Goal: Task Accomplishment & Management: Use online tool/utility

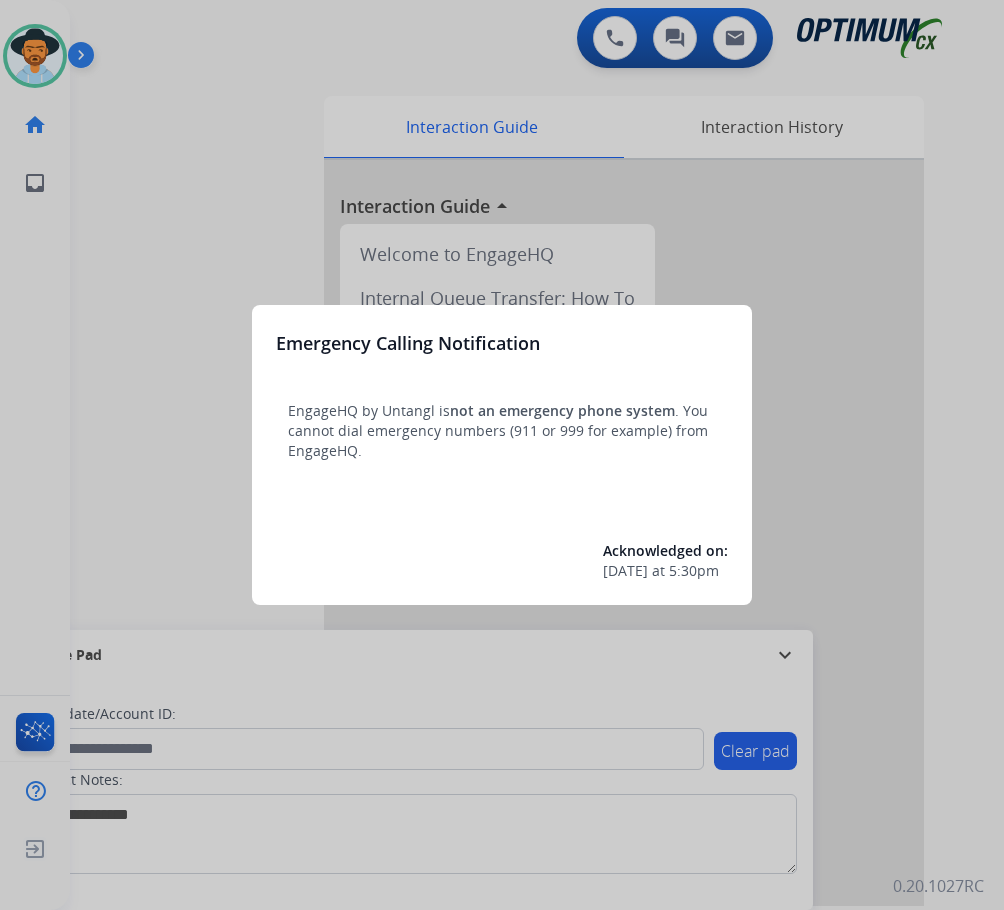
click at [876, 151] on div at bounding box center [502, 455] width 1004 height 910
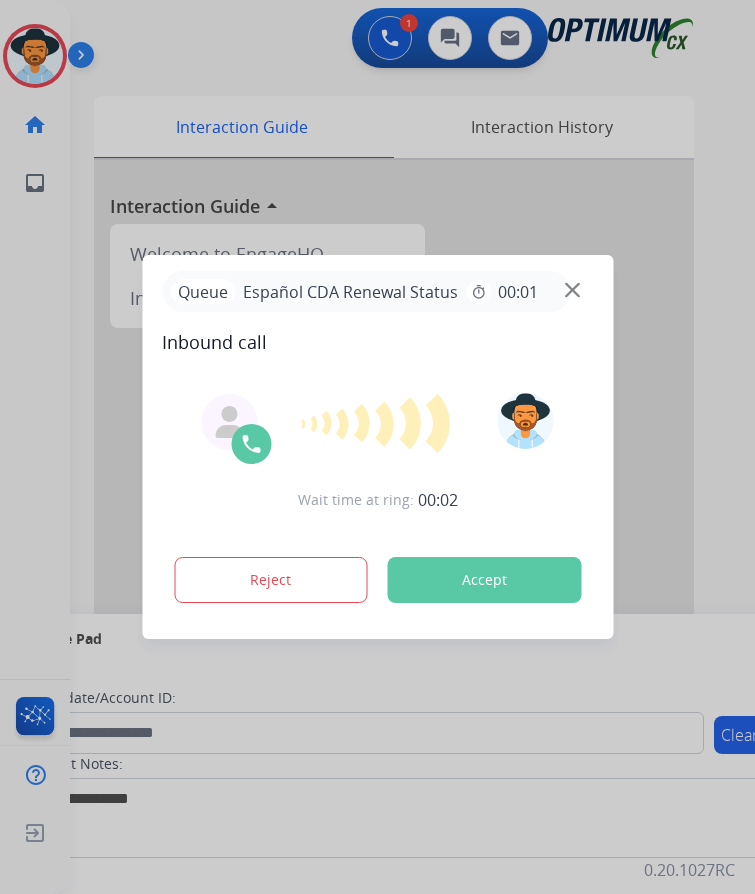
click at [273, 35] on div at bounding box center [377, 447] width 755 height 894
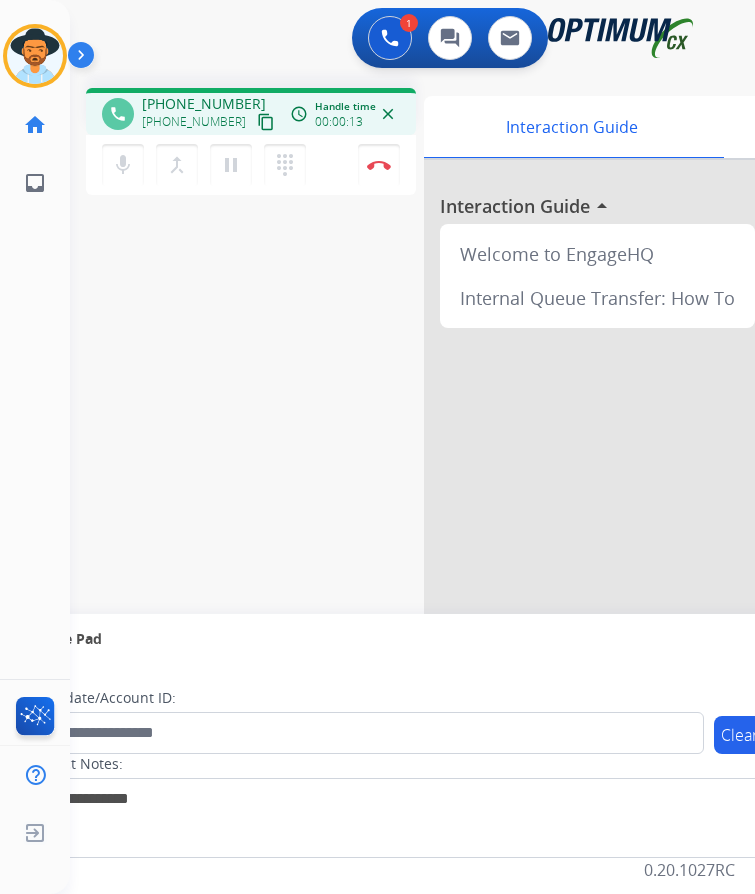
click at [213, 96] on span "+19733931822" at bounding box center [204, 104] width 124 height 20
copy span "19733931822"
click at [202, 350] on div "phone +19733931822 +19733931822 content_copy access_time Call metrics Queue 00:…" at bounding box center [388, 489] width 637 height 834
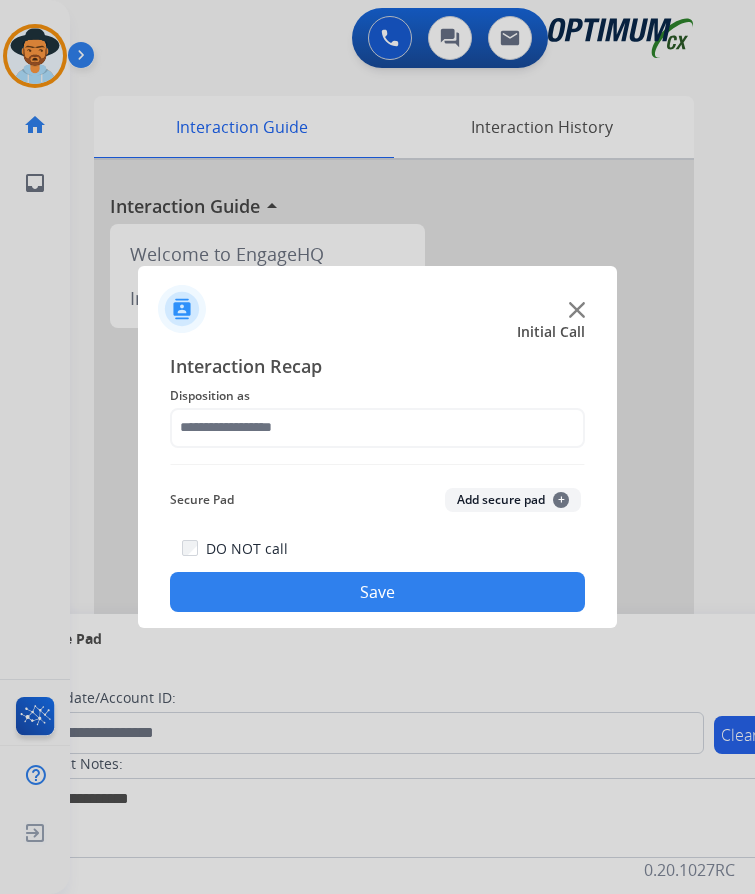
click at [391, 595] on button "Save" at bounding box center [377, 592] width 415 height 40
click at [335, 400] on span "Please select a Disposition" at bounding box center [325, 395] width 151 height 17
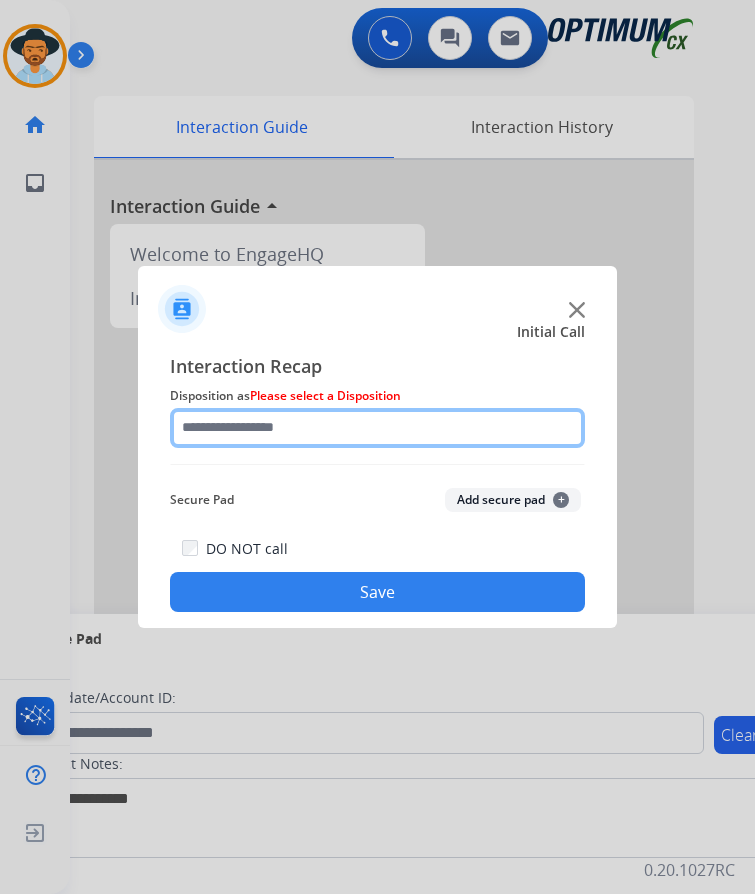
click at [310, 431] on input "text" at bounding box center [377, 428] width 415 height 40
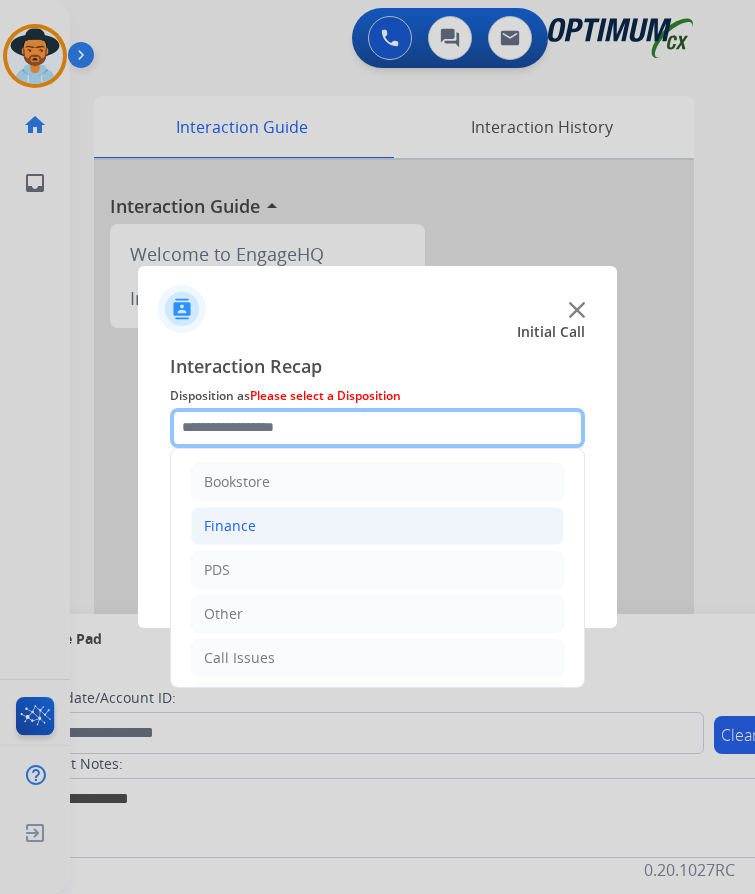
scroll to position [136, 0]
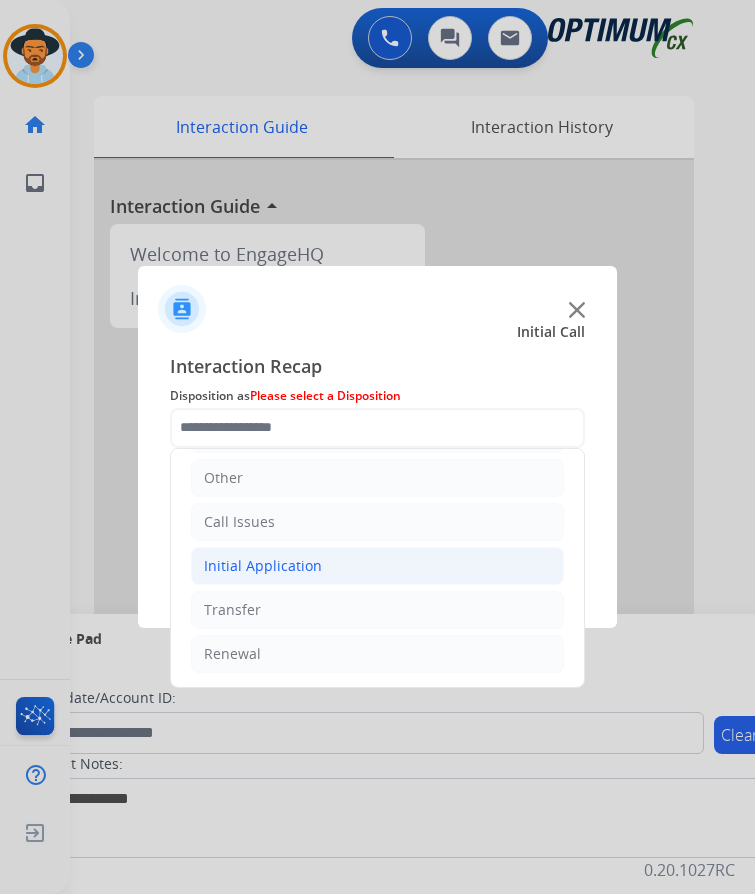
click at [297, 567] on div "Initial Application" at bounding box center [263, 566] width 118 height 20
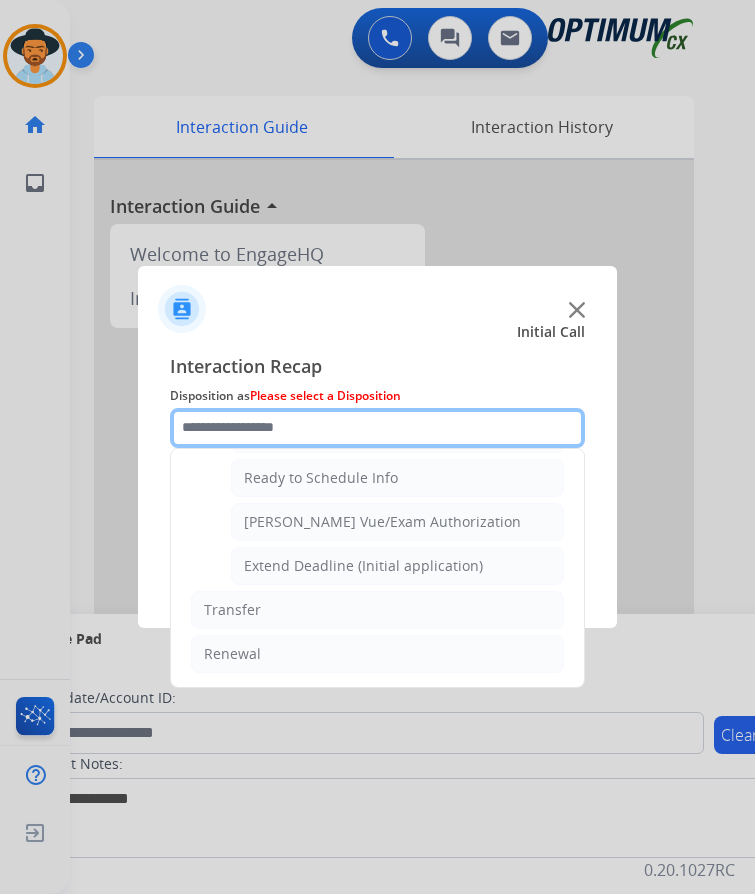
scroll to position [1012, 0]
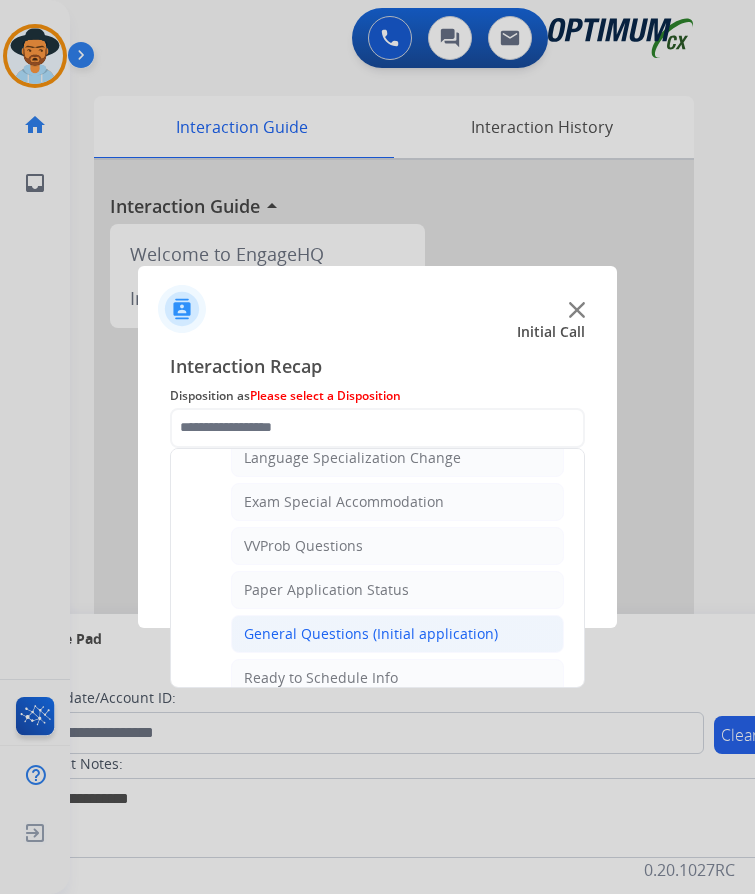
click at [389, 632] on div "General Questions (Initial application)" at bounding box center [371, 634] width 254 height 20
type input "**********"
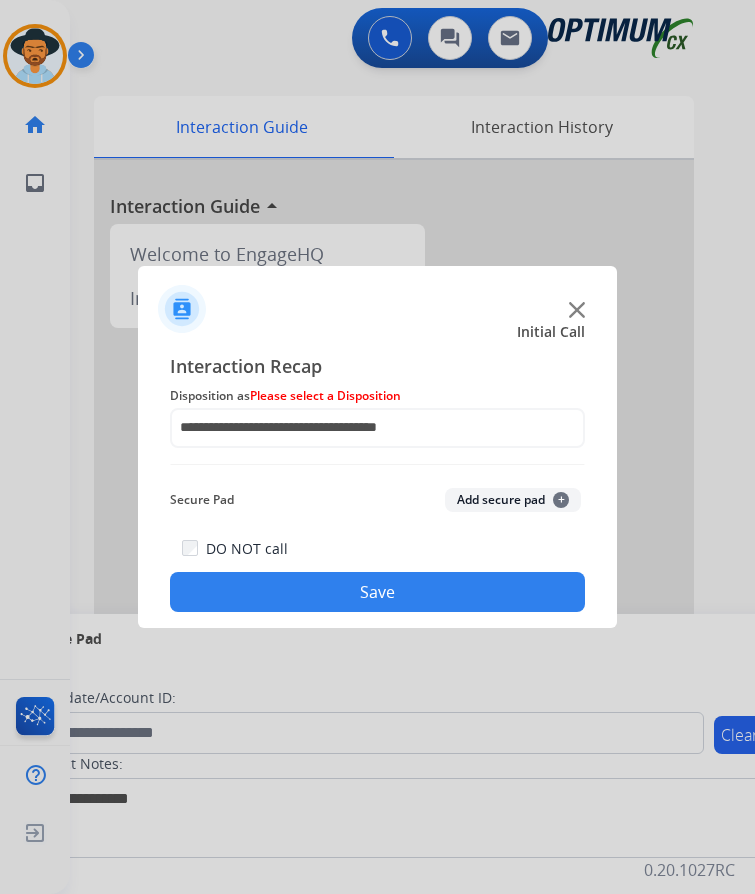
click at [383, 609] on button "Save" at bounding box center [377, 592] width 415 height 40
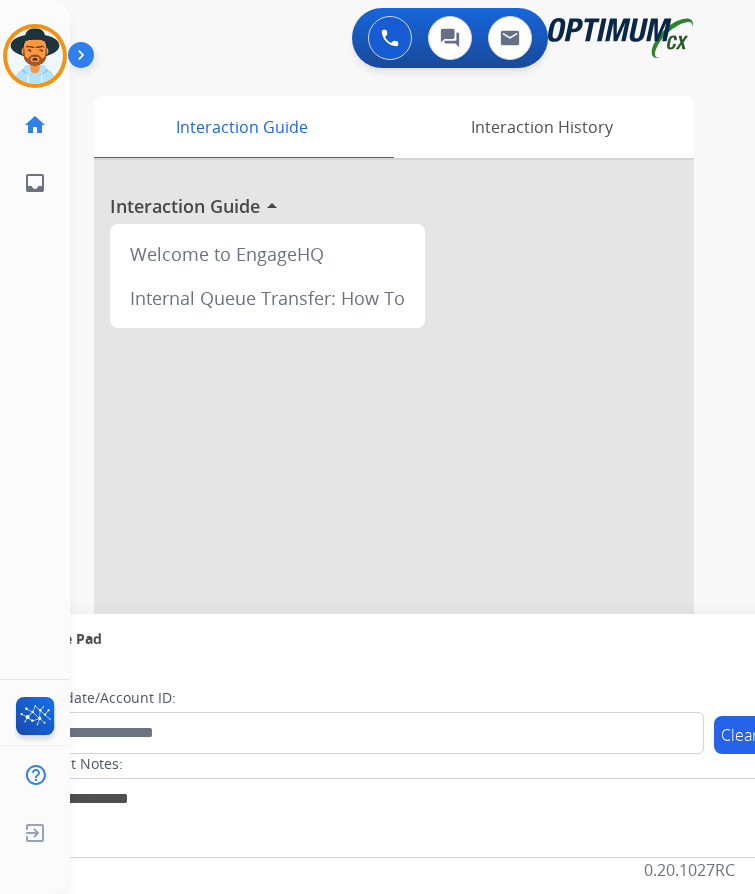
scroll to position [16, 0]
click at [1, 403] on div "[PERSON_NAME] Available Edit Avatar Agent: [PERSON_NAME] Profile: OCX Training …" at bounding box center [35, 447] width 70 height 894
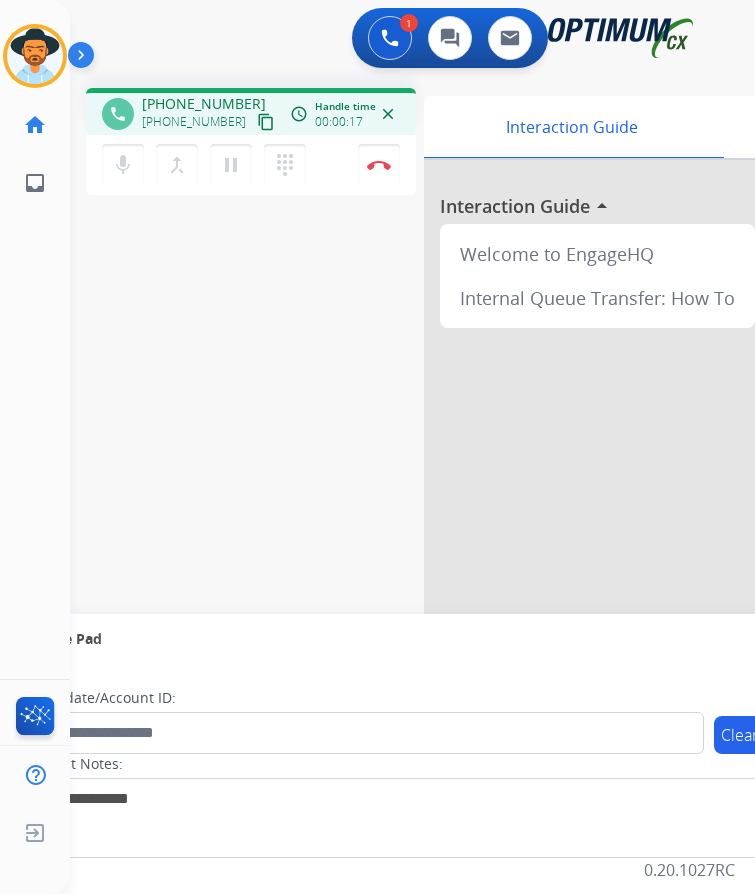
click at [226, 198] on div "phone +12406717596 +12406717596 content_copy access_time Call metrics Queue 00:…" at bounding box center [388, 489] width 637 height 834
click at [197, 94] on span "+12406717596" at bounding box center [204, 104] width 124 height 20
copy span "12406717596"
click at [193, 94] on span "+12406717596" at bounding box center [204, 104] width 124 height 20
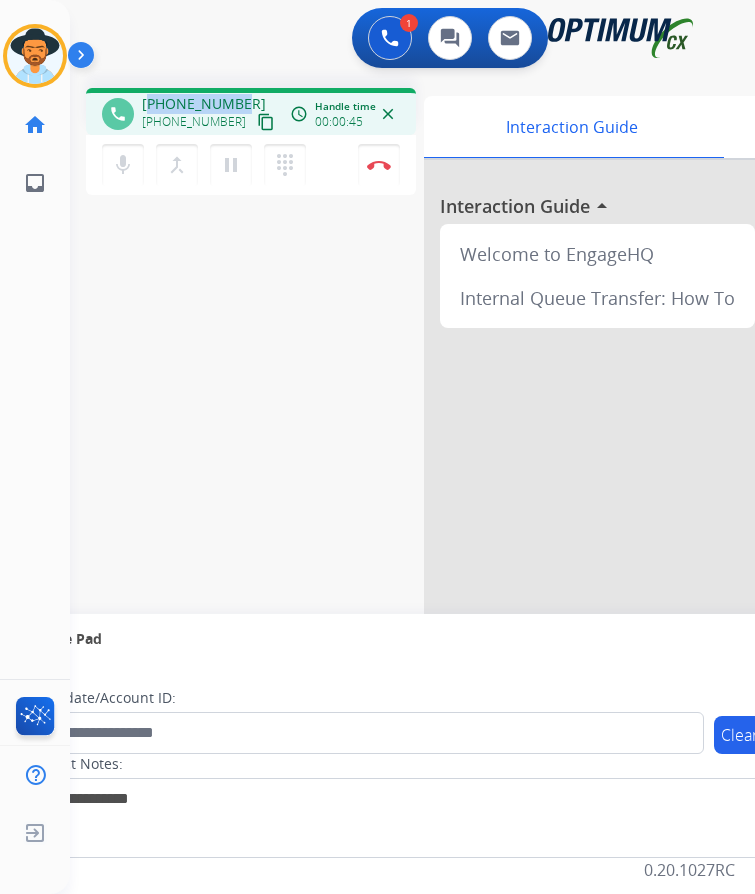
click at [193, 94] on span "+12406717596" at bounding box center [204, 104] width 124 height 20
click at [183, 94] on span "+12406717596" at bounding box center [204, 104] width 124 height 20
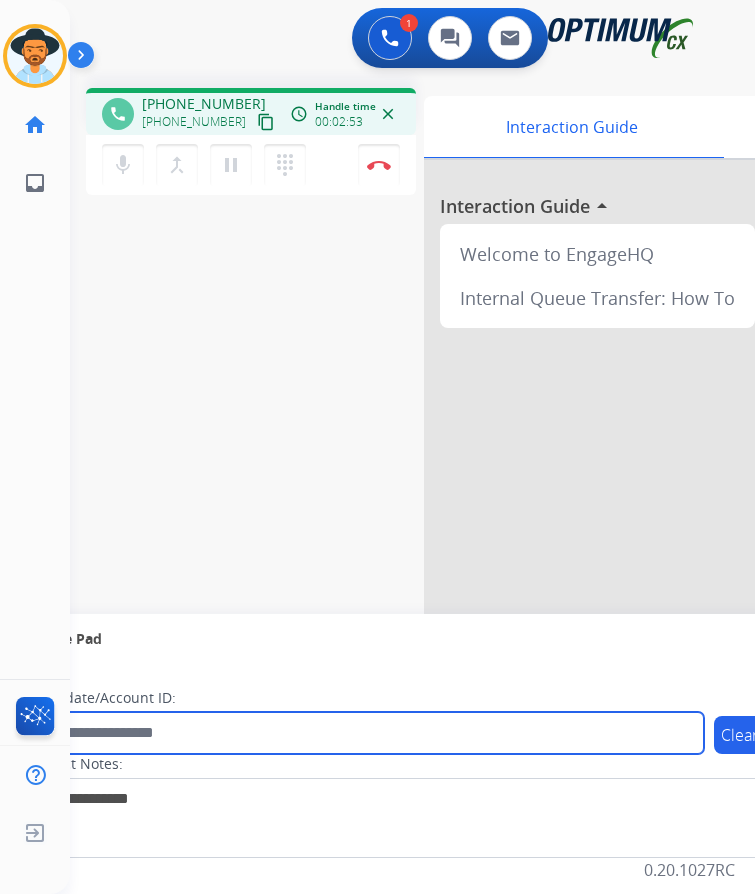
click at [182, 724] on input "text" at bounding box center [365, 733] width 678 height 42
paste input "**********"
type input "**********"
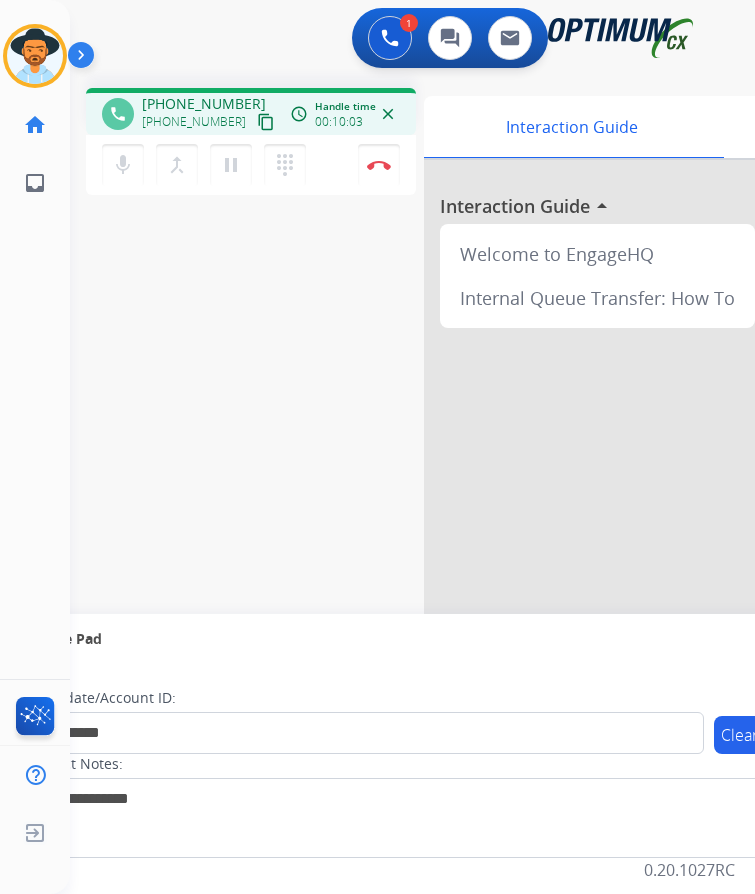
click at [141, 455] on div "**********" at bounding box center [388, 489] width 637 height 834
click at [22, 517] on div "Luis Busy Edit Avatar Agent: Luis Routing Profile: OCX Training home Home Home …" at bounding box center [35, 447] width 70 height 894
click at [365, 150] on button "Disconnect" at bounding box center [379, 165] width 42 height 42
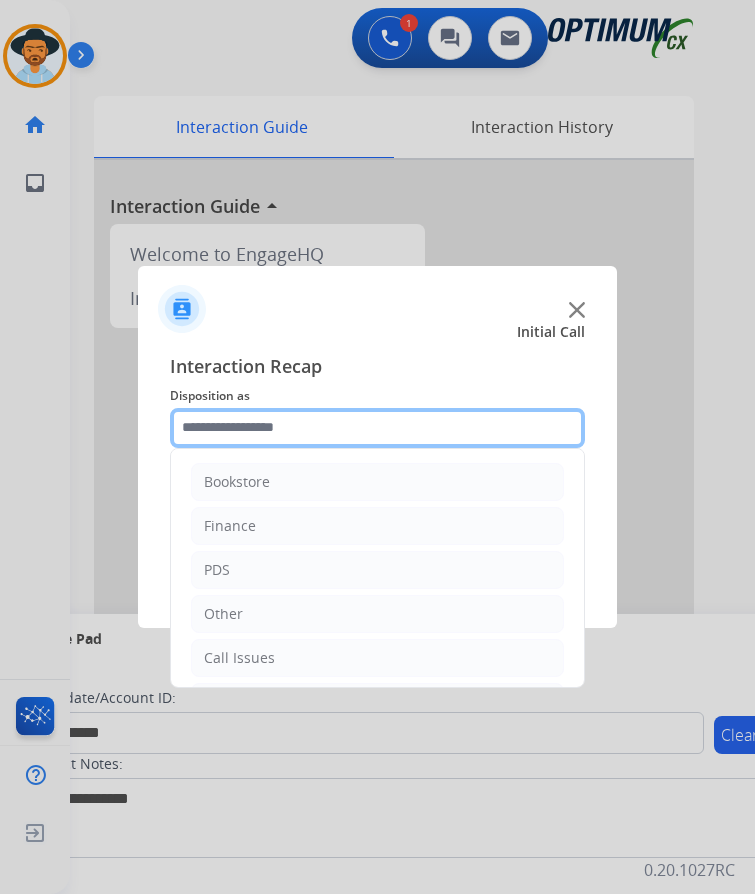
click at [271, 423] on input "text" at bounding box center [377, 428] width 415 height 40
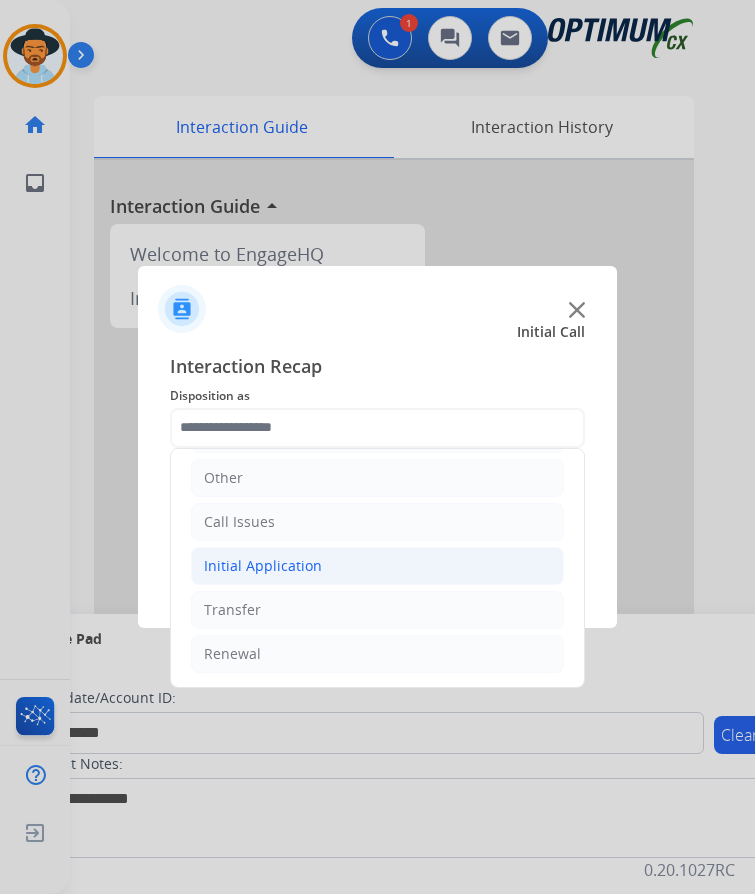
click at [309, 556] on div "Initial Application" at bounding box center [263, 566] width 118 height 20
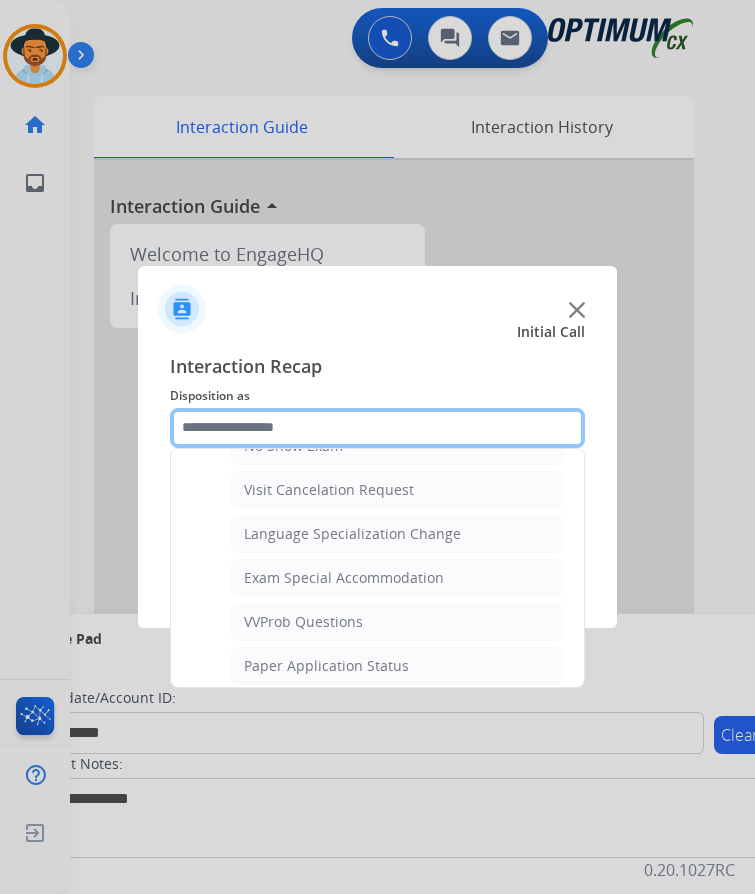
scroll to position [1036, 0]
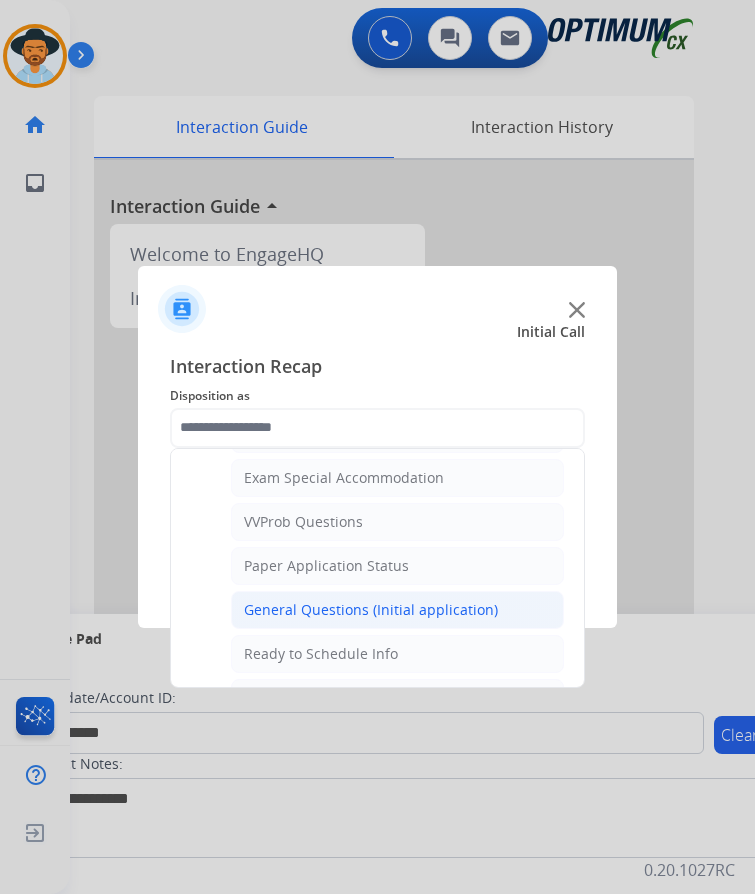
click at [345, 600] on div "General Questions (Initial application)" at bounding box center [371, 610] width 254 height 20
type input "**********"
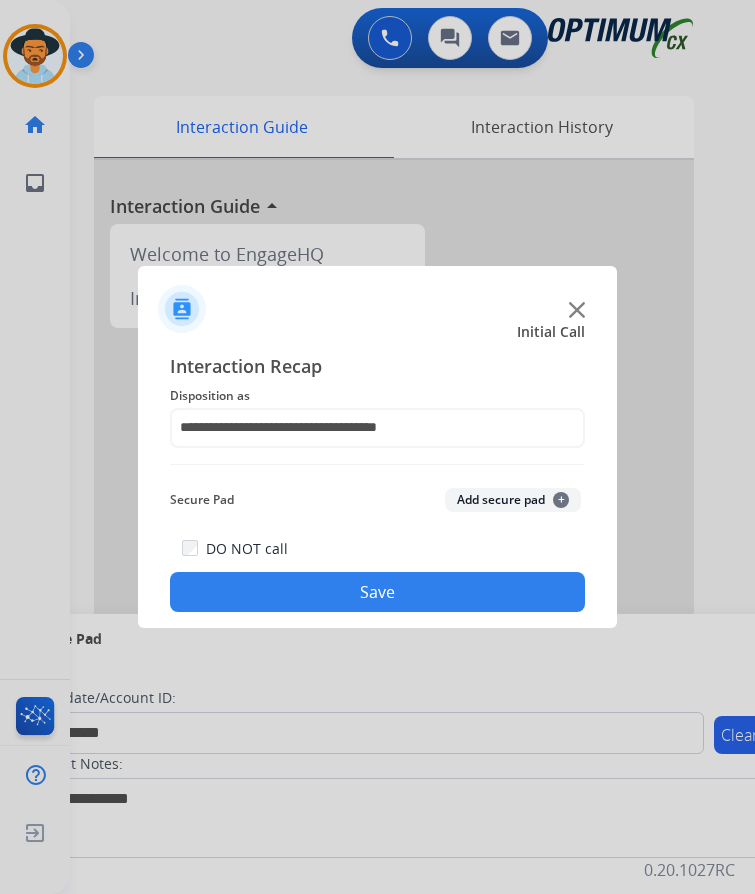
click at [334, 578] on button "Save" at bounding box center [377, 592] width 415 height 40
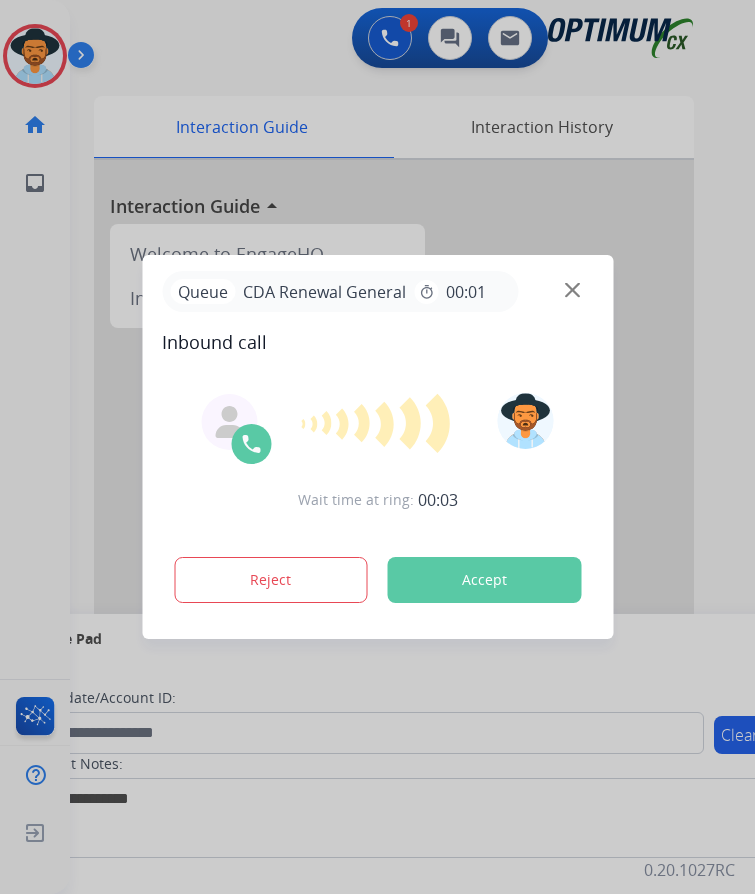
click at [239, 38] on div at bounding box center [377, 447] width 755 height 894
click at [505, 185] on div at bounding box center [377, 447] width 755 height 894
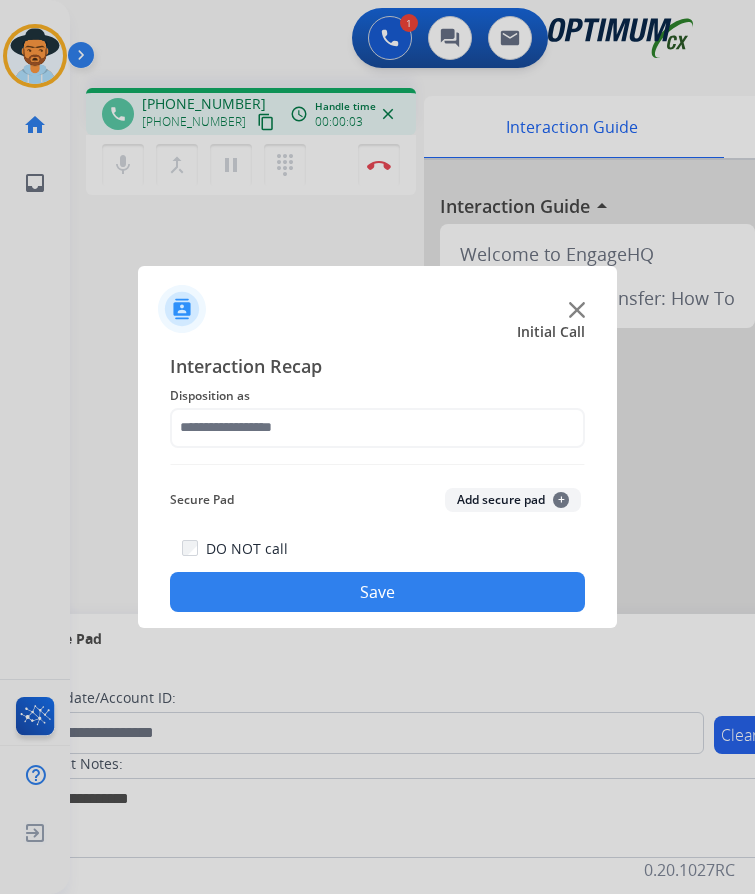
click at [198, 55] on div at bounding box center [377, 447] width 755 height 894
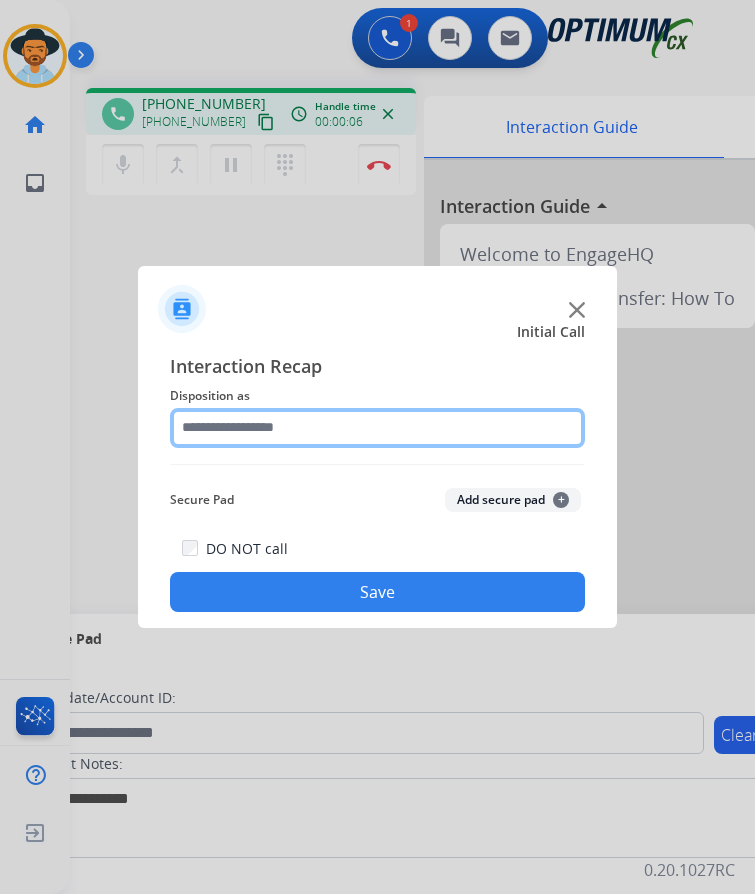
click at [236, 423] on input "text" at bounding box center [377, 428] width 415 height 40
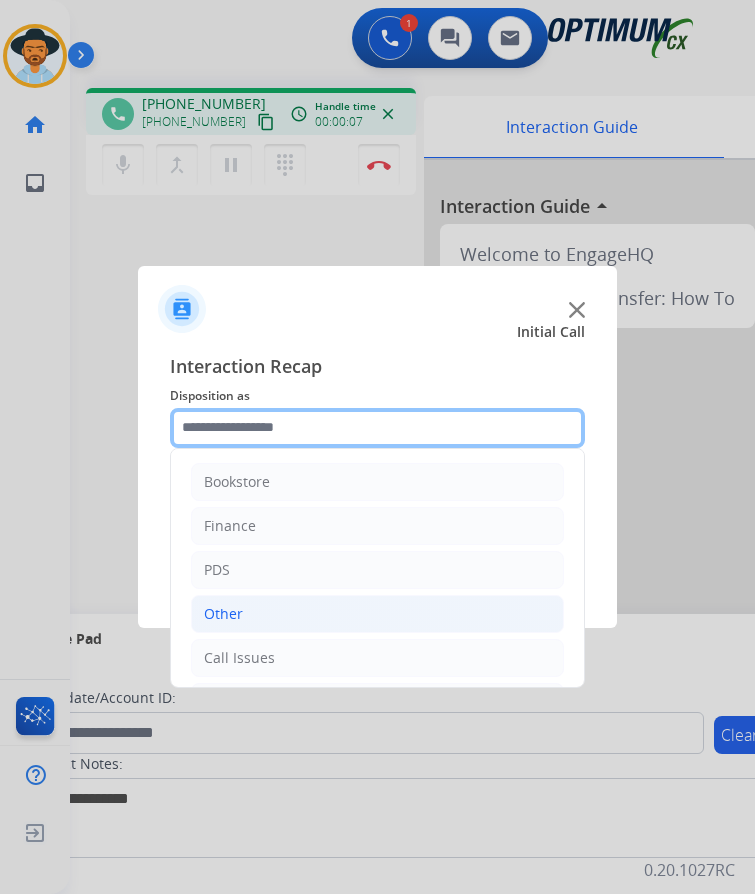
scroll to position [136, 0]
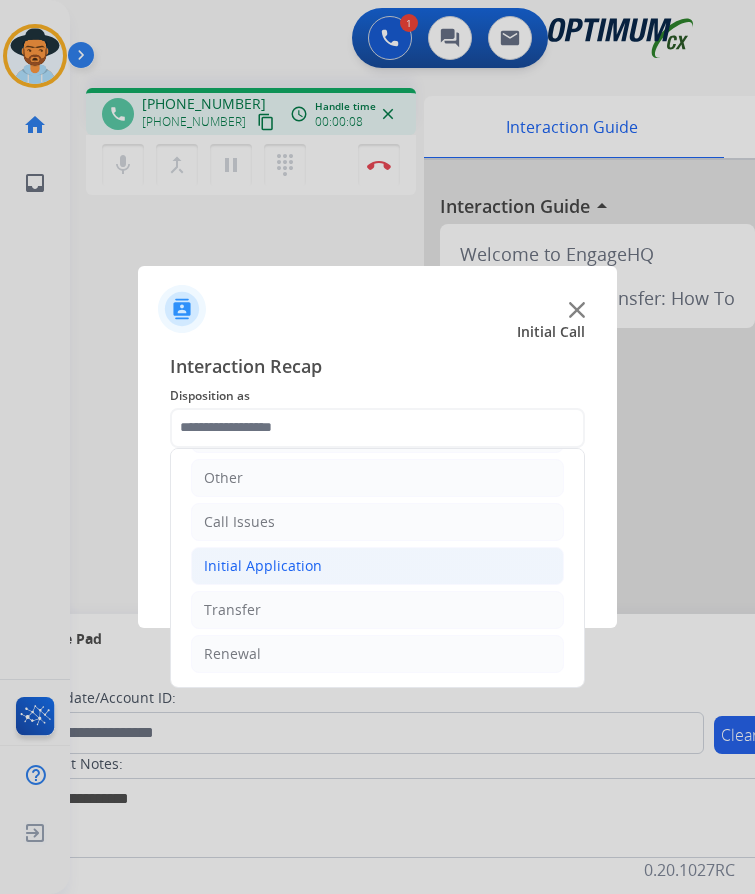
click at [288, 563] on div "Initial Application" at bounding box center [263, 566] width 118 height 20
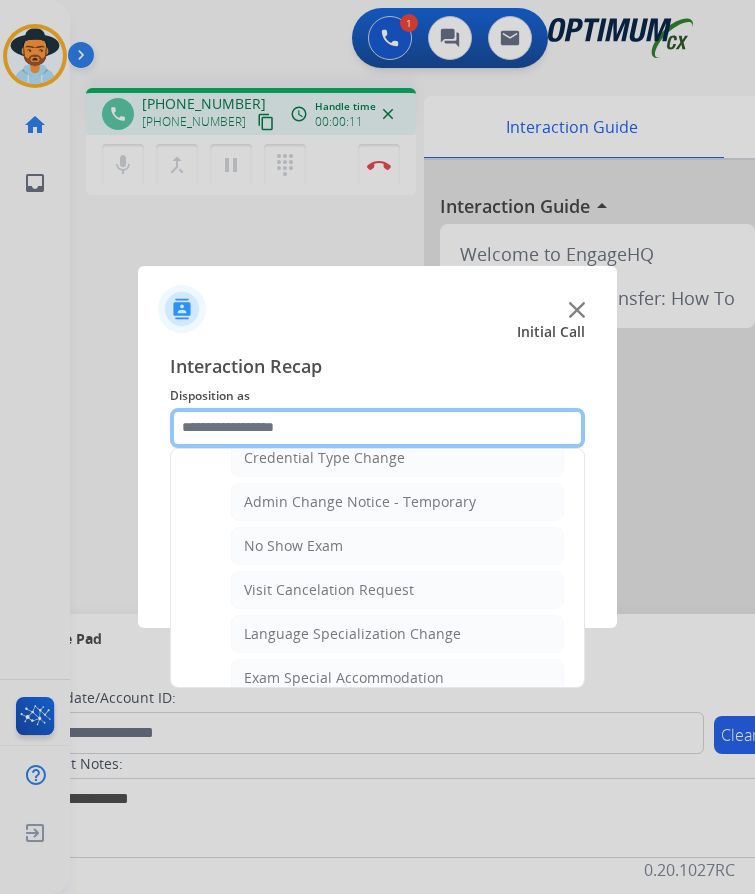
scroll to position [1036, 0]
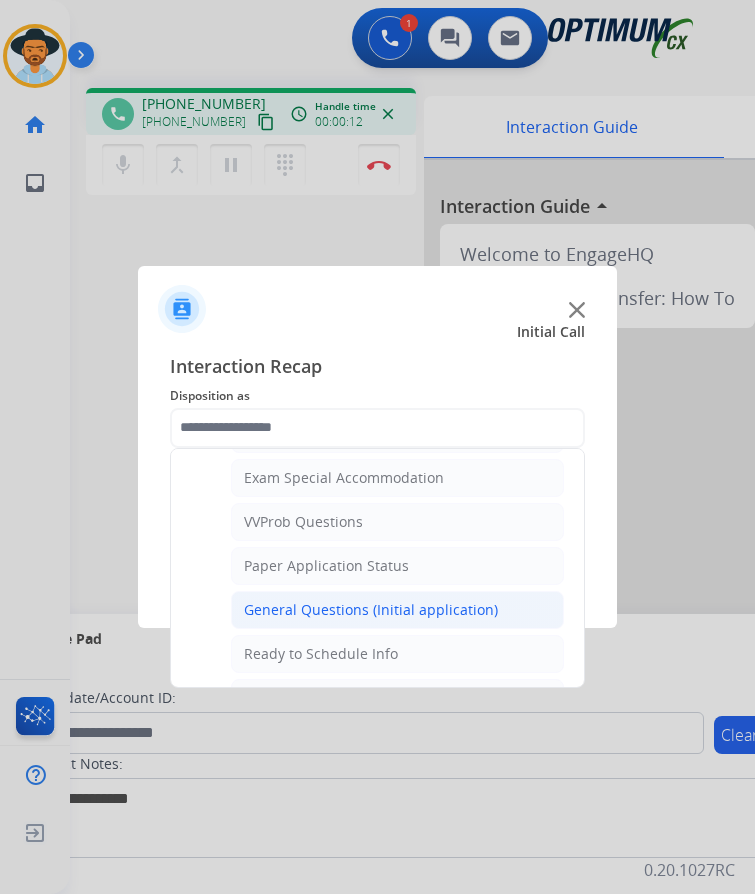
click at [280, 608] on div "General Questions (Initial application)" at bounding box center [371, 610] width 254 height 20
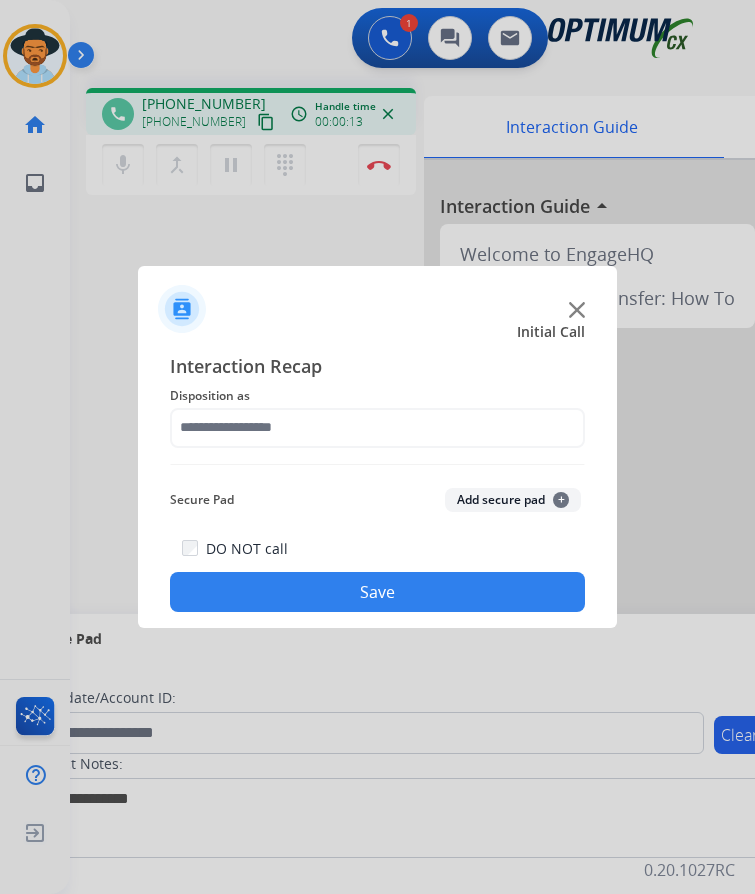
type input "**********"
click at [346, 594] on button "Save" at bounding box center [377, 592] width 415 height 40
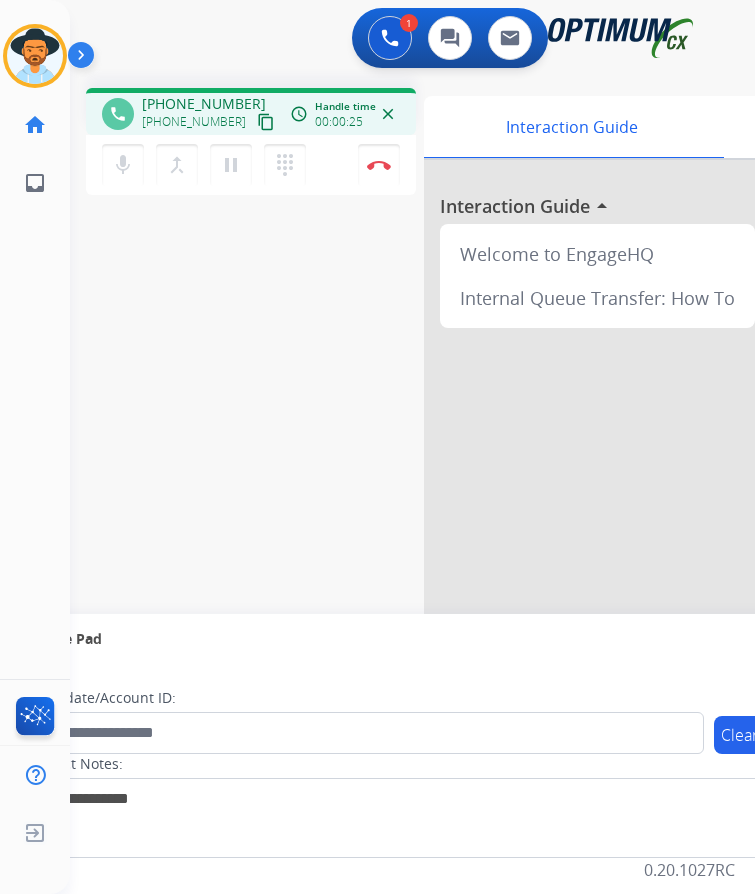
click at [206, 104] on span "+18067597724" at bounding box center [204, 104] width 124 height 20
copy span "18067597724"
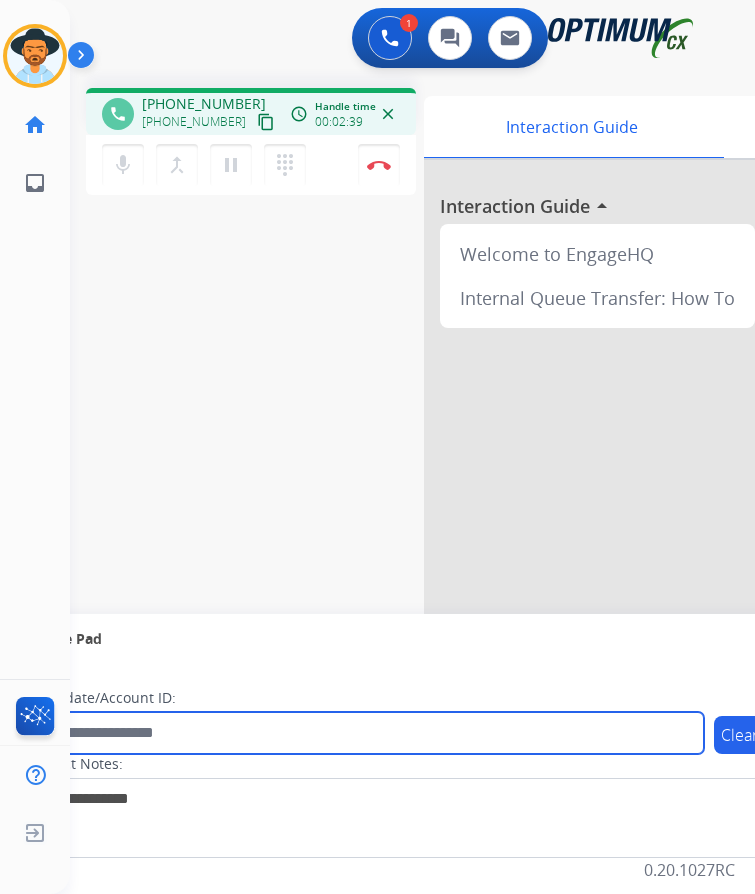
click at [263, 731] on input "text" at bounding box center [365, 733] width 678 height 42
paste input "**********"
type input "**********"
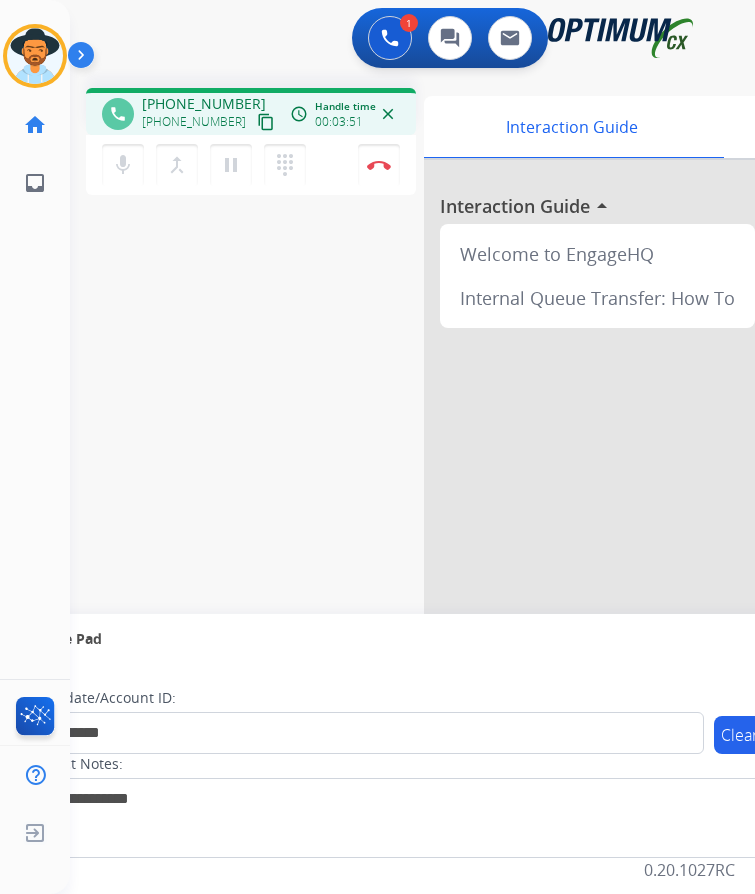
click at [235, 417] on div "**********" at bounding box center [388, 489] width 637 height 834
click at [380, 160] on img at bounding box center [379, 165] width 24 height 10
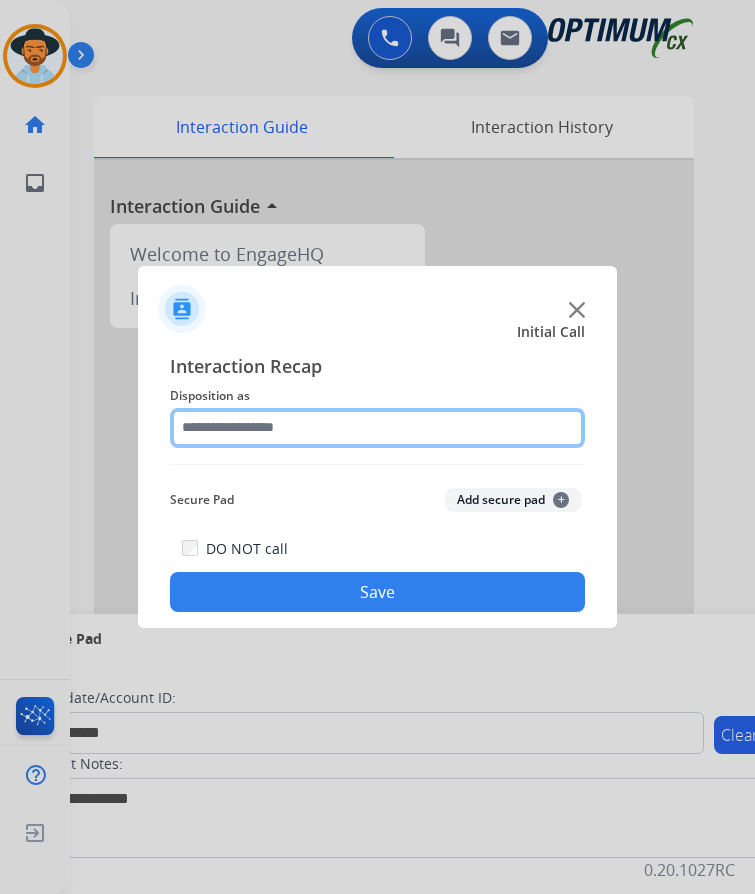
click at [280, 423] on input "text" at bounding box center [377, 428] width 415 height 40
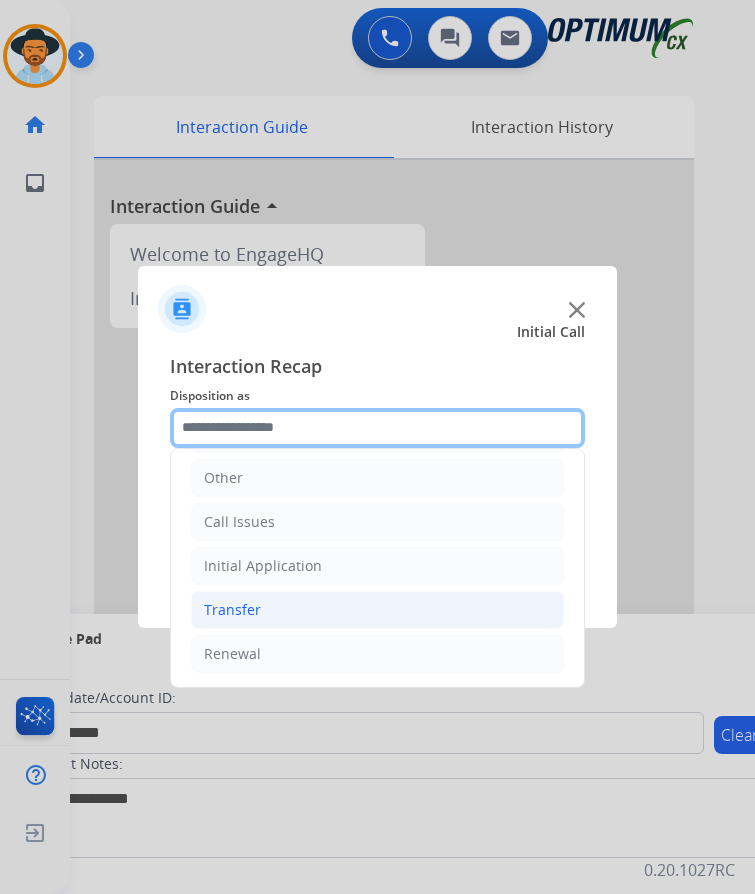
scroll to position [0, 0]
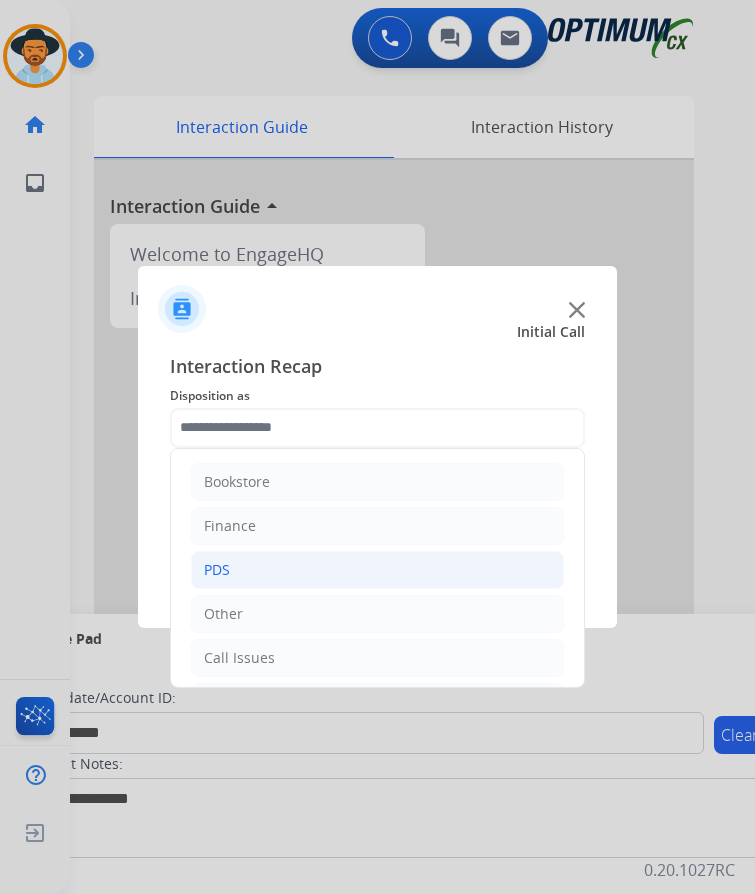
click at [230, 560] on div "PDS" at bounding box center [217, 570] width 26 height 20
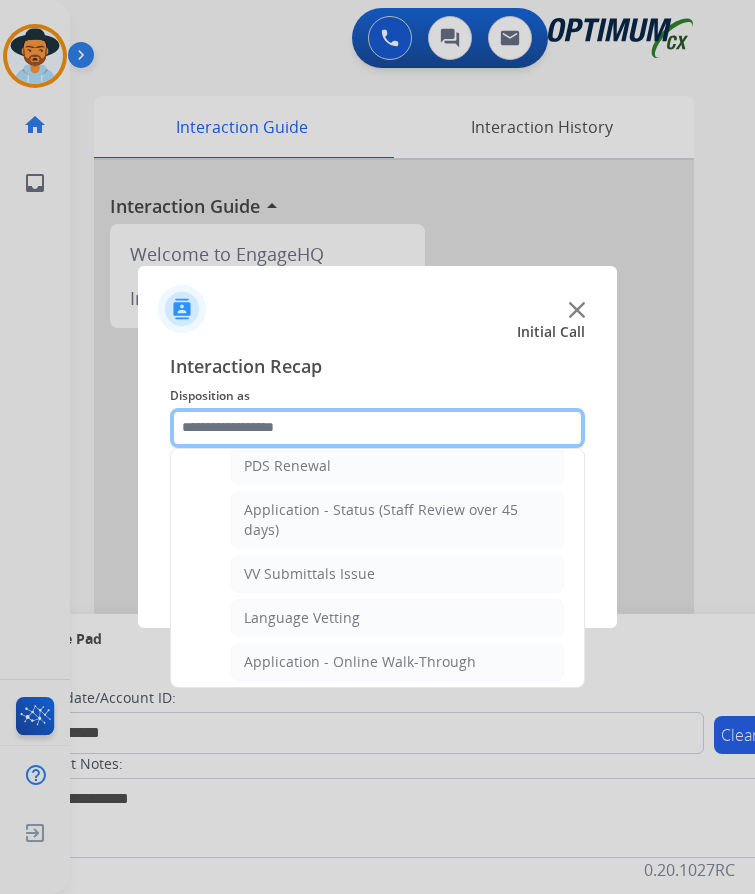
scroll to position [600, 0]
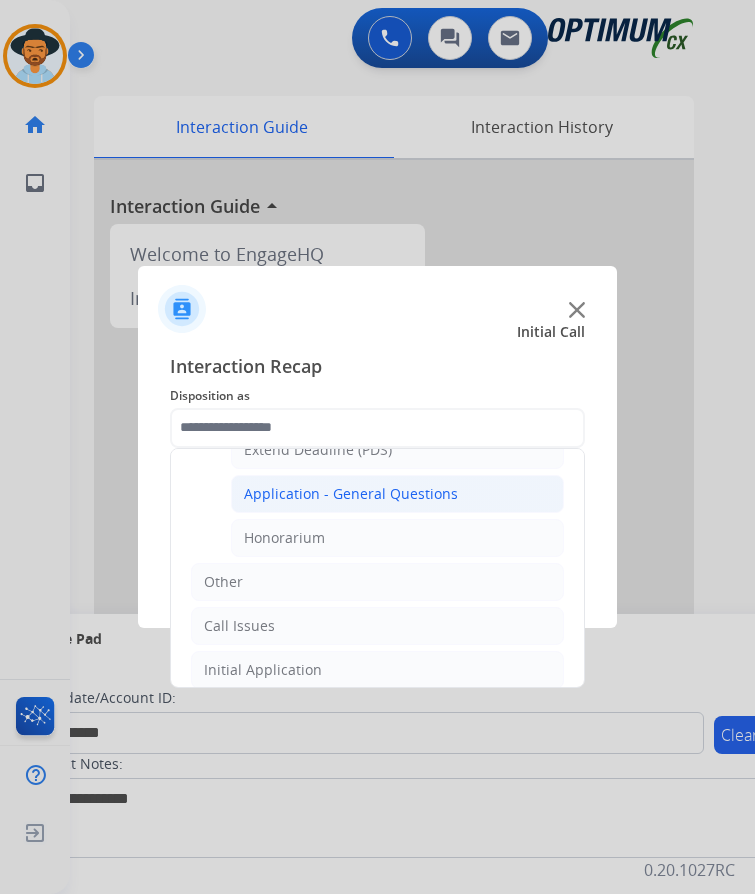
click at [367, 484] on div "Application - General Questions" at bounding box center [351, 494] width 214 height 20
type input "**********"
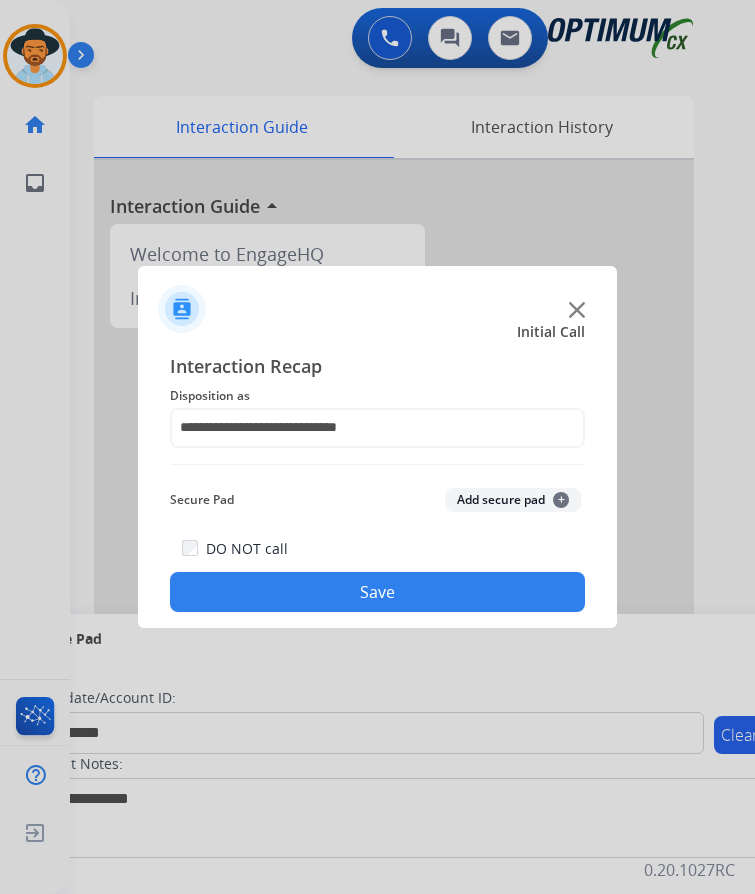
click at [339, 572] on button "Save" at bounding box center [377, 592] width 415 height 40
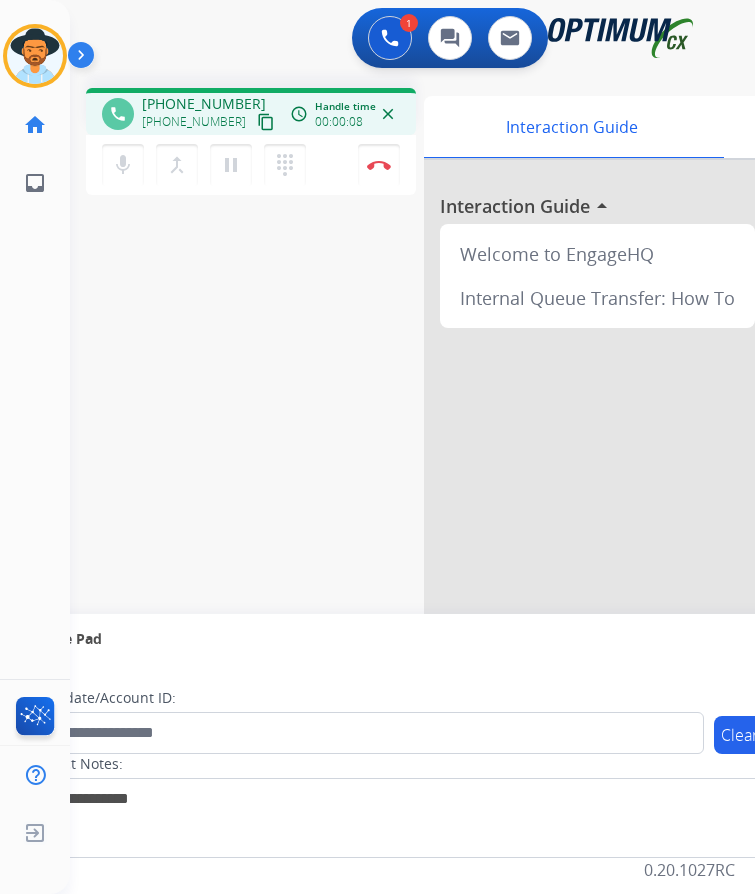
click at [197, 94] on span "+19186884292" at bounding box center [204, 104] width 124 height 20
copy span "19186884292"
click at [181, 94] on span "+19186884292" at bounding box center [204, 104] width 124 height 20
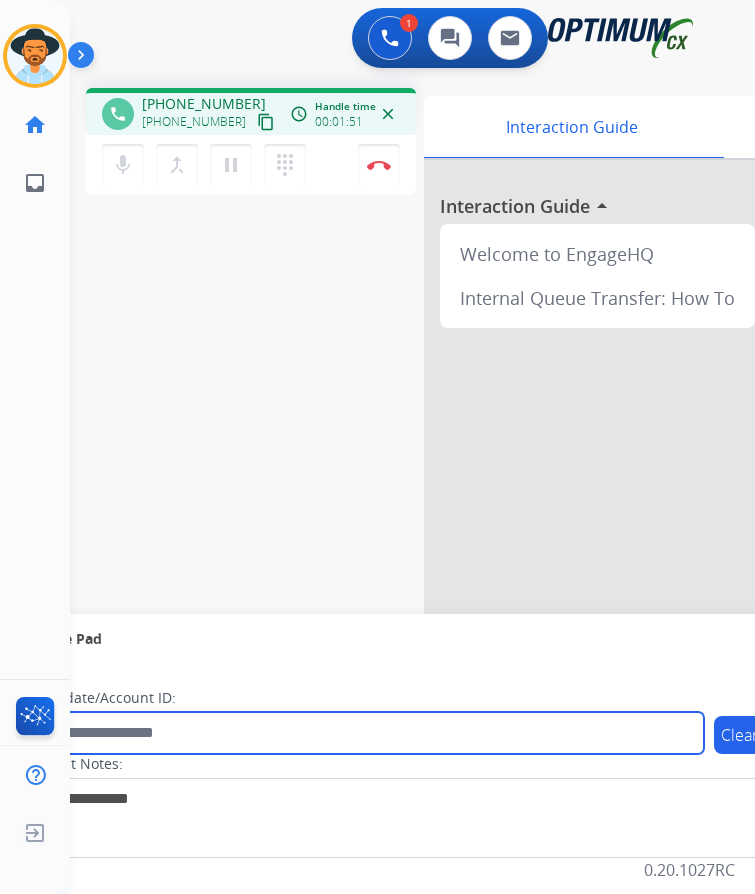
click at [181, 715] on input "text" at bounding box center [365, 733] width 678 height 42
paste input "**********"
type input "**********"
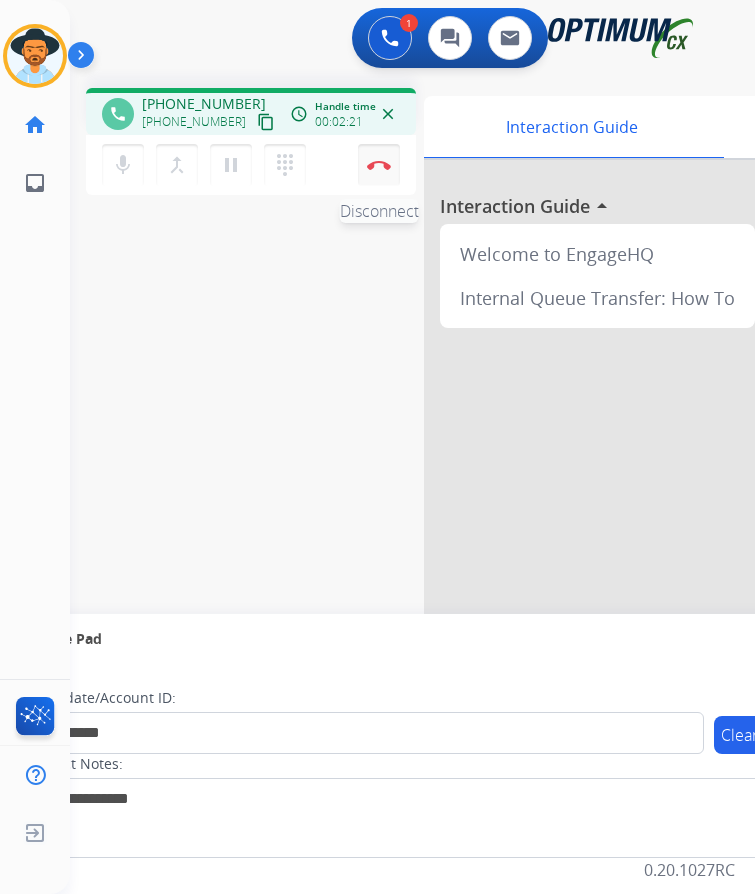
click at [382, 162] on button "Disconnect" at bounding box center [379, 165] width 42 height 42
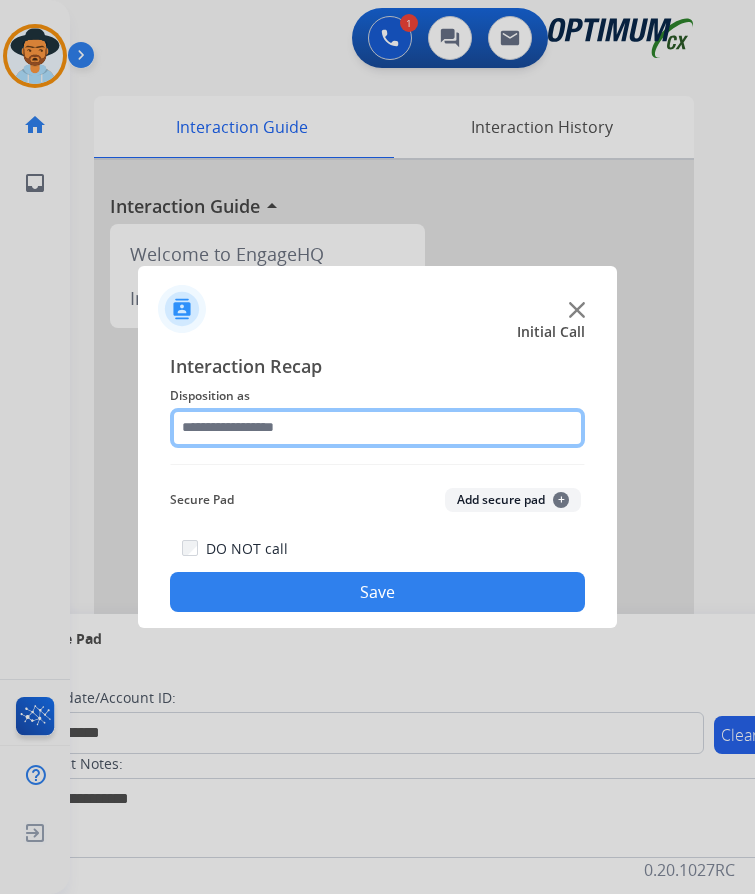
click at [316, 408] on input "text" at bounding box center [377, 428] width 415 height 40
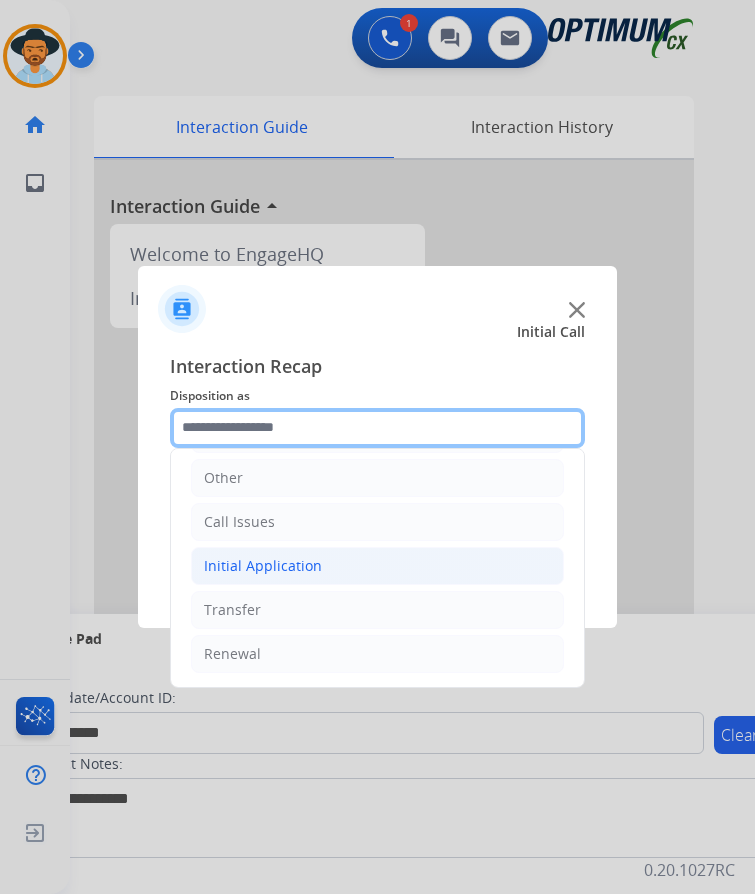
scroll to position [0, 0]
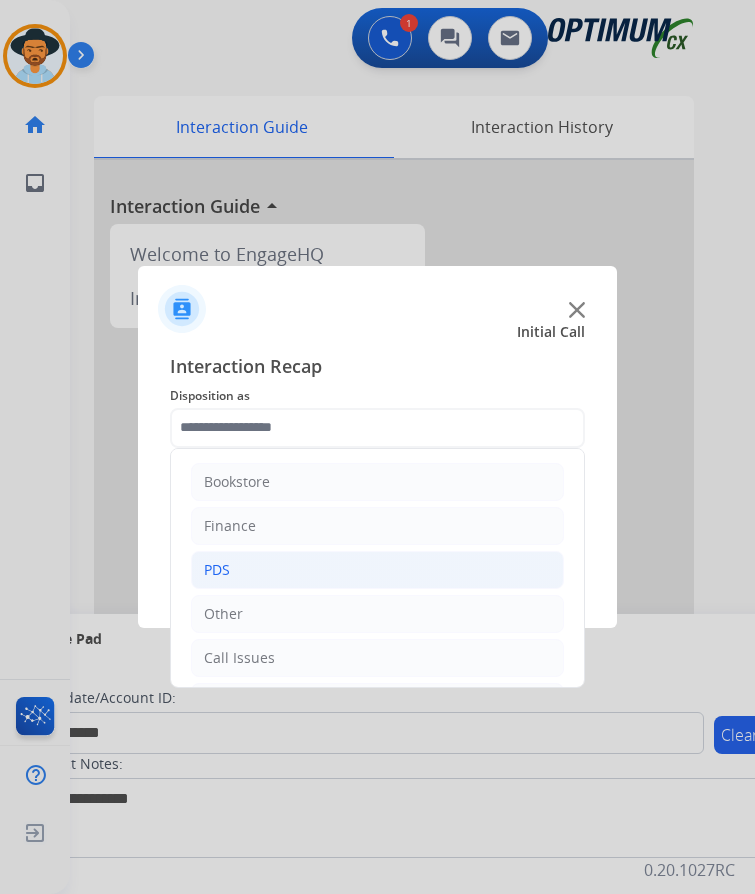
click at [256, 555] on li "PDS" at bounding box center [377, 570] width 373 height 38
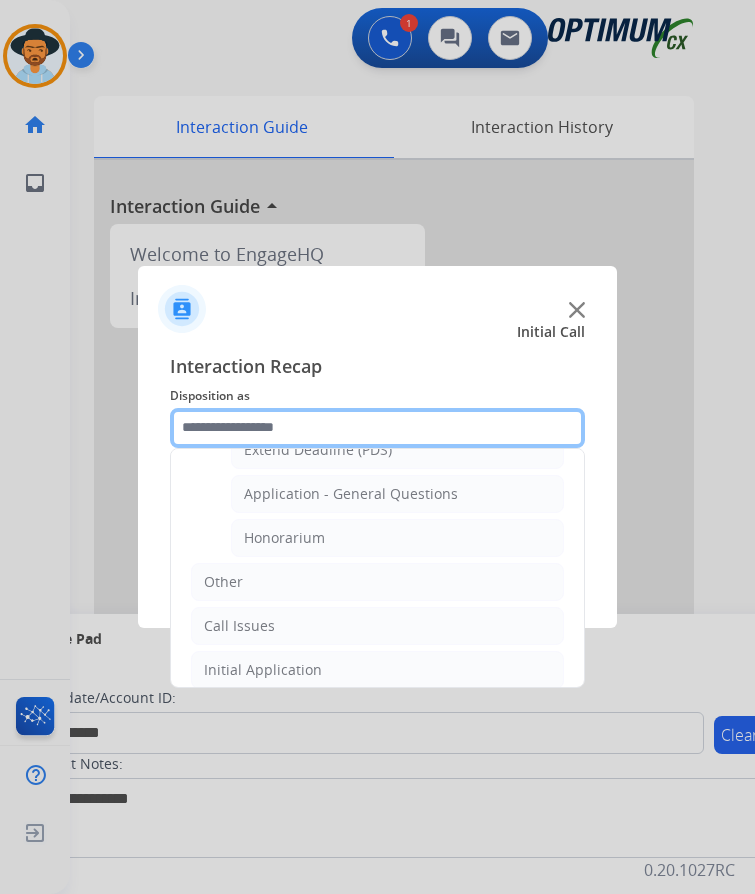
scroll to position [500, 0]
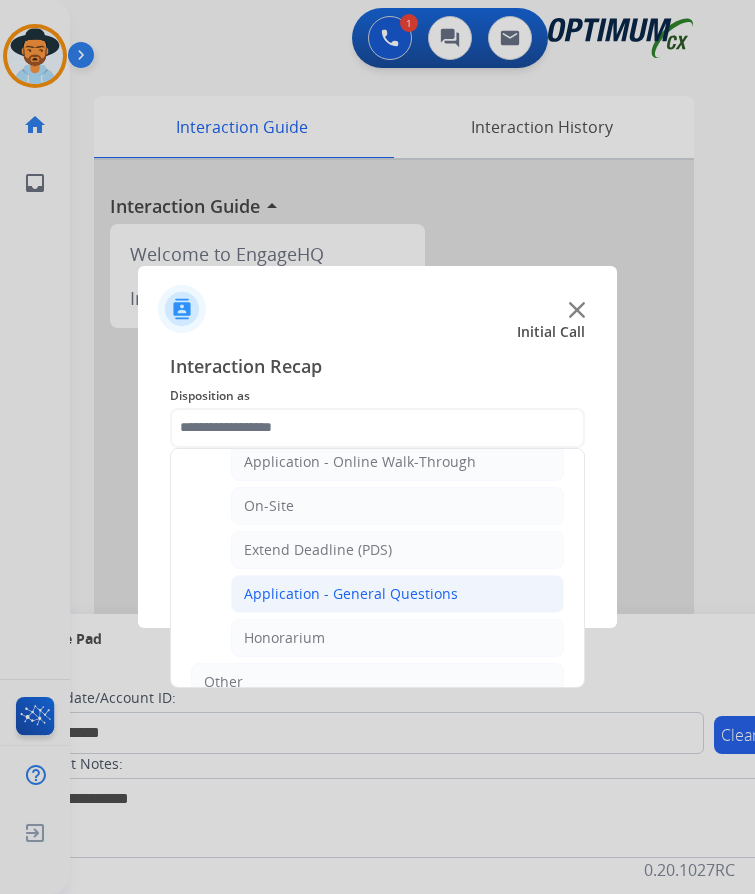
click at [344, 584] on div "Application - General Questions" at bounding box center [351, 594] width 214 height 20
type input "**********"
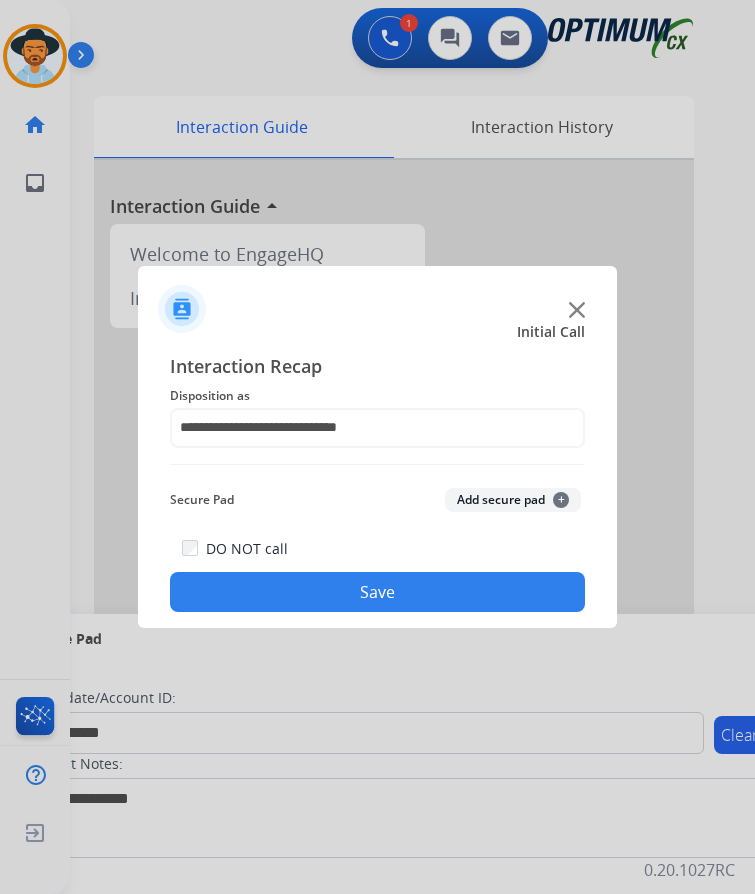
click at [343, 574] on button "Save" at bounding box center [377, 592] width 415 height 40
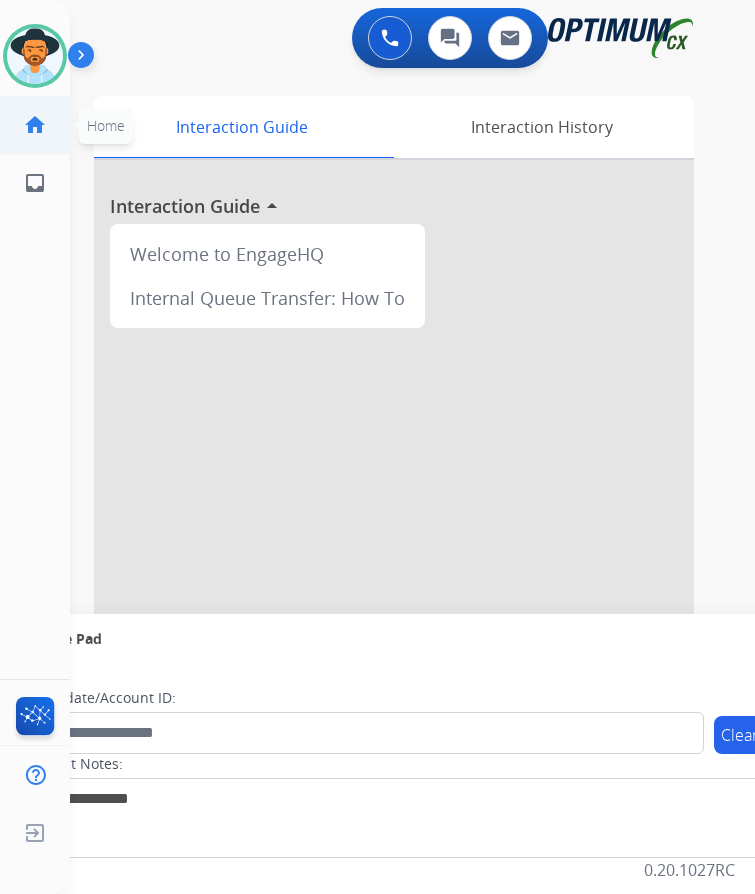
click at [1, 137] on ul "home Home Home" at bounding box center [35, 125] width 70 height 58
click at [20, 53] on img at bounding box center [35, 56] width 56 height 56
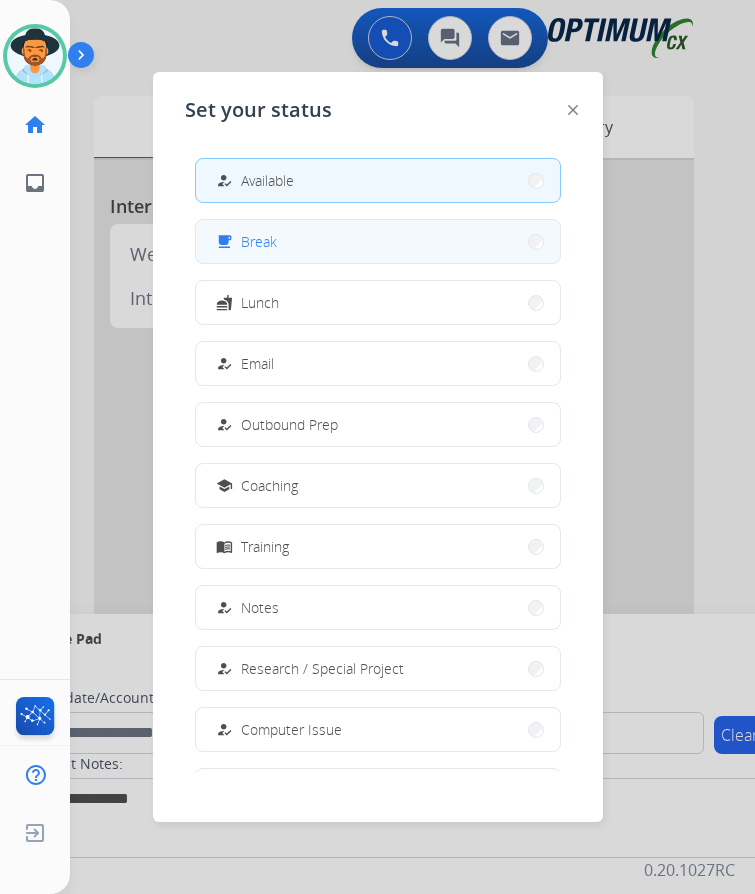
click at [253, 231] on span "Break" at bounding box center [259, 241] width 36 height 21
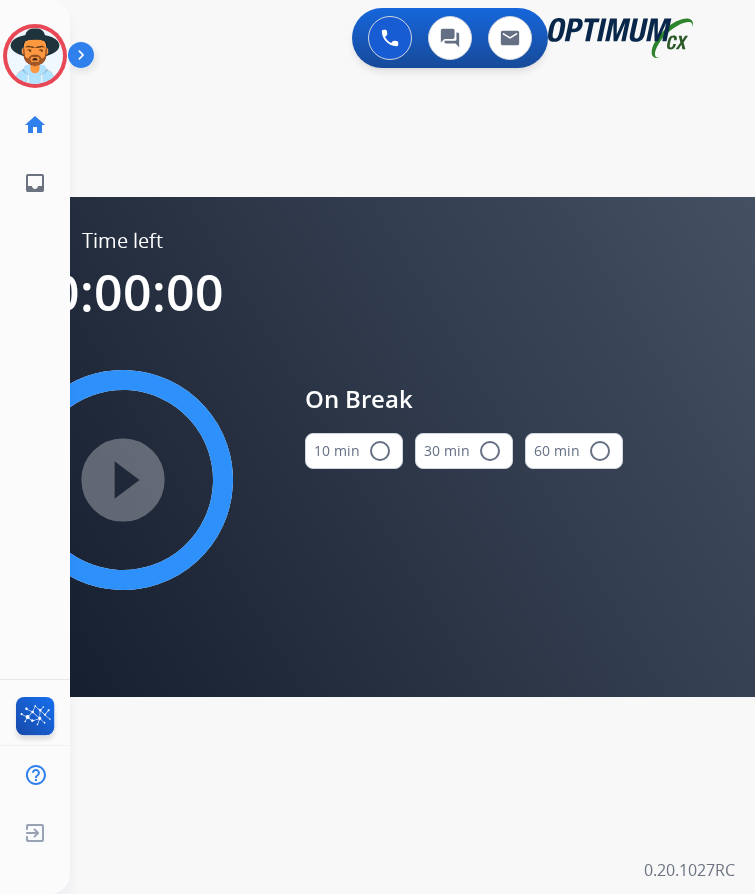
click at [371, 439] on mat-icon "radio_button_unchecked" at bounding box center [380, 451] width 24 height 24
click at [443, 753] on div "0 Voice Interactions 0 Chat Interactions 0 Email Interactions swap_horiz Break …" at bounding box center [412, 447] width 685 height 894
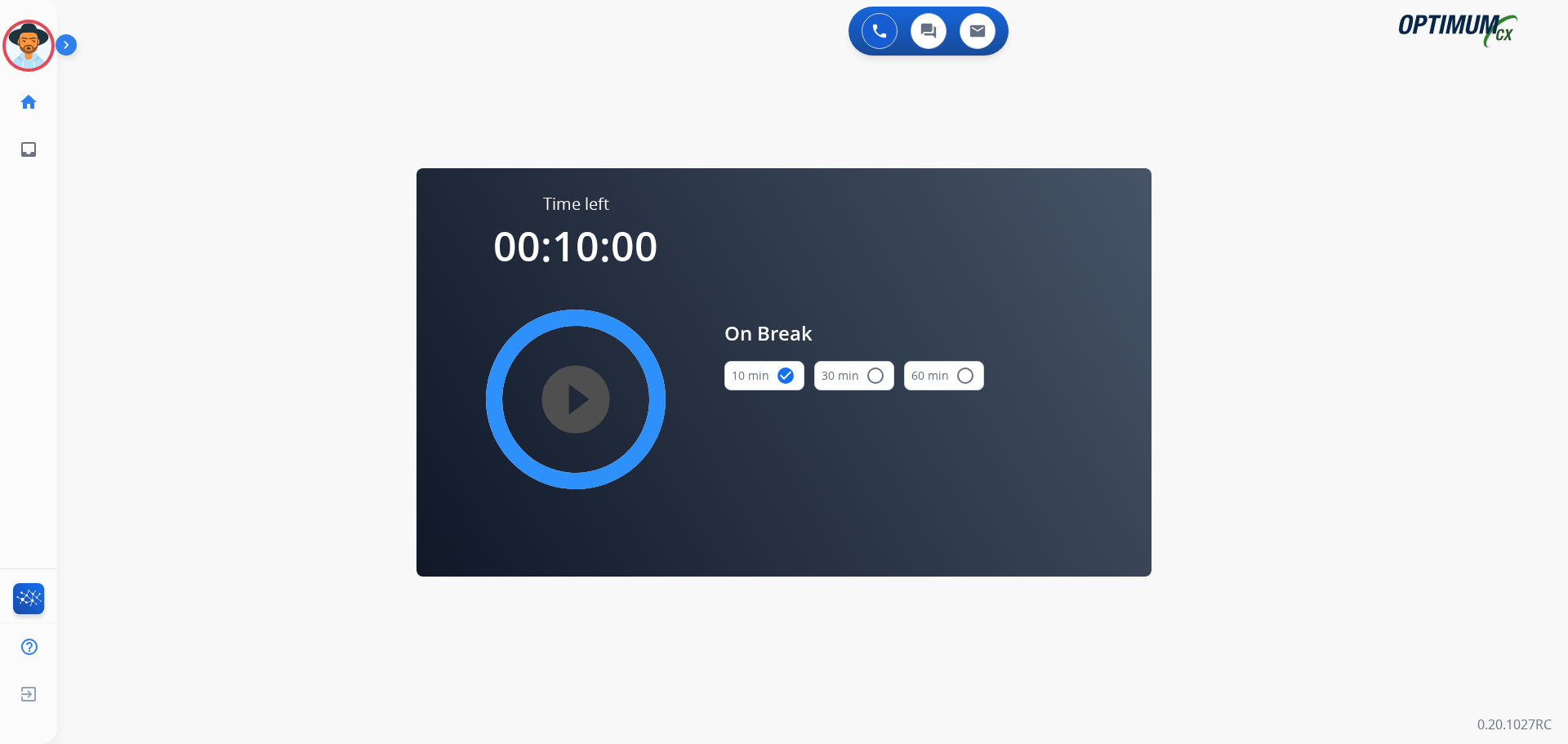
click at [566, 402] on mat-icon "play_circle_filled" at bounding box center [576, 399] width 20 height 20
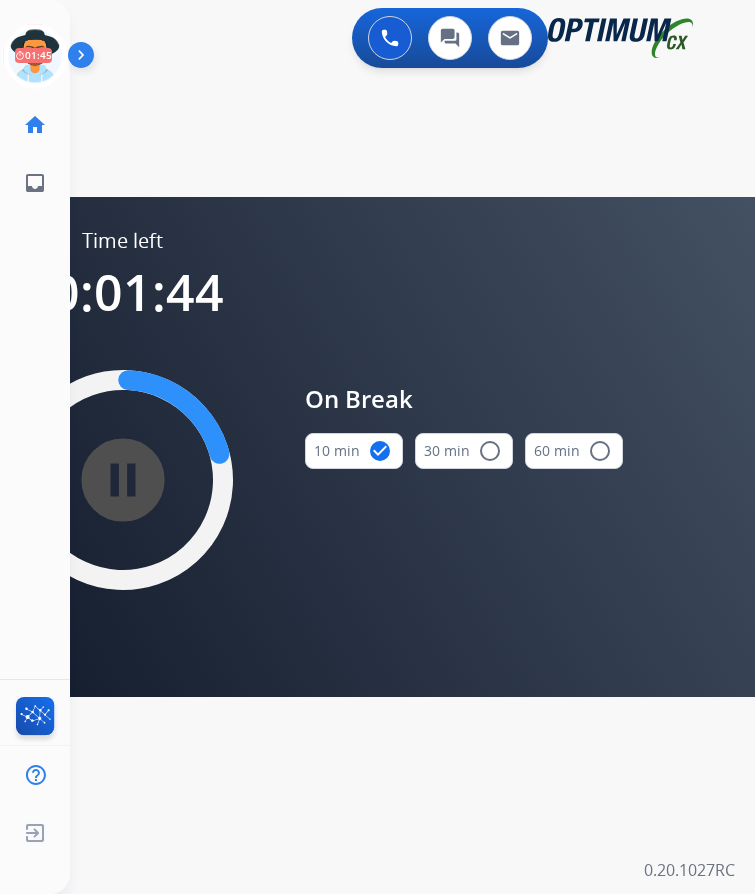
click at [220, 109] on div "swap_horiz Break voice bridge close_fullscreen Connect 3-Way Call merge_type Se…" at bounding box center [388, 120] width 637 height 96
click at [211, 126] on div "swap_horiz Break voice bridge close_fullscreen Connect 3-Way Call merge_type Se…" at bounding box center [388, 120] width 637 height 96
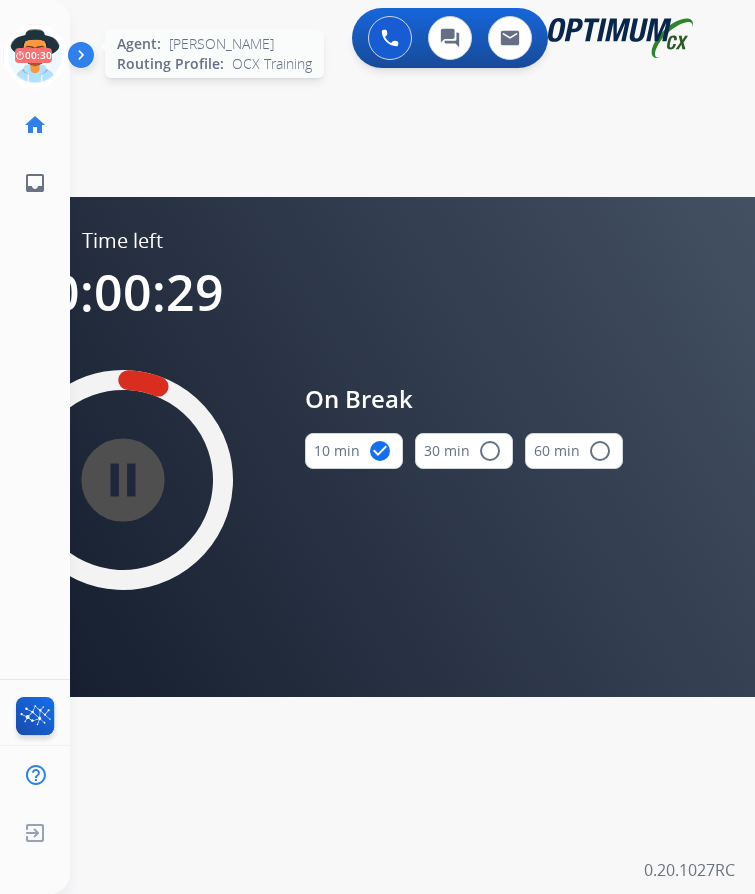
click at [53, 66] on icon at bounding box center [35, 56] width 65 height 65
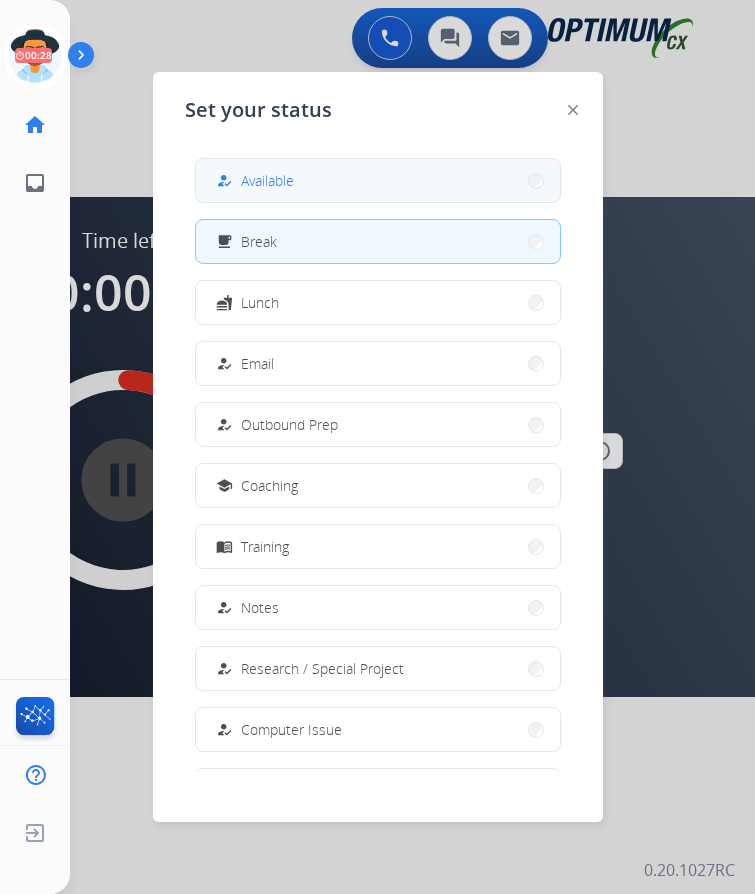
click at [287, 186] on span "Available" at bounding box center [267, 180] width 53 height 21
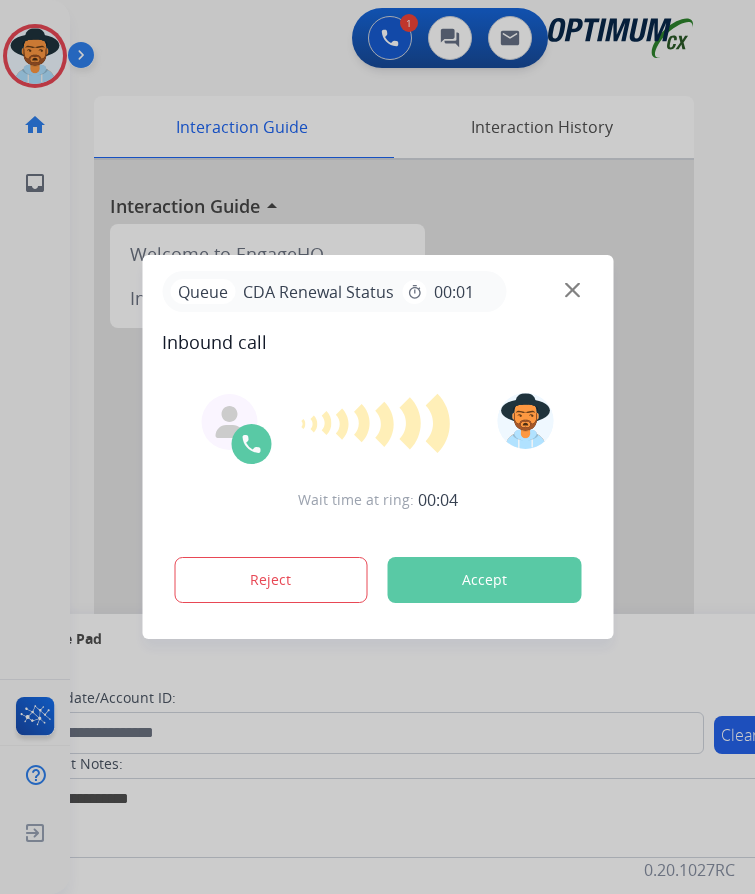
drag, startPoint x: 299, startPoint y: 41, endPoint x: 371, endPoint y: 27, distance: 73.3
click at [299, 41] on div at bounding box center [377, 447] width 755 height 894
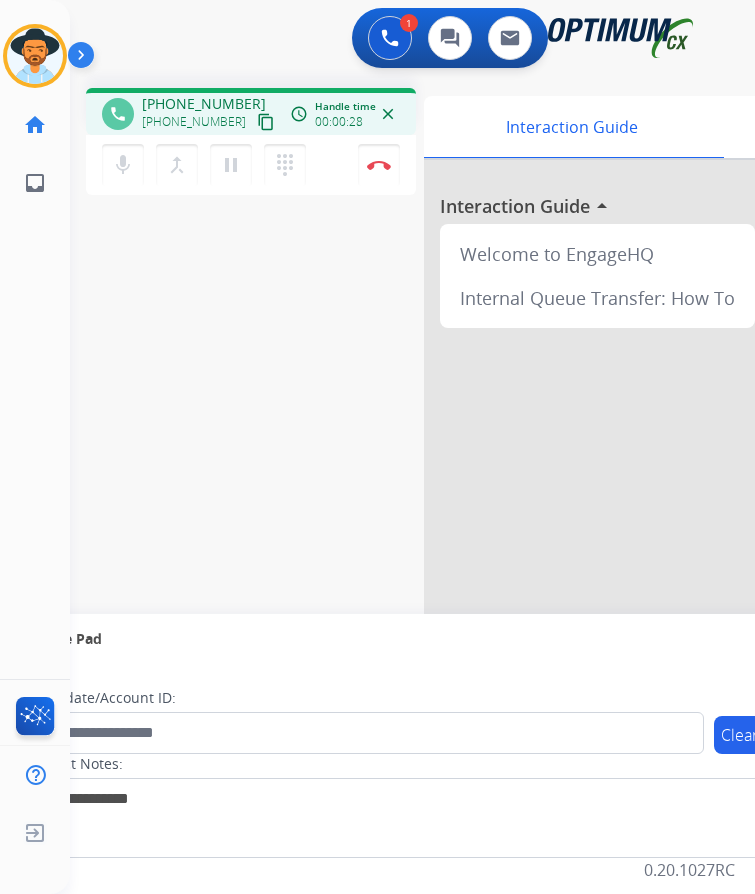
click at [193, 96] on span "+18502262818" at bounding box center [204, 104] width 124 height 20
copy span "18502262818"
click at [214, 104] on span "+18502262818" at bounding box center [204, 104] width 124 height 20
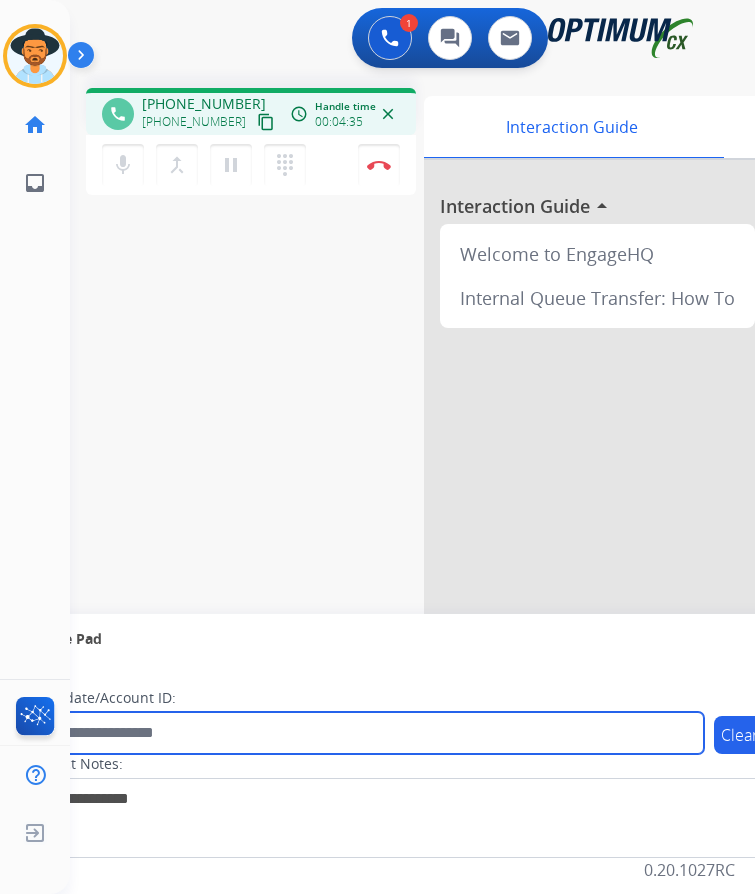
click at [347, 727] on input "text" at bounding box center [365, 733] width 678 height 42
paste input "**********"
type input "**********"
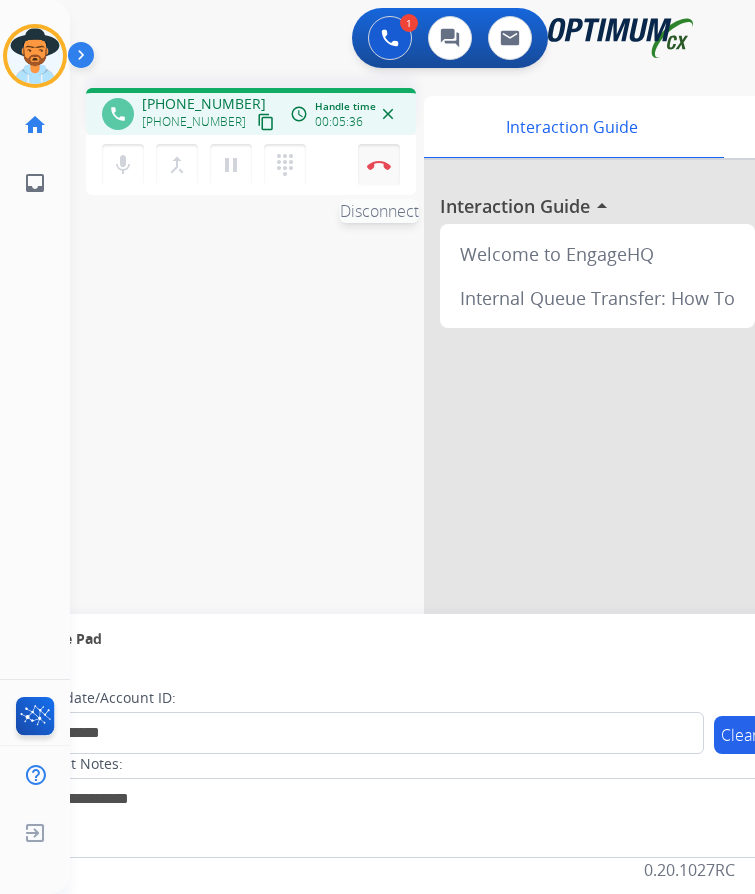
click at [381, 164] on img at bounding box center [379, 165] width 24 height 10
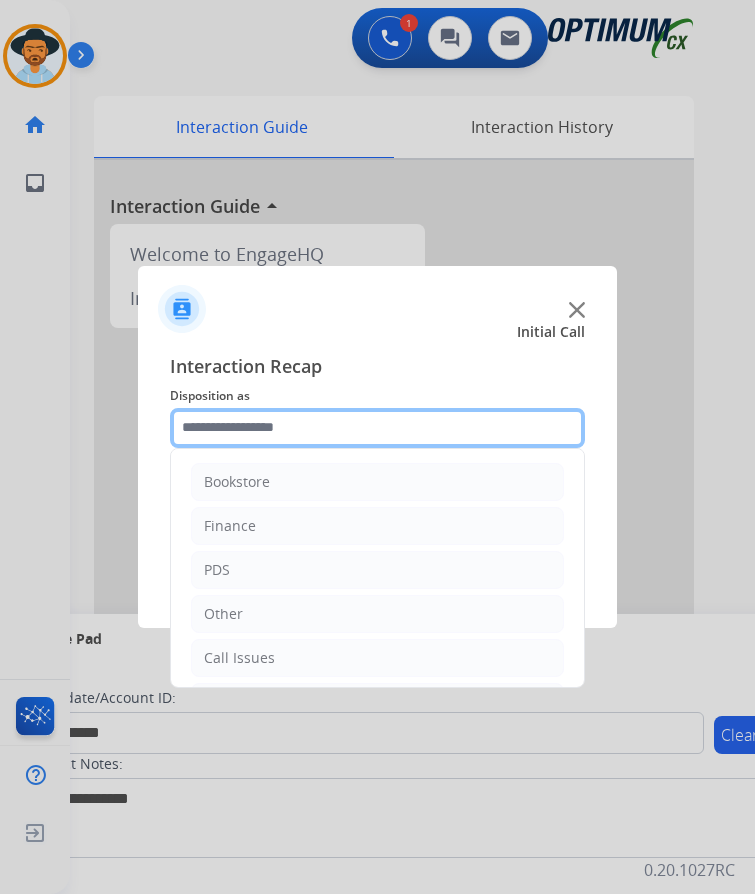
click at [355, 417] on input "text" at bounding box center [377, 428] width 415 height 40
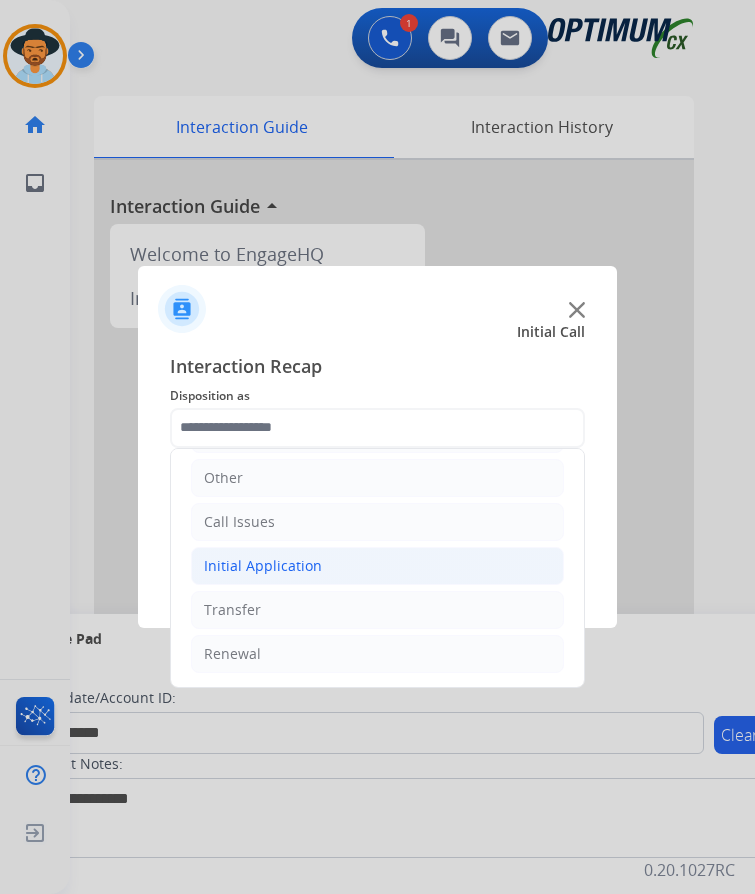
click at [280, 566] on div "Initial Application" at bounding box center [263, 566] width 118 height 20
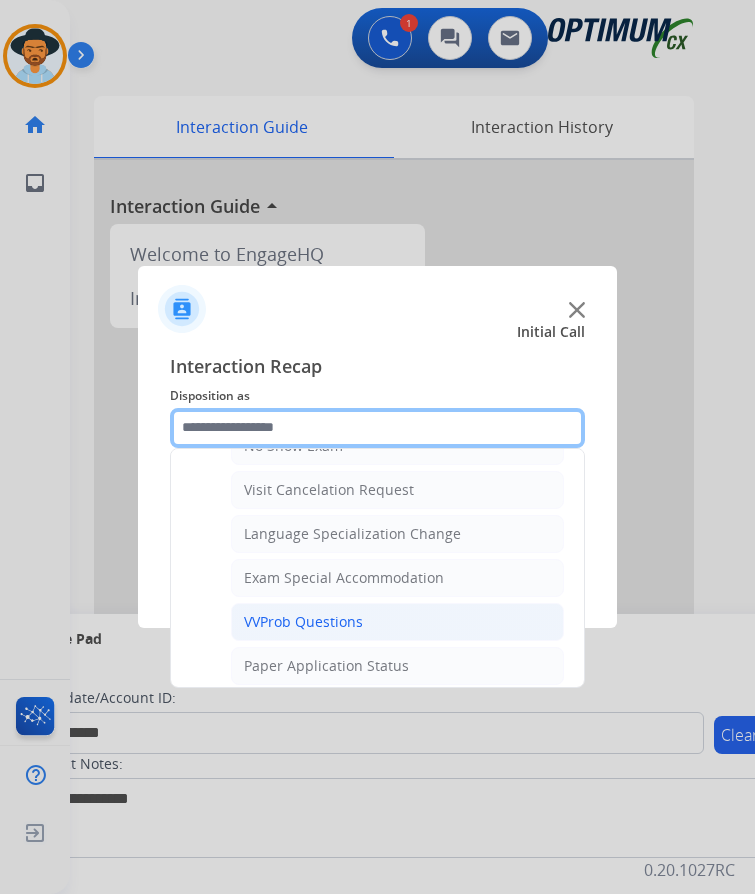
scroll to position [1136, 0]
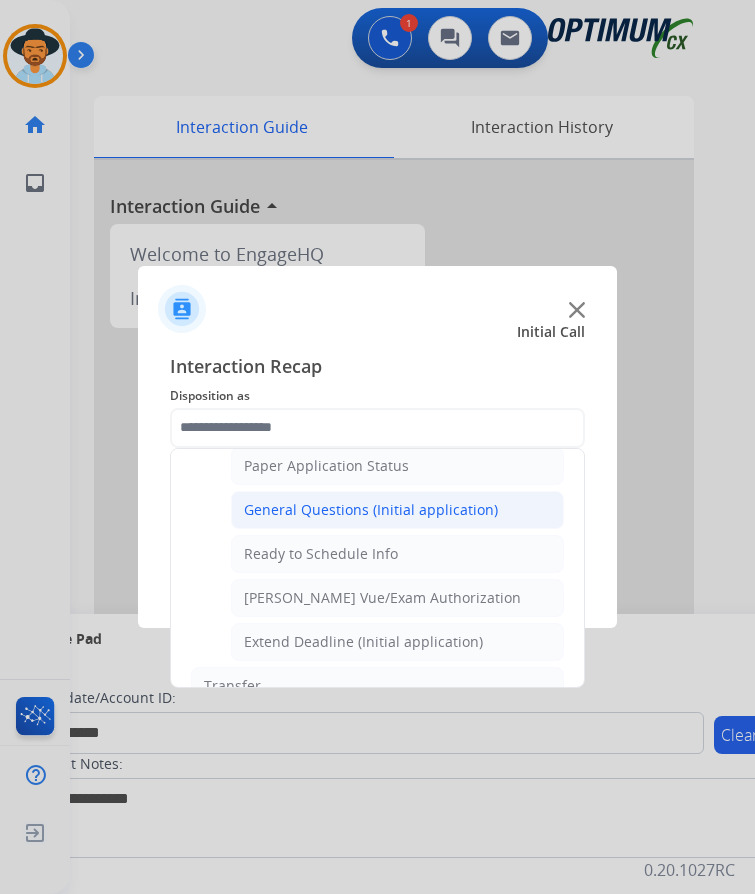
click at [359, 507] on div "General Questions (Initial application)" at bounding box center [371, 510] width 254 height 20
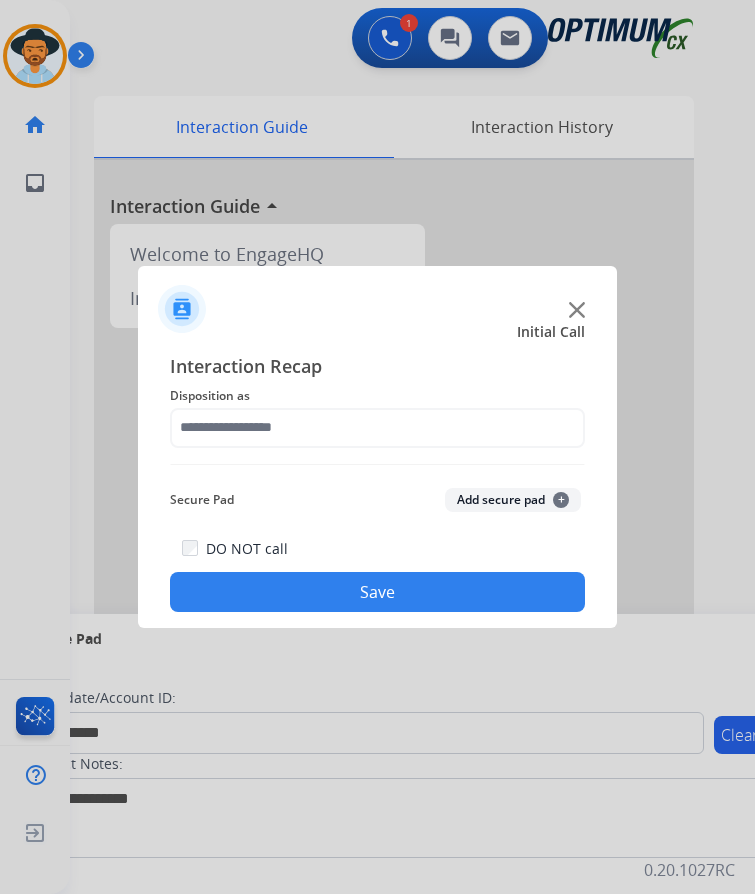
type input "**********"
click at [310, 591] on button "Save" at bounding box center [377, 592] width 415 height 40
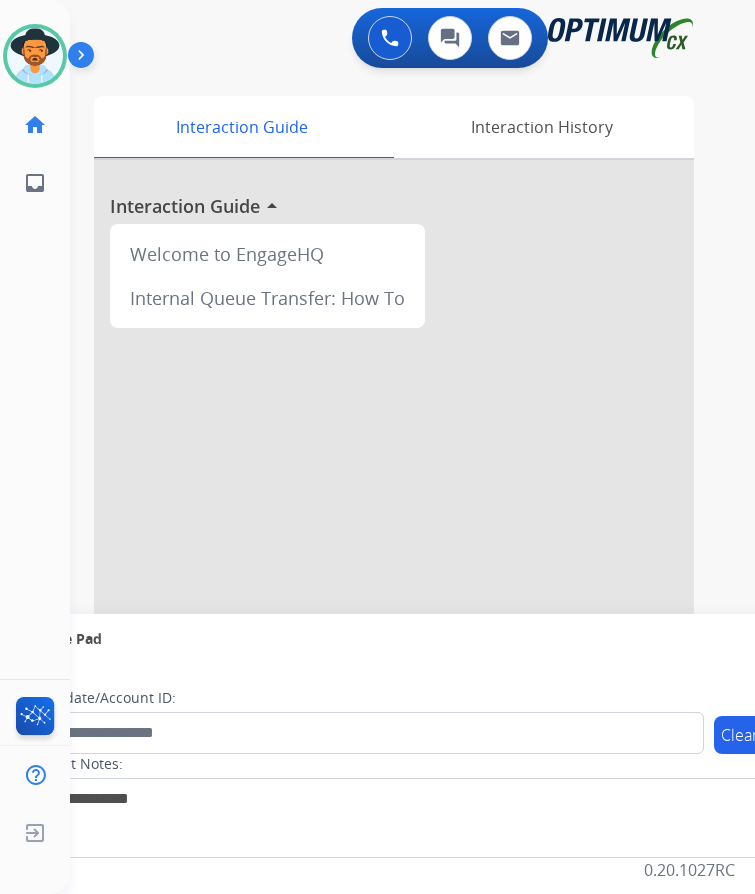
click at [18, 634] on div "[PERSON_NAME] Available Edit Avatar Agent: [PERSON_NAME] Profile: OCX Training …" at bounding box center [35, 447] width 70 height 894
click at [254, 84] on div "swap_horiz Break voice bridge close_fullscreen Connect 3-Way Call merge_type Se…" at bounding box center [388, 489] width 637 height 834
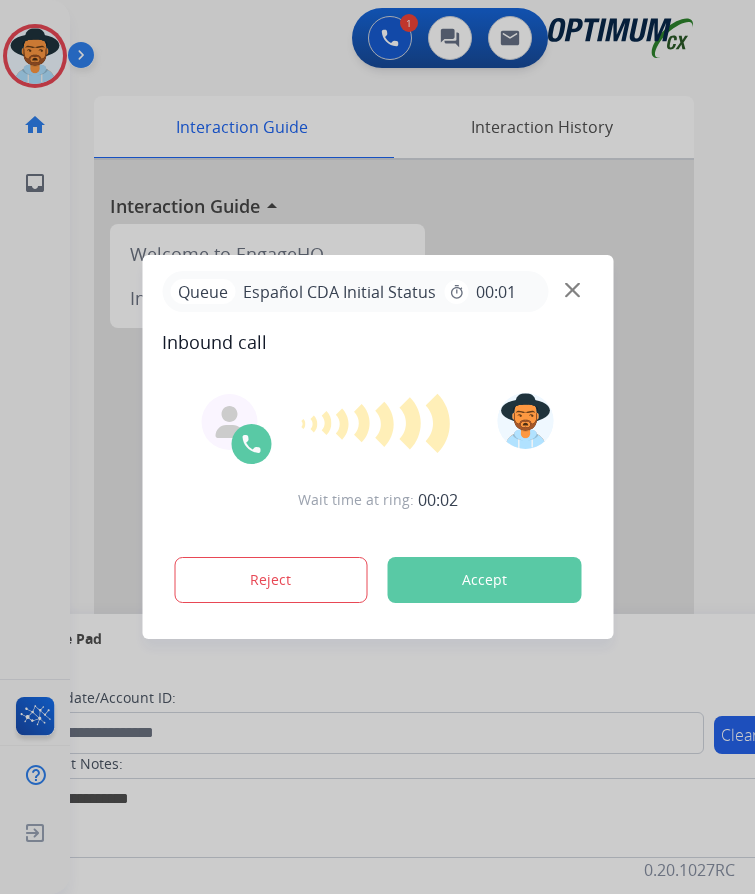
click at [222, 60] on div at bounding box center [377, 447] width 755 height 894
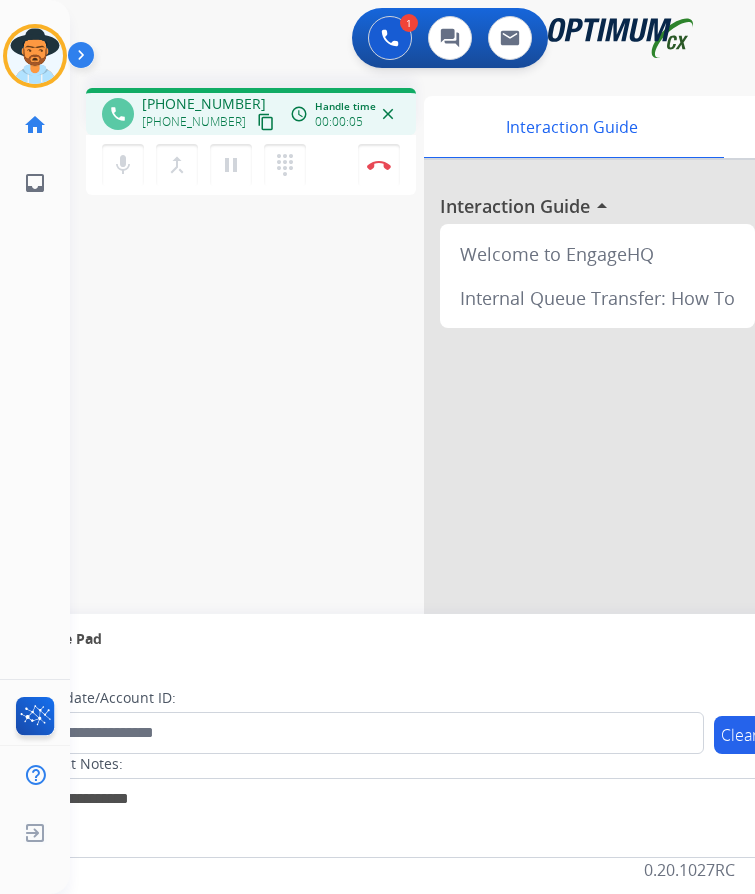
click at [200, 106] on span "+19393847688" at bounding box center [204, 104] width 124 height 20
copy span "19393847688"
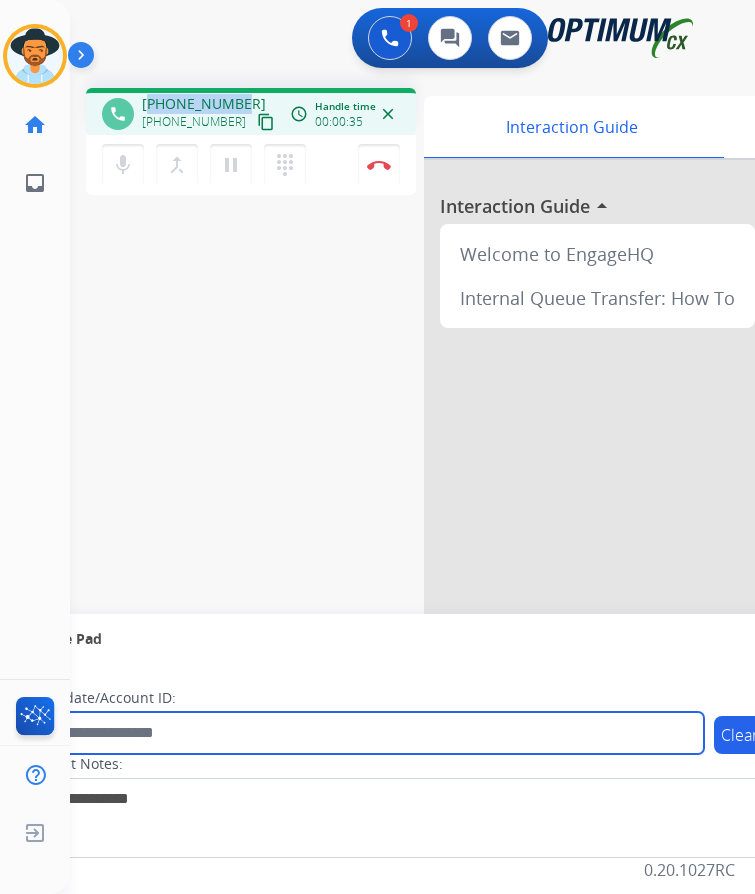
click at [335, 724] on input "text" at bounding box center [365, 733] width 678 height 42
paste input "**********"
type input "**********"
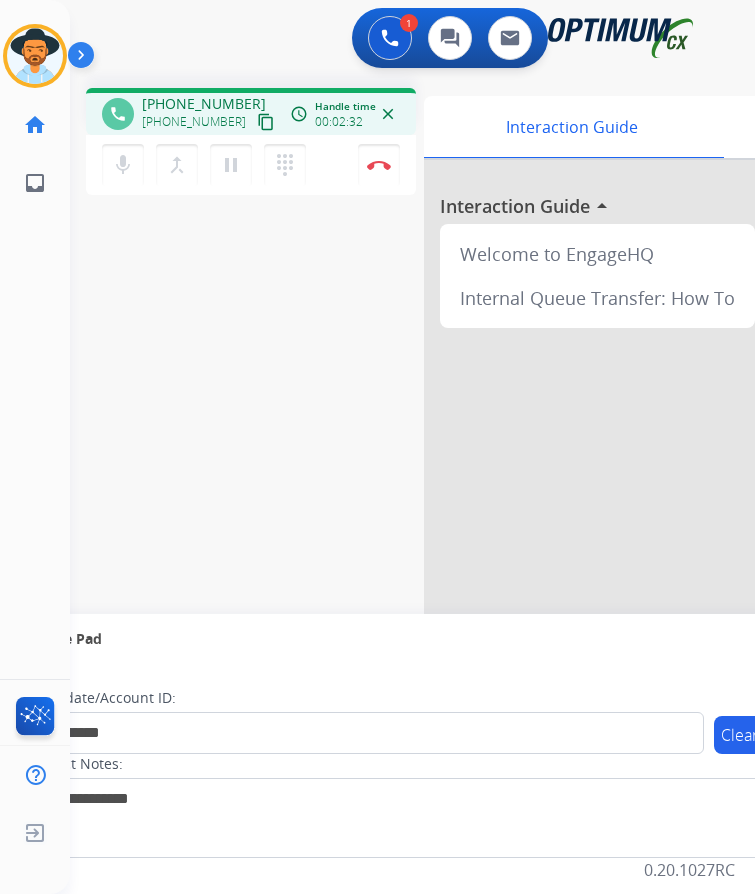
click at [313, 305] on div "**********" at bounding box center [388, 489] width 637 height 834
click at [228, 170] on mat-icon "pause" at bounding box center [231, 165] width 24 height 24
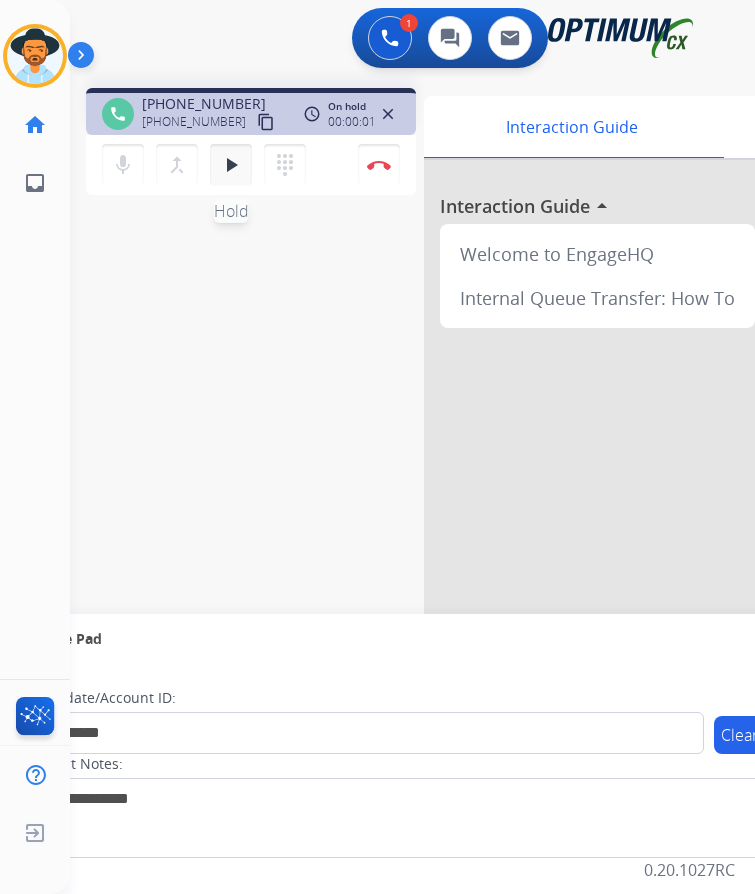
click at [228, 170] on mat-icon "play_arrow" at bounding box center [231, 165] width 24 height 24
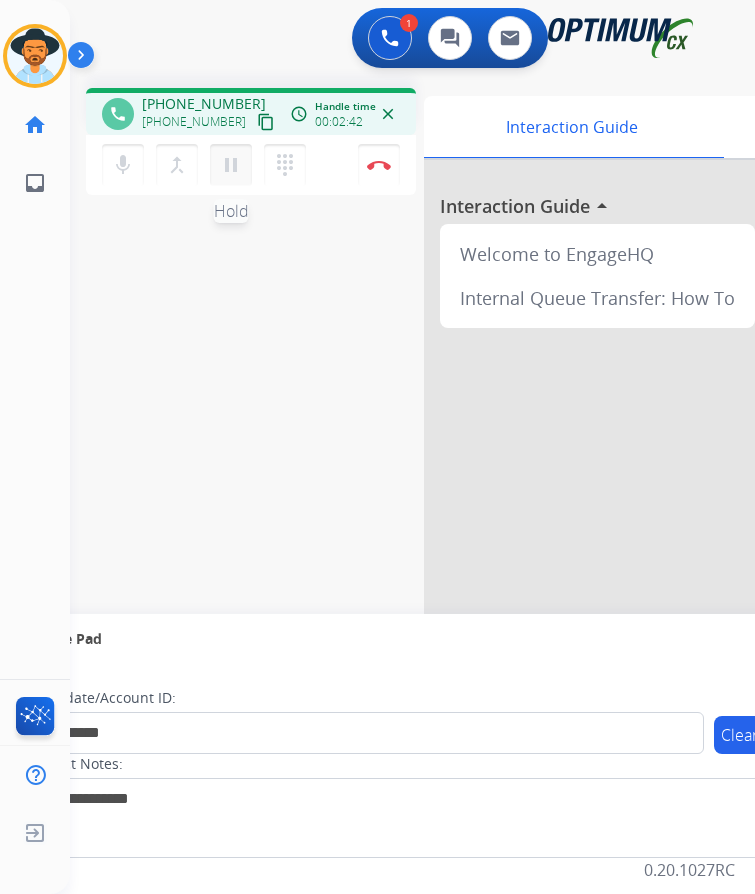
click at [229, 161] on mat-icon "pause" at bounding box center [231, 165] width 24 height 24
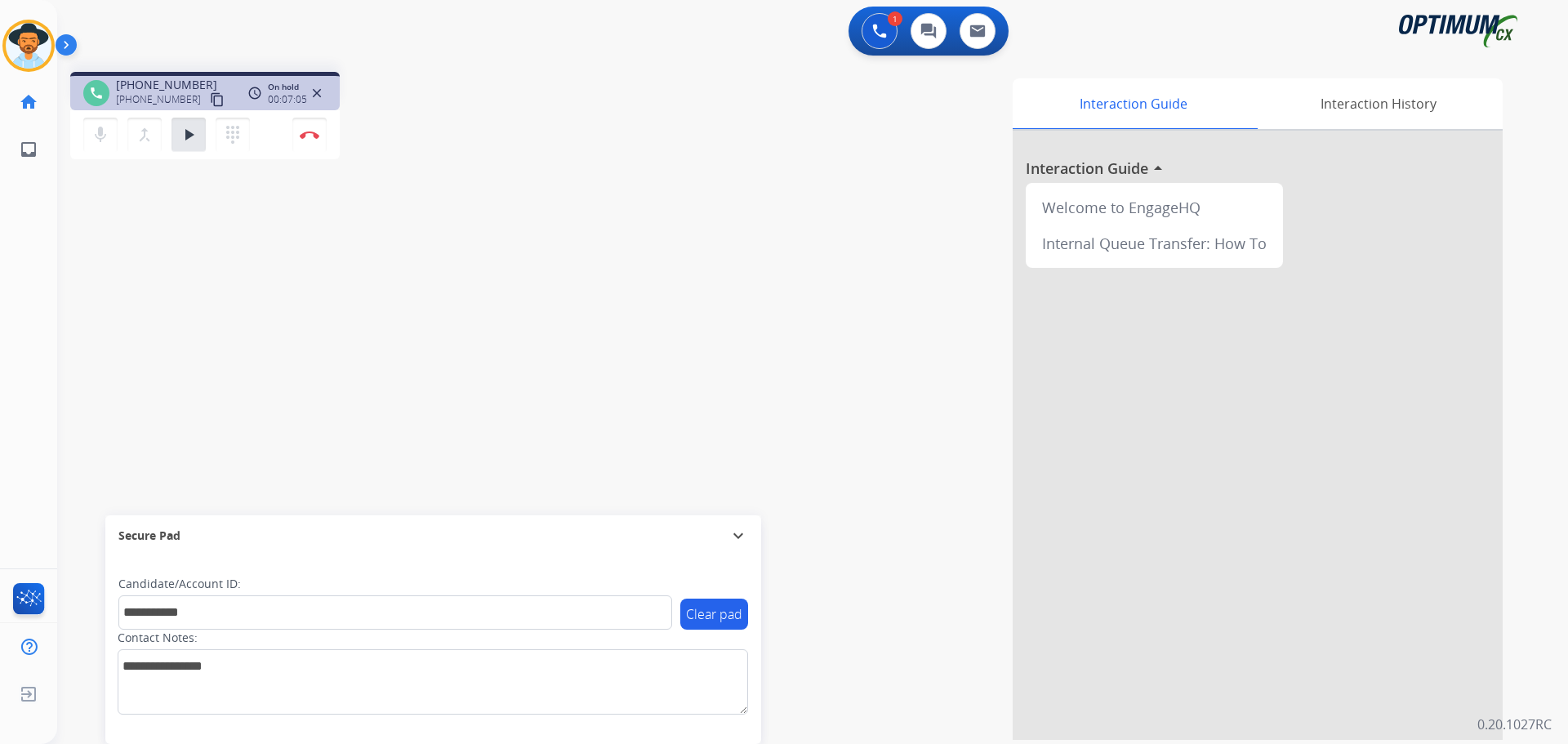
click at [239, 273] on div "**********" at bounding box center [793, 399] width 1472 height 681
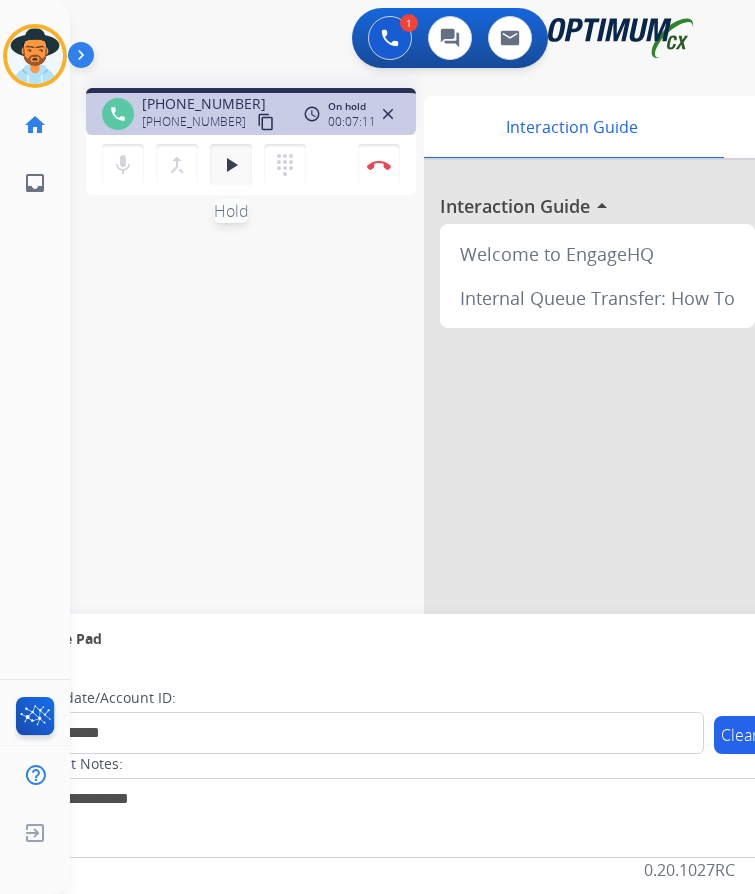
click at [229, 169] on mat-icon "play_arrow" at bounding box center [231, 165] width 24 height 24
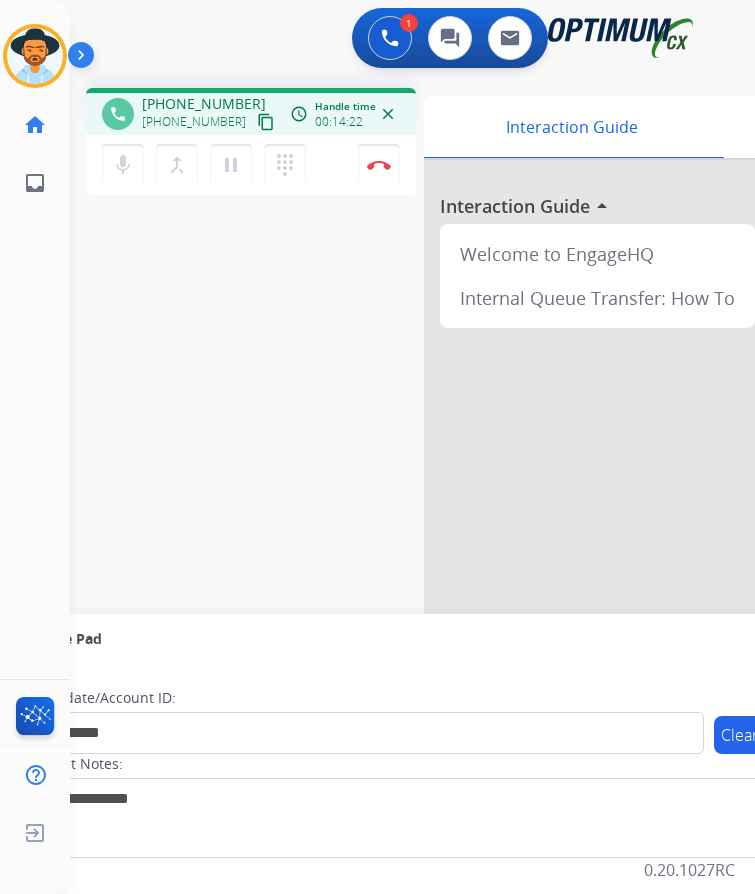
click at [139, 282] on div "**********" at bounding box center [388, 489] width 637 height 834
click at [121, 159] on mat-icon "mic" at bounding box center [123, 165] width 24 height 24
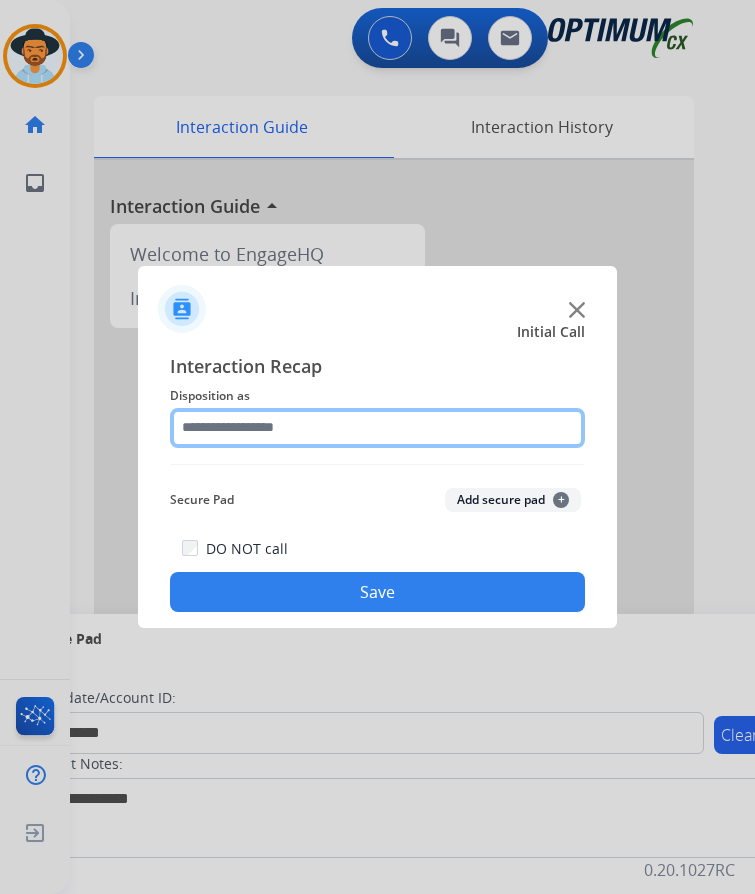
click at [383, 424] on input "text" at bounding box center [377, 428] width 415 height 40
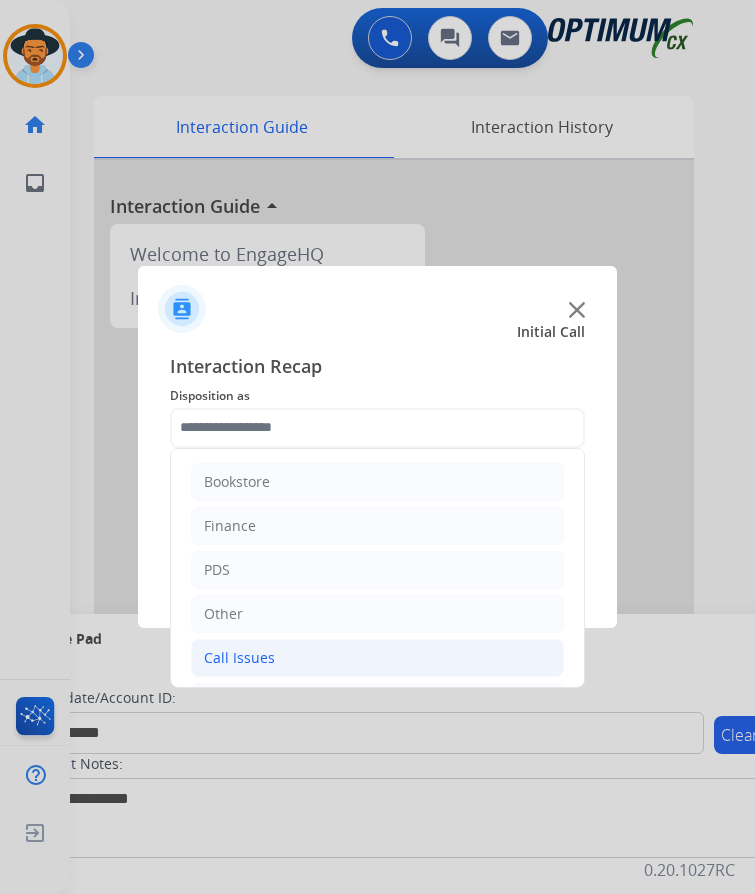
click at [275, 654] on li "Call Issues" at bounding box center [377, 658] width 373 height 38
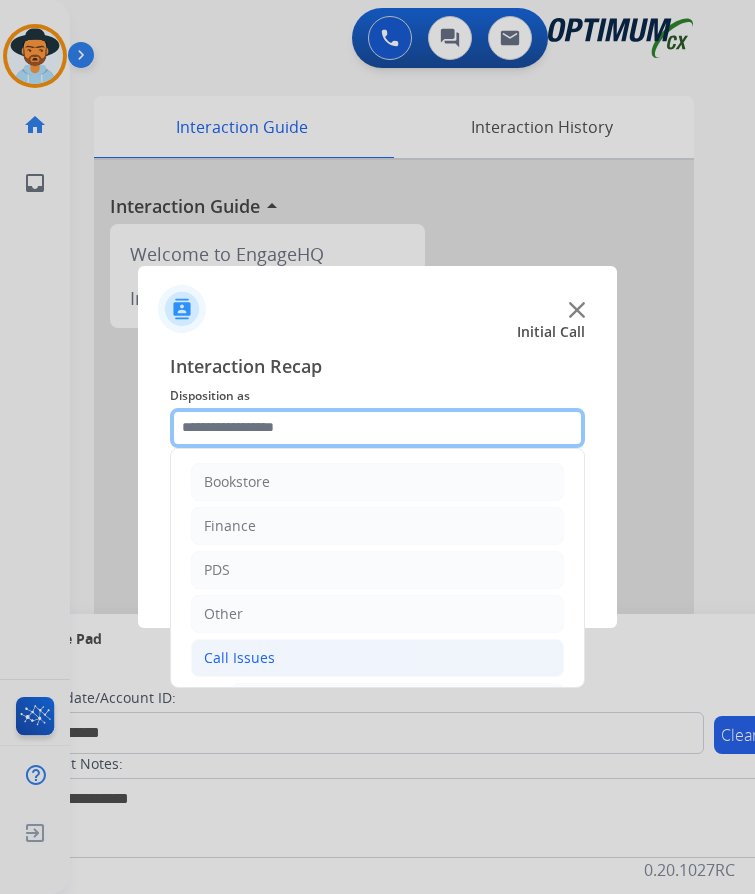
scroll to position [356, 0]
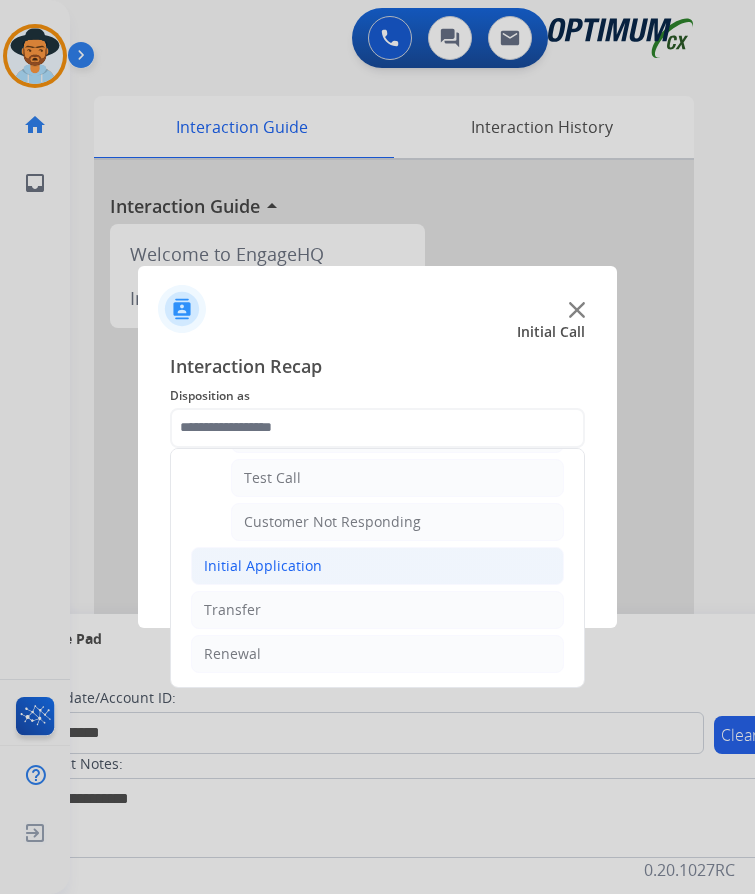
click at [291, 556] on div "Initial Application" at bounding box center [263, 566] width 118 height 20
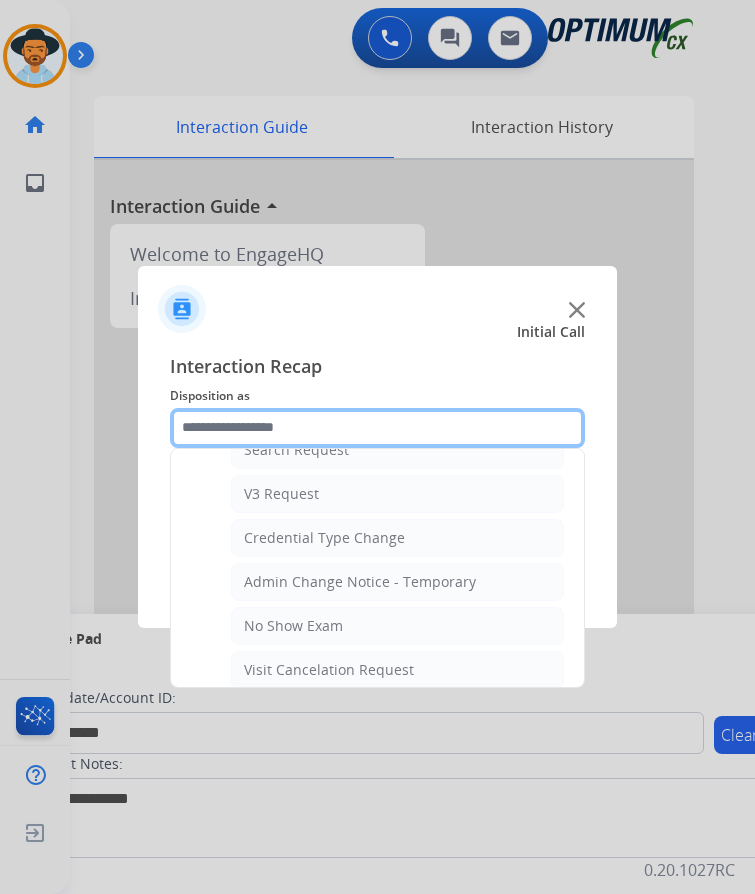
scroll to position [1056, 0]
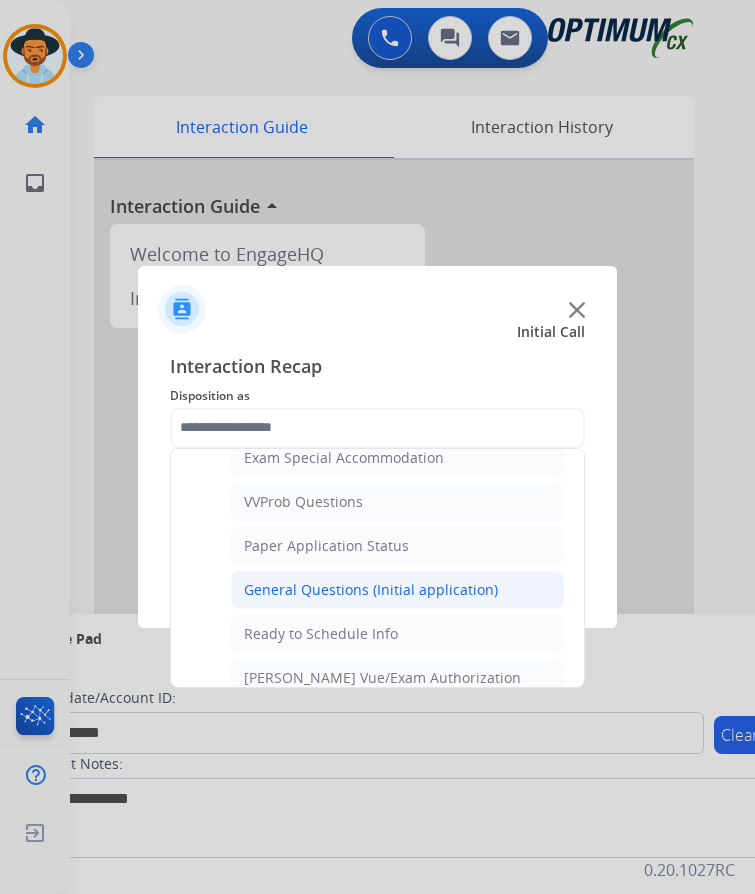
click at [347, 580] on div "General Questions (Initial application)" at bounding box center [371, 590] width 254 height 20
type input "**********"
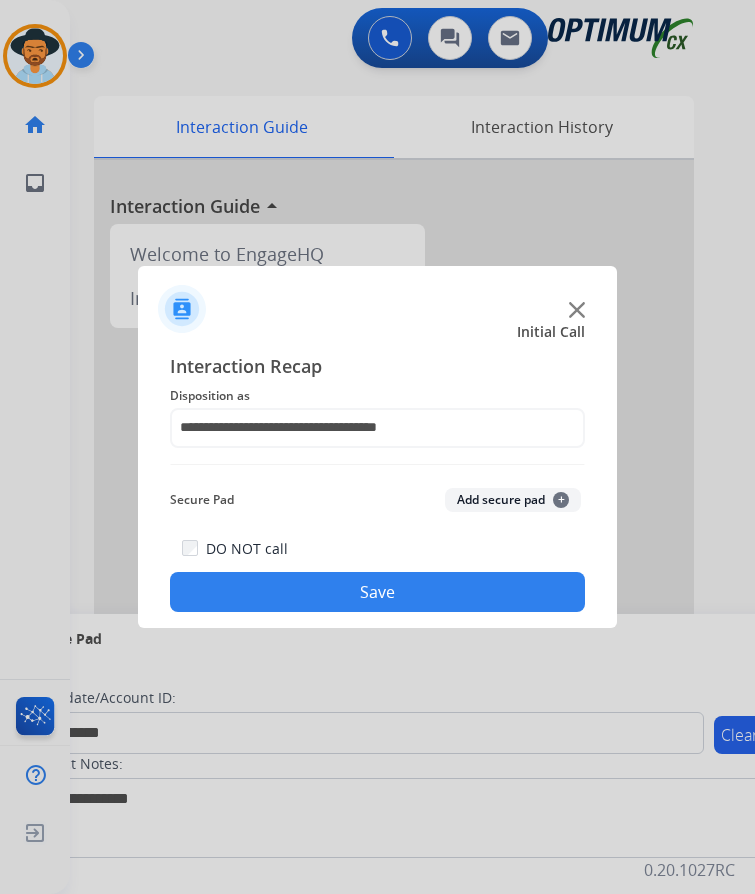
click at [350, 575] on button "Save" at bounding box center [377, 592] width 415 height 40
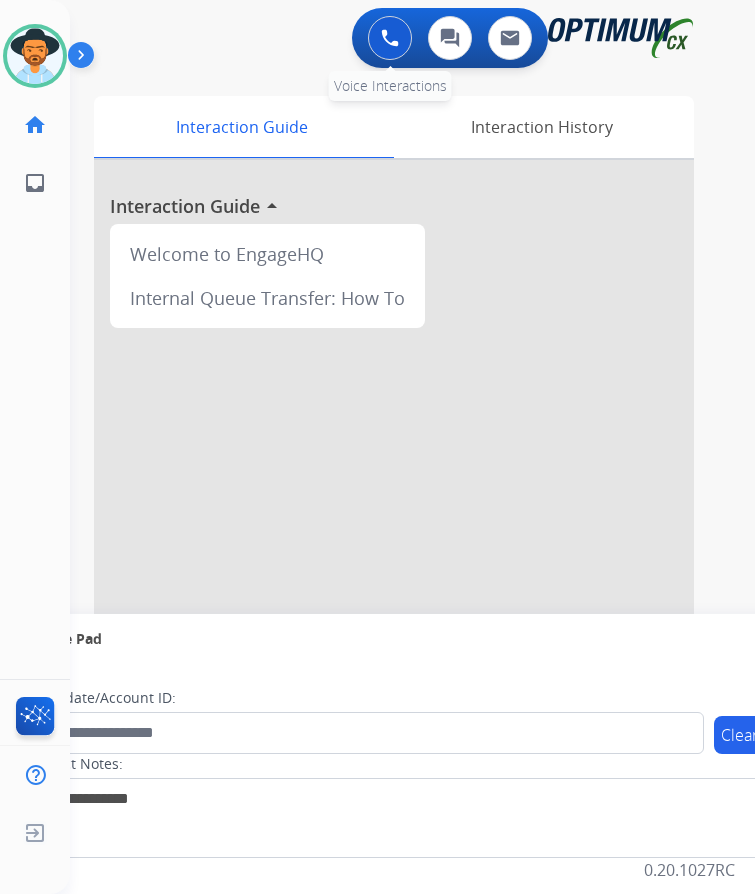
click at [411, 38] on button at bounding box center [390, 38] width 44 height 44
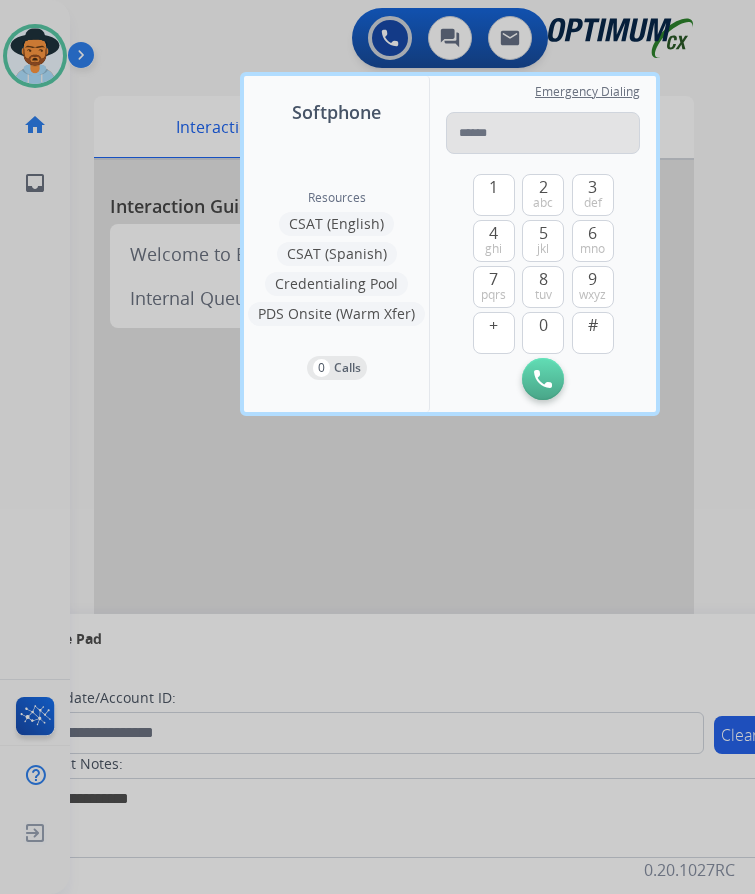
click at [477, 121] on input "tel" at bounding box center [543, 133] width 194 height 42
type input "**********"
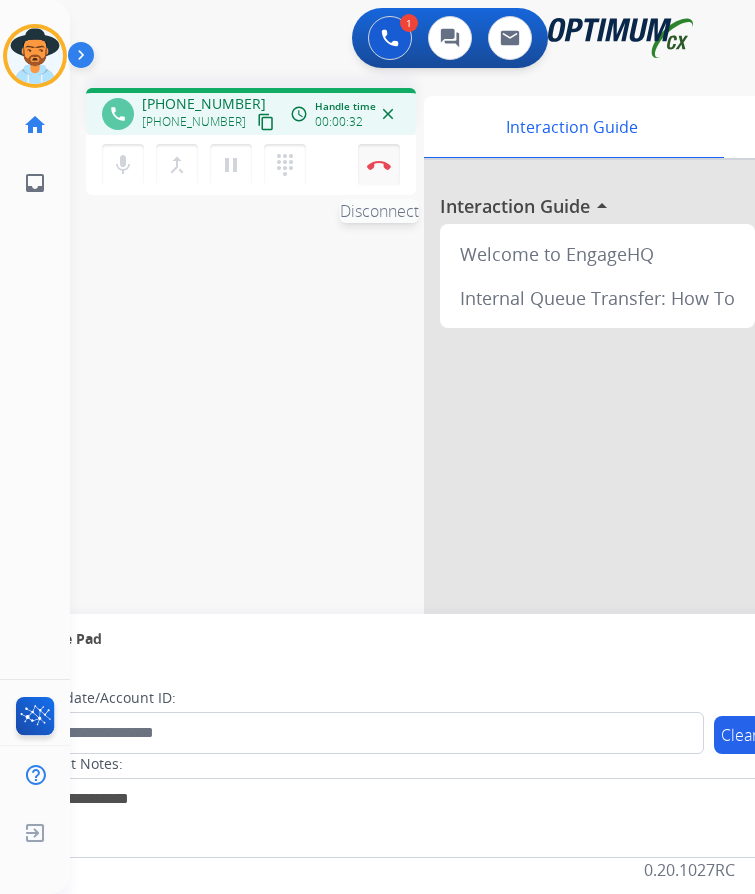
click at [380, 158] on button "Disconnect" at bounding box center [379, 165] width 42 height 42
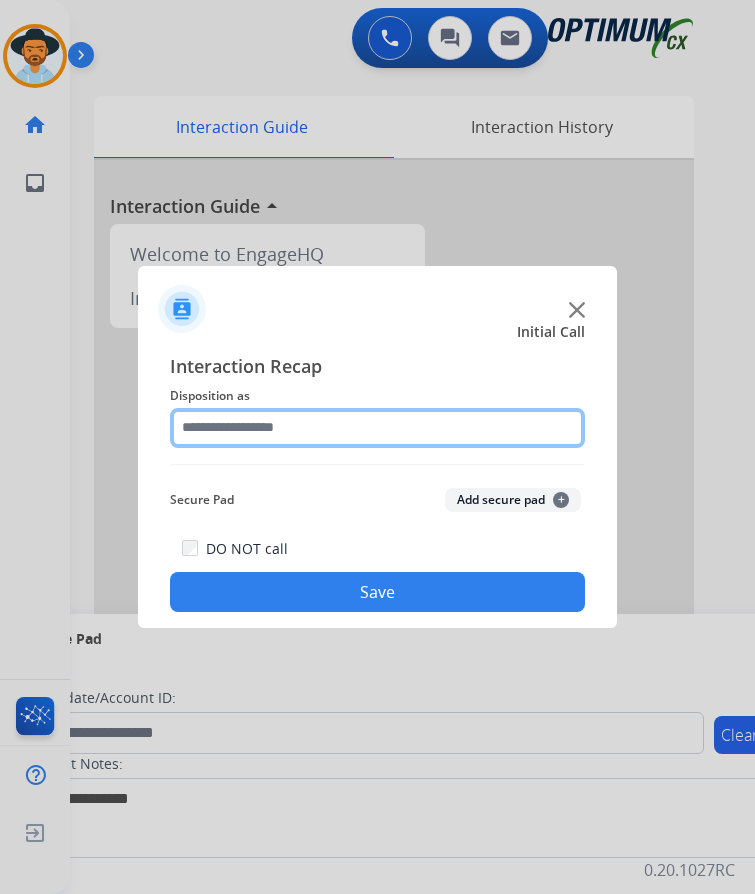
click at [342, 408] on input "text" at bounding box center [377, 428] width 415 height 40
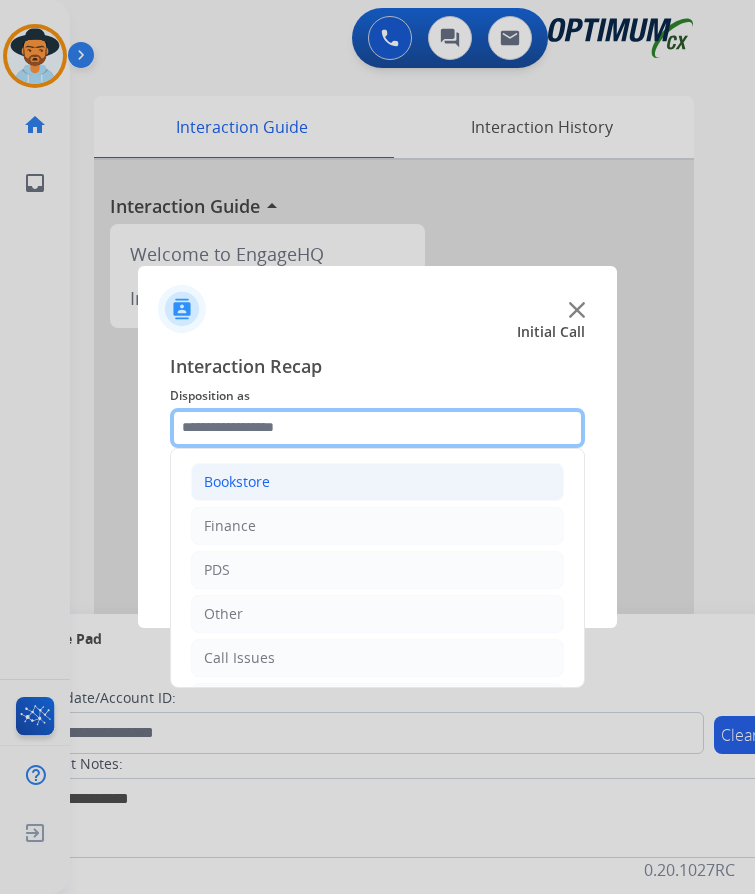
scroll to position [136, 0]
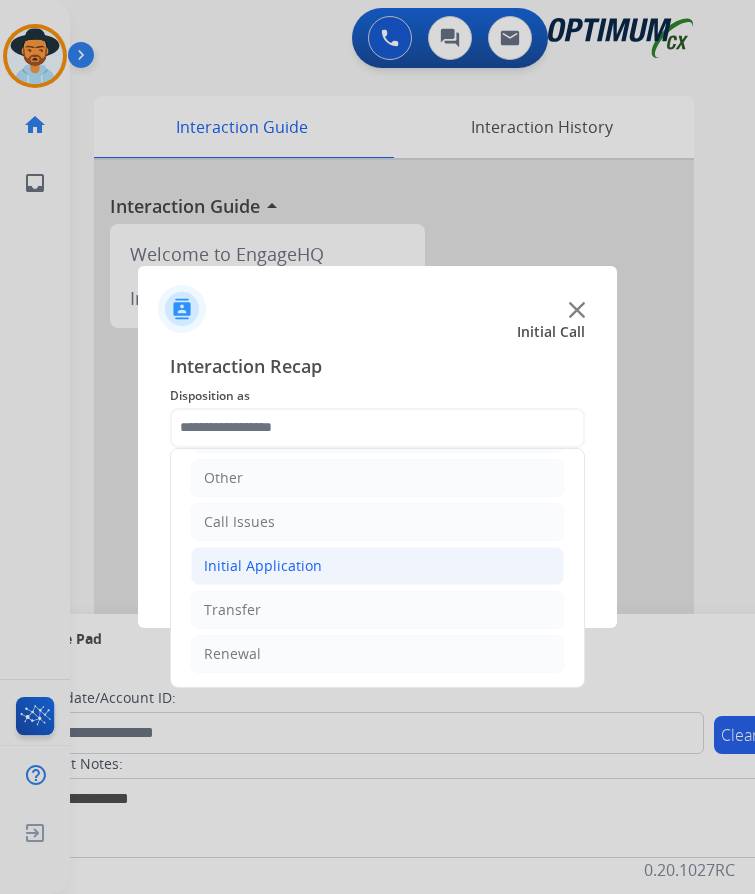
click at [308, 556] on div "Initial Application" at bounding box center [263, 566] width 118 height 20
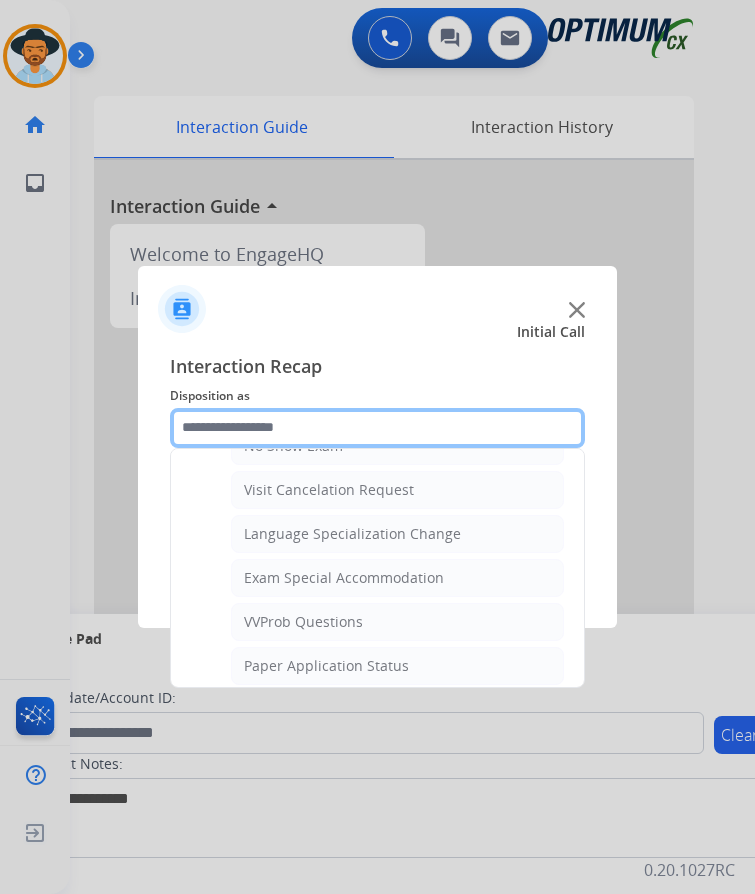
scroll to position [1036, 0]
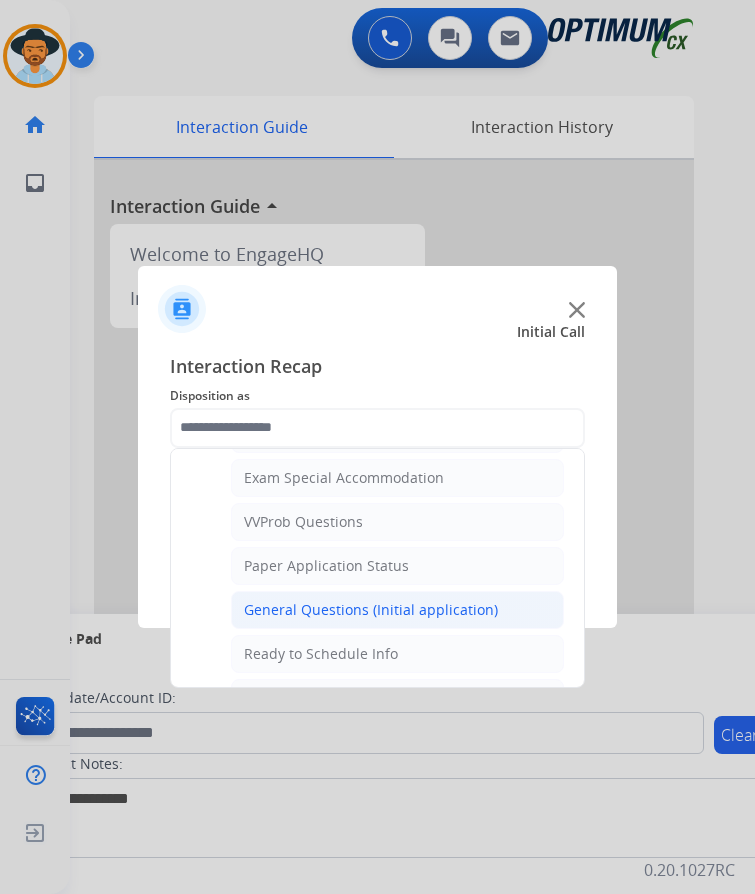
click at [329, 600] on div "General Questions (Initial application)" at bounding box center [371, 610] width 254 height 20
type input "**********"
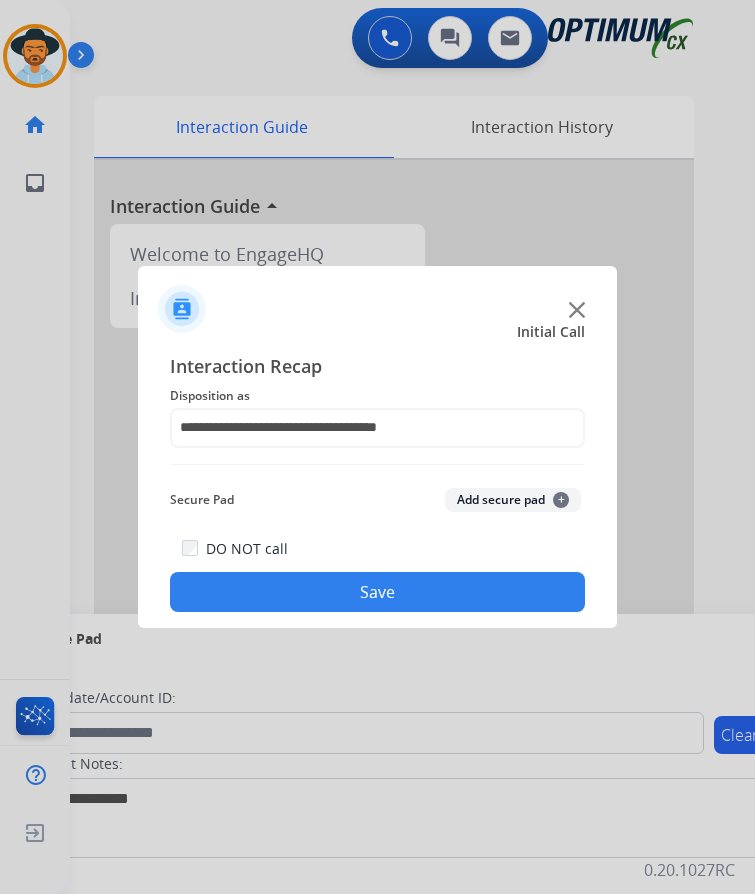
click at [516, 580] on button "Save" at bounding box center [377, 592] width 415 height 40
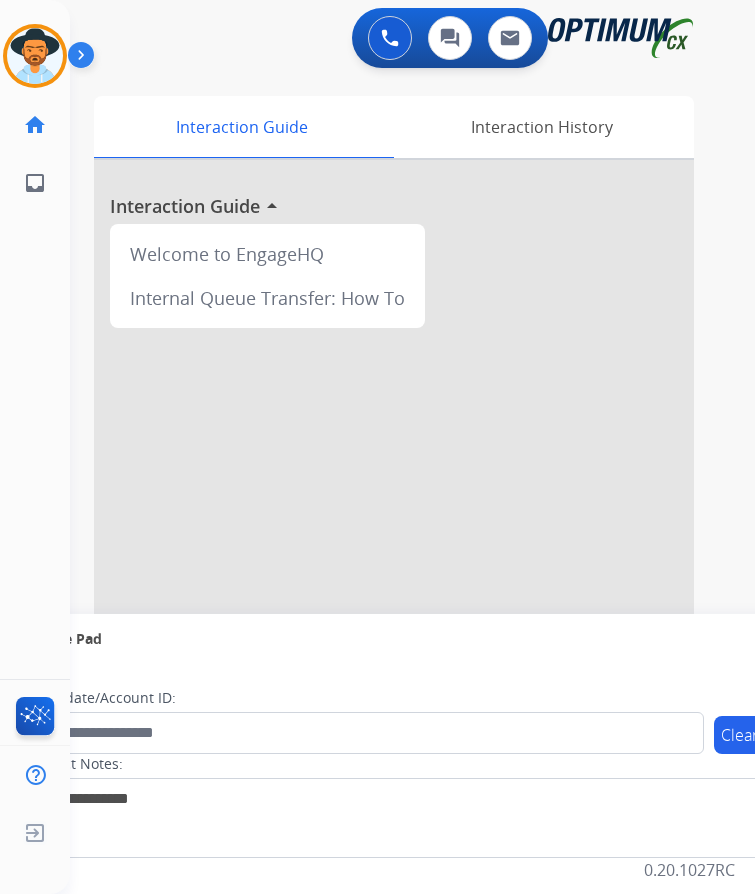
drag, startPoint x: 28, startPoint y: 372, endPoint x: 45, endPoint y: 372, distance: 17.0
click at [28, 372] on div "Luis AfterCallWork Edit Avatar Agent: Luis Routing Profile: OCX Training home H…" at bounding box center [35, 447] width 70 height 894
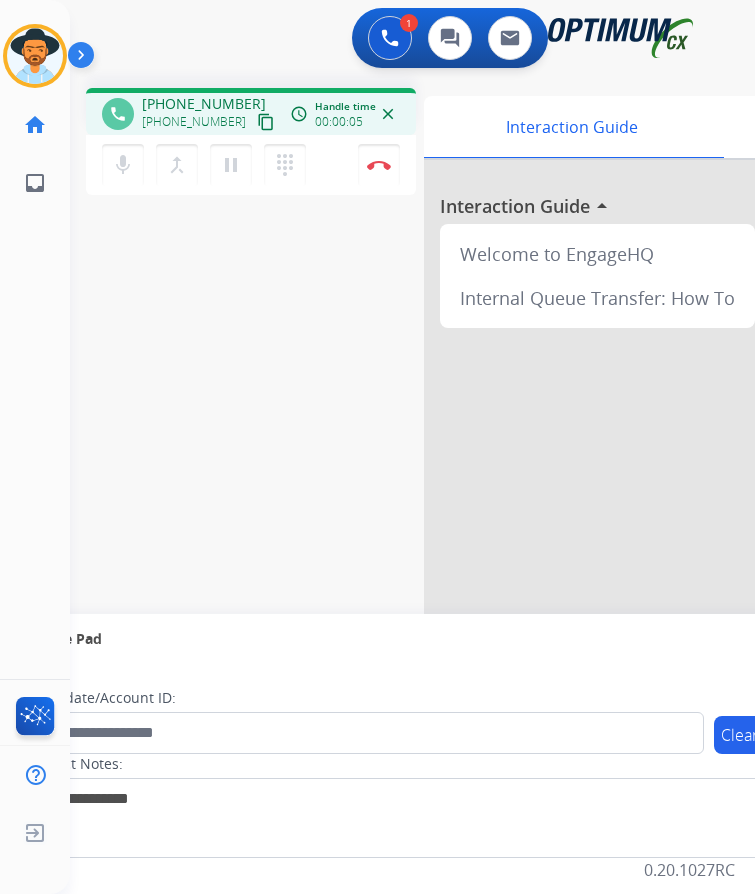
click at [175, 94] on span "+16053424233" at bounding box center [204, 104] width 124 height 20
copy span "16053424233"
click at [386, 160] on img at bounding box center [379, 165] width 24 height 10
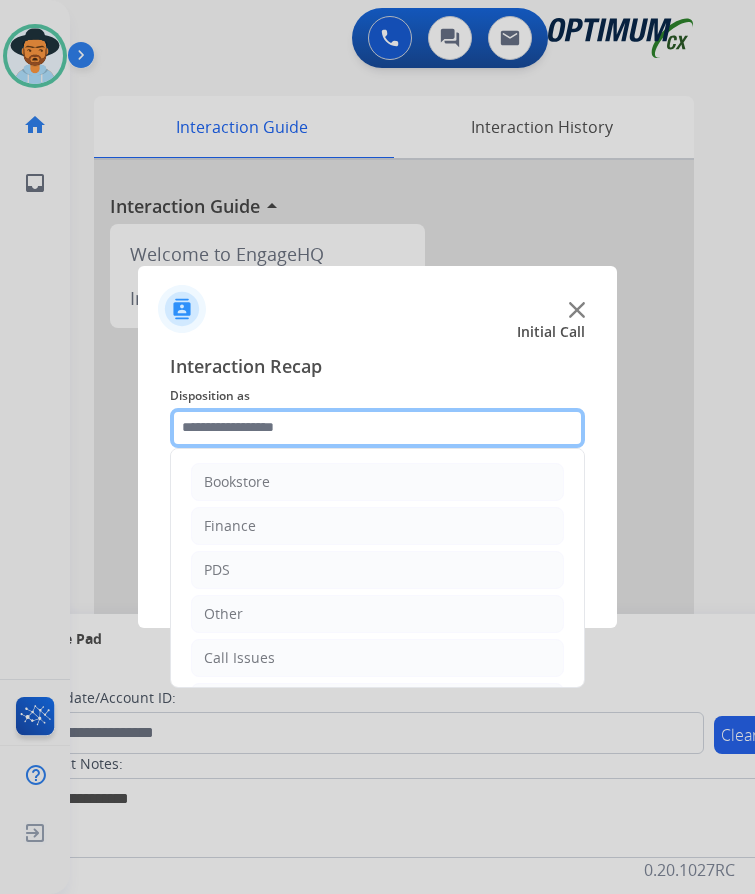
click at [291, 419] on input "text" at bounding box center [377, 428] width 415 height 40
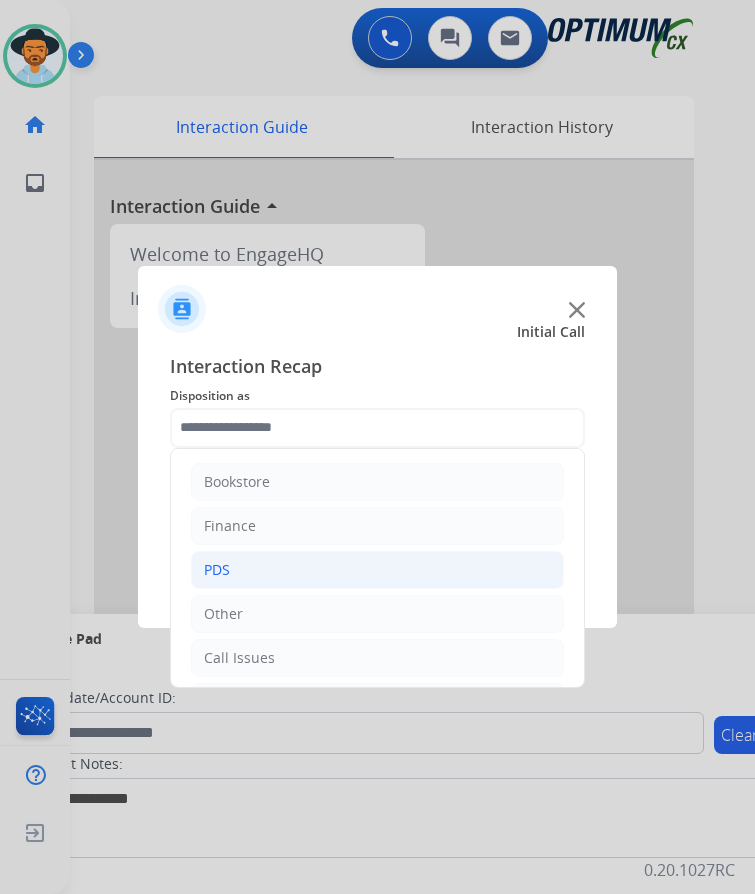
click at [225, 560] on div "PDS" at bounding box center [217, 570] width 26 height 20
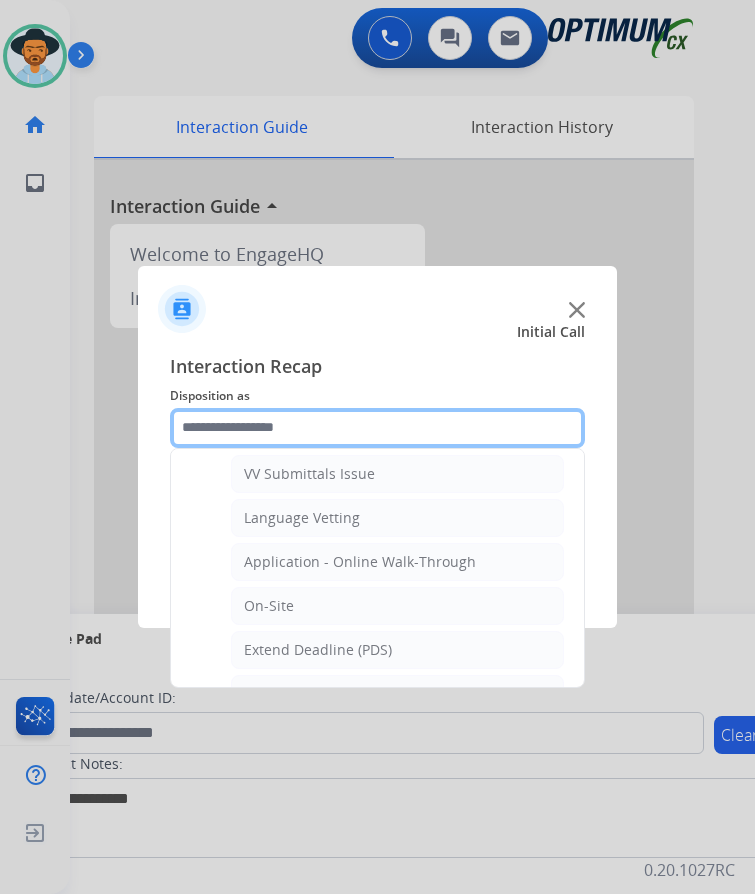
scroll to position [500, 0]
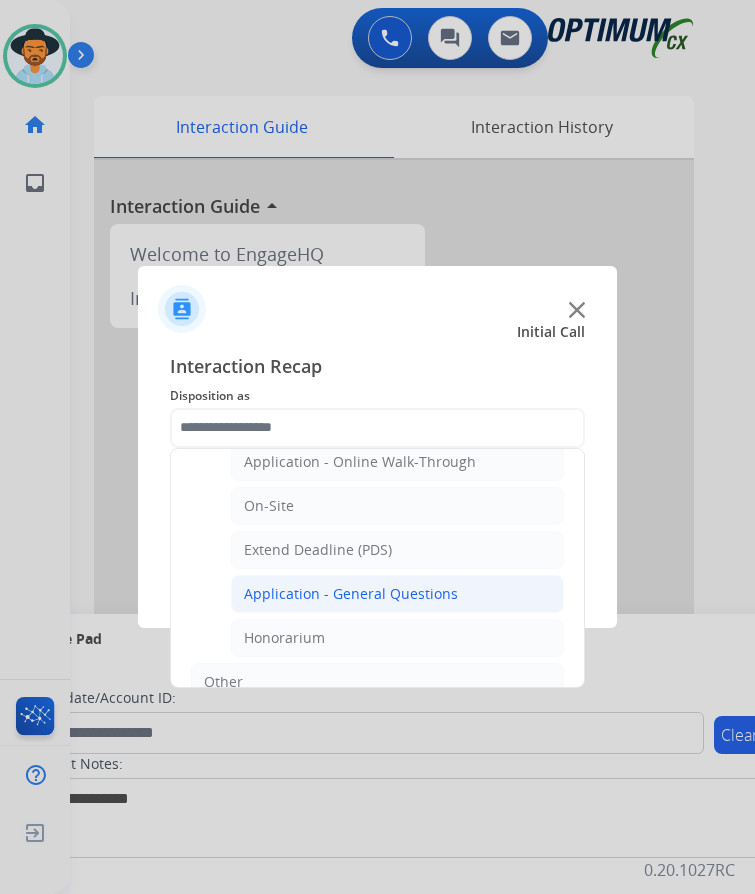
click at [373, 584] on div "Application - General Questions" at bounding box center [351, 594] width 214 height 20
type input "**********"
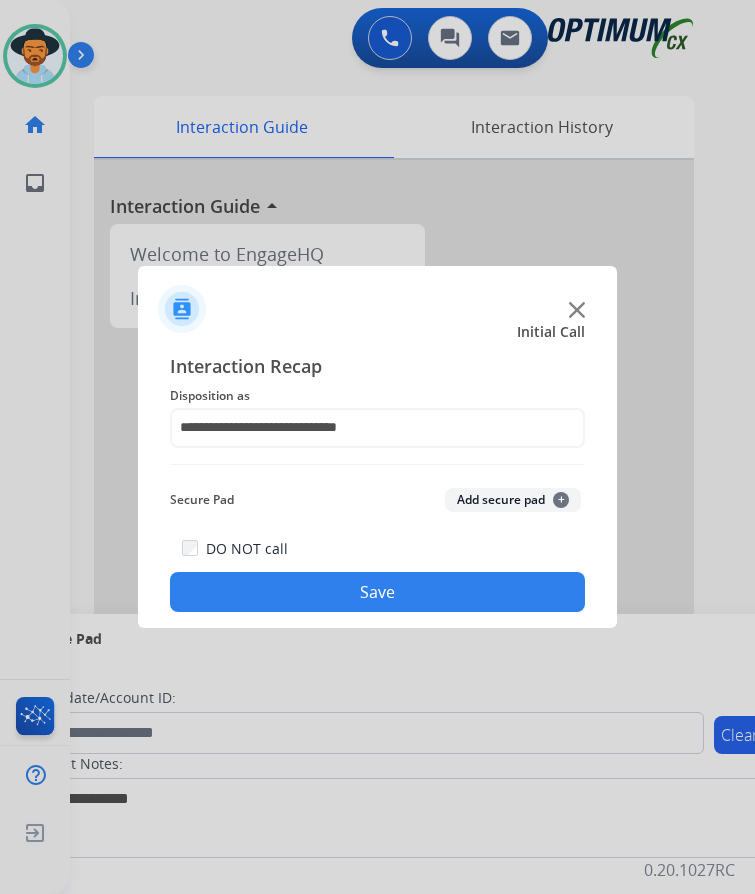
click at [369, 572] on button "Save" at bounding box center [377, 592] width 415 height 40
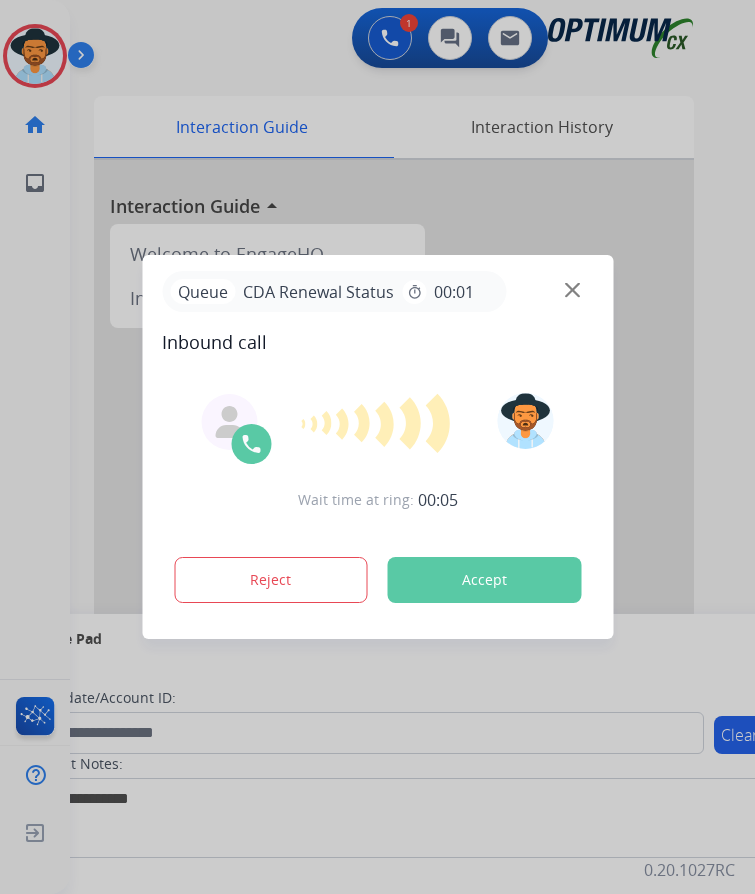
click at [713, 172] on div at bounding box center [377, 447] width 755 height 894
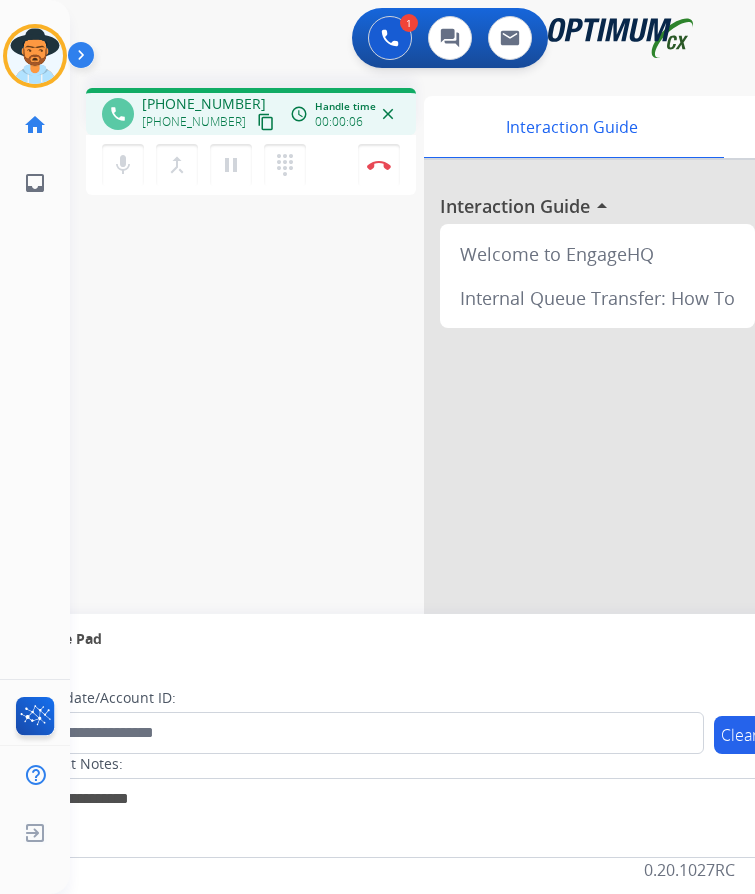
click at [214, 94] on span "+13343330691" at bounding box center [204, 104] width 124 height 20
copy span "13343330691"
drag, startPoint x: 216, startPoint y: 94, endPoint x: 186, endPoint y: 85, distance: 31.3
click at [186, 94] on span "+13343330691" at bounding box center [204, 104] width 124 height 20
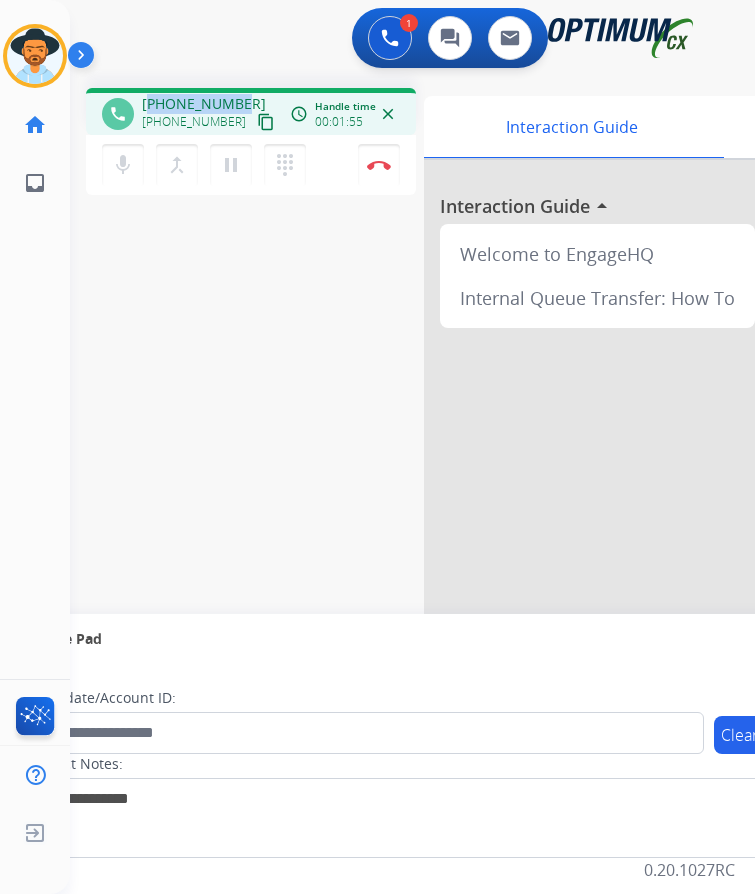
click at [186, 94] on span "+13343330691" at bounding box center [204, 104] width 124 height 20
copy span "13343330691"
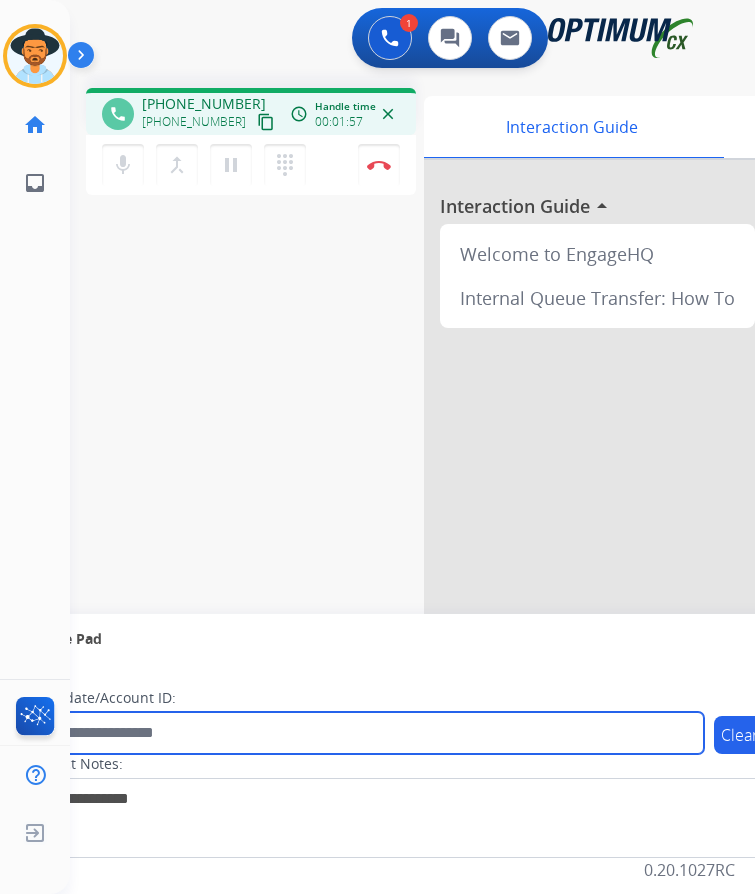
click at [154, 725] on input "text" at bounding box center [365, 733] width 678 height 42
paste input "**********"
type input "**********"
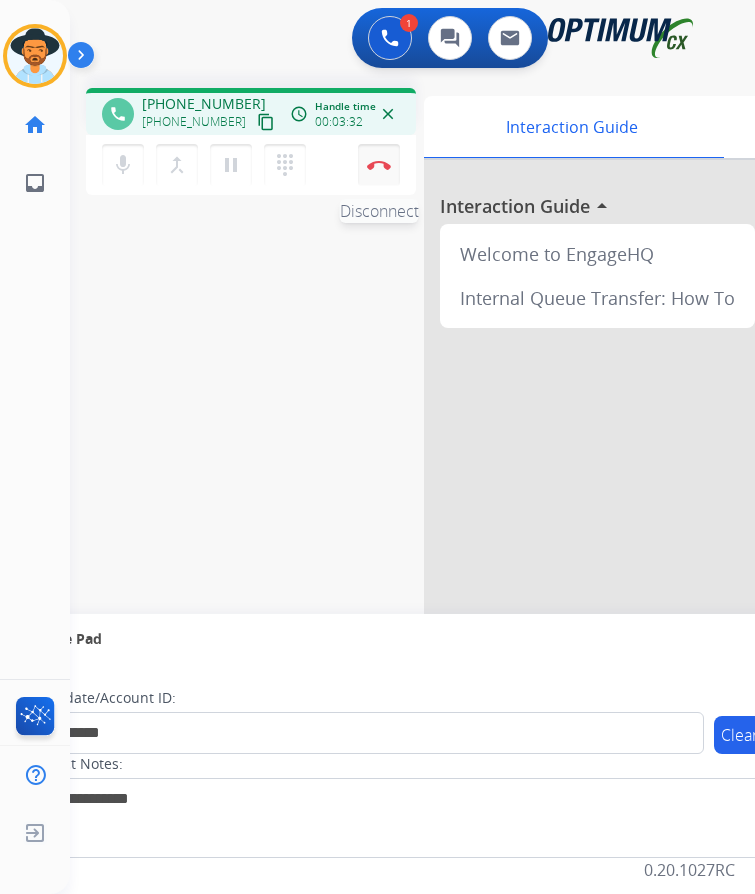
click at [377, 160] on img at bounding box center [379, 165] width 24 height 10
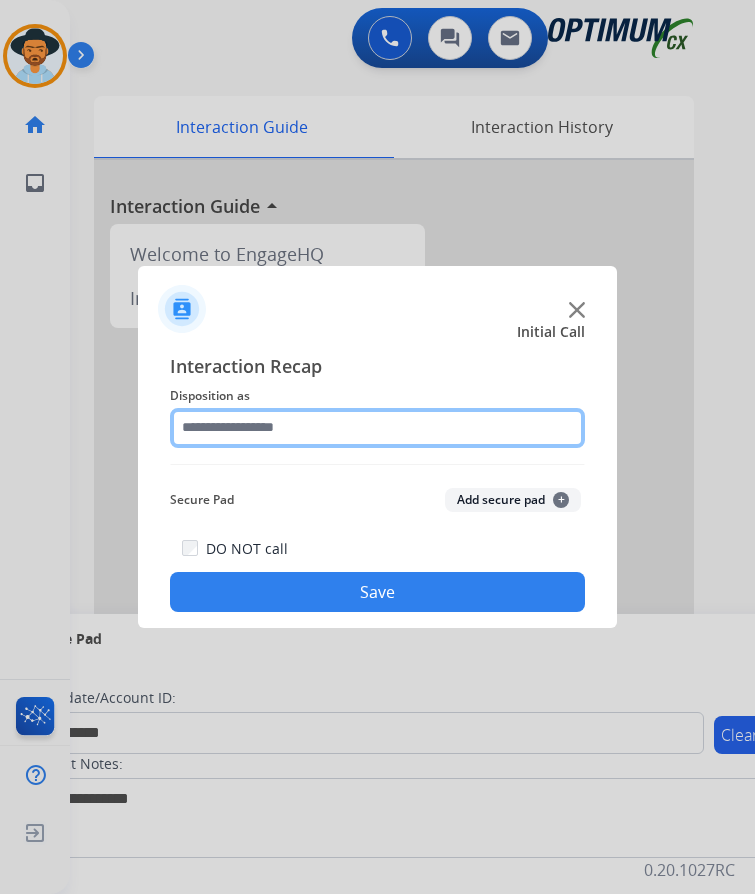
click at [315, 425] on input "text" at bounding box center [377, 428] width 415 height 40
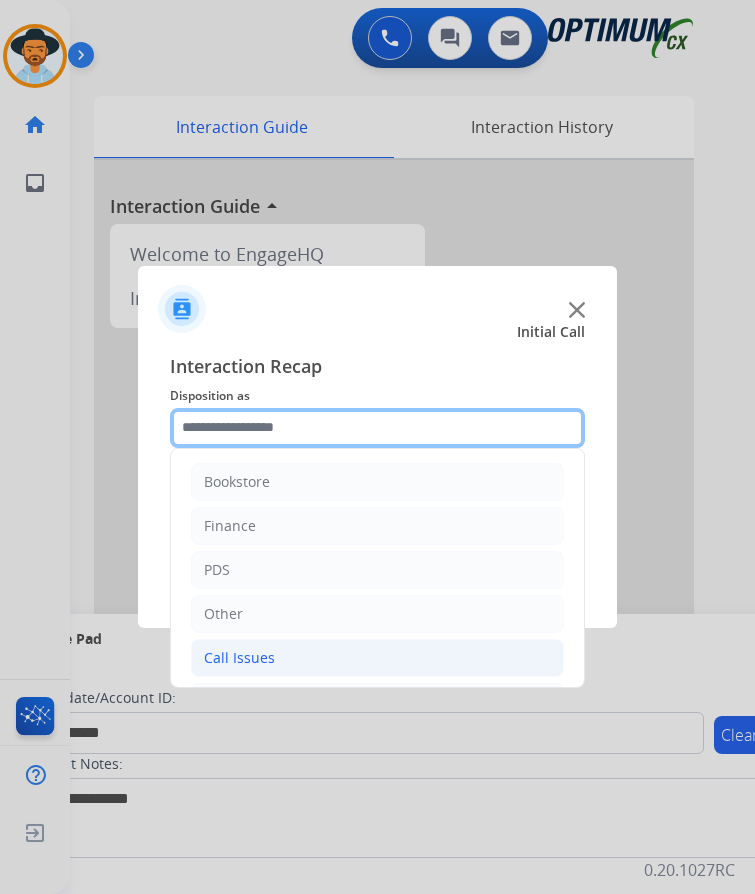
scroll to position [136, 0]
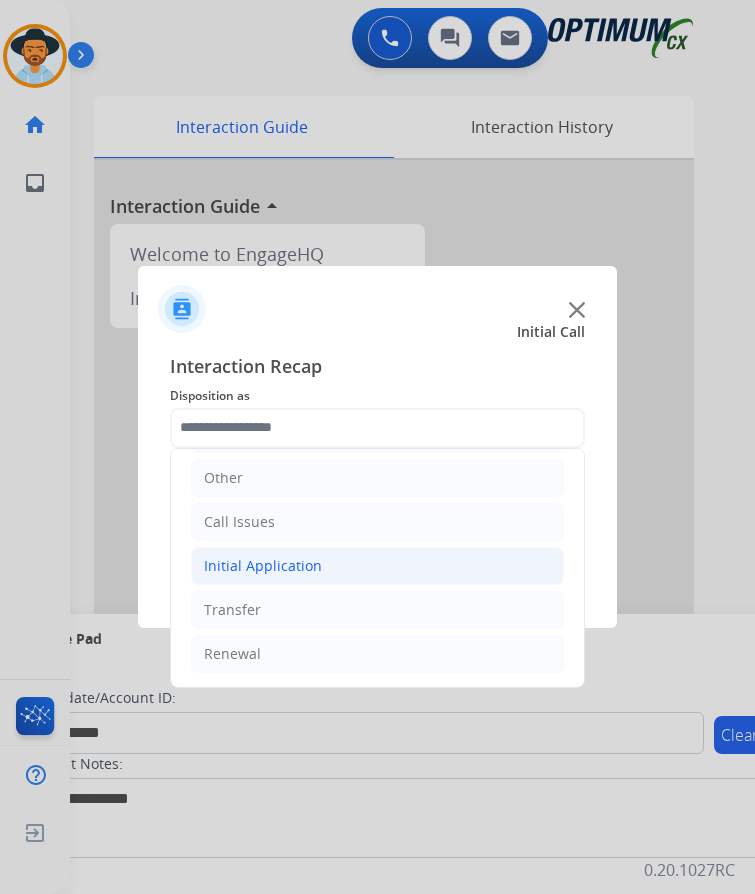
click at [276, 547] on li "Initial Application" at bounding box center [377, 566] width 373 height 38
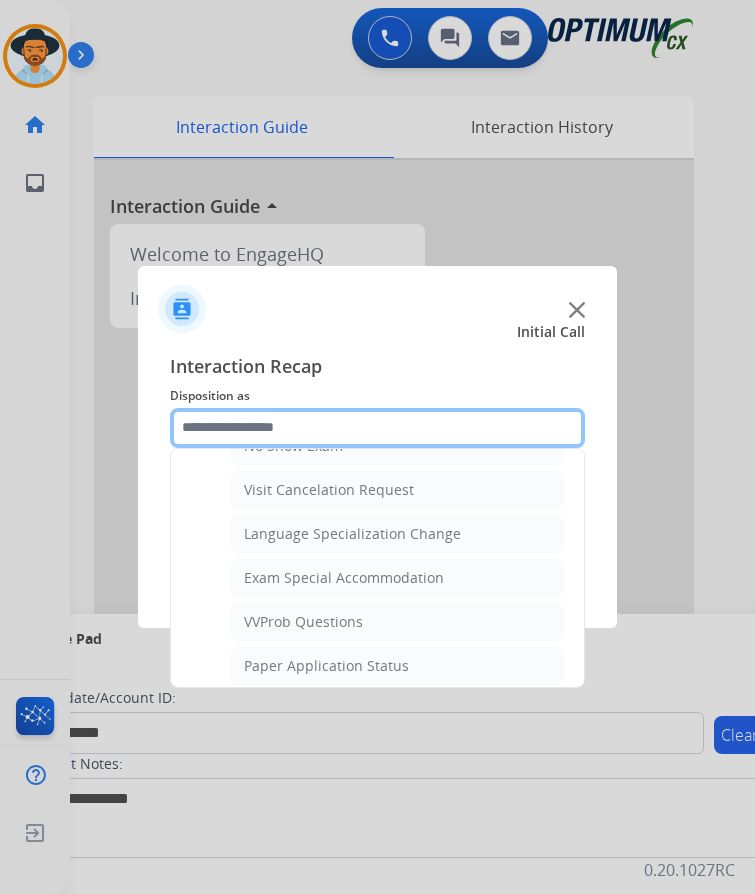
scroll to position [1136, 0]
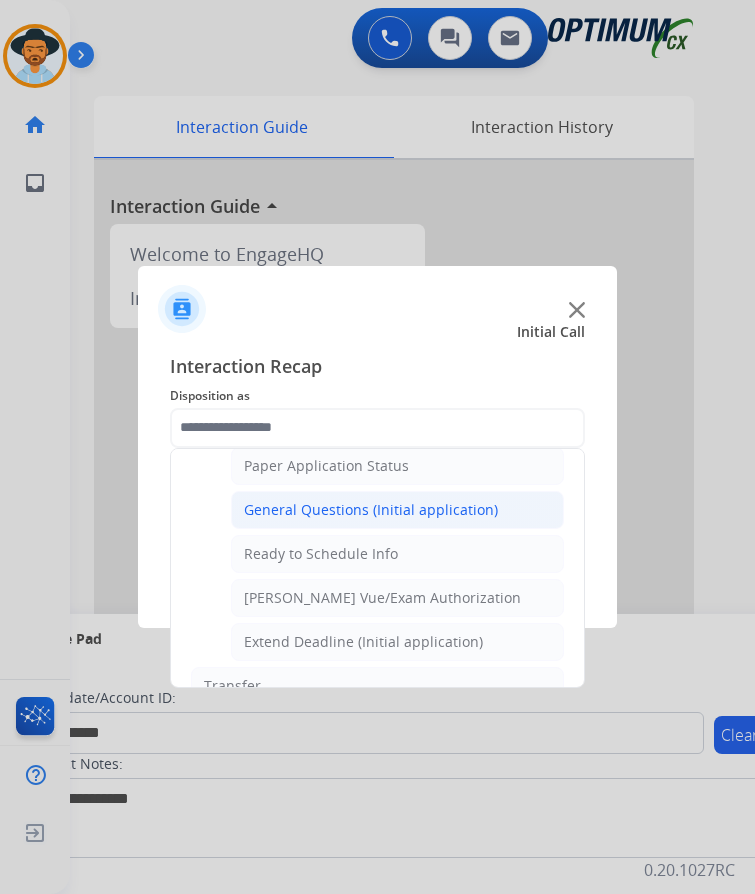
click at [347, 500] on div "General Questions (Initial application)" at bounding box center [371, 510] width 254 height 20
type input "**********"
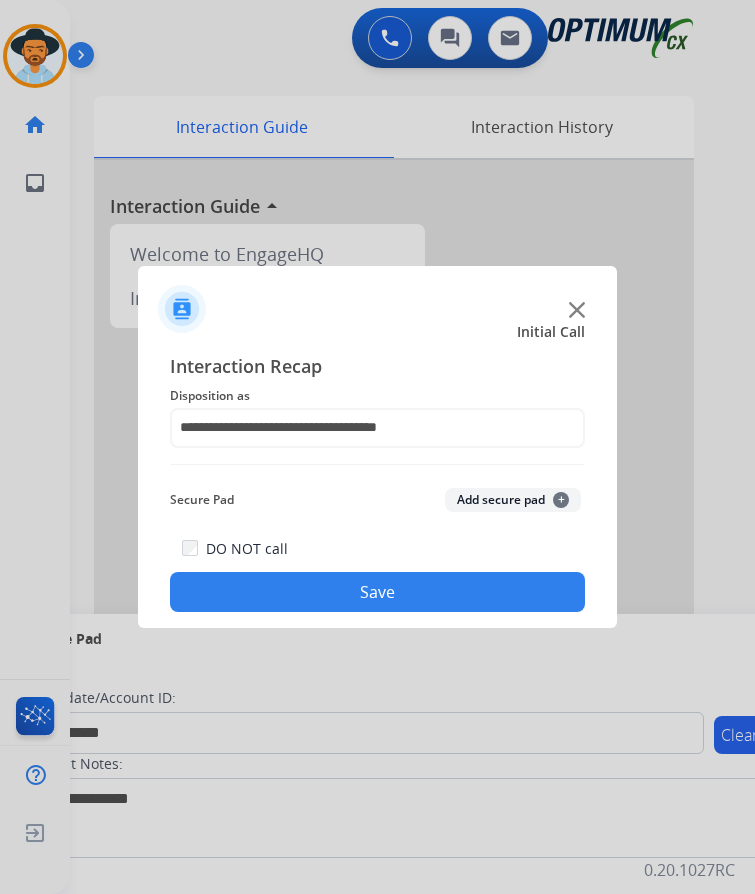
click at [314, 572] on button "Save" at bounding box center [377, 592] width 415 height 40
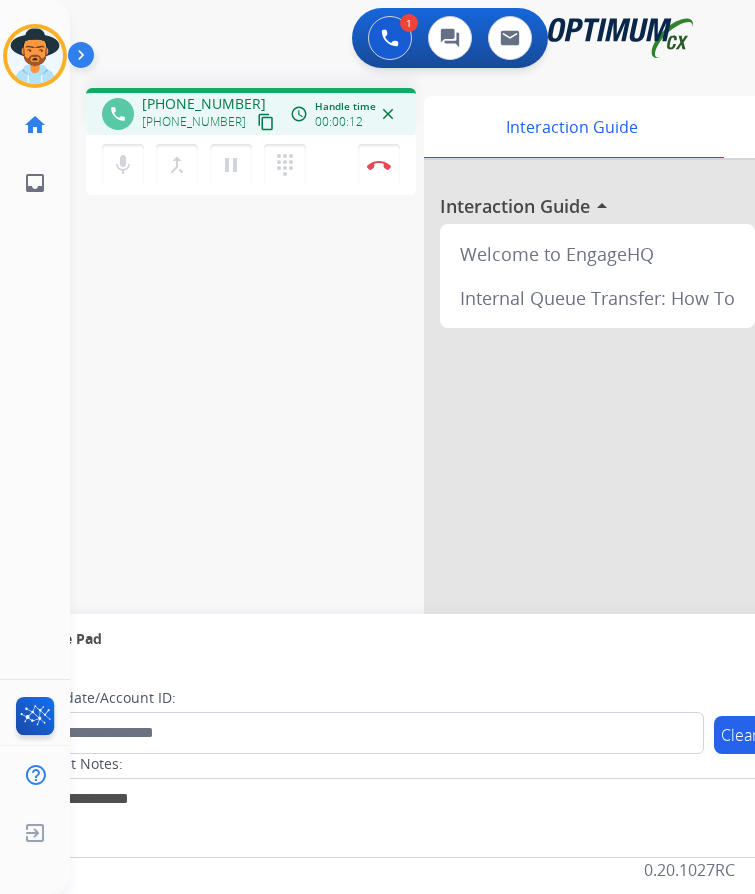
click at [212, 94] on span "+12705191191" at bounding box center [204, 104] width 124 height 20
copy span "12705191191"
click at [203, 94] on span "+12705191191" at bounding box center [204, 104] width 124 height 20
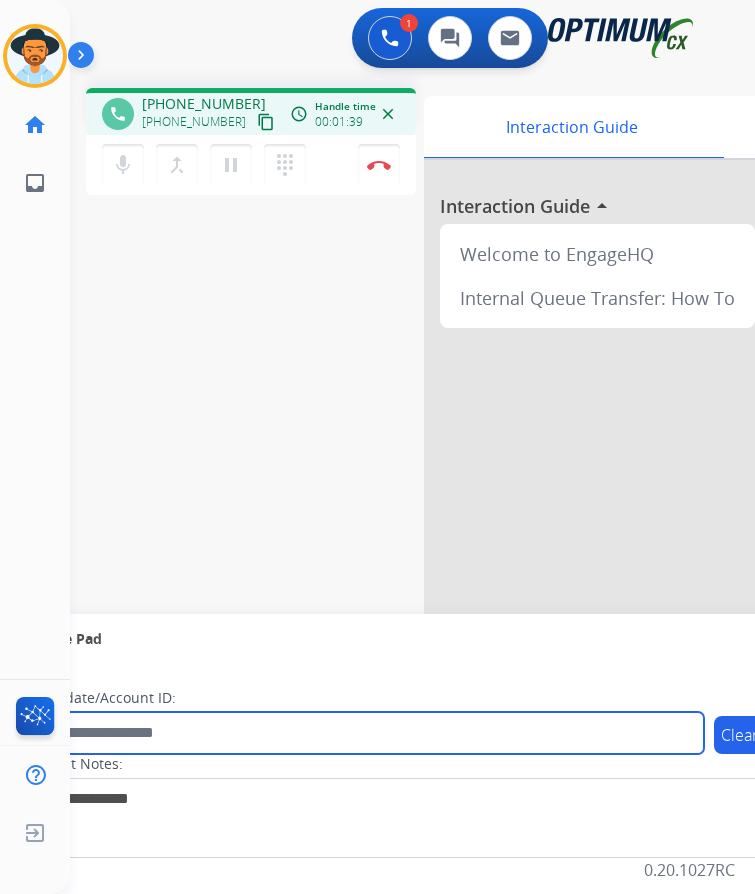
click at [106, 722] on input "text" at bounding box center [365, 733] width 678 height 42
paste input "**********"
type input "**********"
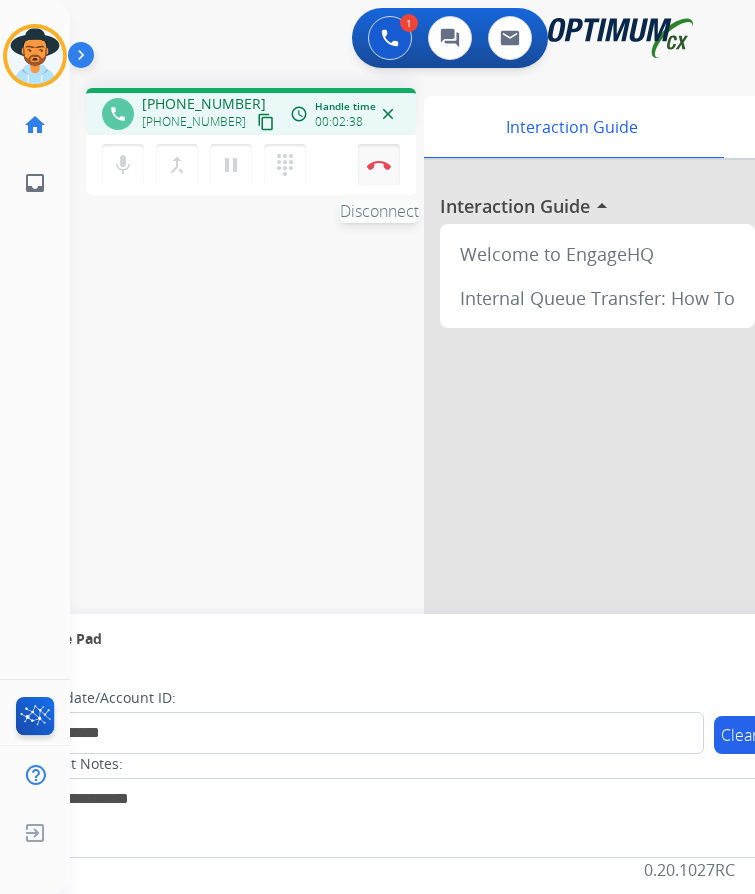
click at [381, 157] on button "Disconnect" at bounding box center [379, 165] width 42 height 42
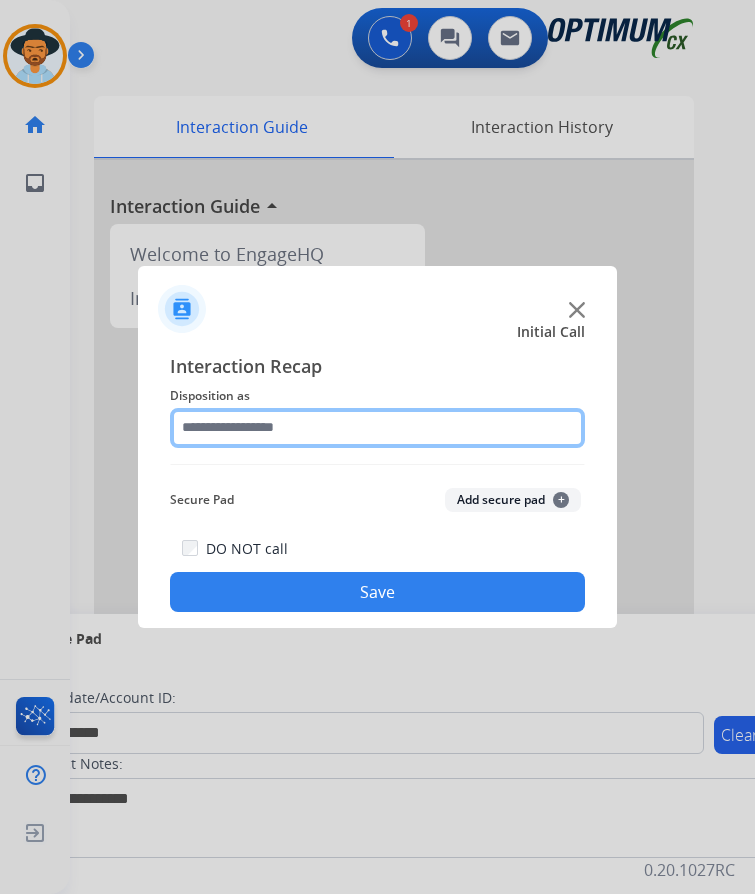
click at [334, 416] on input "text" at bounding box center [377, 428] width 415 height 40
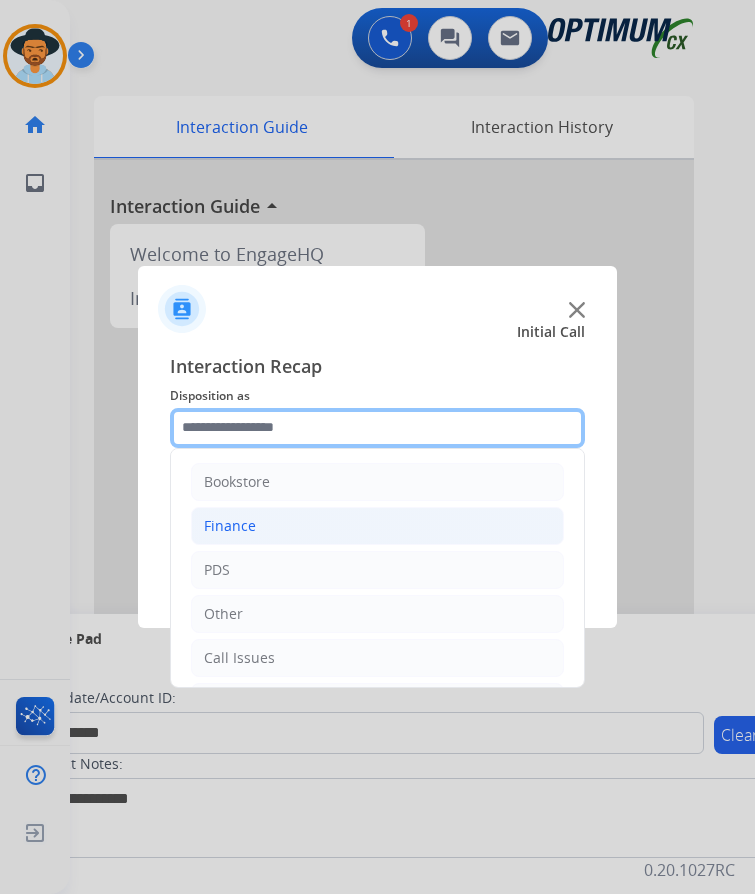
scroll to position [136, 0]
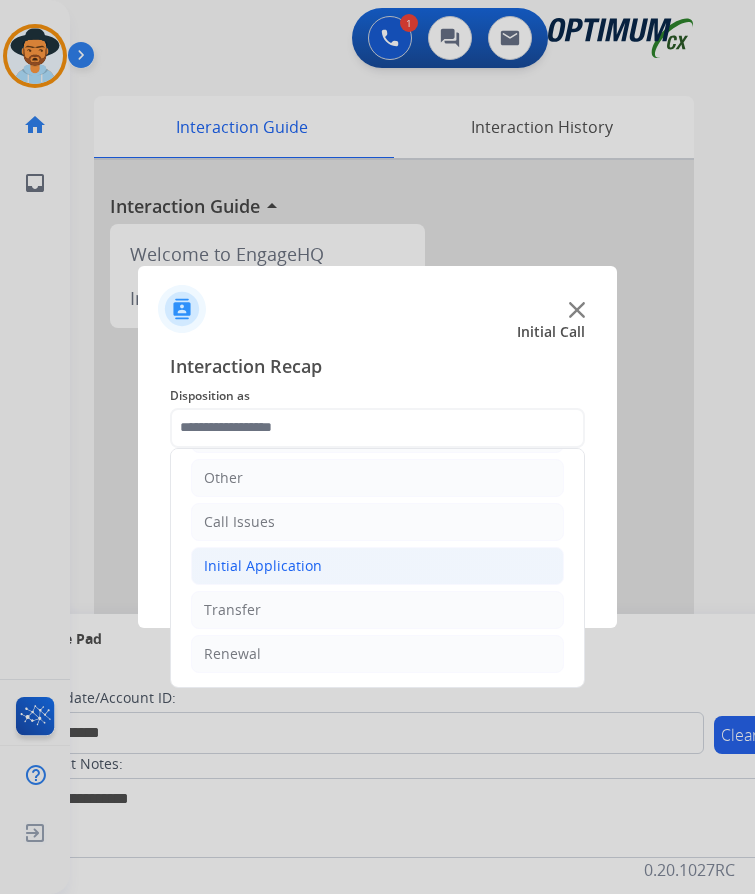
click at [321, 556] on li "Initial Application" at bounding box center [377, 566] width 373 height 38
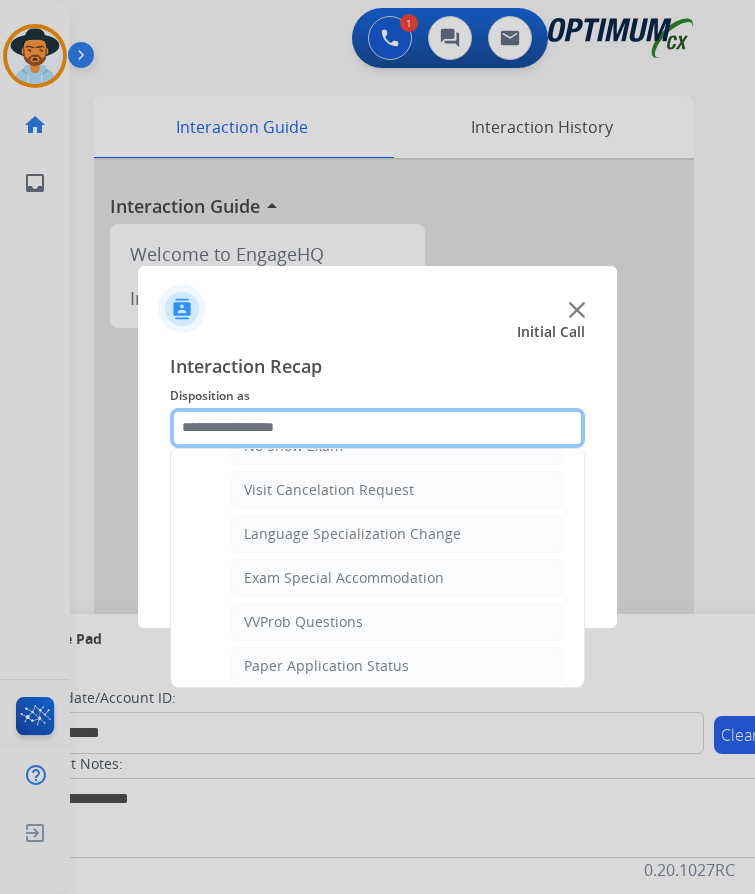
scroll to position [1036, 0]
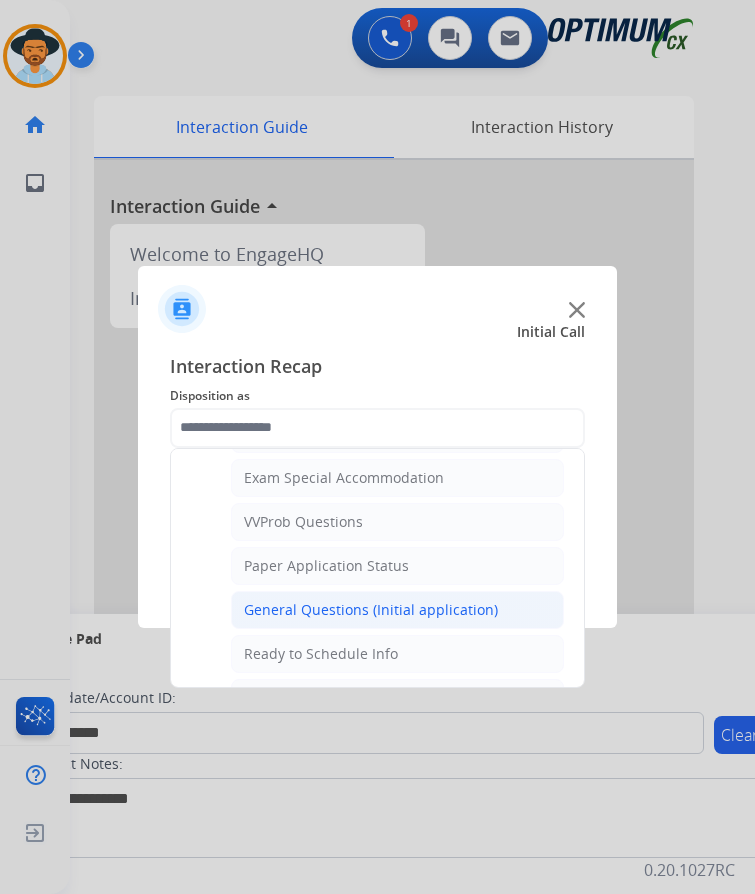
click at [349, 600] on div "General Questions (Initial application)" at bounding box center [371, 610] width 254 height 20
type input "**********"
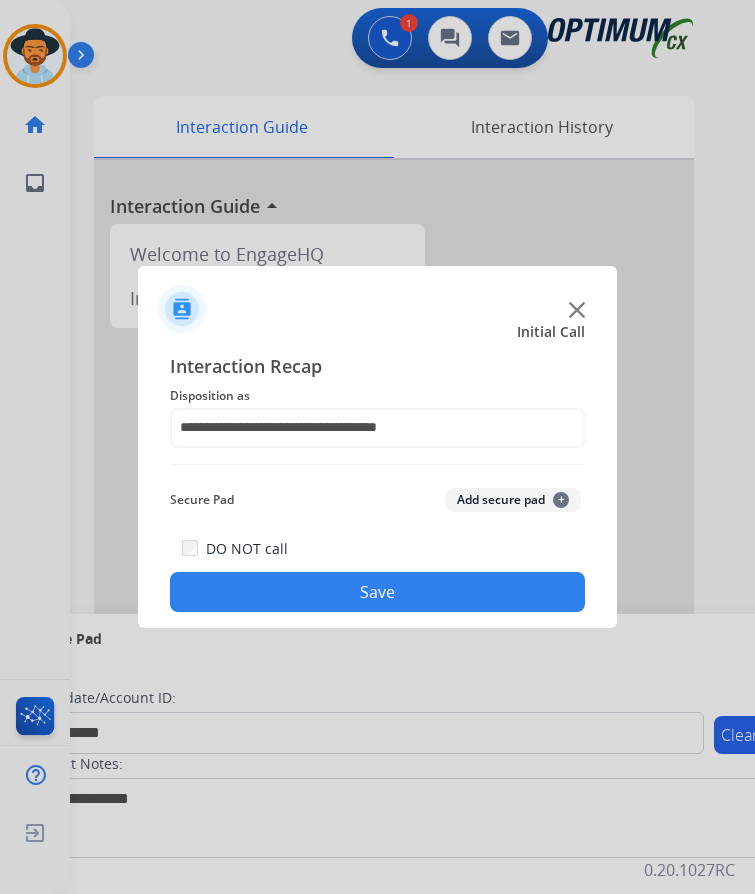
click at [348, 575] on button "Save" at bounding box center [377, 592] width 415 height 40
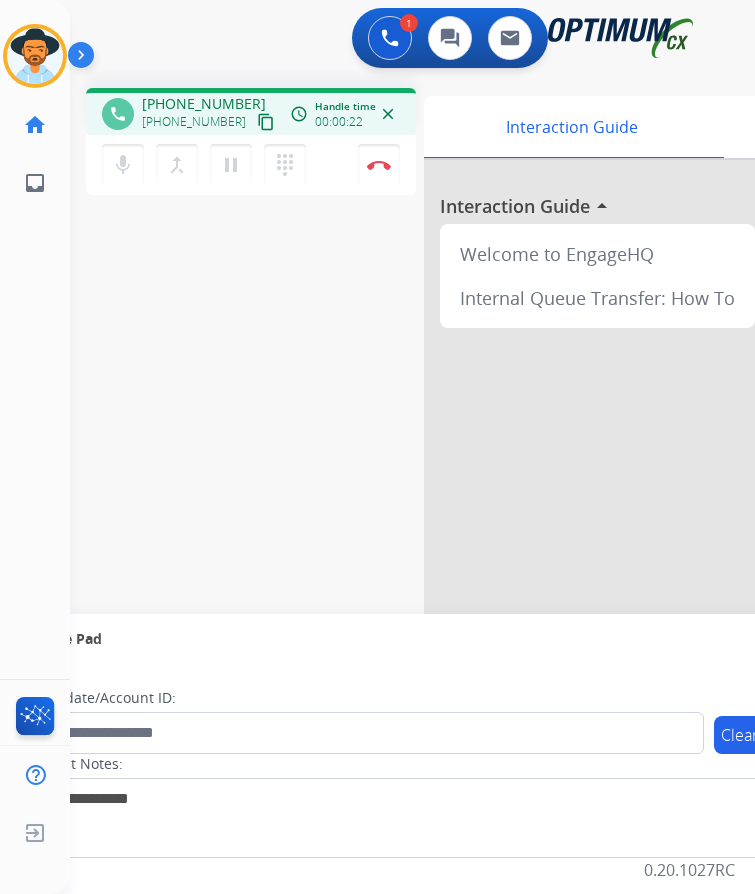
click at [184, 94] on span "+14705049651" at bounding box center [204, 104] width 124 height 20
click at [376, 176] on button "Disconnect" at bounding box center [379, 165] width 42 height 42
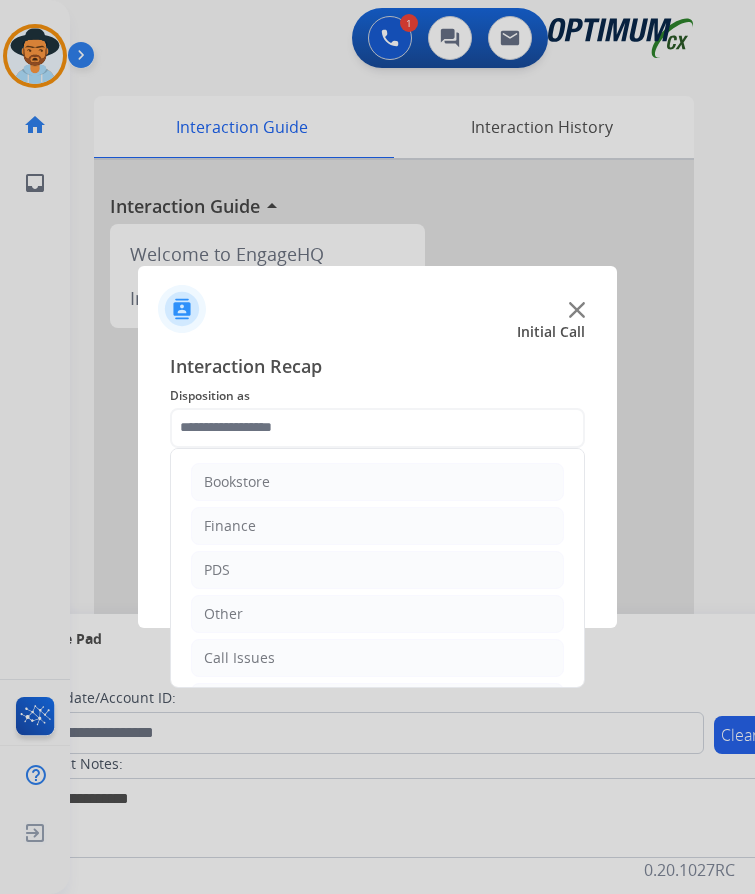
click at [360, 418] on input "text" at bounding box center [377, 428] width 415 height 40
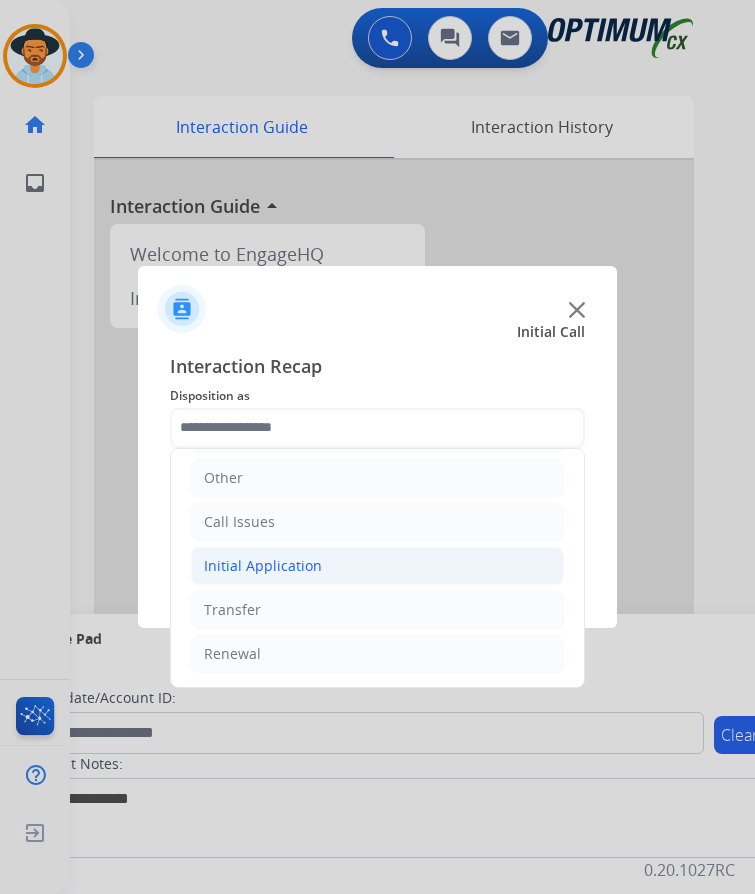
click at [320, 575] on li "Initial Application" at bounding box center [377, 566] width 373 height 38
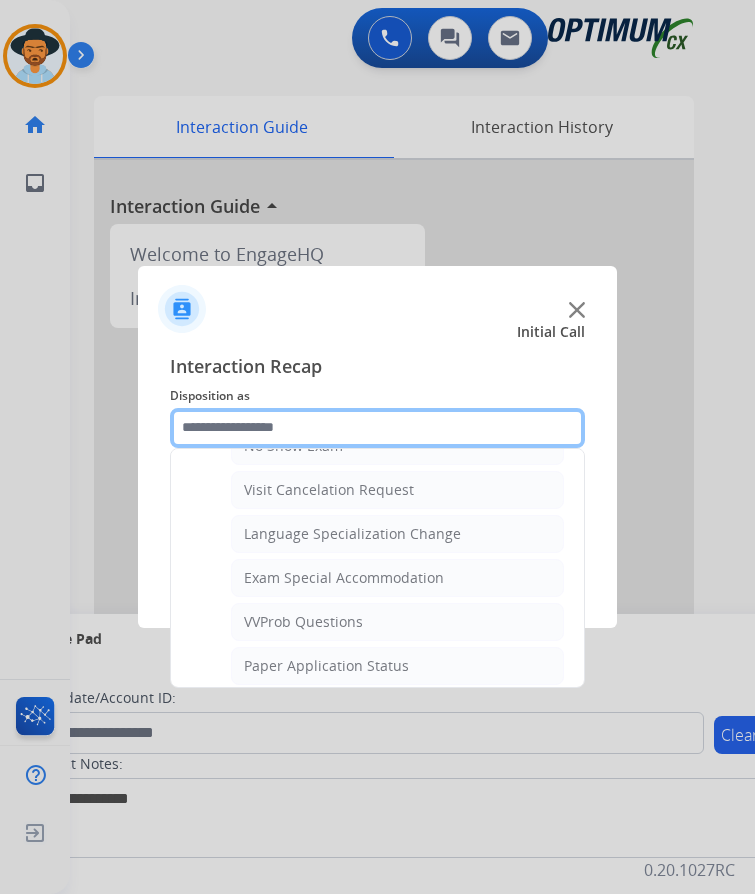
scroll to position [1136, 0]
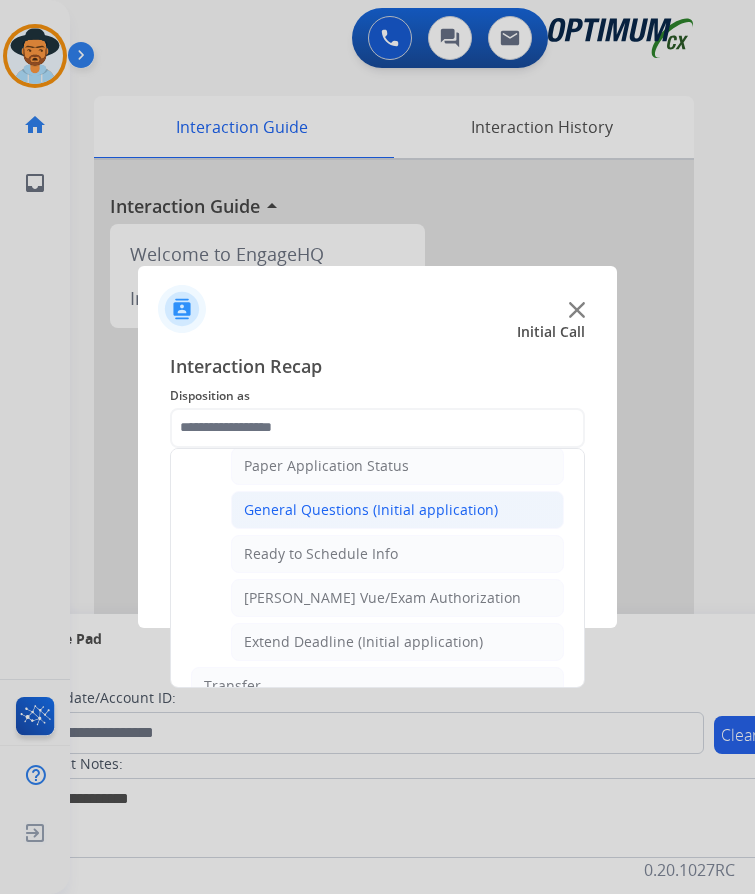
click at [381, 513] on div "General Questions (Initial application)" at bounding box center [371, 510] width 254 height 20
type input "**********"
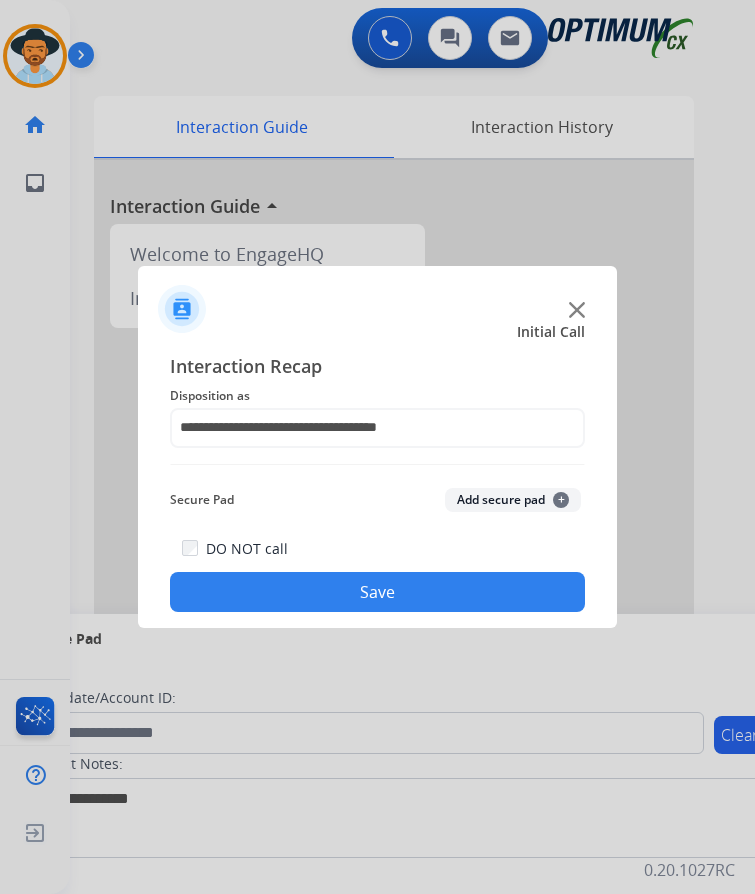
click at [284, 593] on button "Save" at bounding box center [377, 592] width 415 height 40
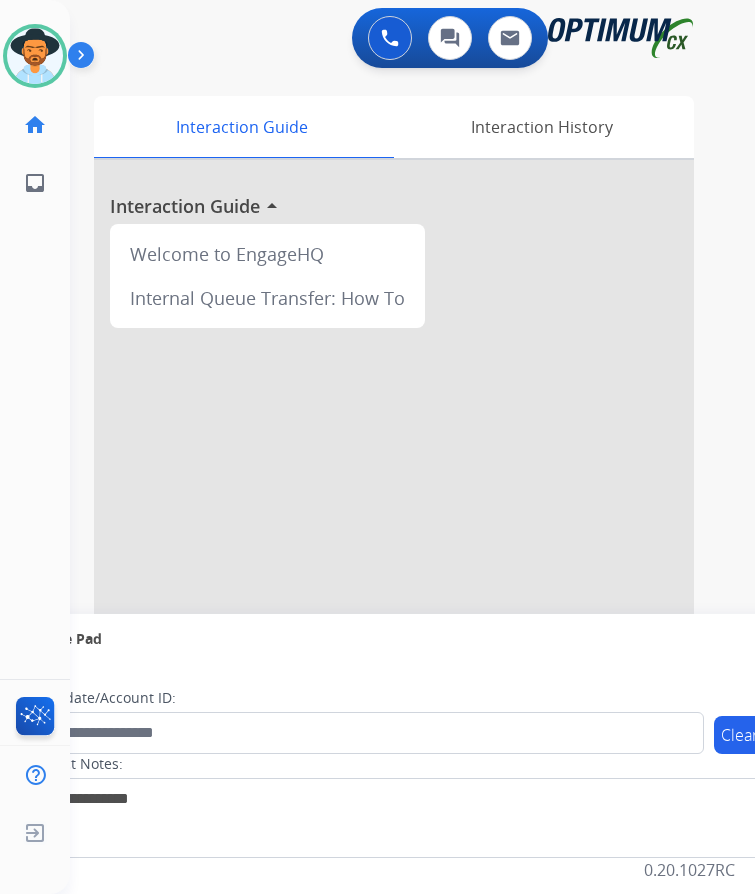
click at [24, 603] on div "Luis Available Edit Avatar Agent: Luis Routing Profile: OCX Training home Home …" at bounding box center [35, 447] width 70 height 894
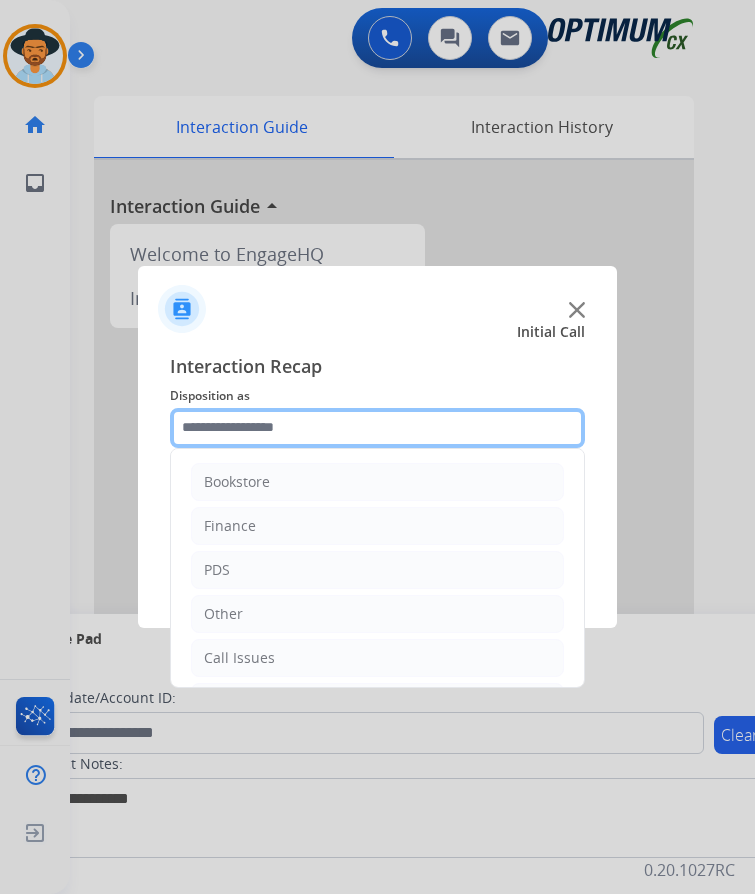
click at [400, 424] on input "text" at bounding box center [377, 428] width 415 height 40
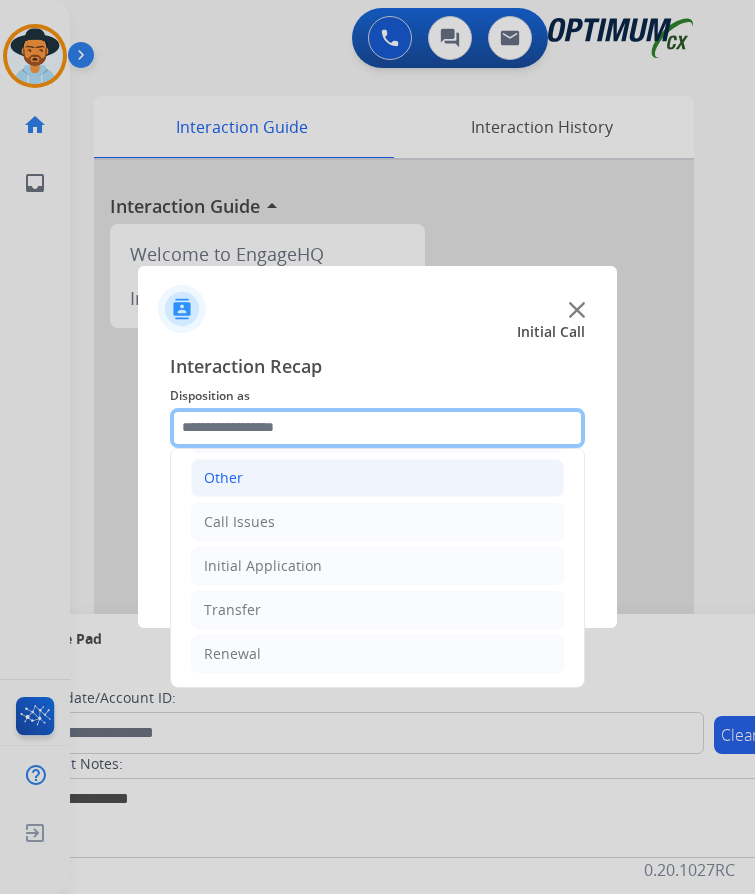
scroll to position [16, 0]
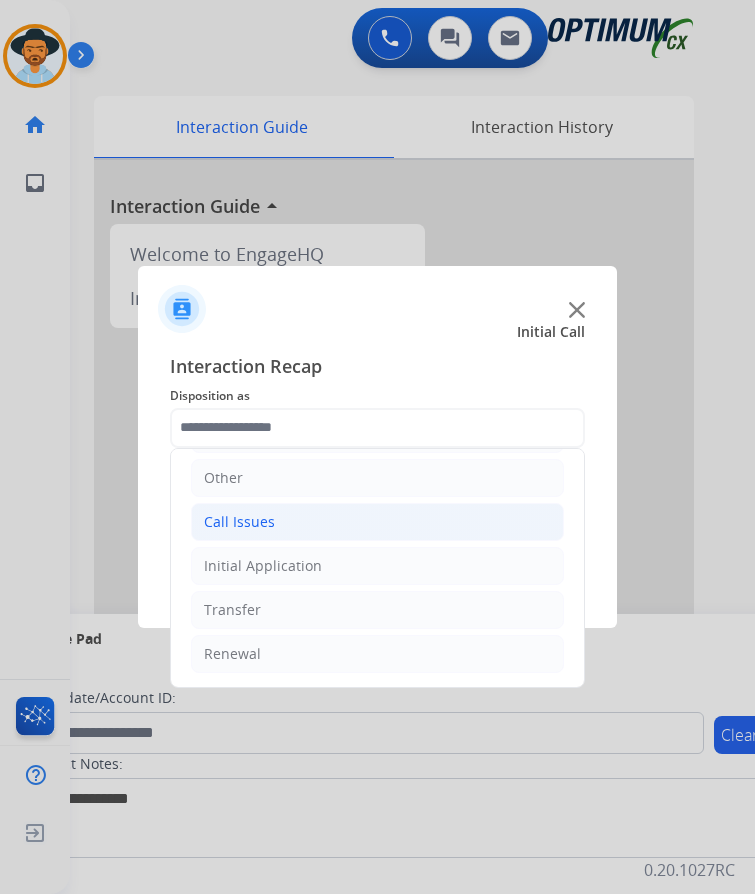
click at [269, 512] on div "Call Issues" at bounding box center [239, 522] width 71 height 20
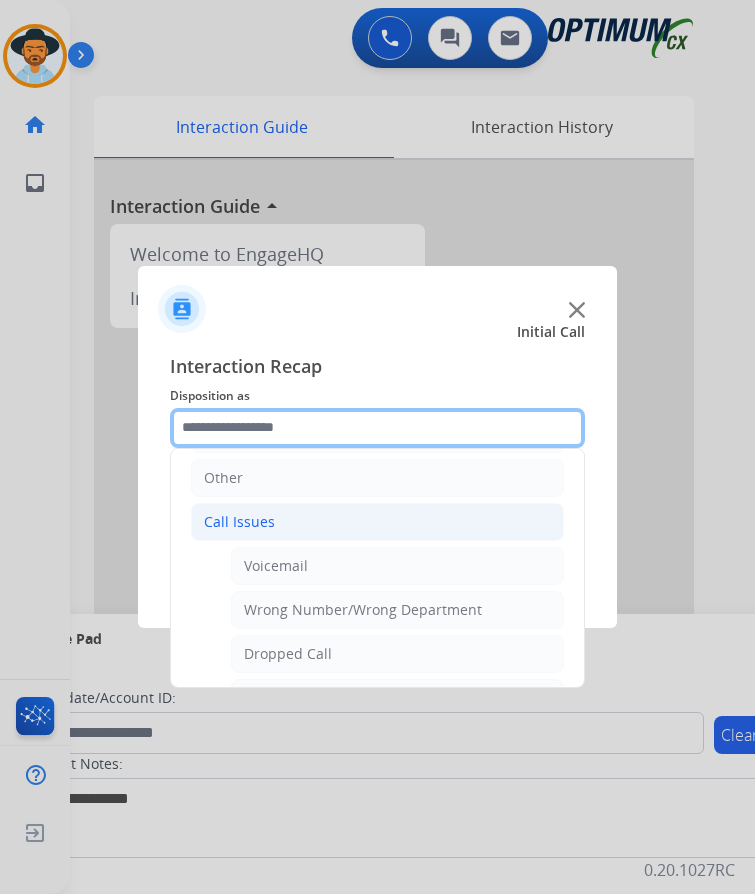
scroll to position [236, 0]
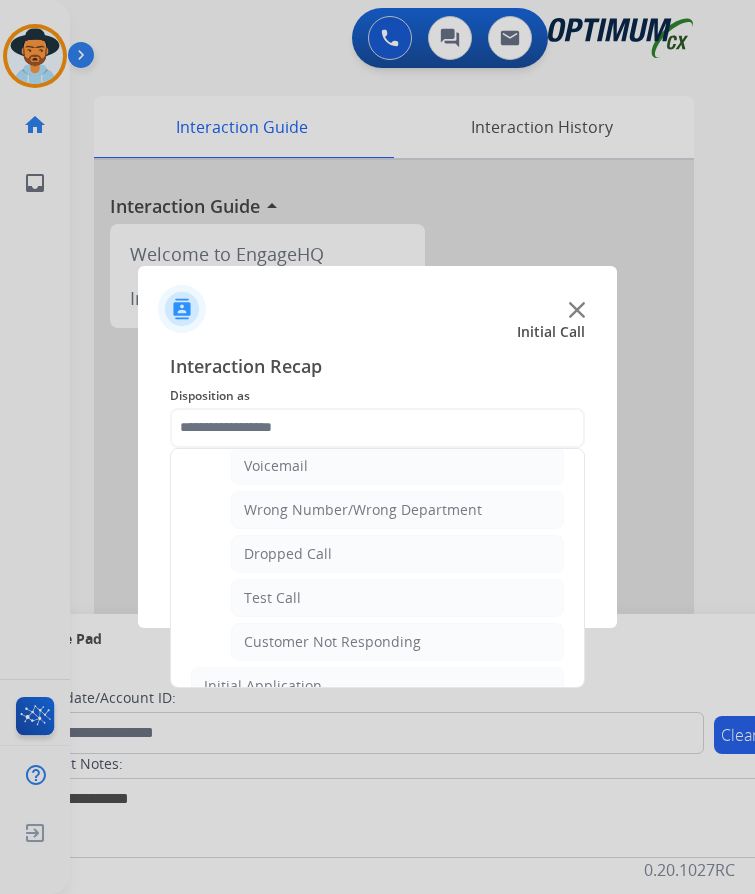
click at [315, 632] on div "Customer Not Responding" at bounding box center [332, 642] width 177 height 20
type input "**********"
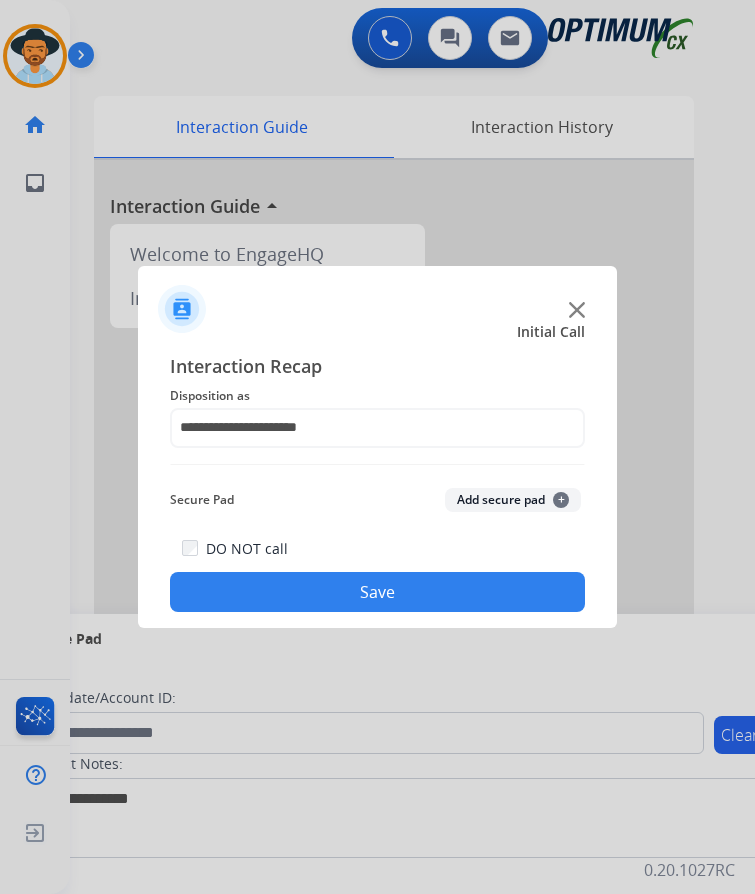
click at [331, 585] on button "Save" at bounding box center [377, 592] width 415 height 40
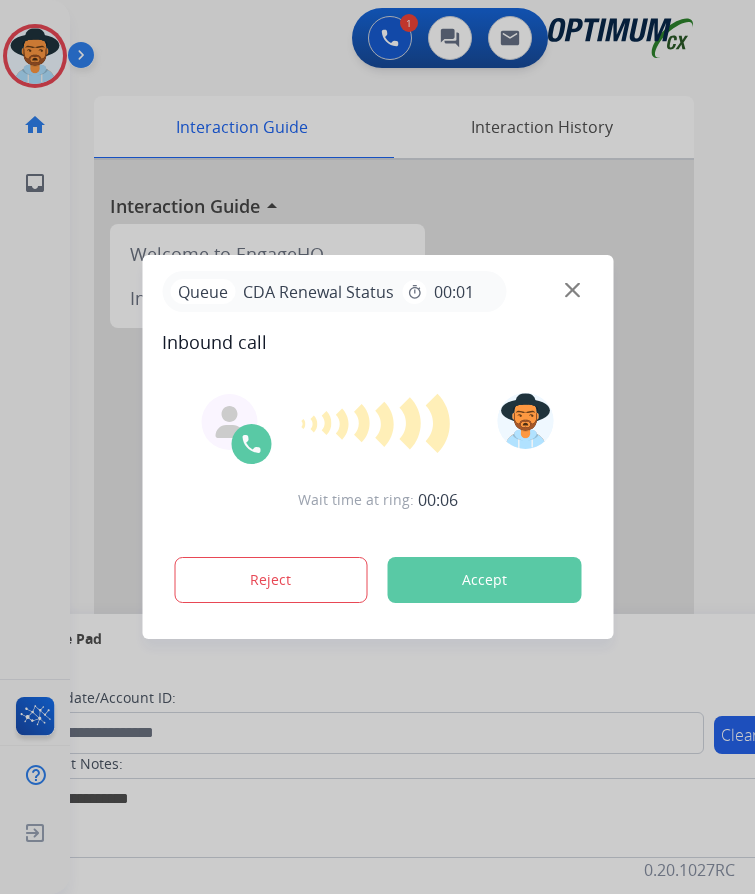
click at [251, 56] on div at bounding box center [377, 447] width 755 height 894
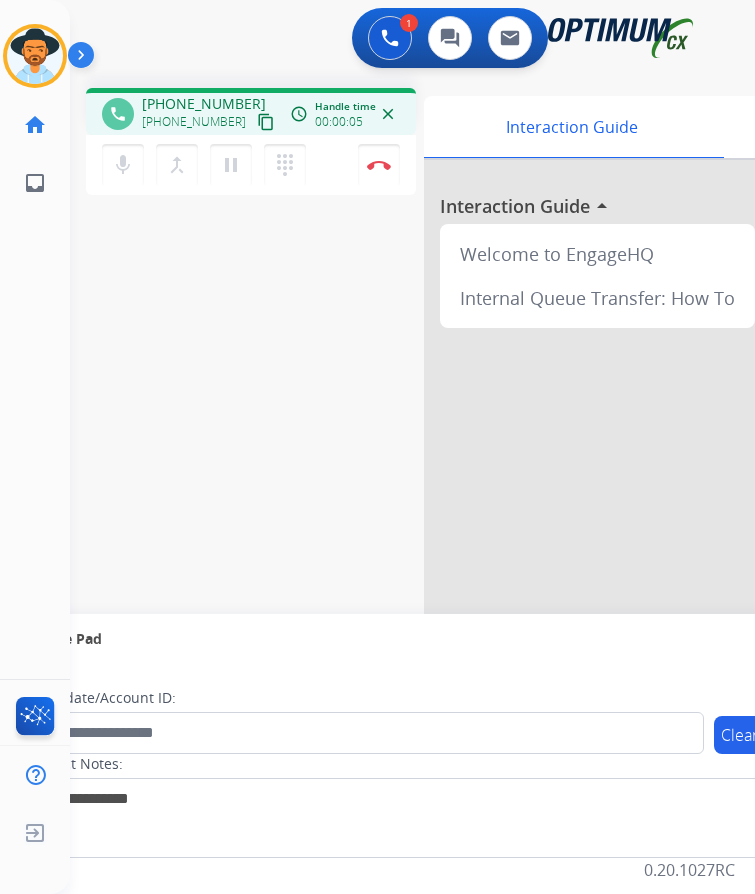
click at [187, 94] on span "+16129168724" at bounding box center [204, 104] width 124 height 20
copy span "16129168724"
click at [202, 94] on span "+16129168724" at bounding box center [204, 104] width 124 height 20
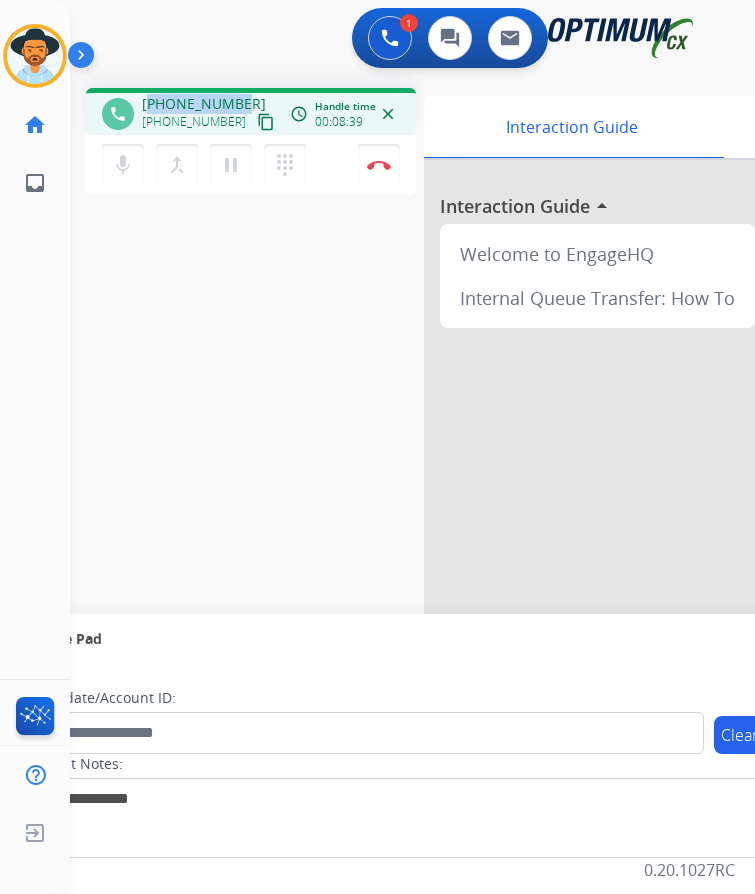
click at [171, 88] on div "phone +16129168724 +16129168724 content_copy access_time Call metrics Queue 00:…" at bounding box center [251, 111] width 330 height 47
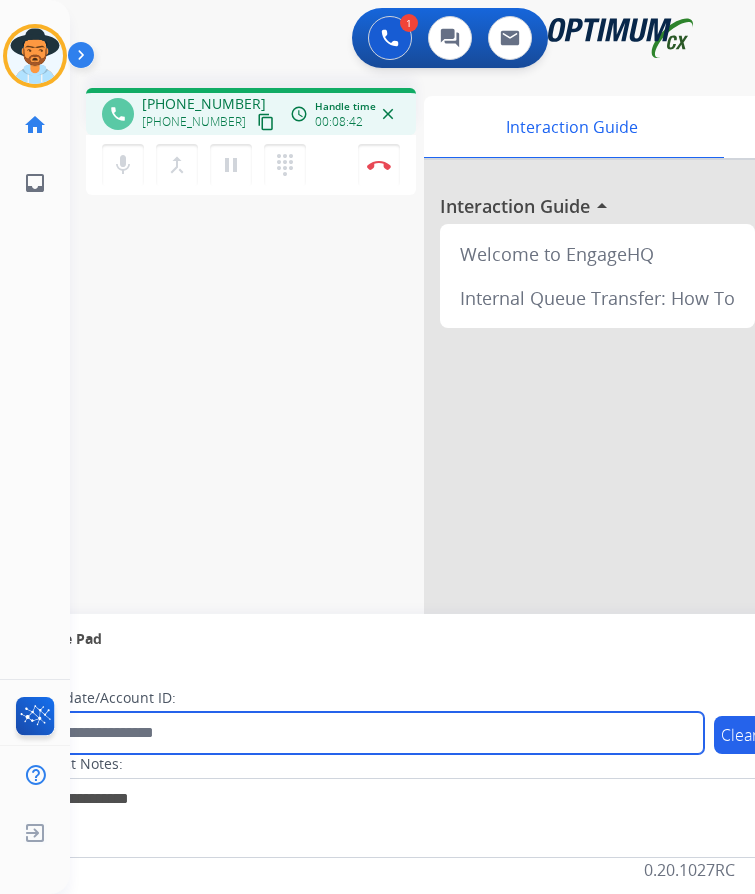
click at [172, 718] on input "text" at bounding box center [365, 733] width 678 height 42
paste input "**********"
type input "**********"
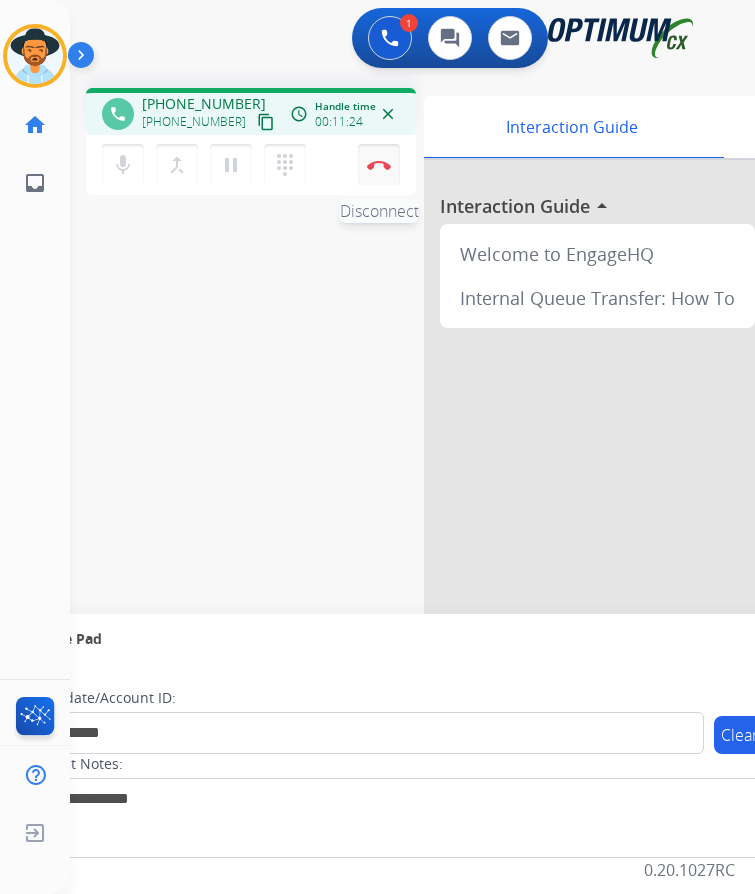
click at [380, 160] on img at bounding box center [379, 165] width 24 height 10
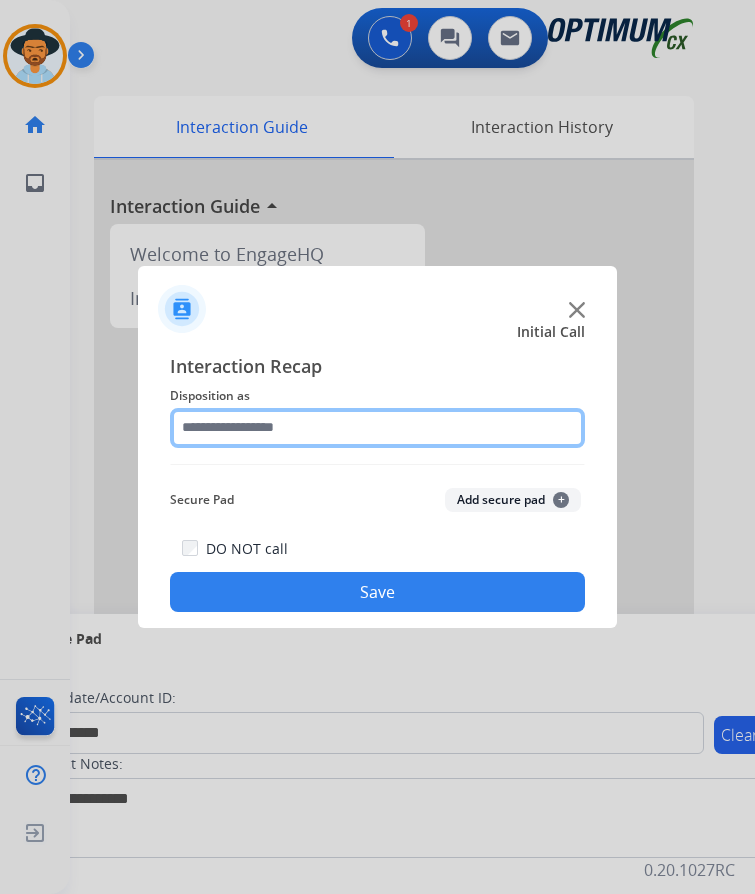
click at [370, 408] on input "text" at bounding box center [377, 428] width 415 height 40
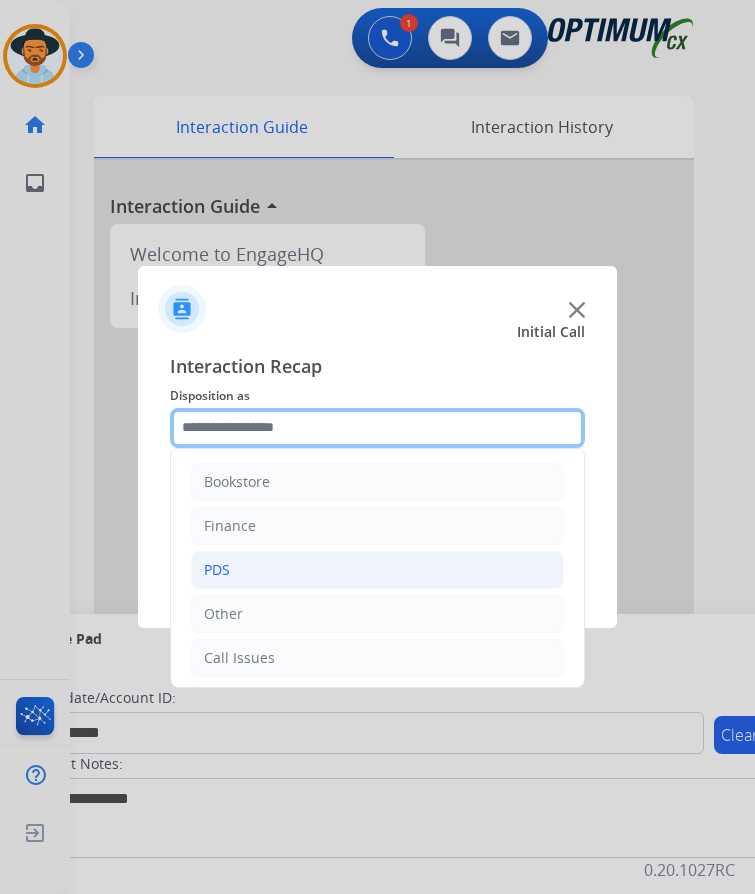
scroll to position [136, 0]
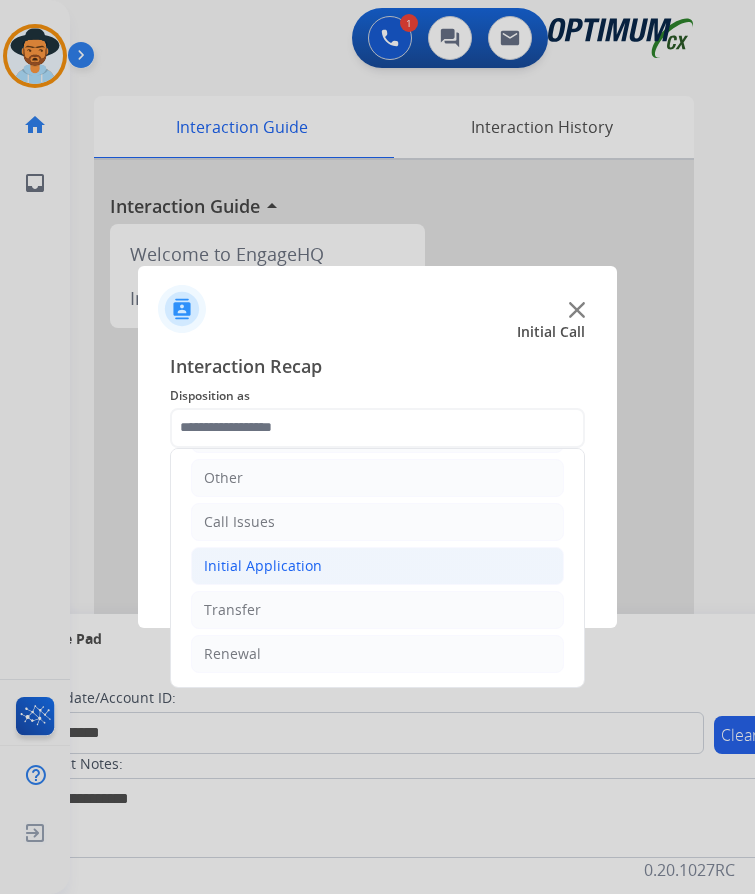
click at [314, 556] on div "Initial Application" at bounding box center [263, 566] width 118 height 20
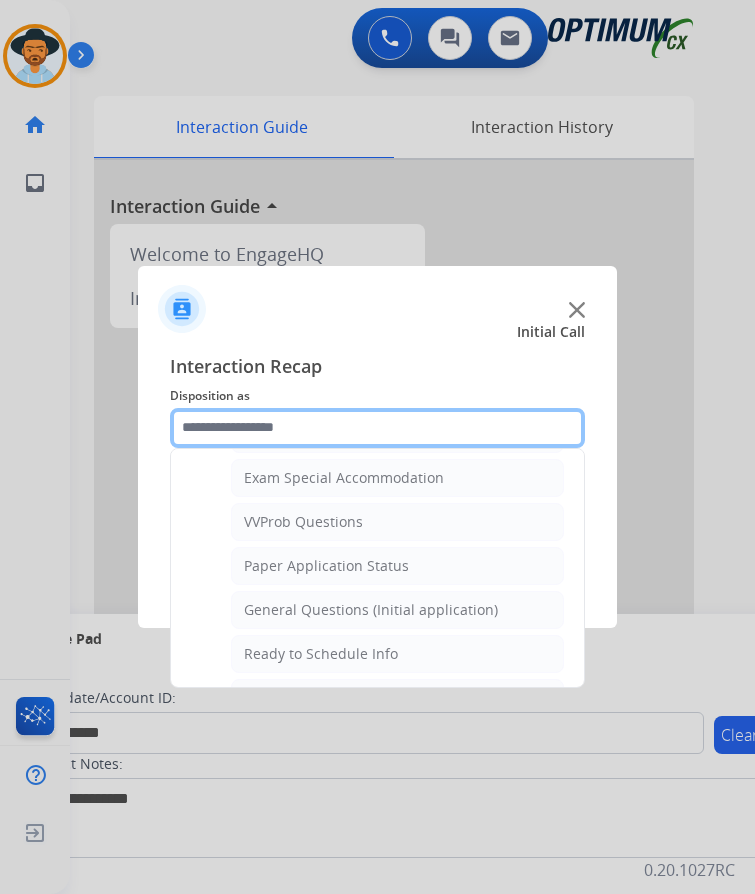
scroll to position [1212, 0]
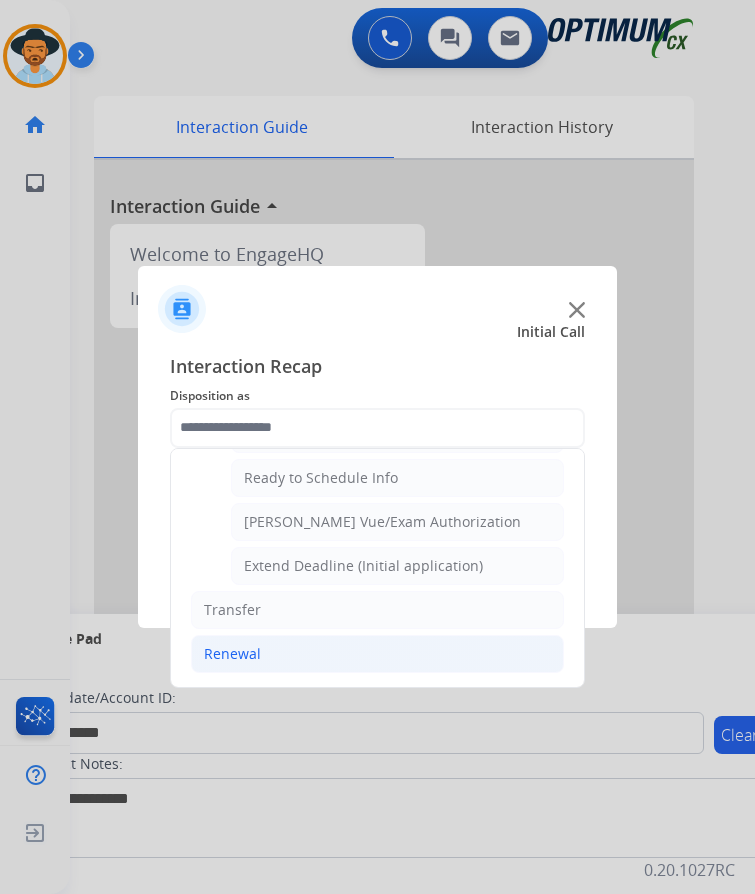
click at [240, 644] on div "Renewal" at bounding box center [232, 654] width 57 height 20
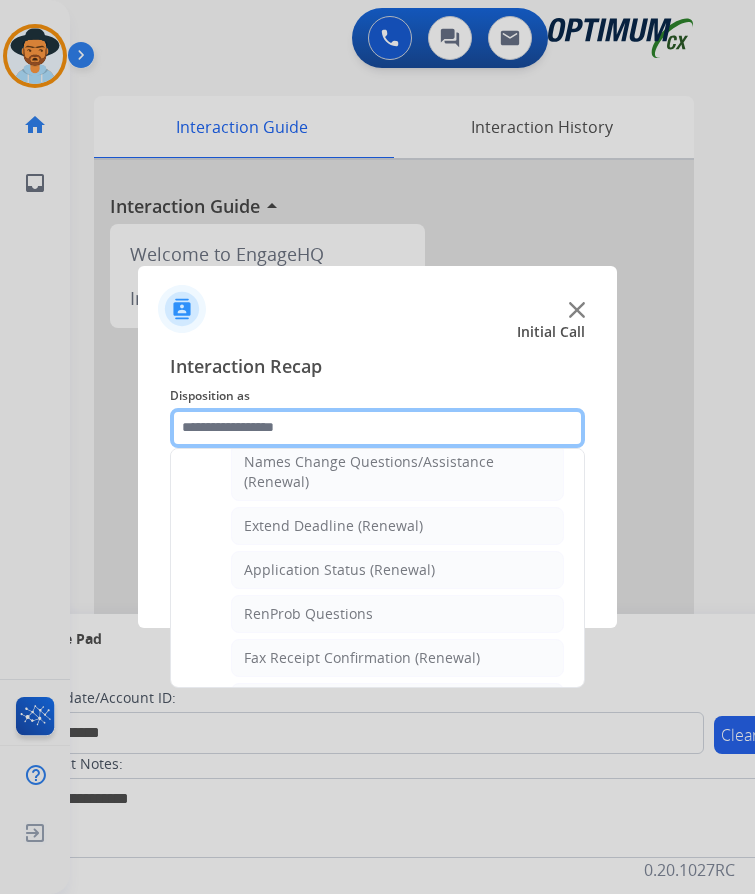
scroll to position [472, 0]
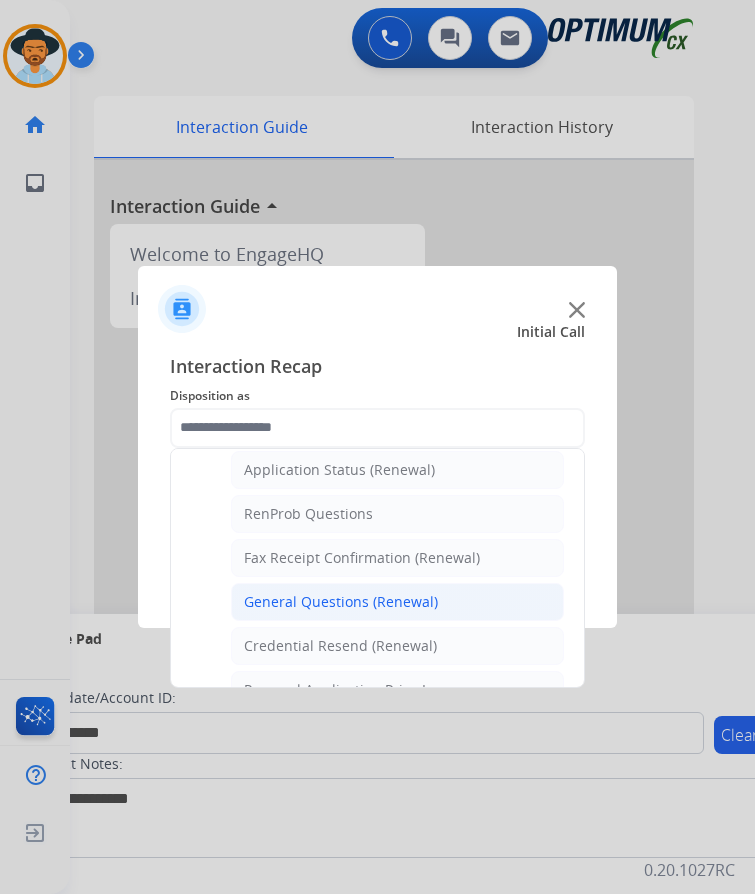
click at [323, 592] on div "General Questions (Renewal)" at bounding box center [341, 602] width 194 height 20
type input "**********"
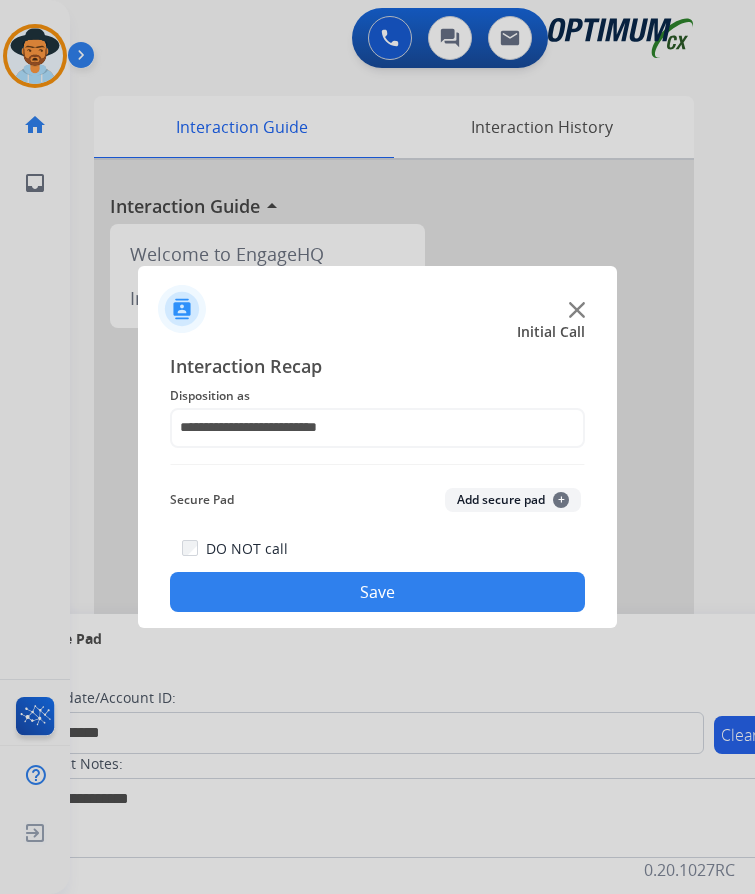
click at [326, 587] on button "Save" at bounding box center [377, 592] width 415 height 40
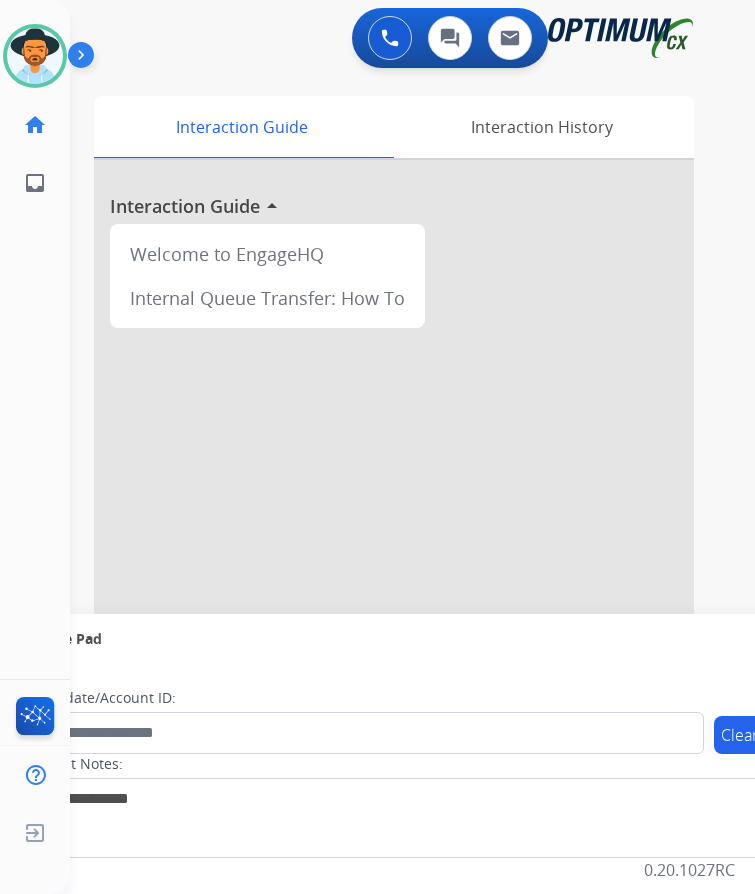
click at [13, 429] on div "[PERSON_NAME] Available Edit Avatar Agent: [PERSON_NAME] Profile: OCX Training …" at bounding box center [35, 447] width 70 height 894
click at [55, 46] on img at bounding box center [35, 56] width 56 height 56
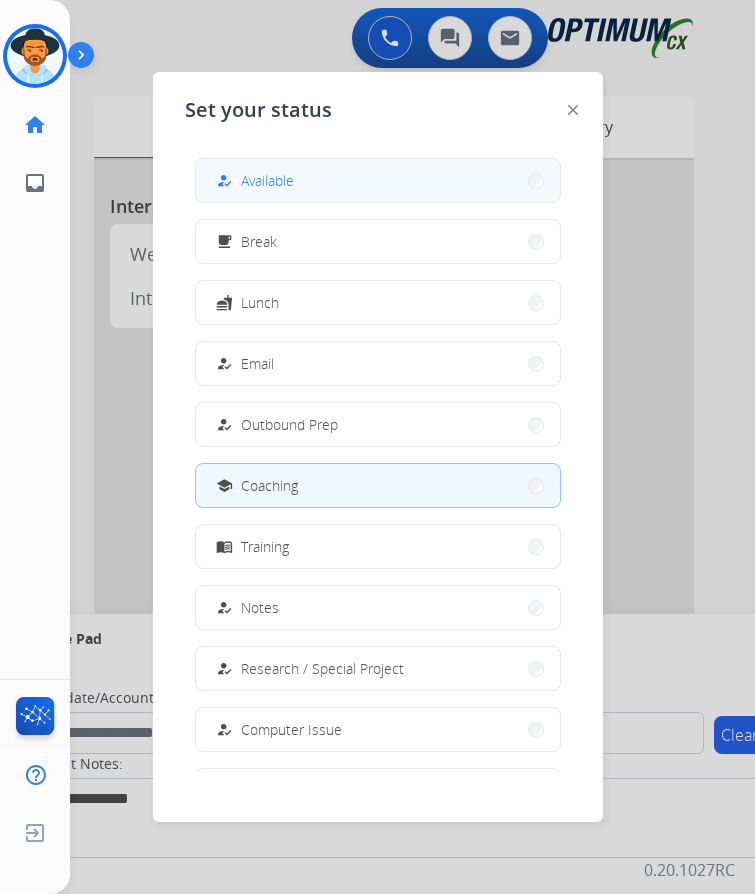
click at [296, 159] on button "how_to_reg Available" at bounding box center [378, 180] width 364 height 43
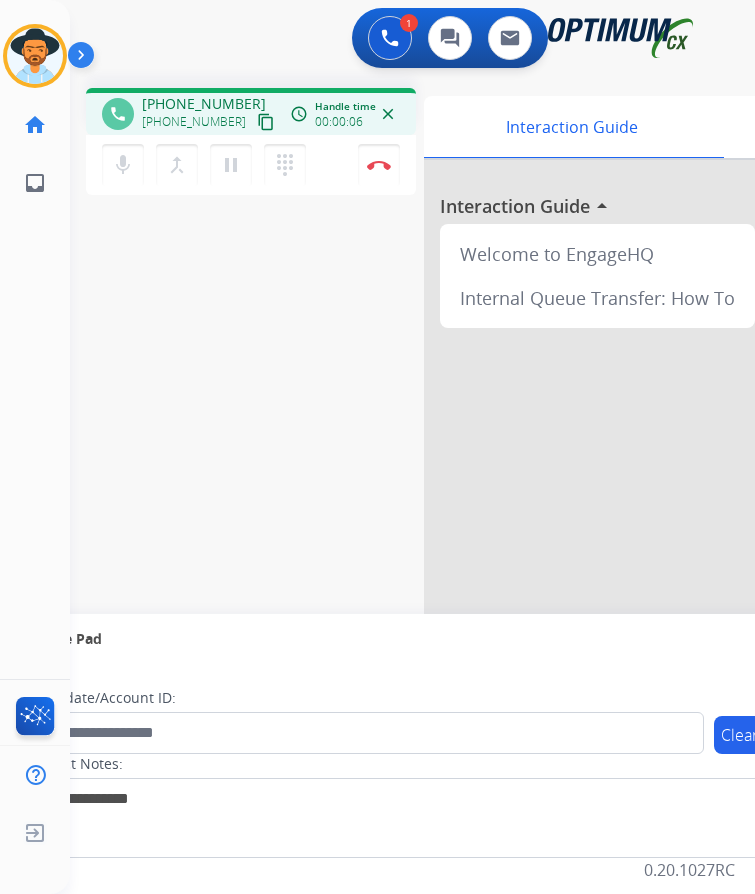
click at [208, 94] on span "+15014995287" at bounding box center [204, 104] width 124 height 20
copy span "15014995287"
click at [214, 396] on div "phone +15014995287 +15014995287 content_copy access_time Call metrics Queue 00:…" at bounding box center [388, 489] width 637 height 834
click at [377, 160] on img at bounding box center [379, 165] width 24 height 10
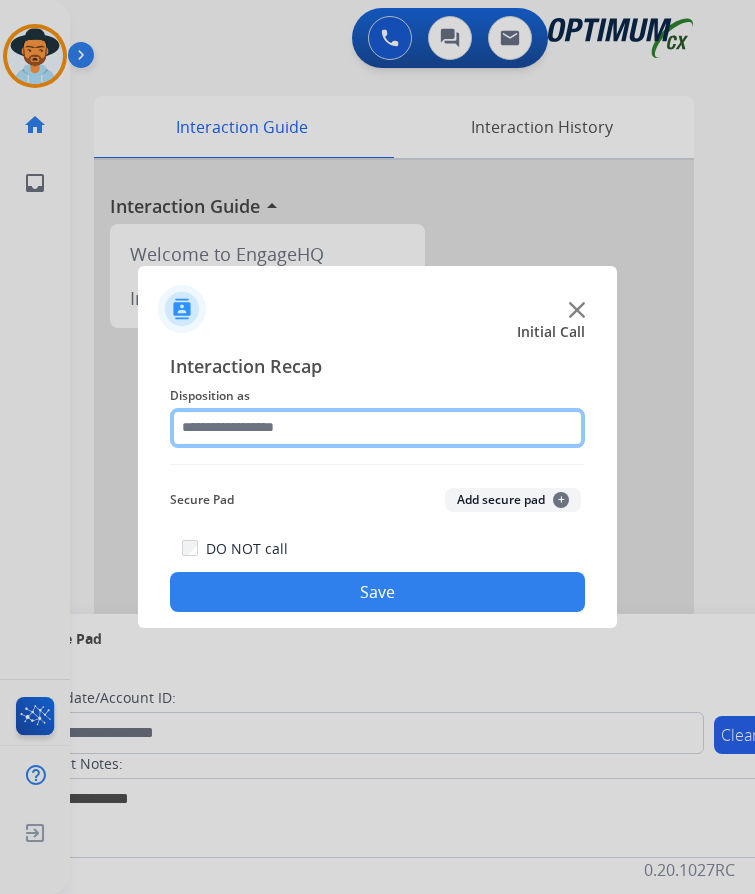
click at [273, 410] on input "text" at bounding box center [377, 428] width 415 height 40
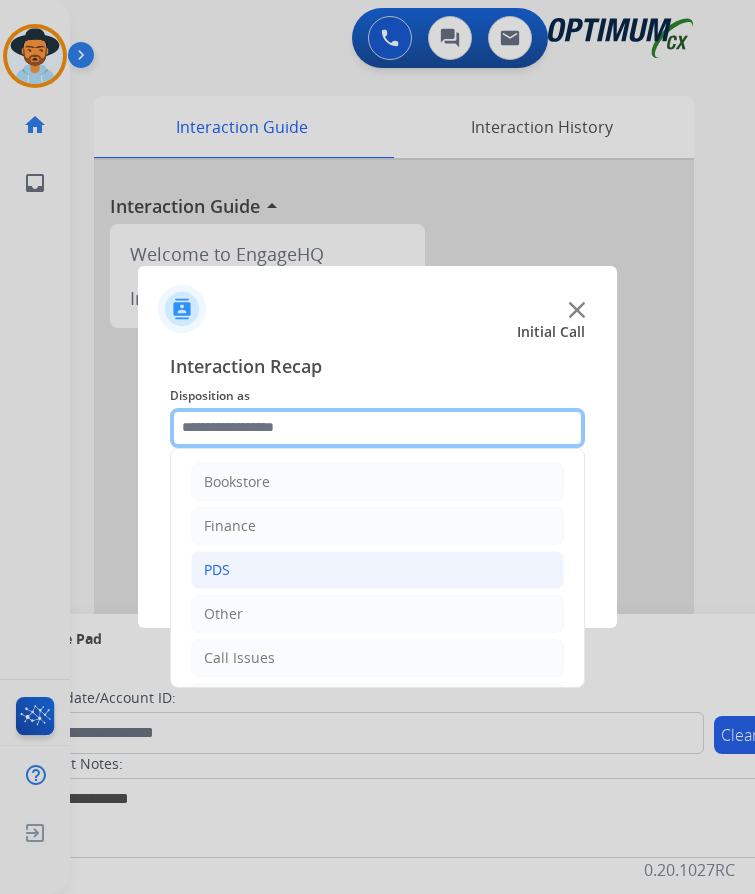
scroll to position [136, 0]
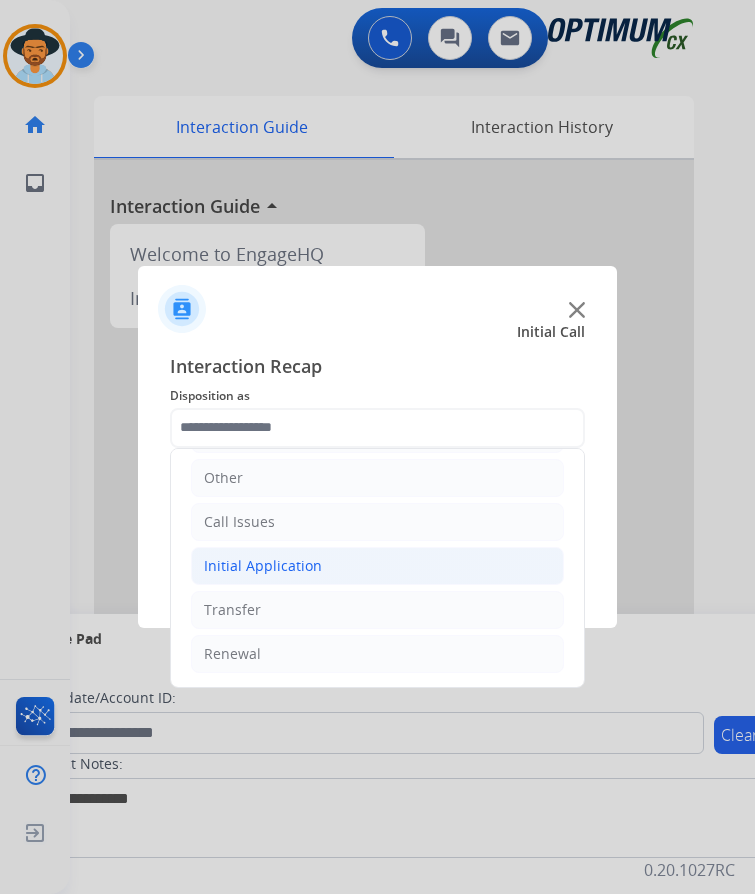
click at [283, 556] on div "Initial Application" at bounding box center [263, 566] width 118 height 20
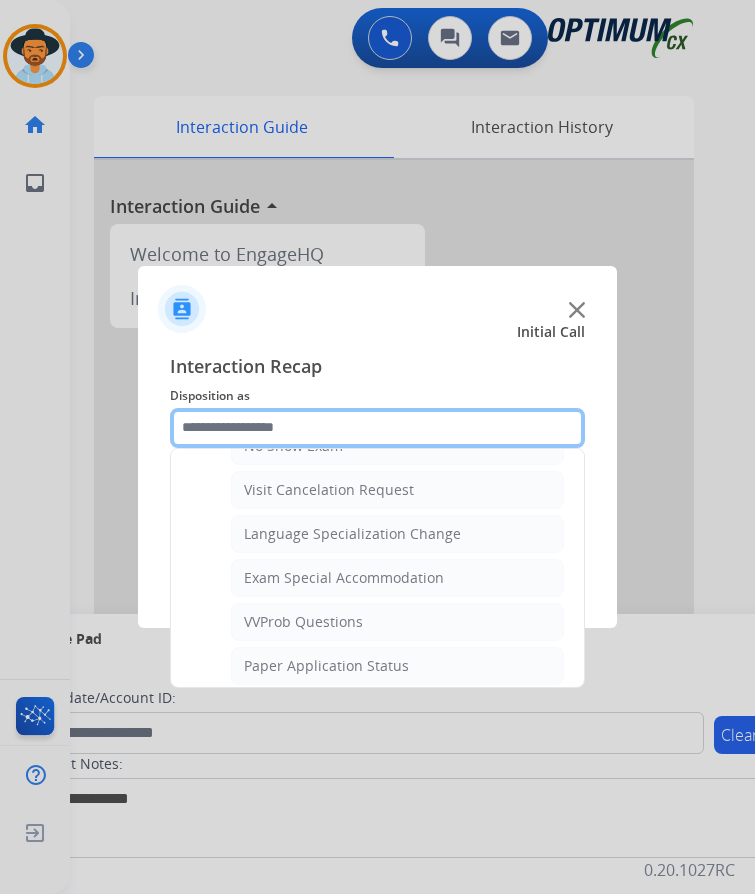
scroll to position [1036, 0]
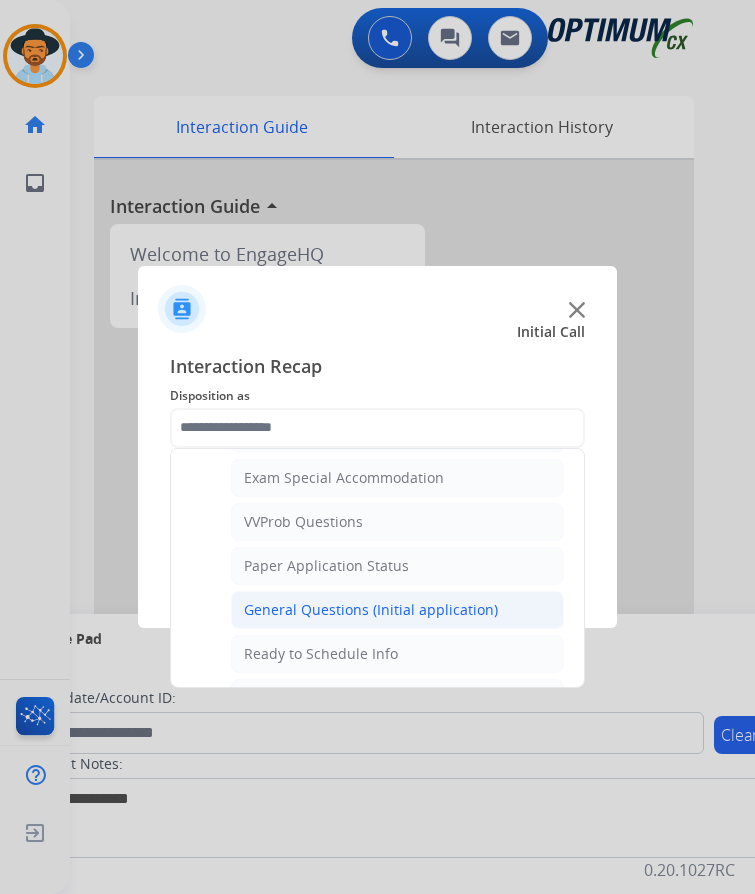
click at [407, 600] on div "General Questions (Initial application)" at bounding box center [371, 610] width 254 height 20
type input "**********"
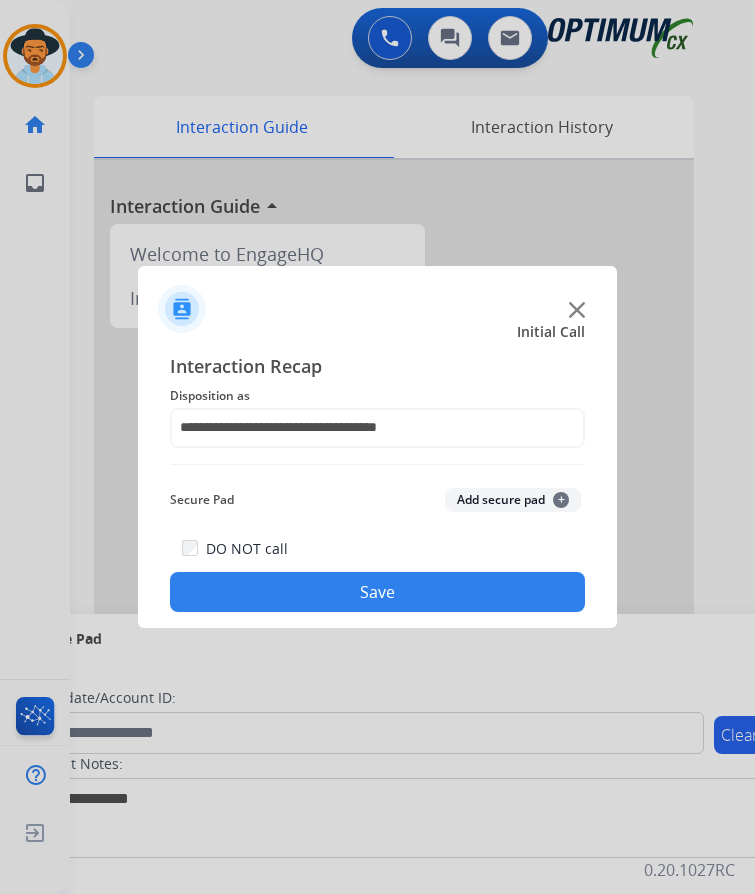
click at [356, 577] on button "Save" at bounding box center [377, 592] width 415 height 40
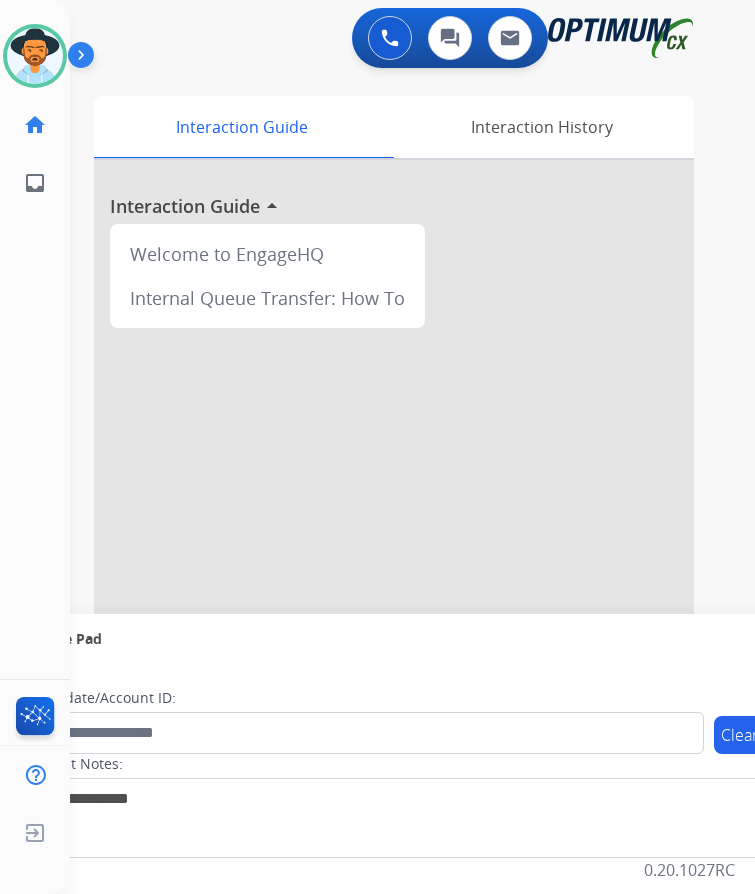
click at [11, 457] on div "[PERSON_NAME] Available Edit Avatar Agent: [PERSON_NAME] Profile: OCX Training …" at bounding box center [35, 447] width 70 height 894
click at [31, 34] on img at bounding box center [35, 56] width 56 height 56
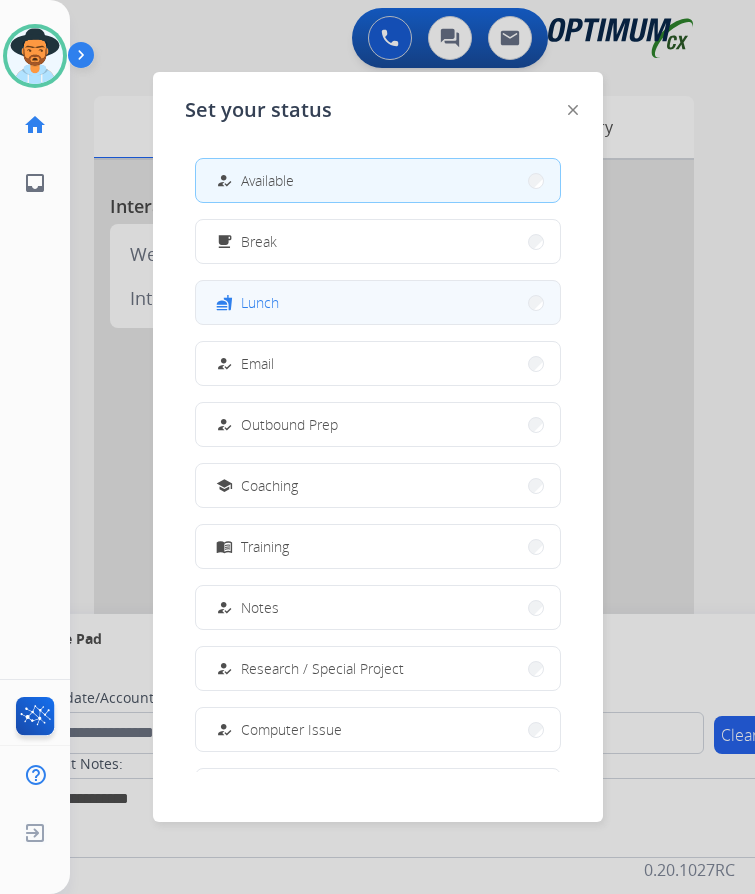
click at [264, 292] on span "Lunch" at bounding box center [260, 302] width 38 height 21
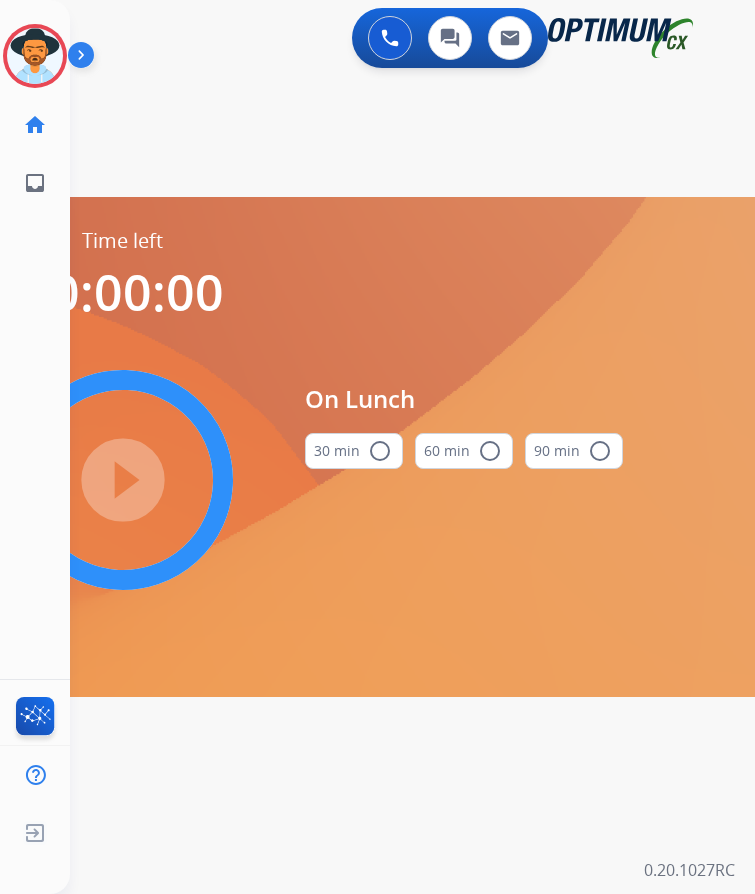
click at [374, 439] on mat-icon "radio_button_unchecked" at bounding box center [380, 451] width 24 height 24
click at [135, 468] on mat-icon "play_circle_filled" at bounding box center [123, 480] width 24 height 24
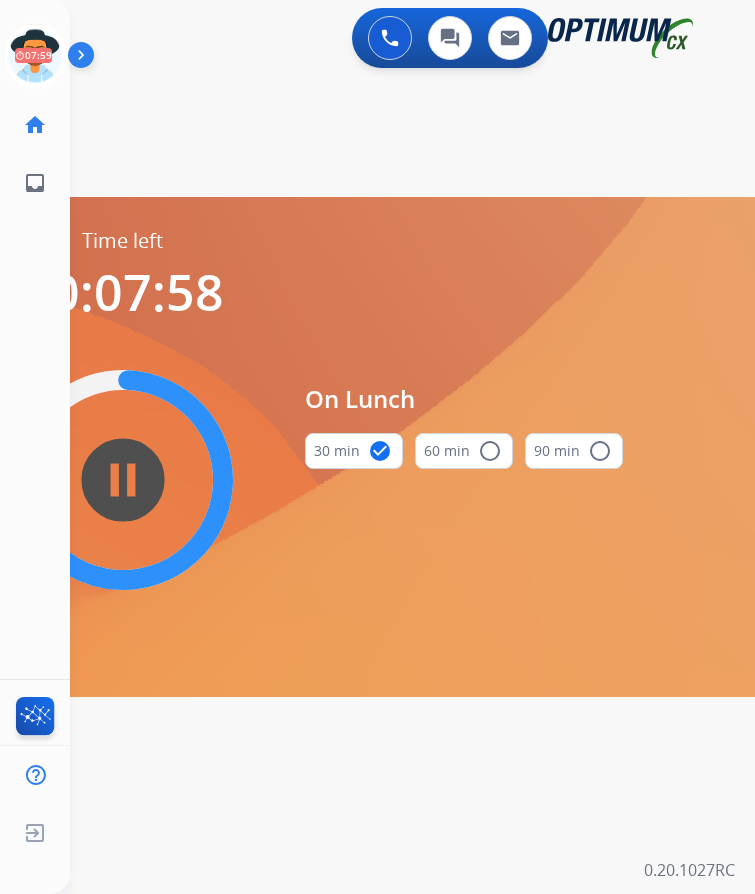
click at [594, 334] on div "On Lunch 30 min check_circle 60 min radio_button_unchecked 90 min radio_button_…" at bounding box center [464, 433] width 318 height 413
click at [247, 148] on div "swap_horiz Break voice bridge close_fullscreen Connect 3-Way Call merge_type Se…" at bounding box center [388, 120] width 637 height 96
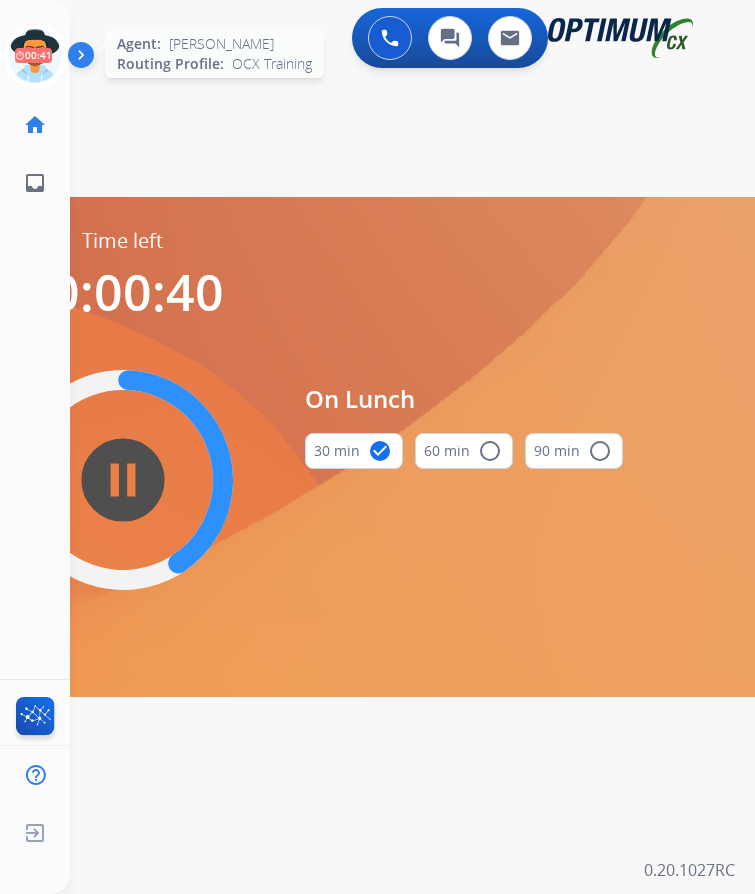
click at [28, 54] on icon at bounding box center [35, 56] width 65 height 65
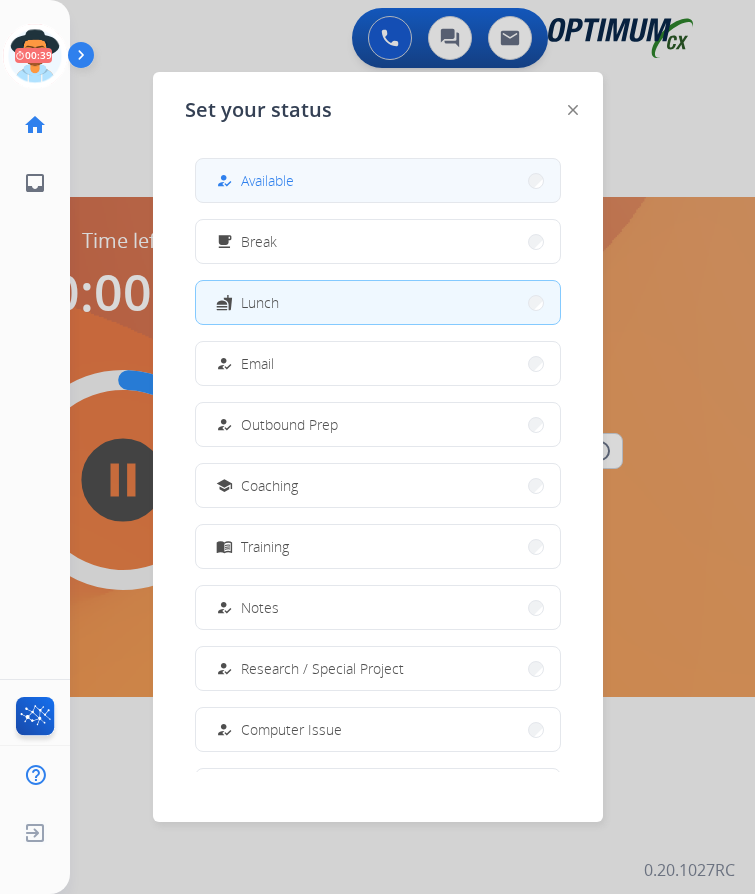
click at [313, 170] on button "how_to_reg Available" at bounding box center [378, 180] width 364 height 43
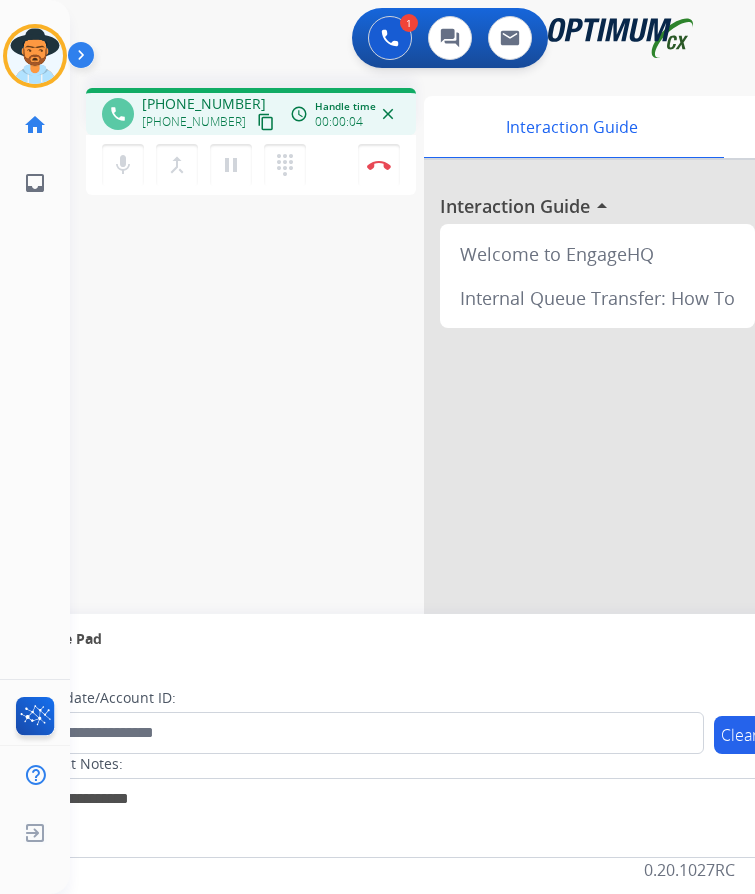
click at [197, 94] on span "+13198925700" at bounding box center [204, 104] width 124 height 20
copy span "13198925700"
click at [704, 105] on div "Interaction Guide" at bounding box center [571, 127] width 295 height 62
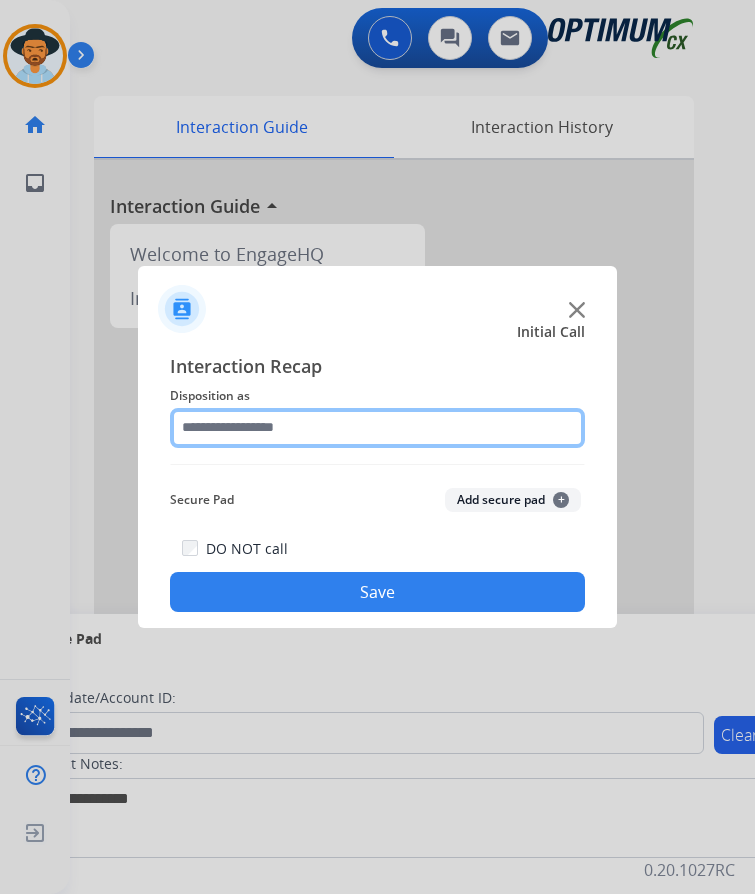
click at [394, 412] on input "text" at bounding box center [377, 428] width 415 height 40
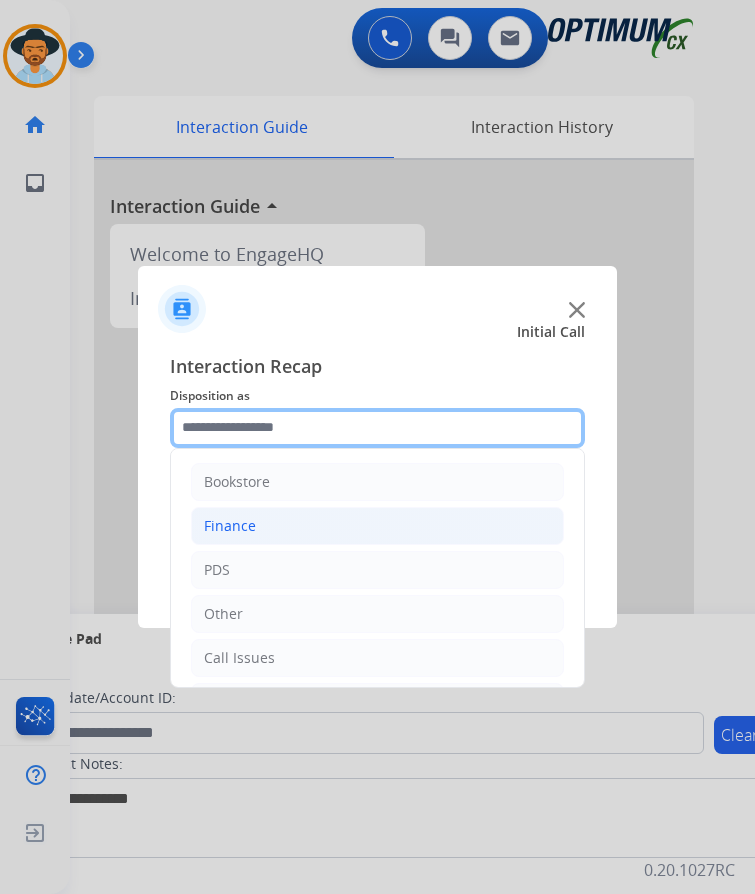
scroll to position [136, 0]
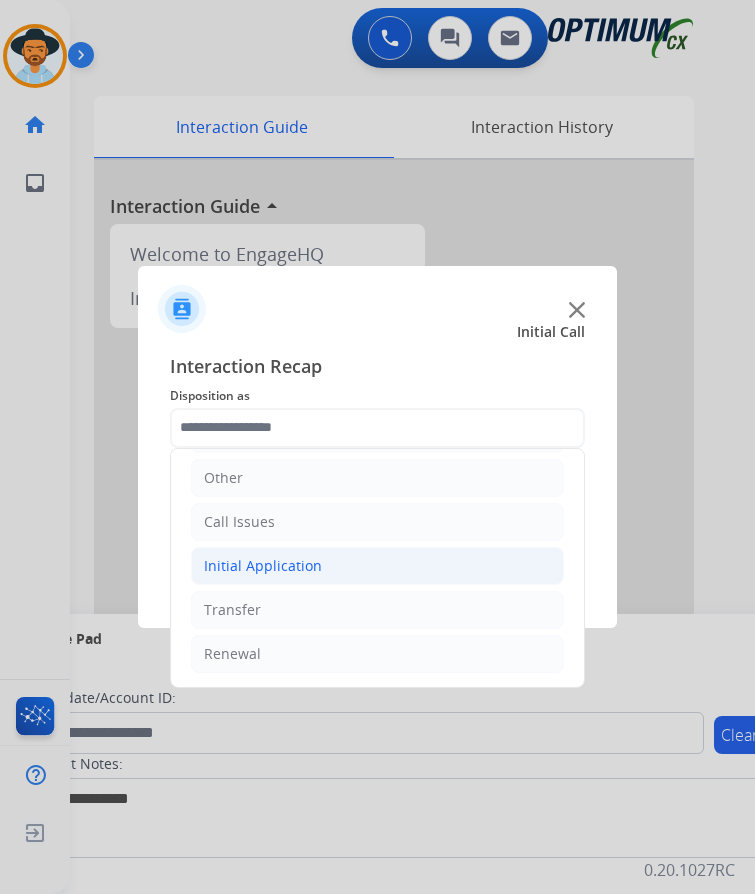
click at [326, 557] on li "Initial Application" at bounding box center [377, 566] width 373 height 38
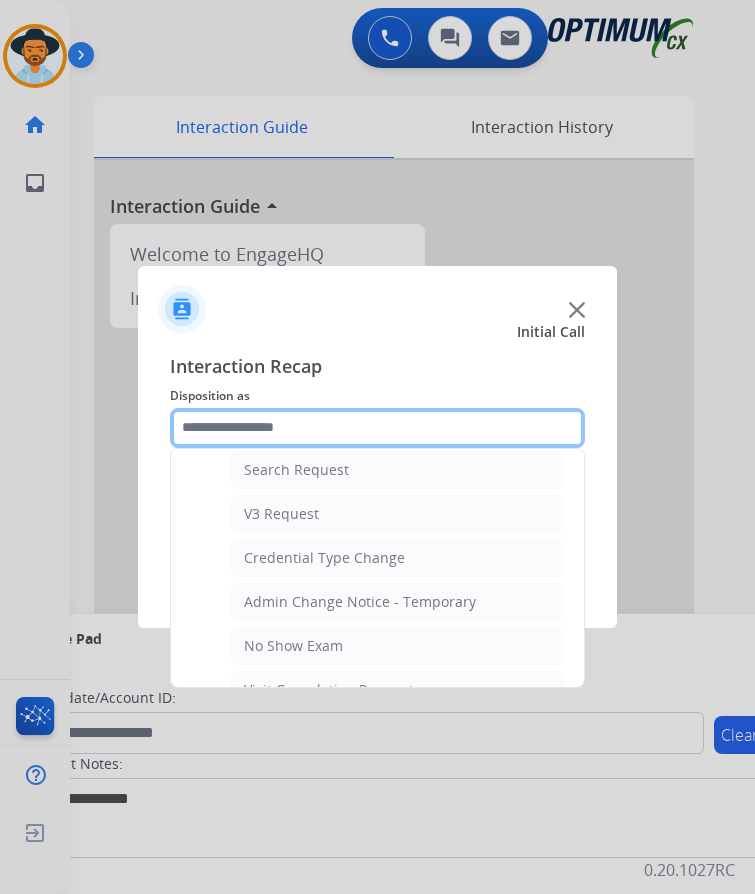
scroll to position [1036, 0]
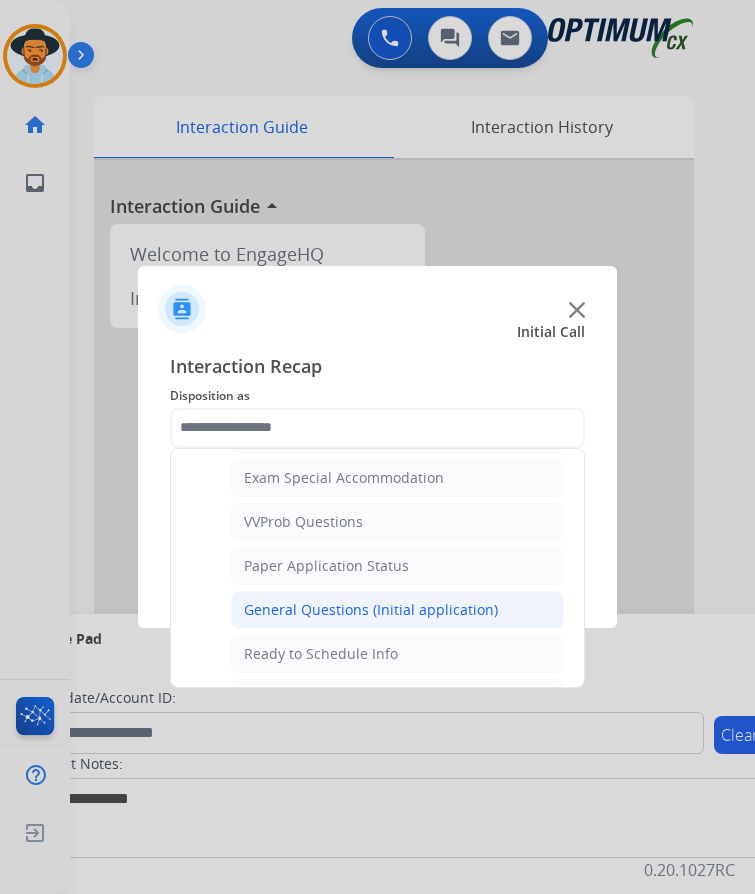
click at [356, 600] on div "General Questions (Initial application)" at bounding box center [371, 610] width 254 height 20
type input "**********"
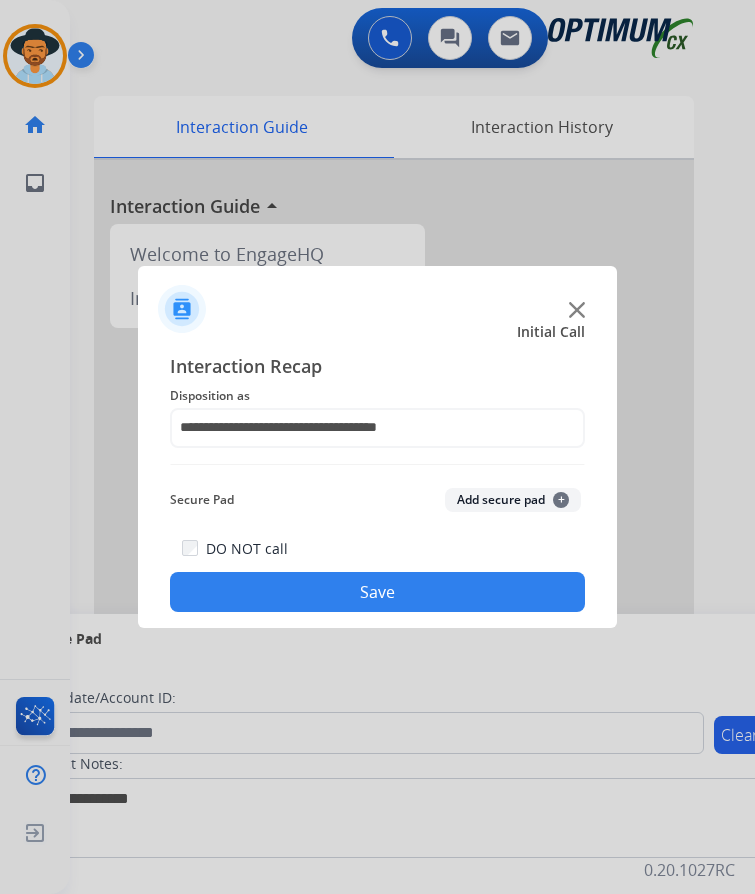
click at [467, 574] on button "Save" at bounding box center [377, 592] width 415 height 40
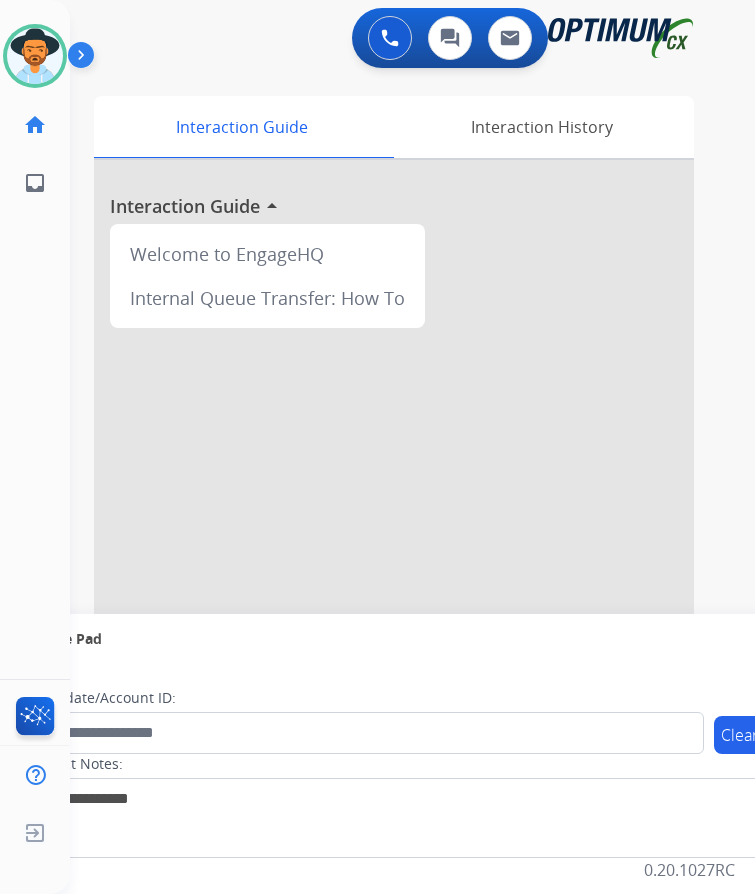
click at [7, 590] on div "[PERSON_NAME] Available Edit Avatar Agent: [PERSON_NAME] Profile: OCX Training …" at bounding box center [35, 447] width 70 height 894
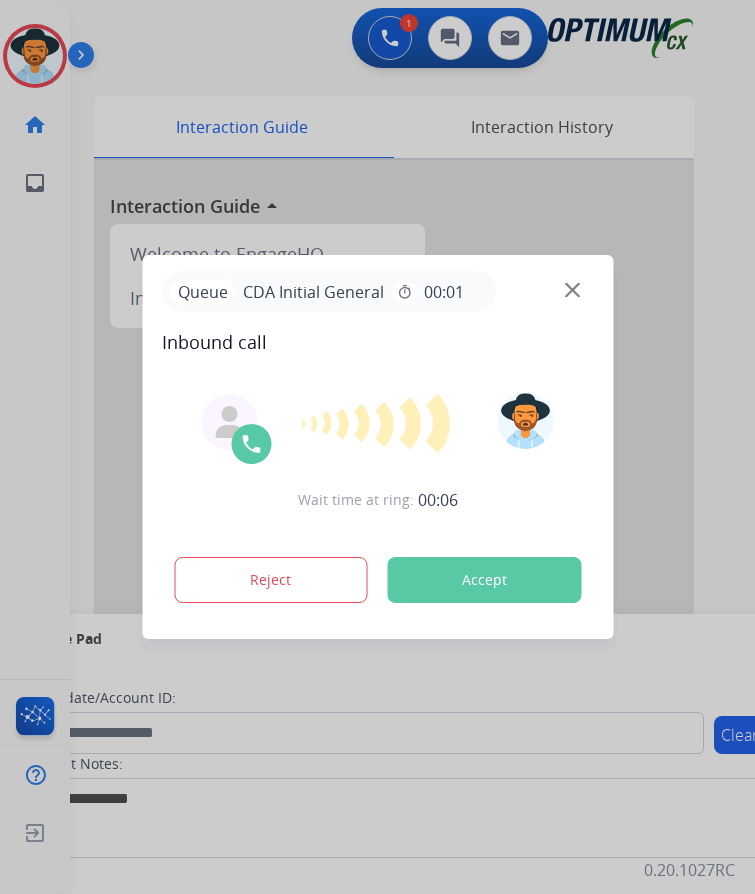
click at [247, 33] on div at bounding box center [377, 447] width 755 height 894
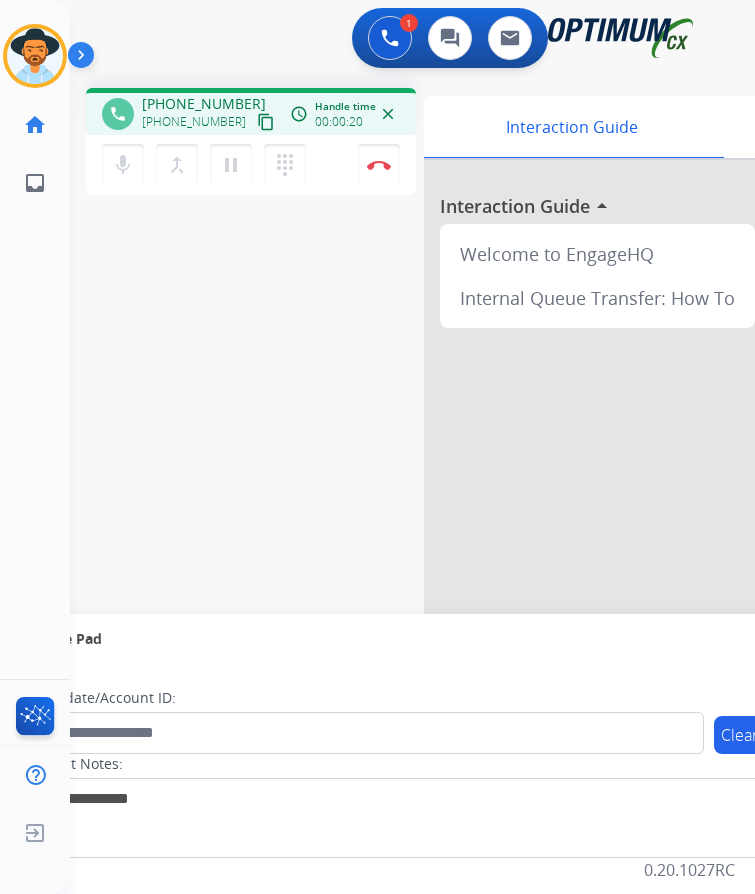
click at [195, 94] on span "+17275655651" at bounding box center [204, 104] width 124 height 20
copy span "17275655651"
click at [205, 94] on span "+17275655651" at bounding box center [204, 104] width 124 height 20
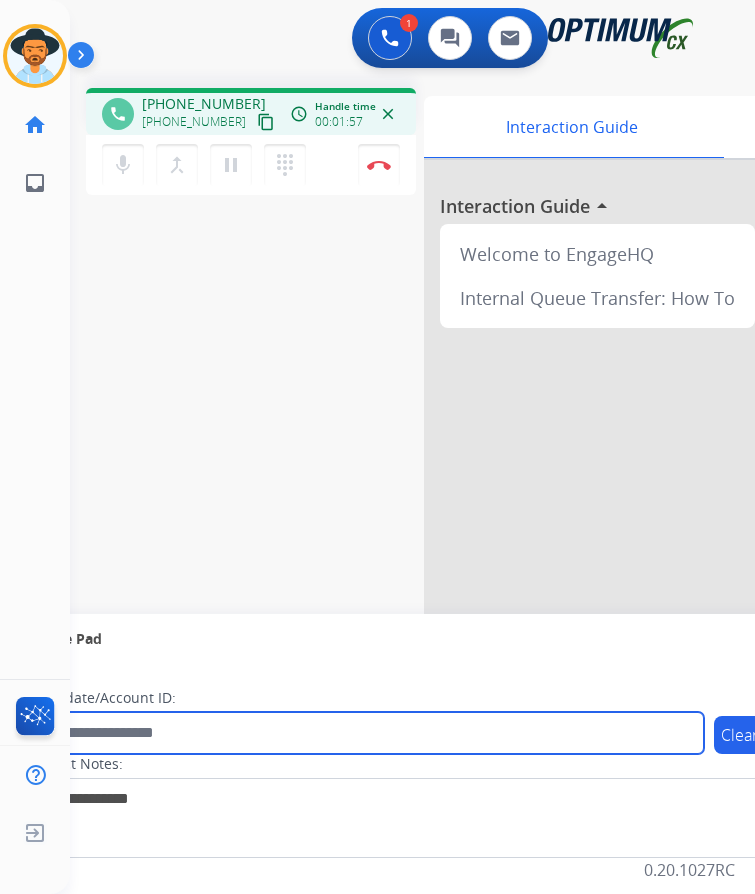
click at [222, 718] on input "text" at bounding box center [365, 733] width 678 height 42
paste input "**********"
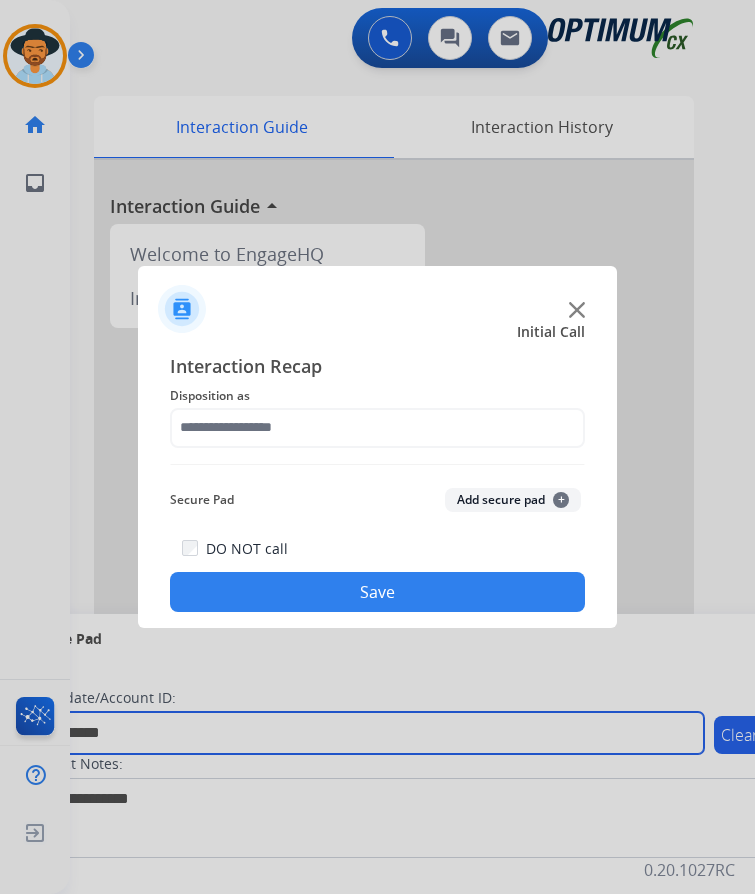
type input "**********"
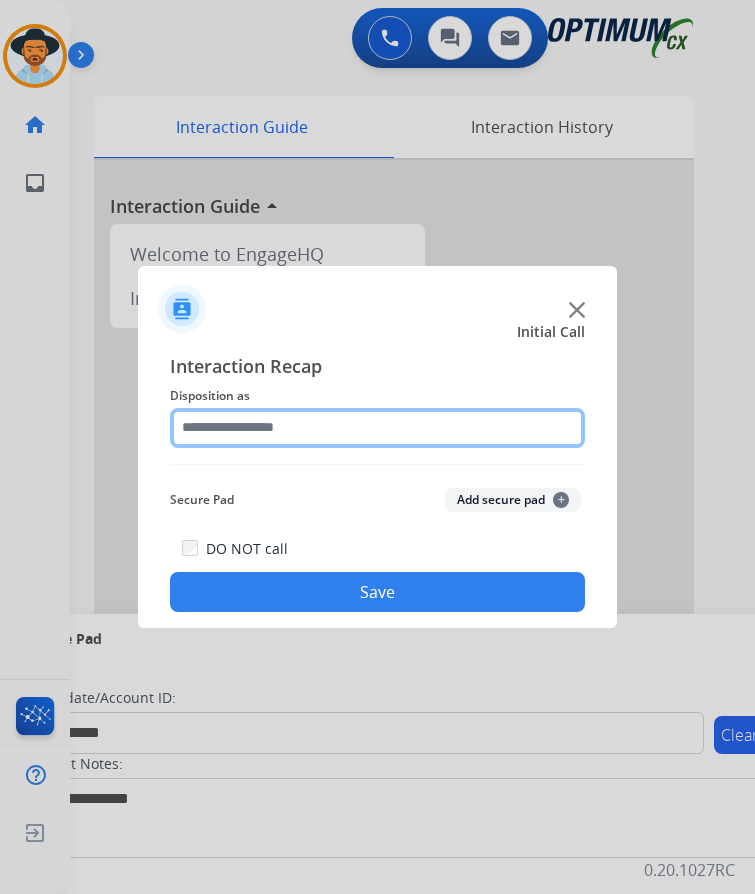
click at [315, 408] on input "text" at bounding box center [377, 428] width 415 height 40
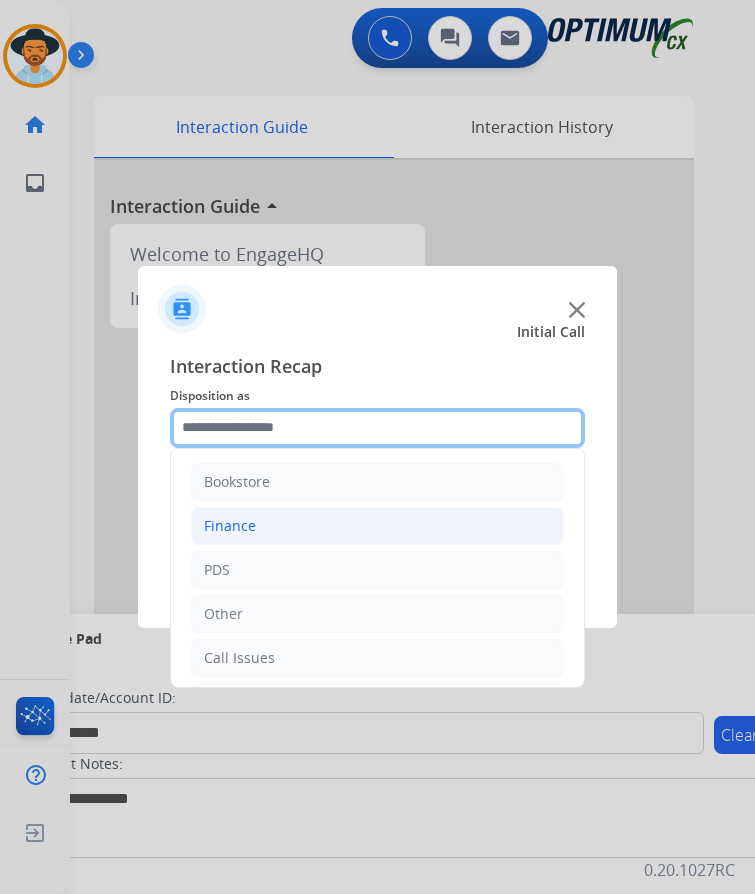
scroll to position [136, 0]
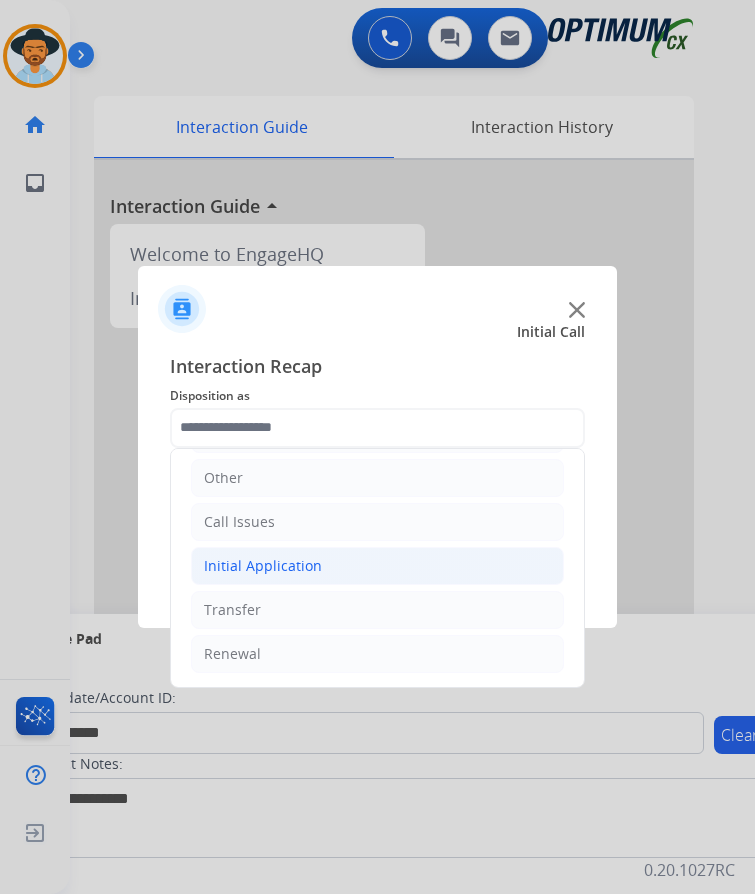
click at [313, 556] on div "Initial Application" at bounding box center [263, 566] width 118 height 20
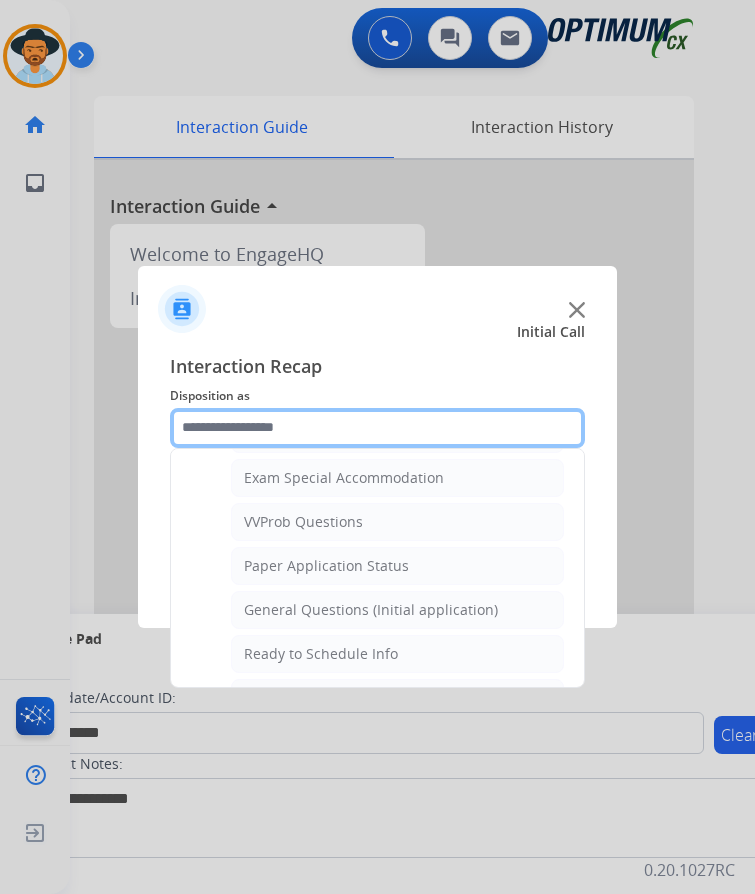
scroll to position [1136, 0]
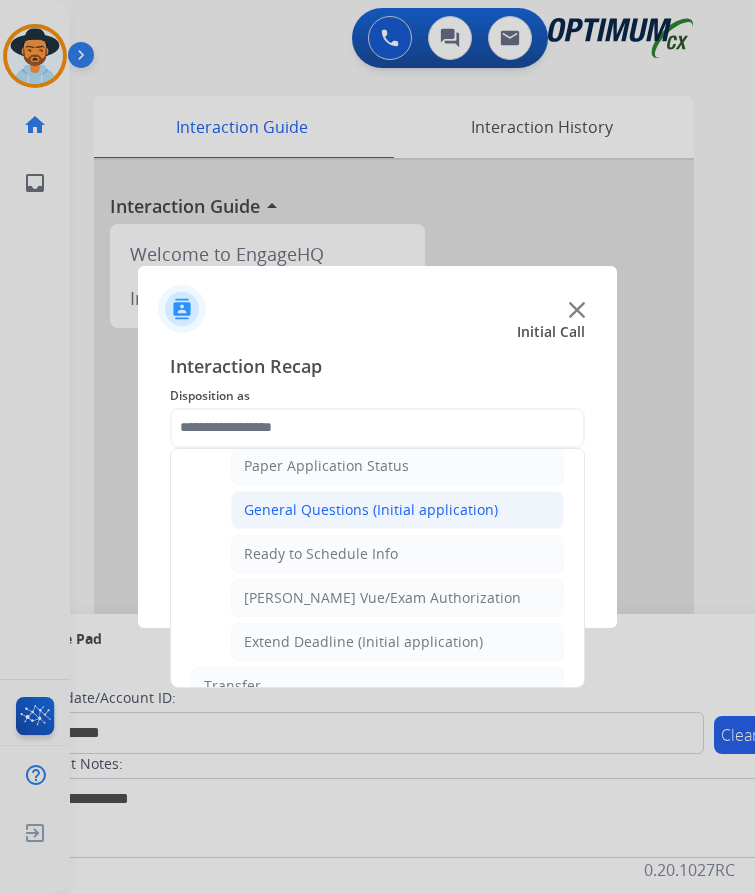
click at [373, 500] on div "General Questions (Initial application)" at bounding box center [371, 510] width 254 height 20
type input "**********"
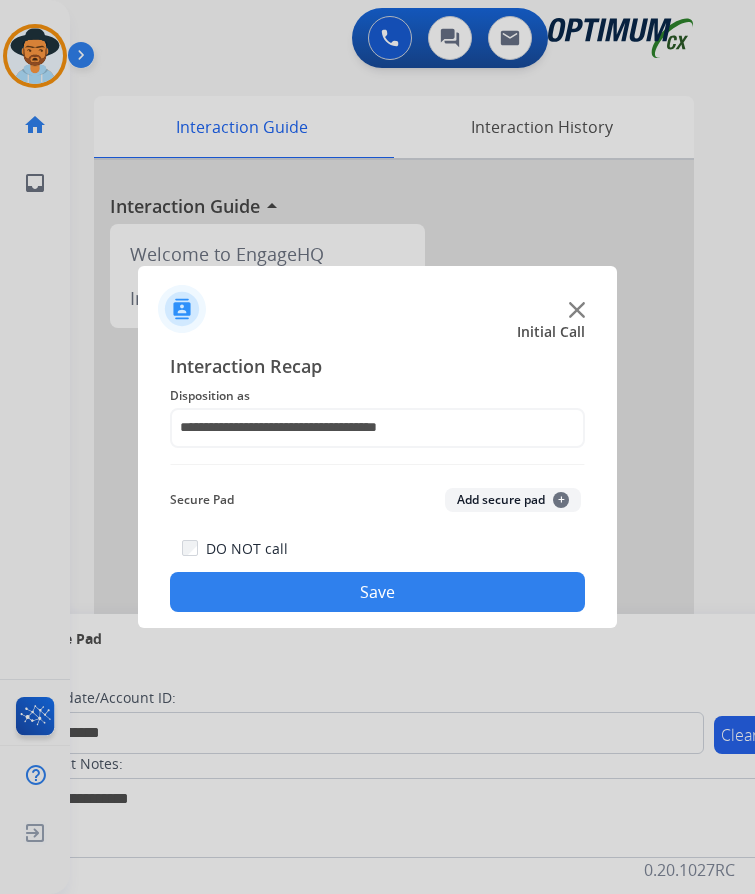
click at [334, 572] on button "Save" at bounding box center [377, 592] width 415 height 40
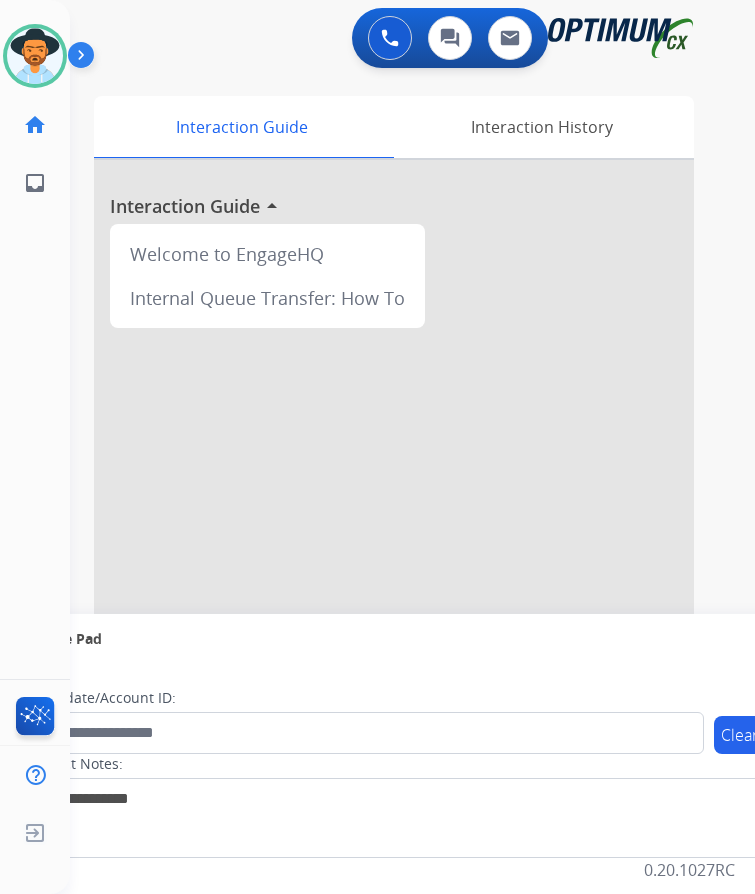
click at [12, 458] on div "[PERSON_NAME] Available Edit Avatar Agent: [PERSON_NAME] Profile: OCX Training …" at bounding box center [35, 447] width 70 height 894
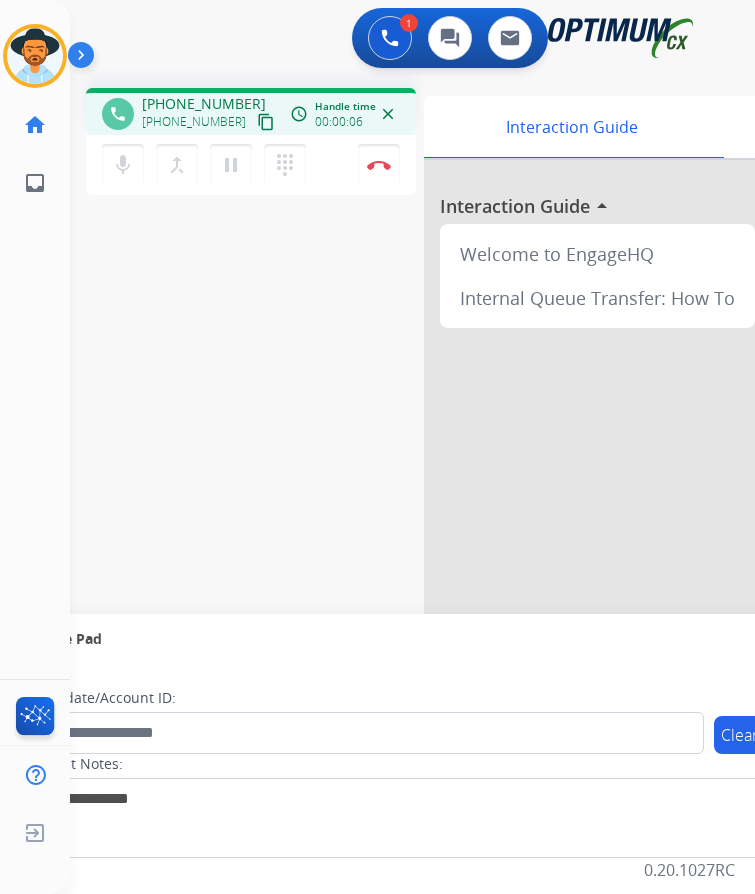
click at [194, 94] on span "+19542924714" at bounding box center [204, 104] width 124 height 20
copy span "19542924714"
click at [191, 94] on span "+19542924714" at bounding box center [204, 104] width 124 height 20
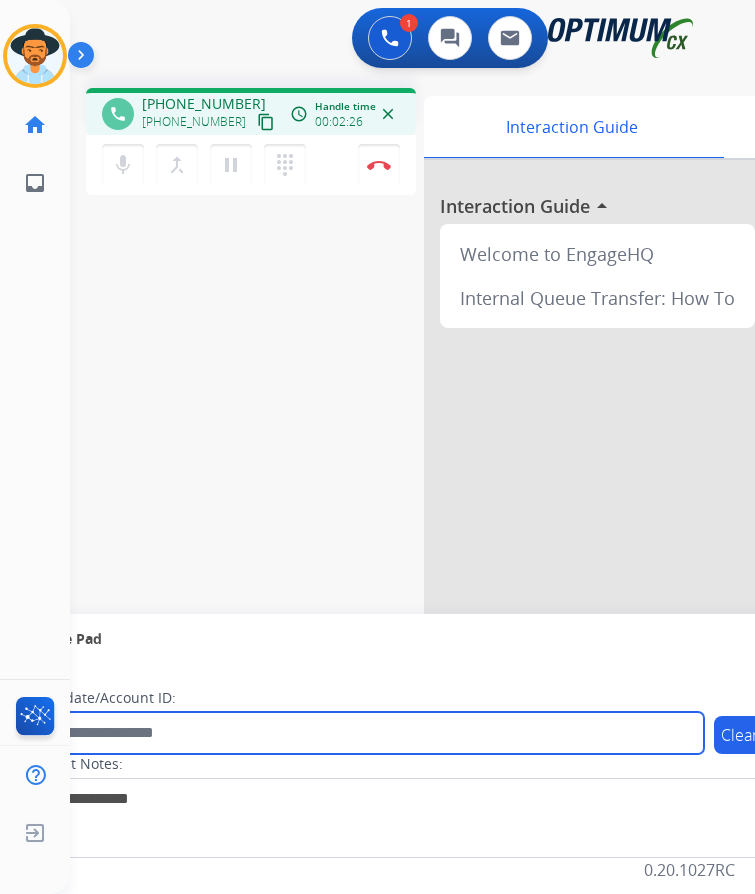
click at [327, 712] on input "text" at bounding box center [365, 733] width 678 height 42
paste input "**********"
type input "**********"
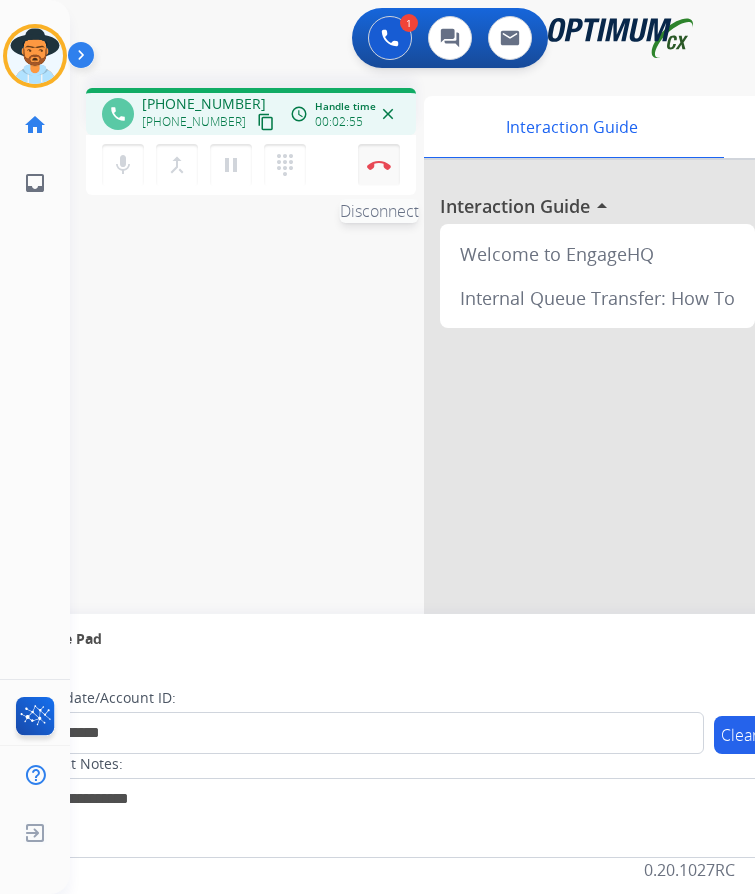
click at [382, 160] on img at bounding box center [379, 165] width 24 height 10
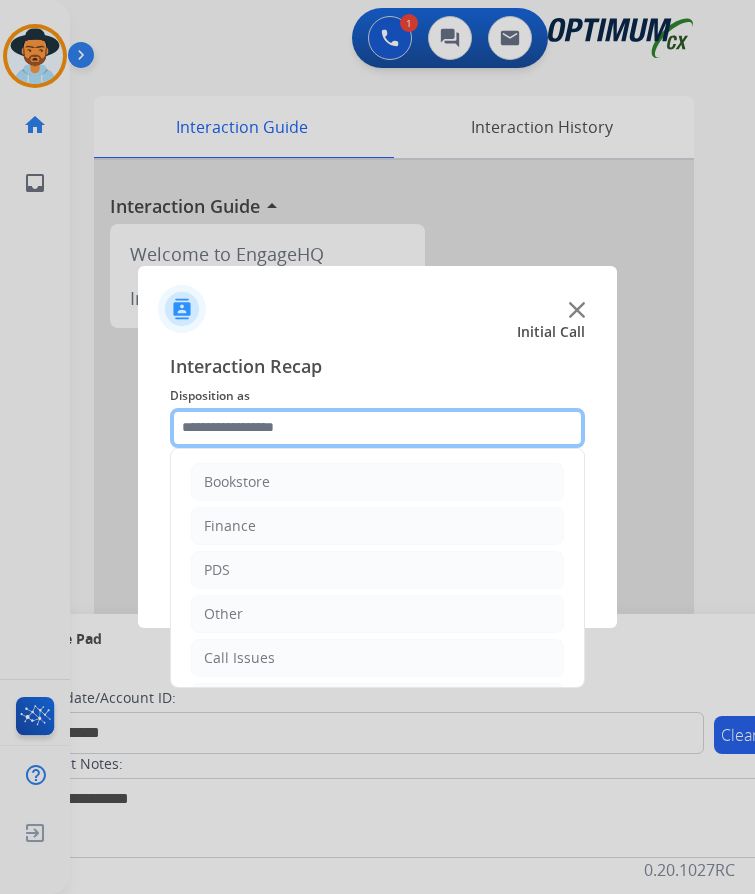
click at [268, 408] on input "text" at bounding box center [377, 428] width 415 height 40
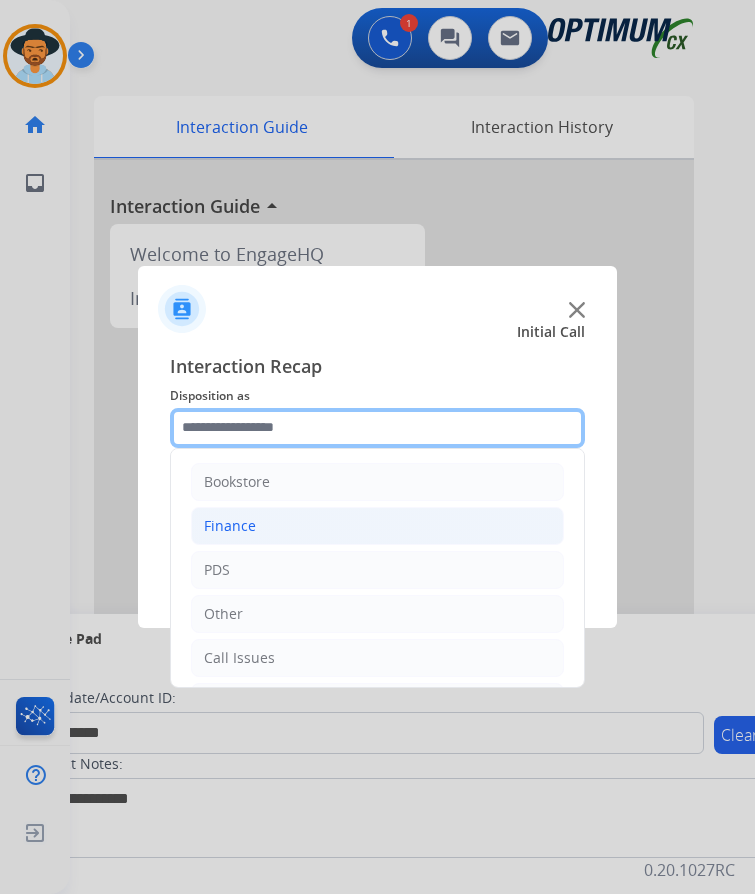
scroll to position [136, 0]
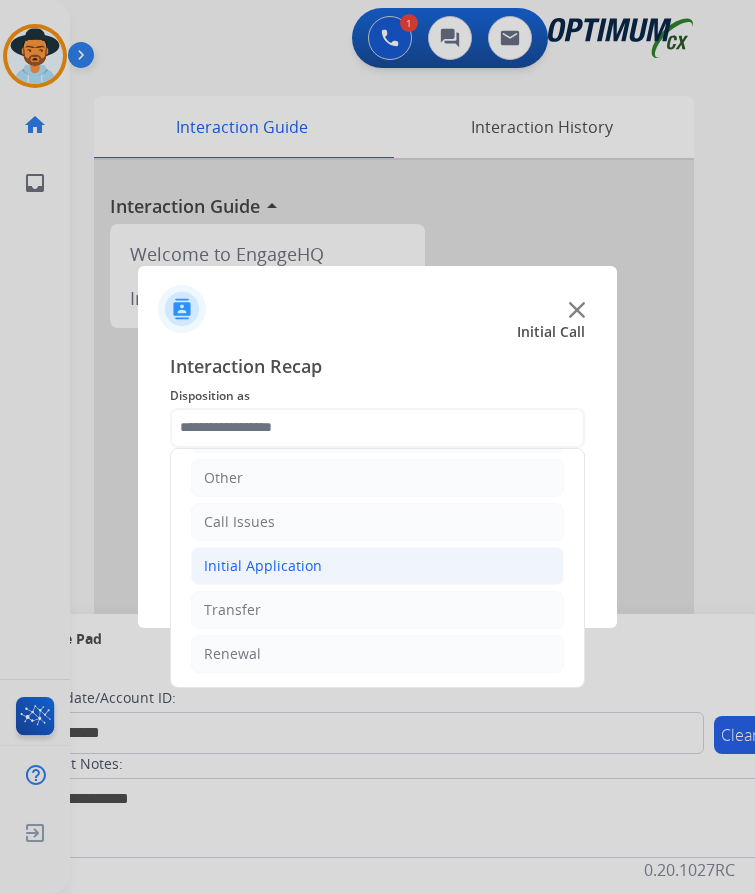
click at [273, 556] on div "Initial Application" at bounding box center [263, 566] width 118 height 20
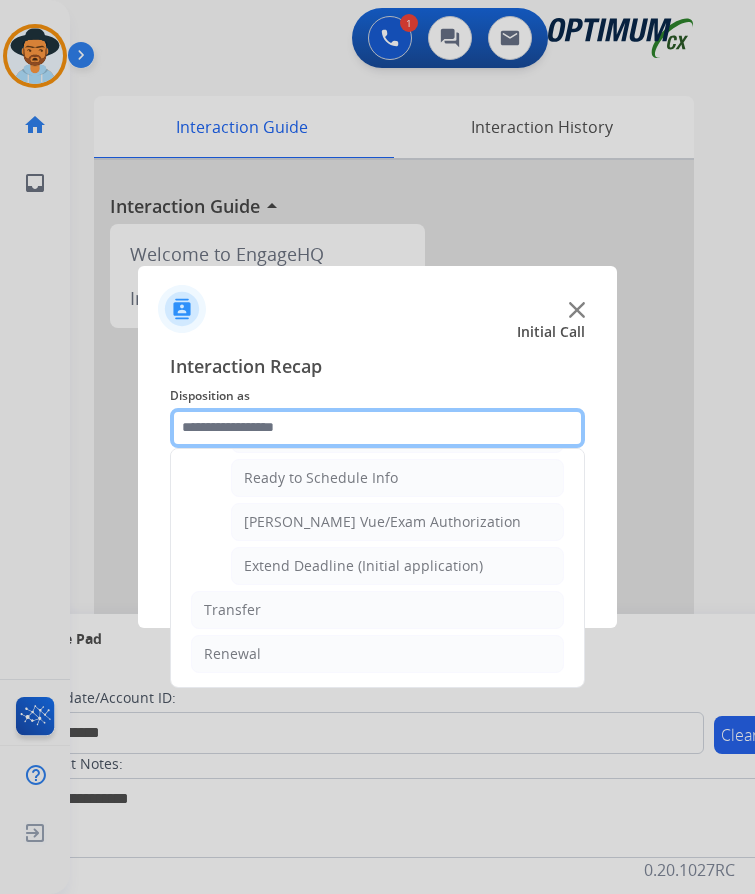
scroll to position [1112, 0]
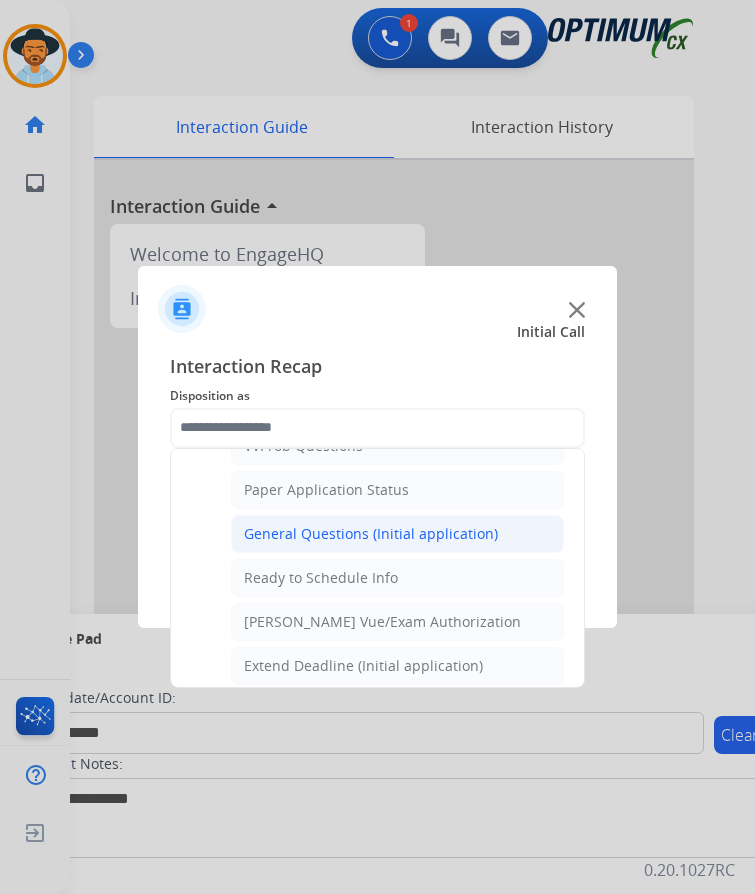
click at [376, 524] on div "General Questions (Initial application)" at bounding box center [371, 534] width 254 height 20
type input "**********"
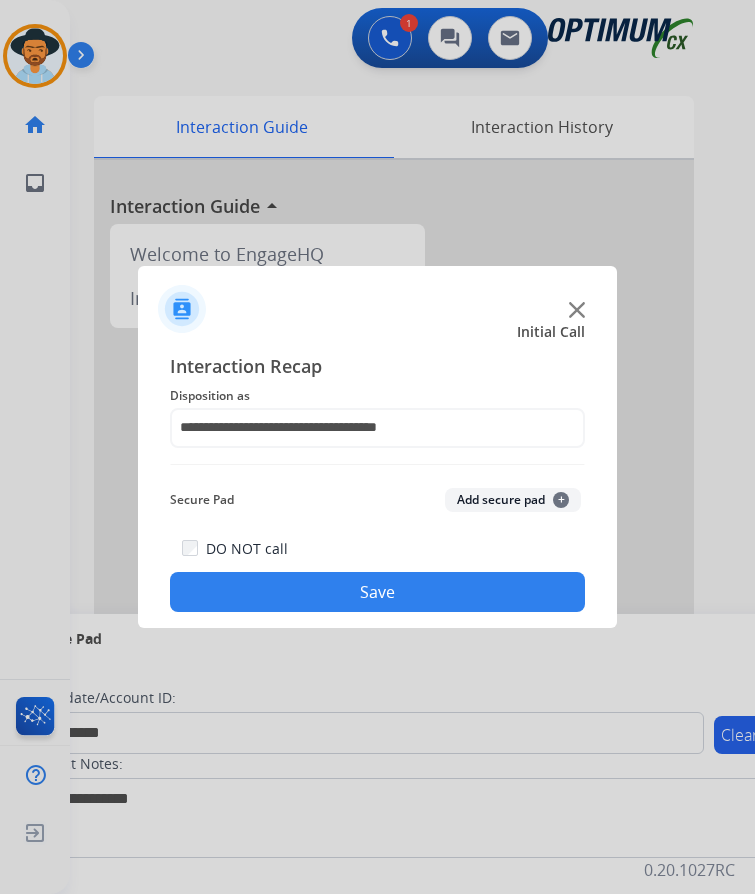
click at [267, 572] on button "Save" at bounding box center [377, 592] width 415 height 40
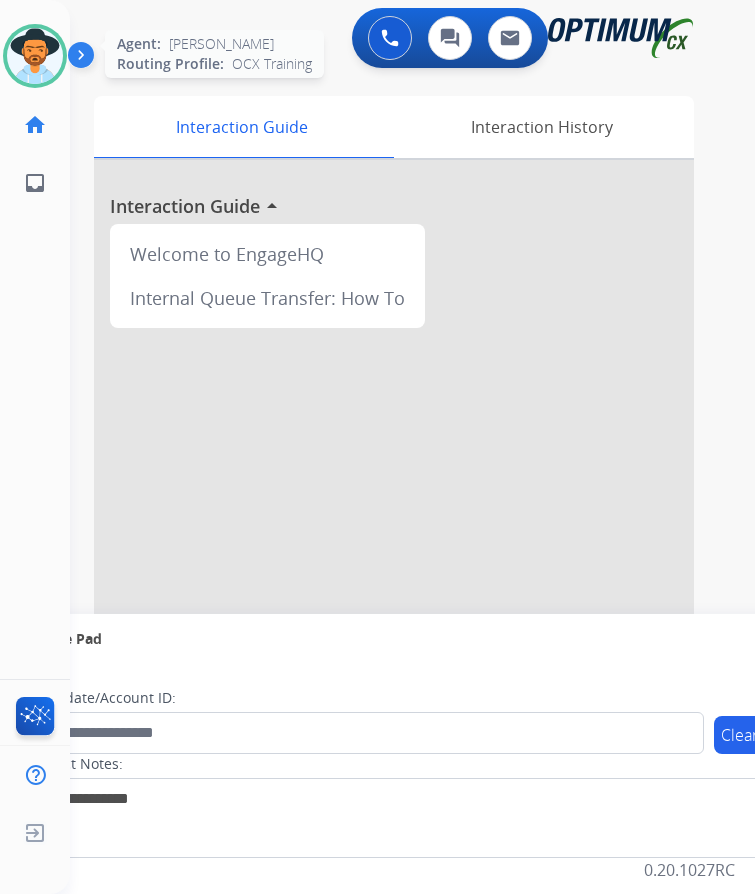
click at [22, 36] on img at bounding box center [35, 56] width 56 height 56
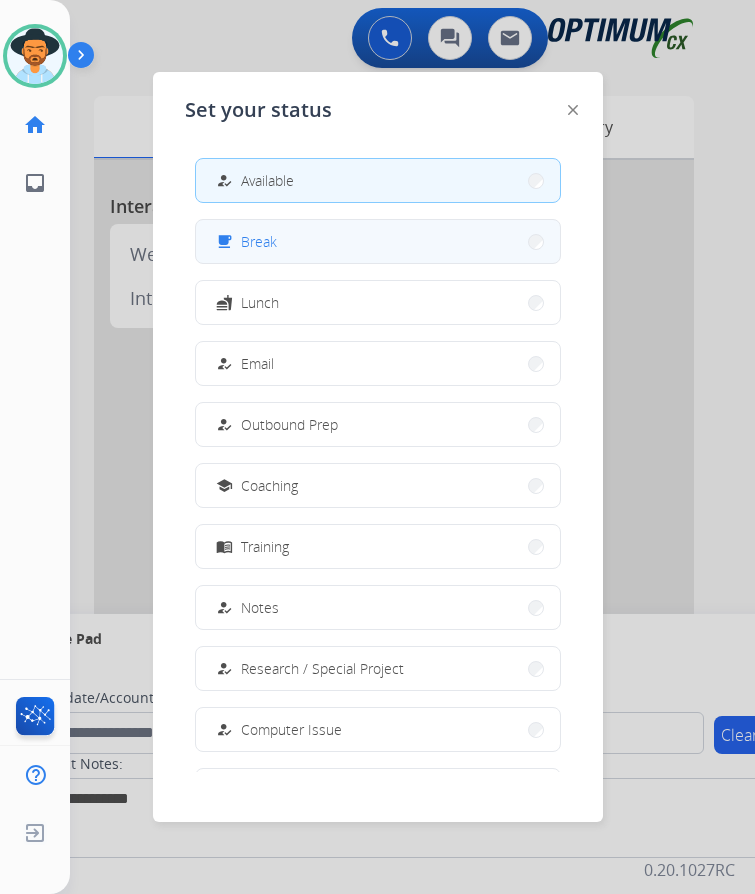
click at [271, 220] on button "free_breakfast Break" at bounding box center [378, 241] width 364 height 43
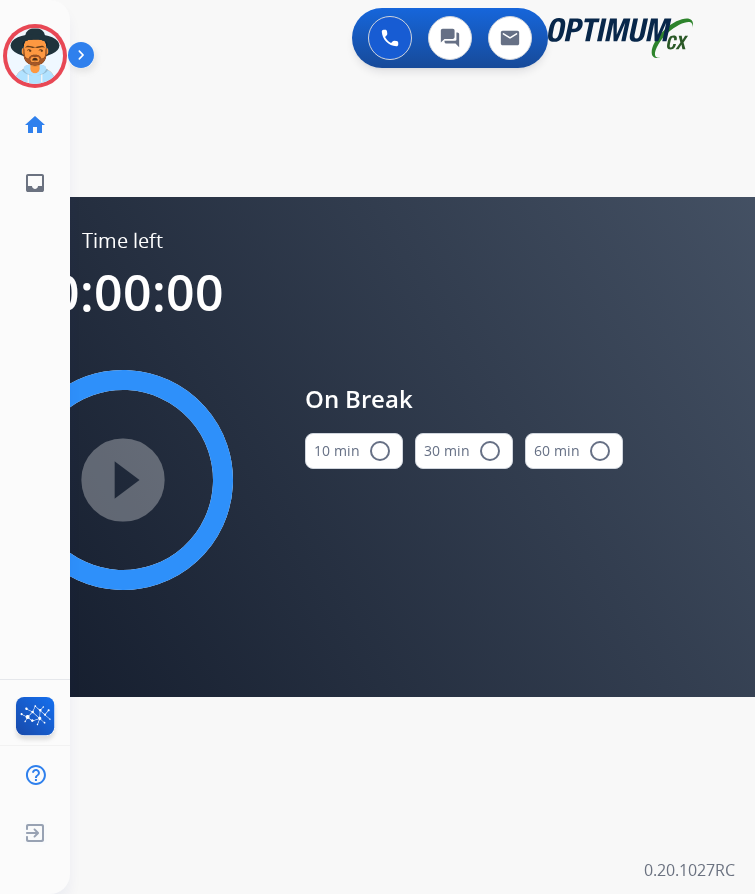
click at [379, 441] on mat-icon "radio_button_unchecked" at bounding box center [380, 451] width 24 height 24
click at [135, 468] on mat-icon "play_circle_filled" at bounding box center [123, 480] width 24 height 24
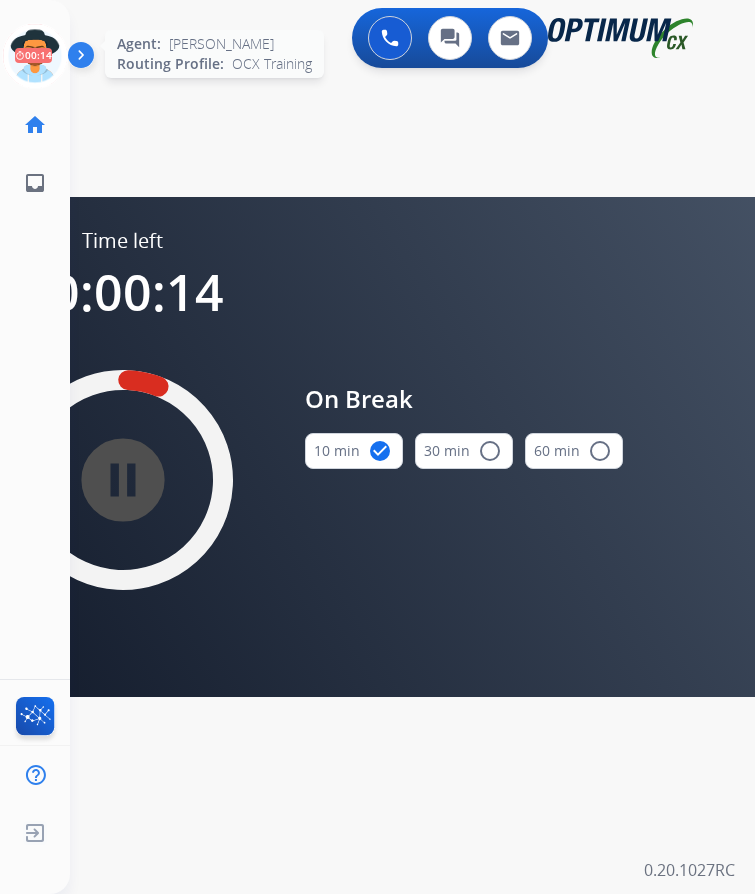
click at [50, 35] on icon at bounding box center [35, 56] width 65 height 65
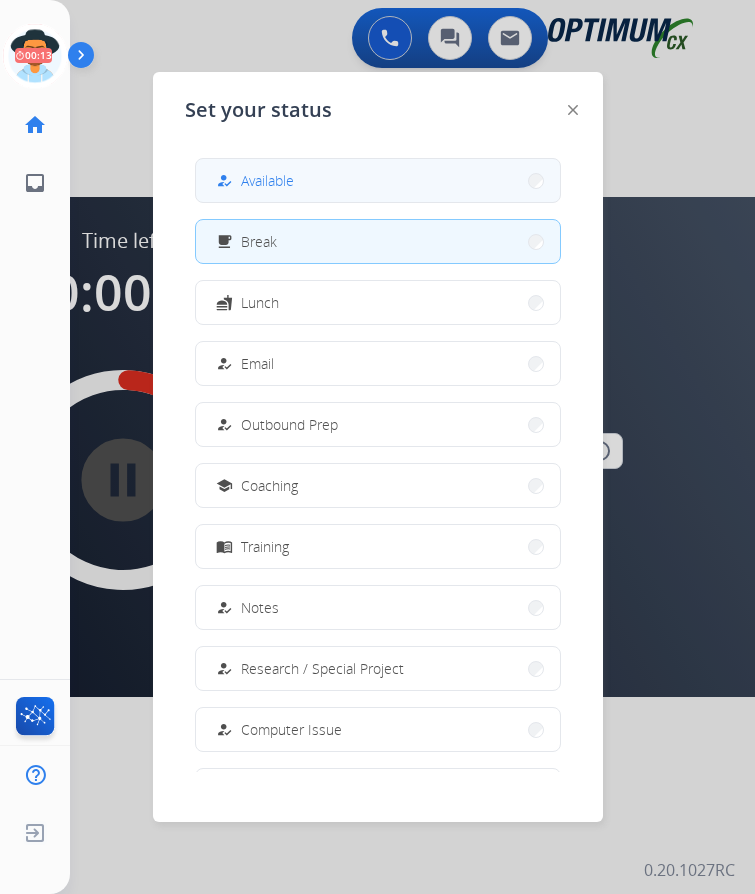
click at [290, 159] on button "how_to_reg Available" at bounding box center [378, 180] width 364 height 43
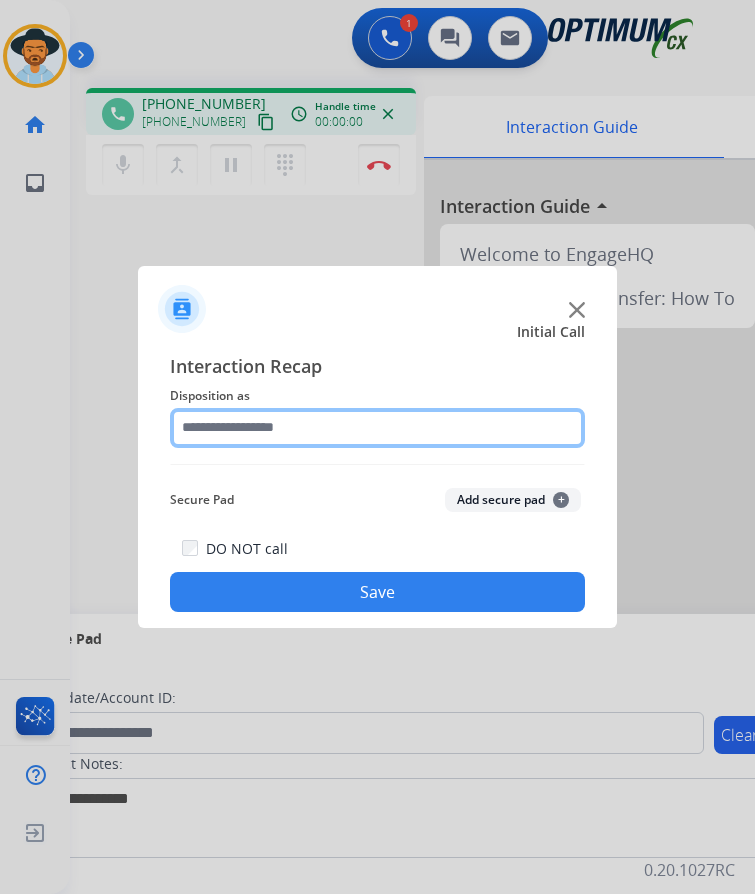
click at [276, 424] on input "text" at bounding box center [377, 428] width 415 height 40
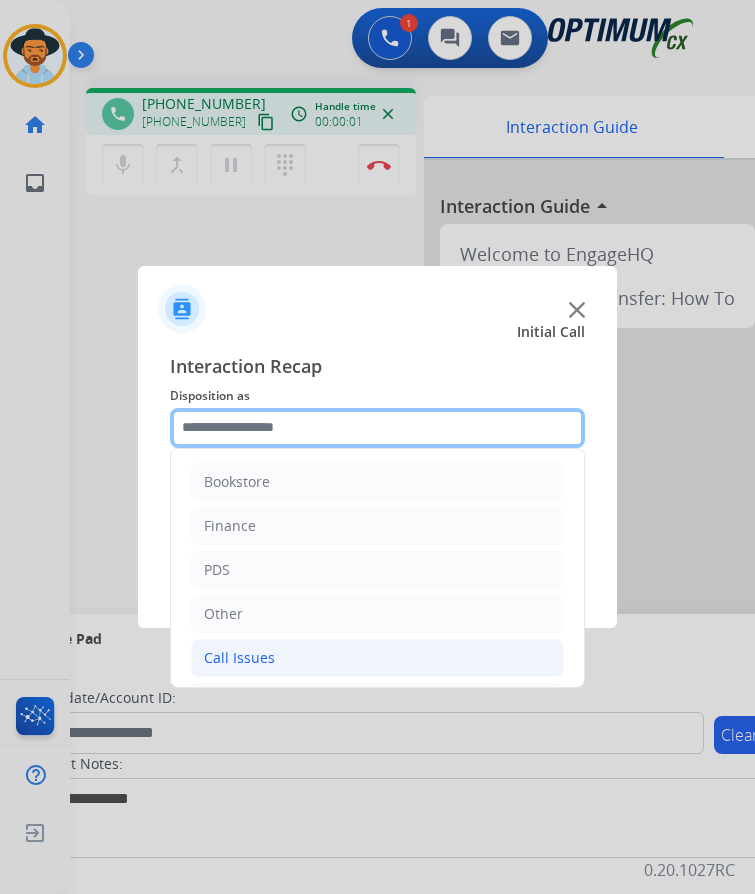
scroll to position [136, 0]
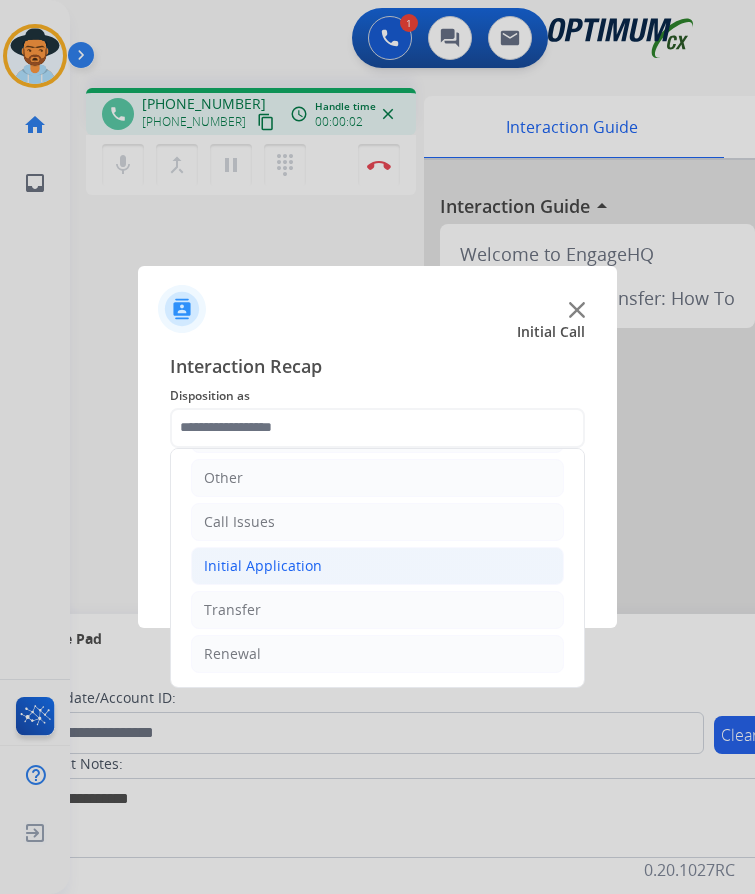
click at [342, 566] on li "Initial Application" at bounding box center [377, 566] width 373 height 38
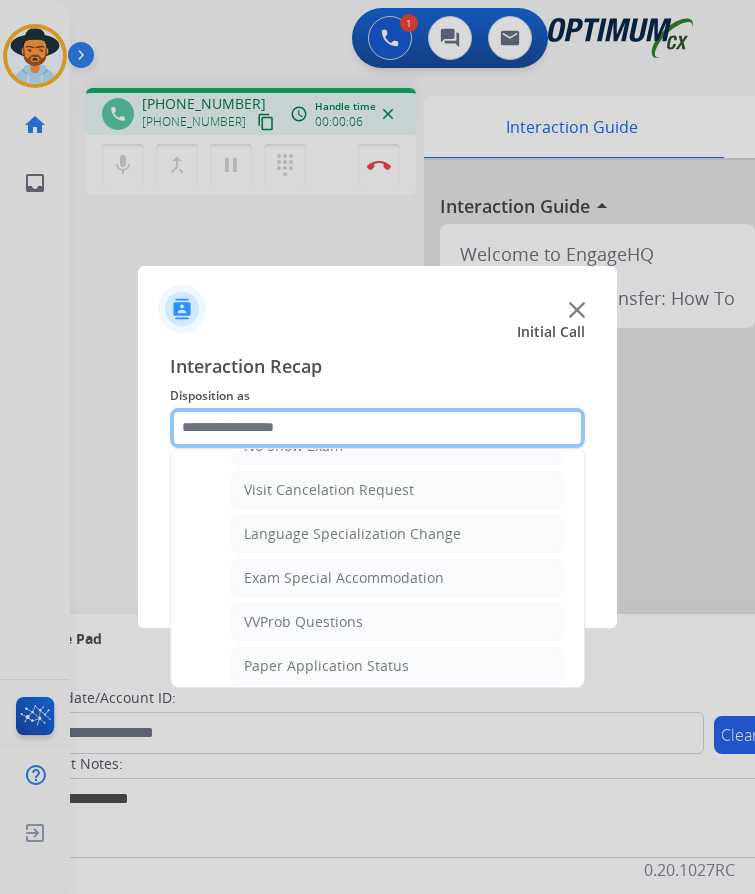
scroll to position [1036, 0]
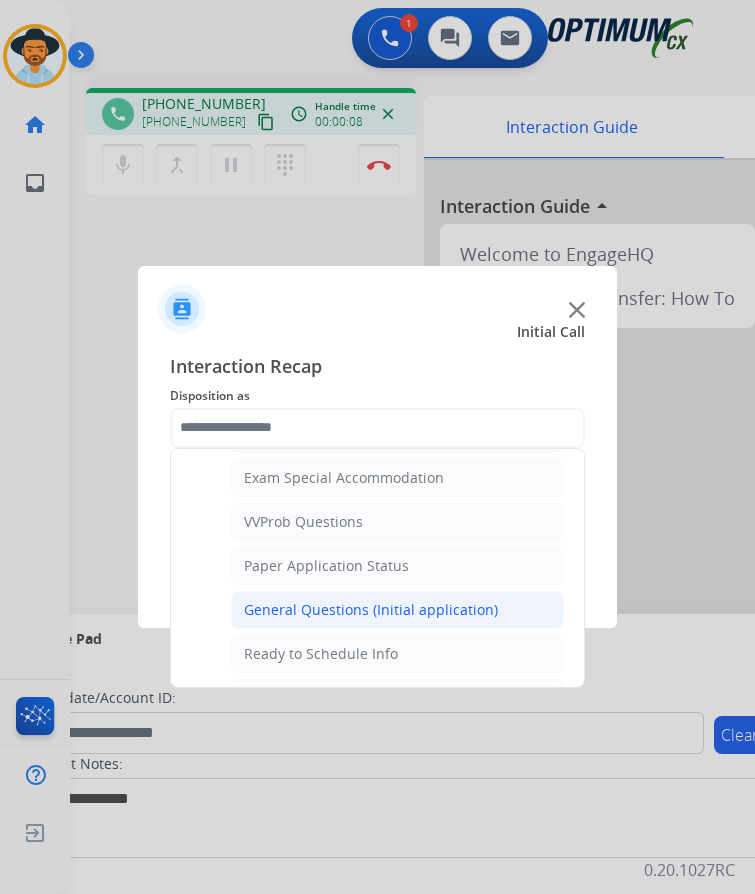
click at [398, 607] on div "General Questions (Initial application)" at bounding box center [371, 610] width 254 height 20
type input "**********"
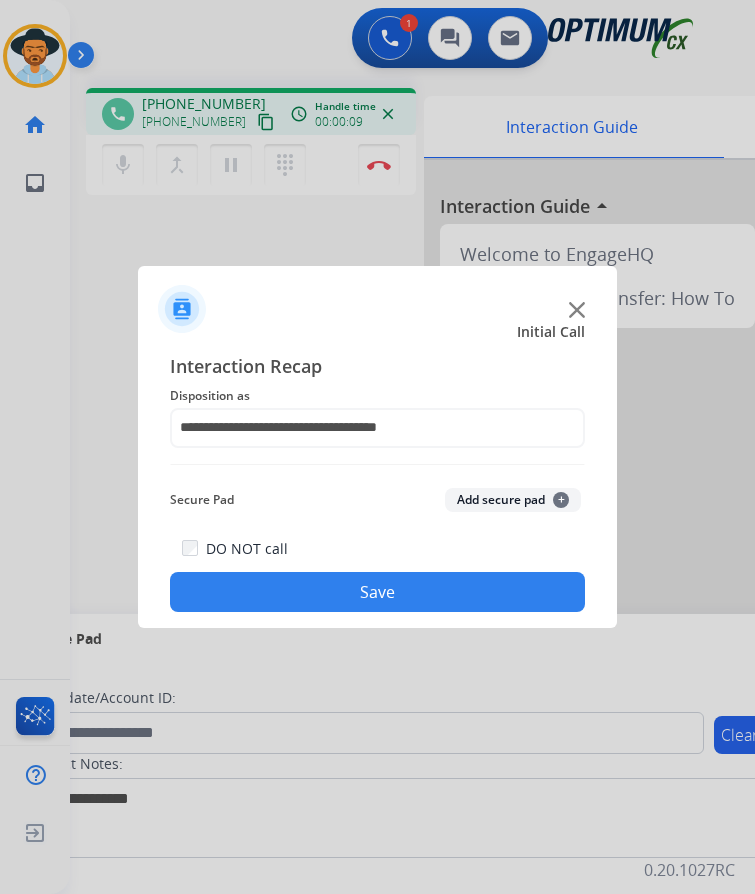
click at [387, 597] on button "Save" at bounding box center [377, 592] width 415 height 40
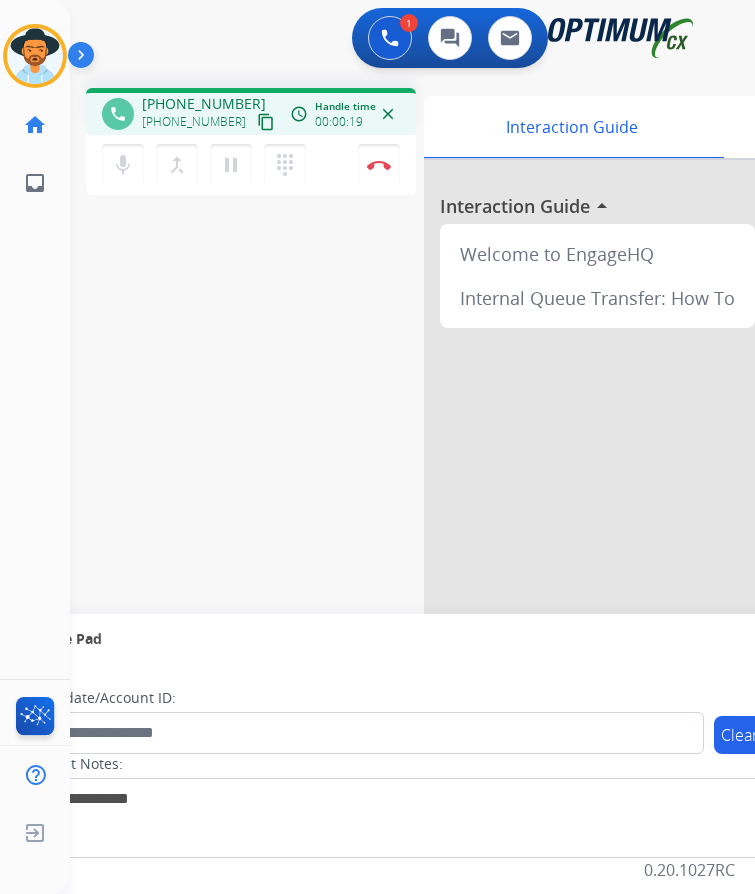
click at [189, 106] on span "[PHONE_NUMBER]" at bounding box center [204, 104] width 124 height 20
copy span "17577884410"
click at [13, 159] on link "inbox Emails" at bounding box center [35, 183] width 56 height 56
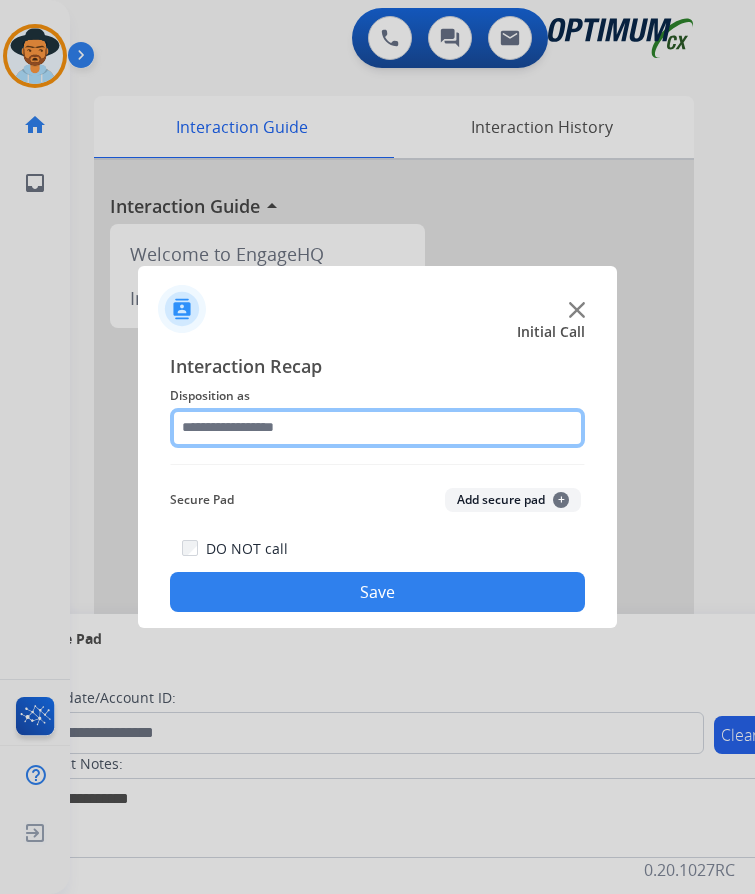
click at [305, 430] on input "text" at bounding box center [377, 428] width 415 height 40
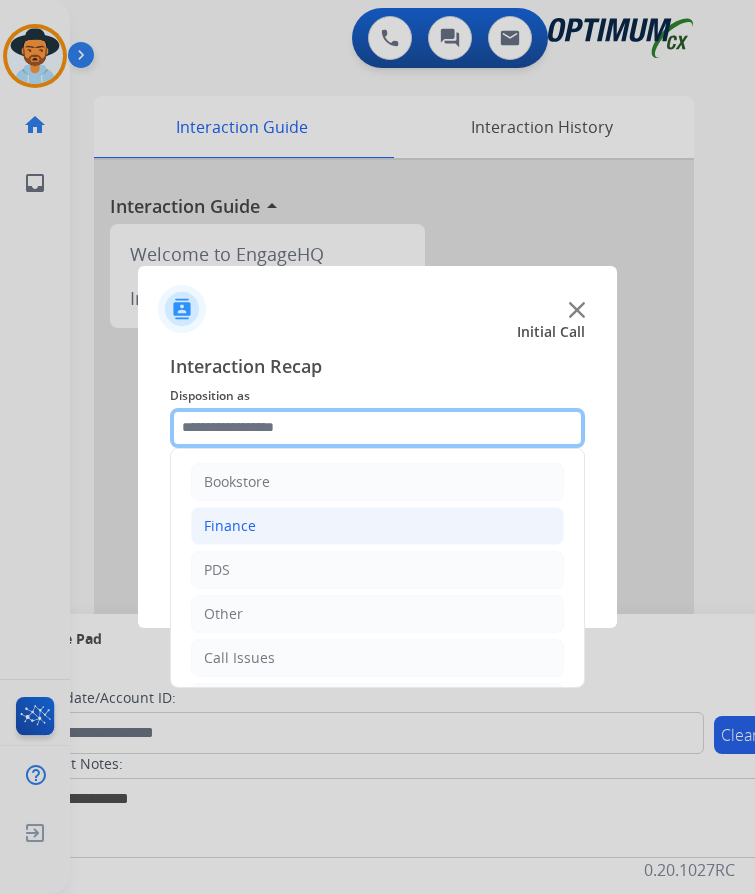
scroll to position [136, 0]
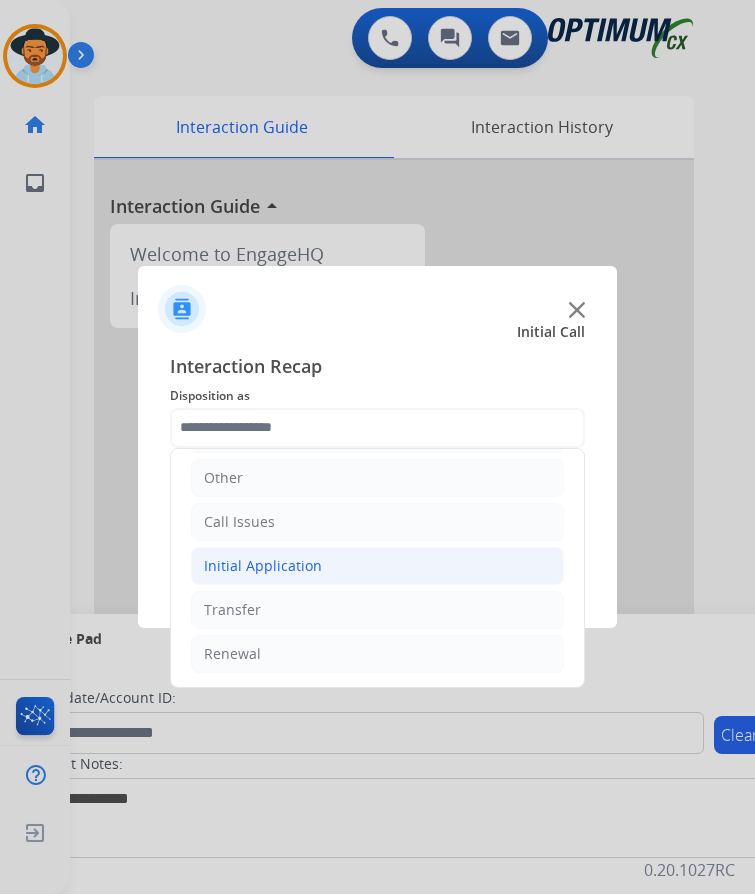
click at [276, 556] on div "Initial Application" at bounding box center [263, 566] width 118 height 20
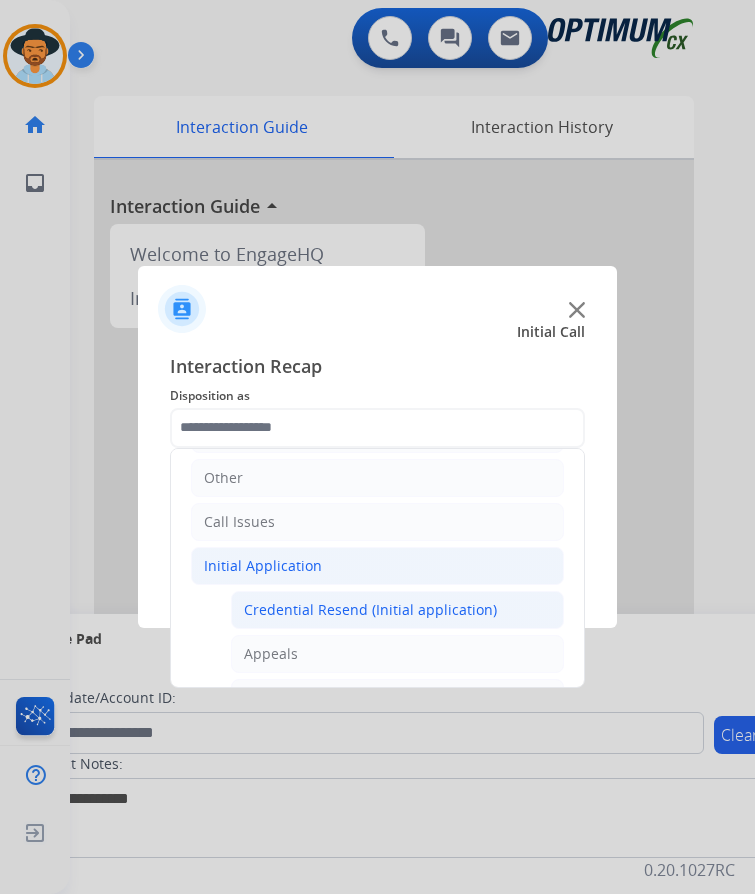
click at [309, 600] on div "Credential Resend (Initial application)" at bounding box center [370, 610] width 253 height 20
type input "**********"
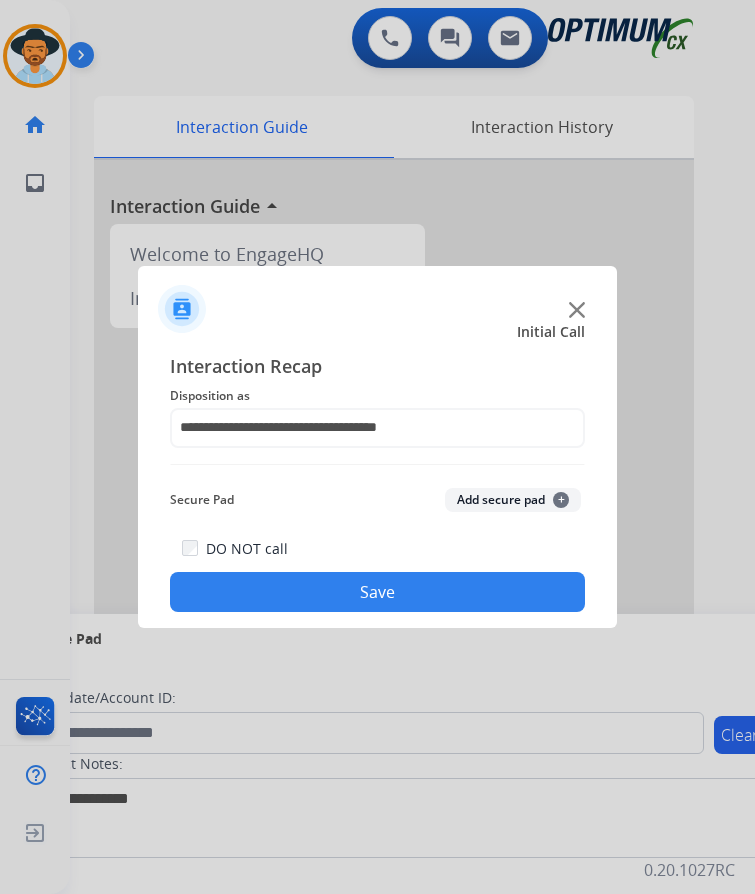
click at [311, 581] on button "Save" at bounding box center [377, 592] width 415 height 40
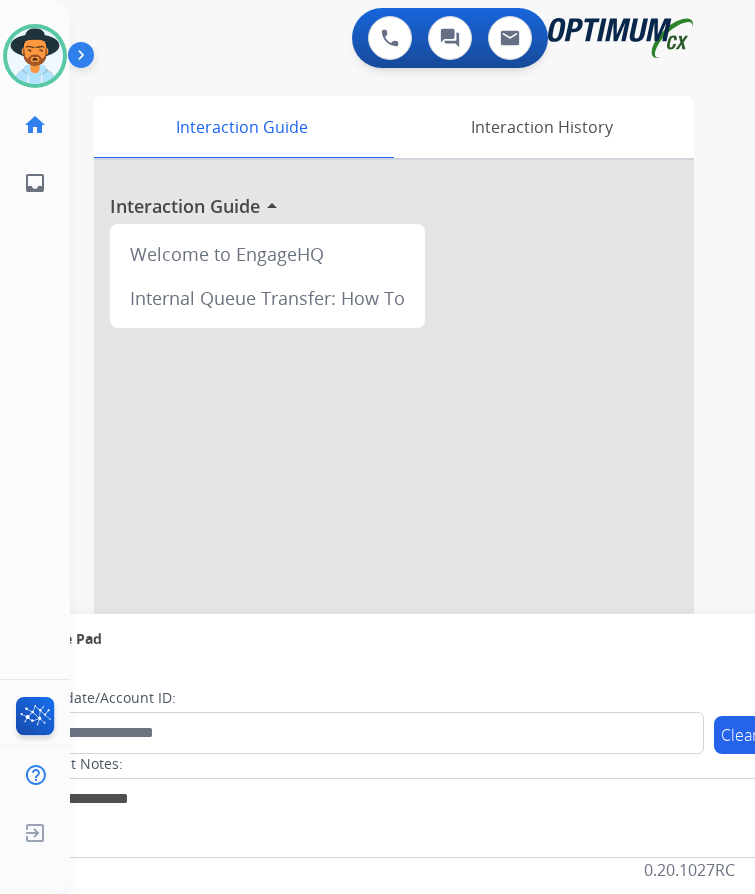
click at [6, 495] on div "[PERSON_NAME] Available Edit Avatar Agent: [PERSON_NAME] Profile: OCX Training …" at bounding box center [35, 447] width 70 height 894
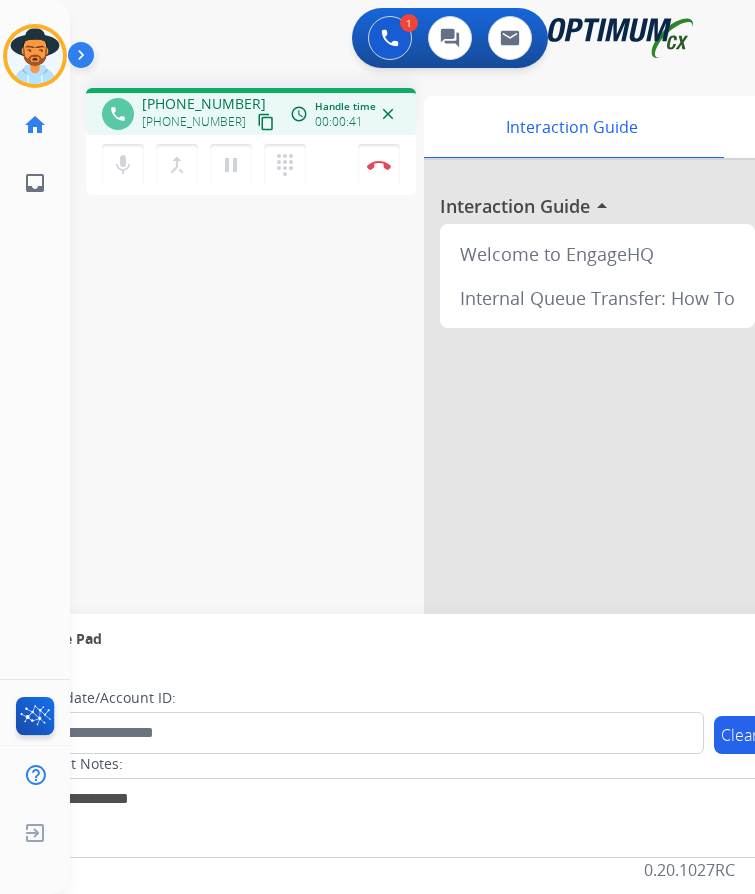
click at [192, 99] on span "[PHONE_NUMBER]" at bounding box center [204, 104] width 124 height 20
copy span "17877172424"
click at [268, 424] on div "phone [PHONE_NUMBER] [PHONE_NUMBER] content_copy access_time Call metrics Queue…" at bounding box center [388, 489] width 637 height 834
click at [390, 173] on button "Disconnect" at bounding box center [379, 165] width 42 height 42
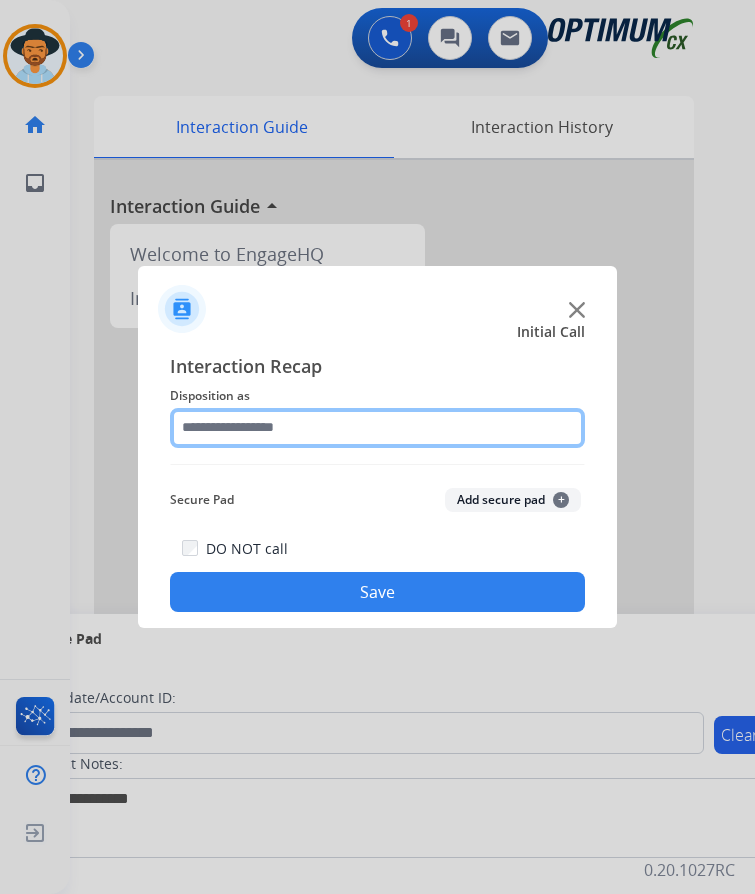
click at [365, 423] on input "text" at bounding box center [377, 428] width 415 height 40
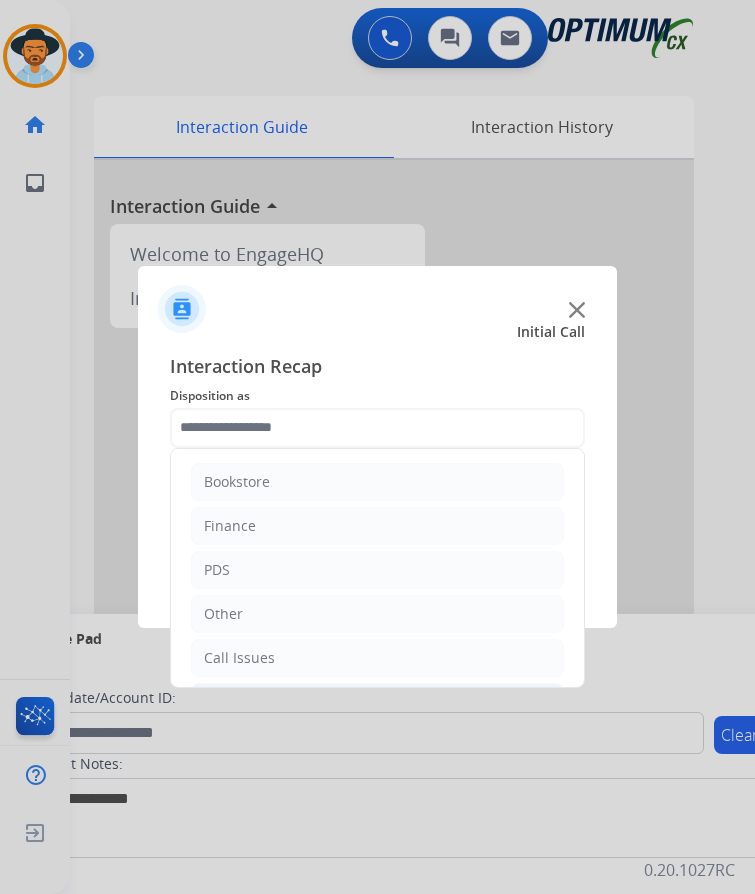
click at [299, 551] on li "PDS" at bounding box center [377, 570] width 373 height 38
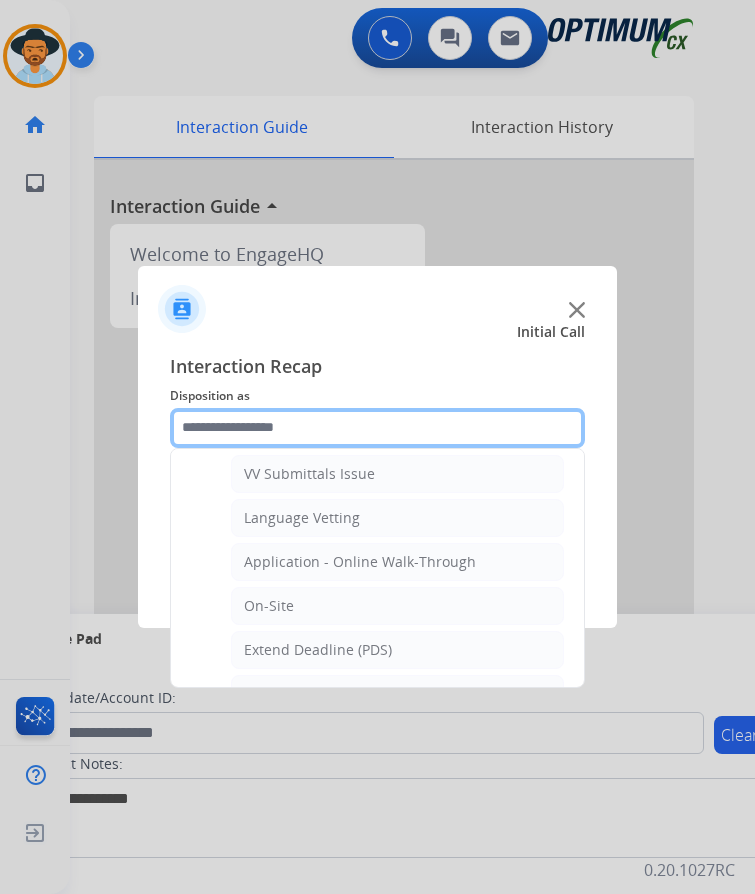
scroll to position [500, 0]
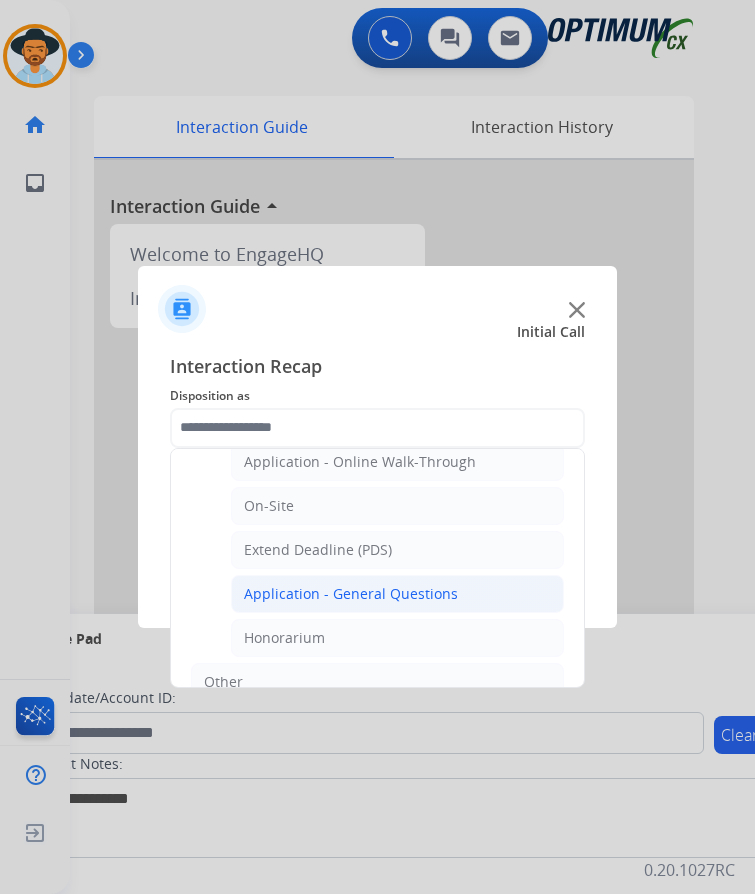
click at [342, 584] on div "Application - General Questions" at bounding box center [351, 594] width 214 height 20
type input "**********"
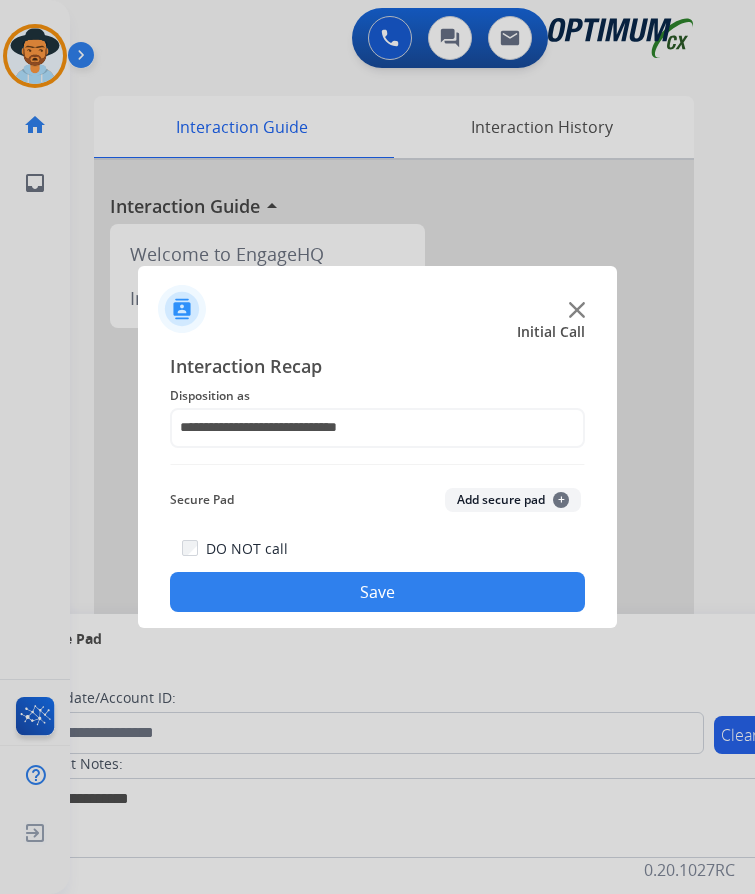
click at [312, 587] on button "Save" at bounding box center [377, 592] width 415 height 40
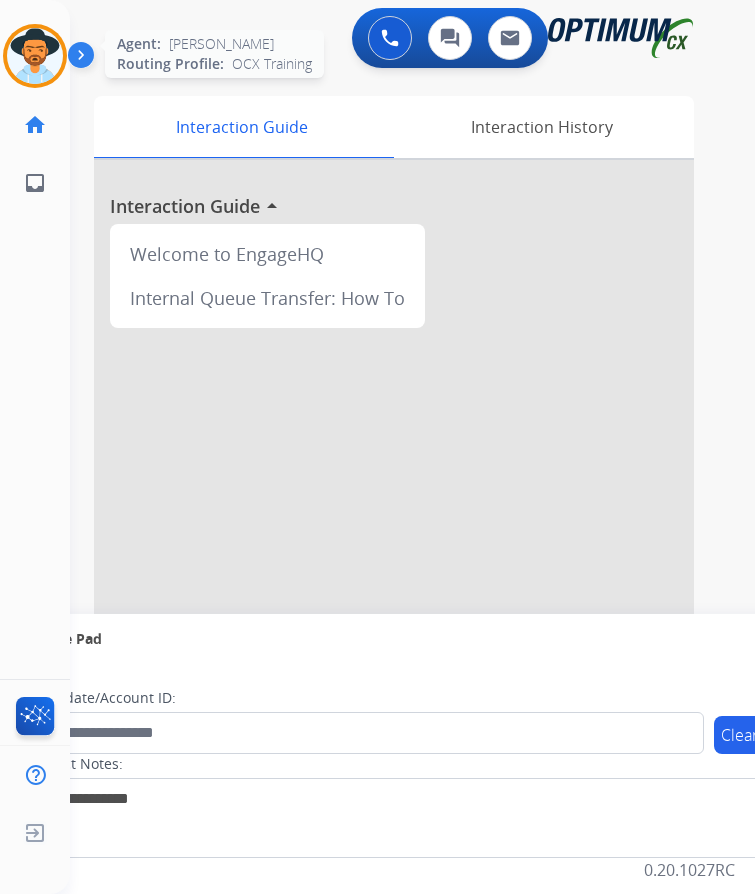
click at [39, 31] on img at bounding box center [35, 56] width 56 height 56
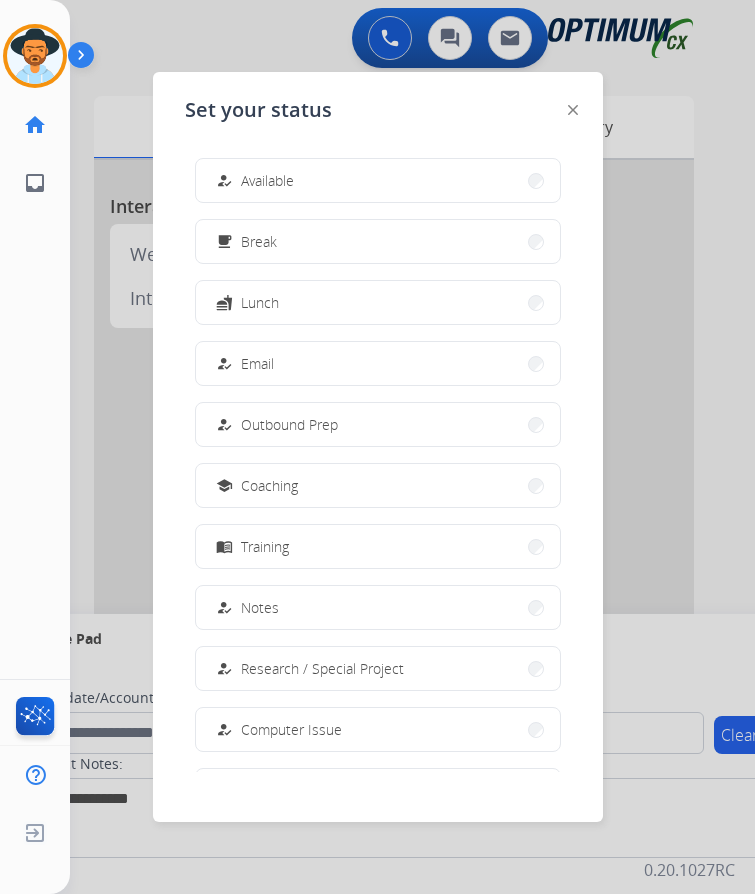
scroll to position [189, 0]
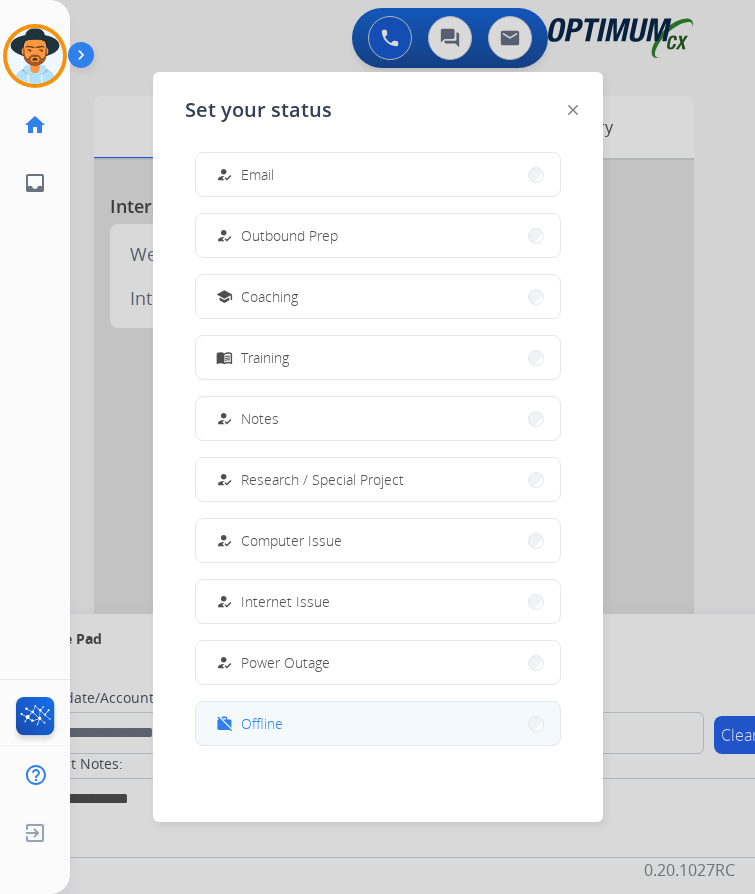
click at [250, 713] on span "Offline" at bounding box center [262, 723] width 42 height 21
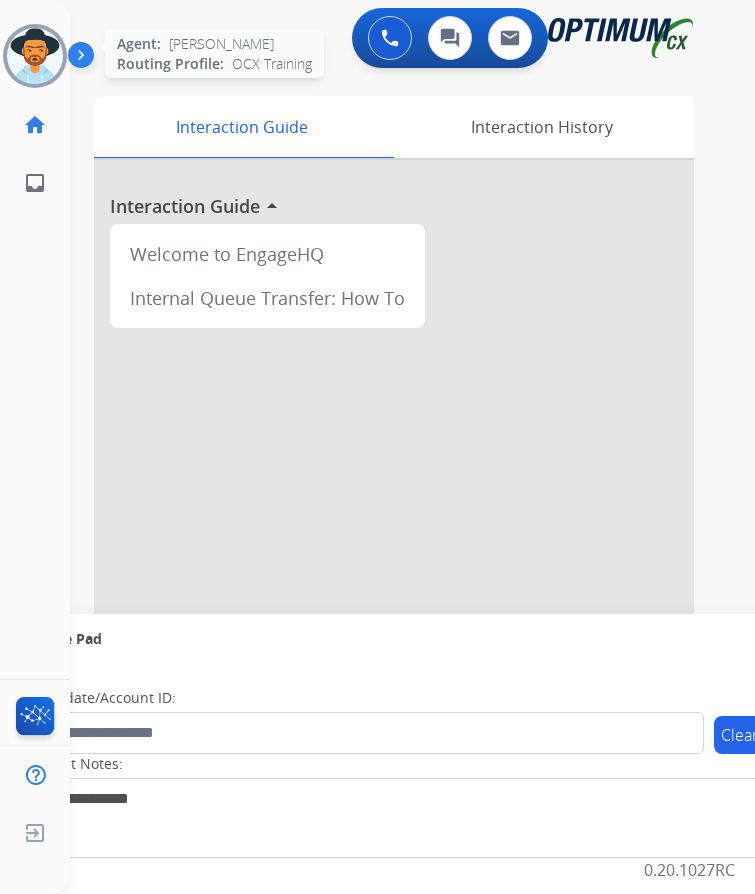
click at [43, 55] on img at bounding box center [35, 56] width 56 height 56
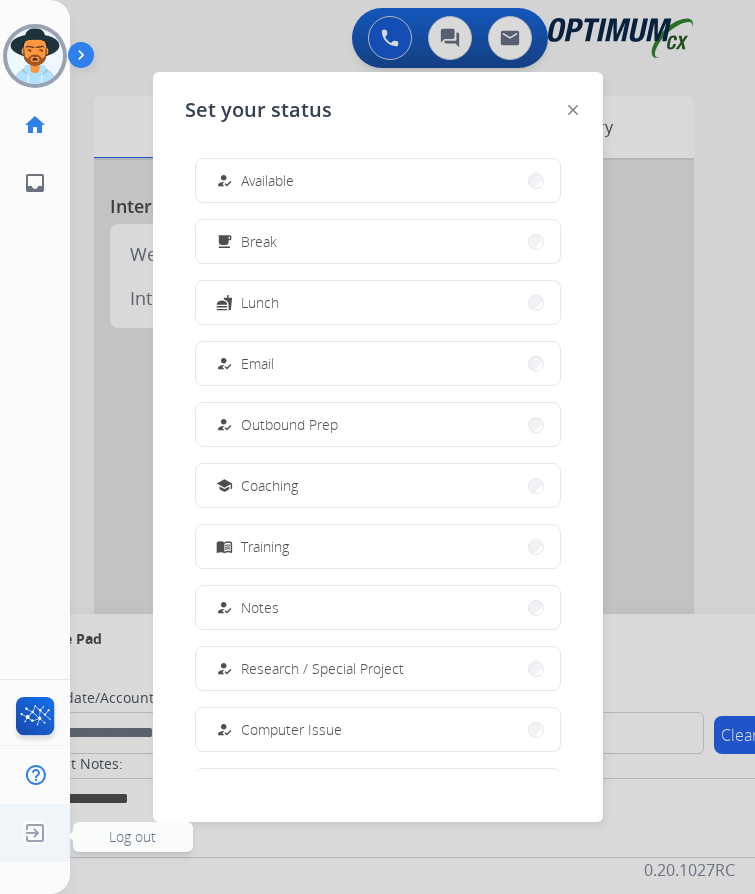
click at [33, 832] on img at bounding box center [35, 833] width 36 height 38
